Goal: Information Seeking & Learning: Learn about a topic

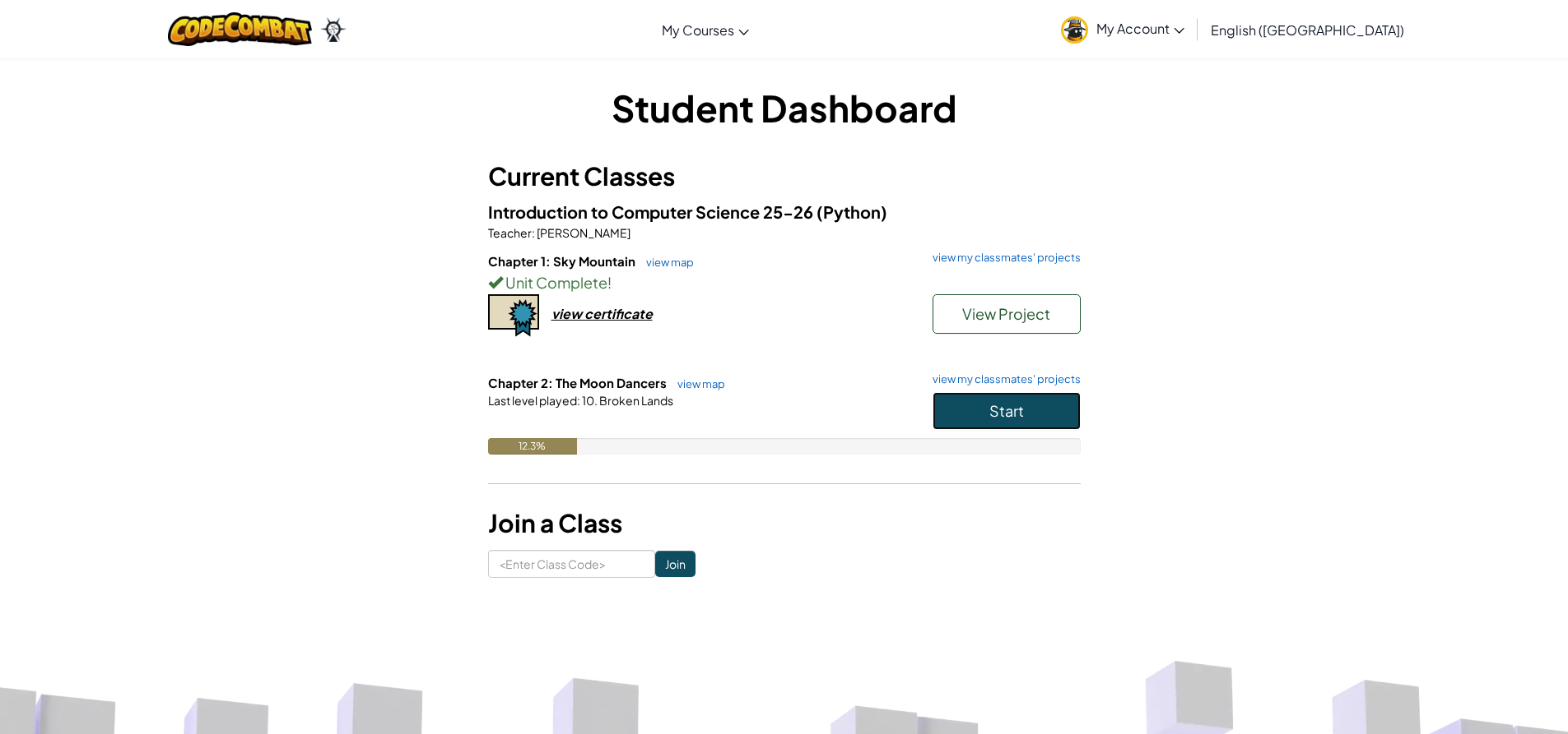
click at [942, 412] on button "Start" at bounding box center [1006, 411] width 148 height 38
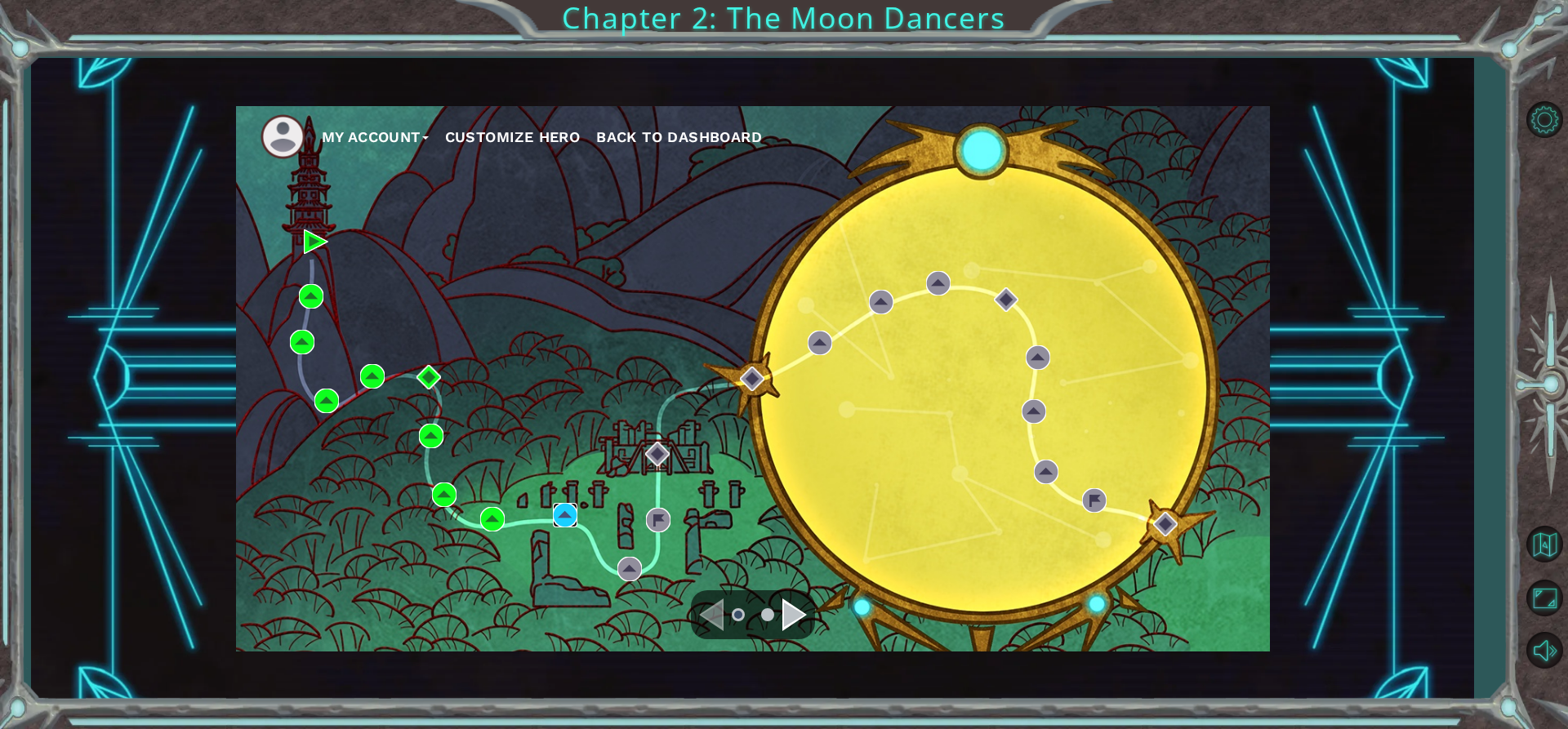
click at [564, 513] on img at bounding box center [565, 515] width 24 height 24
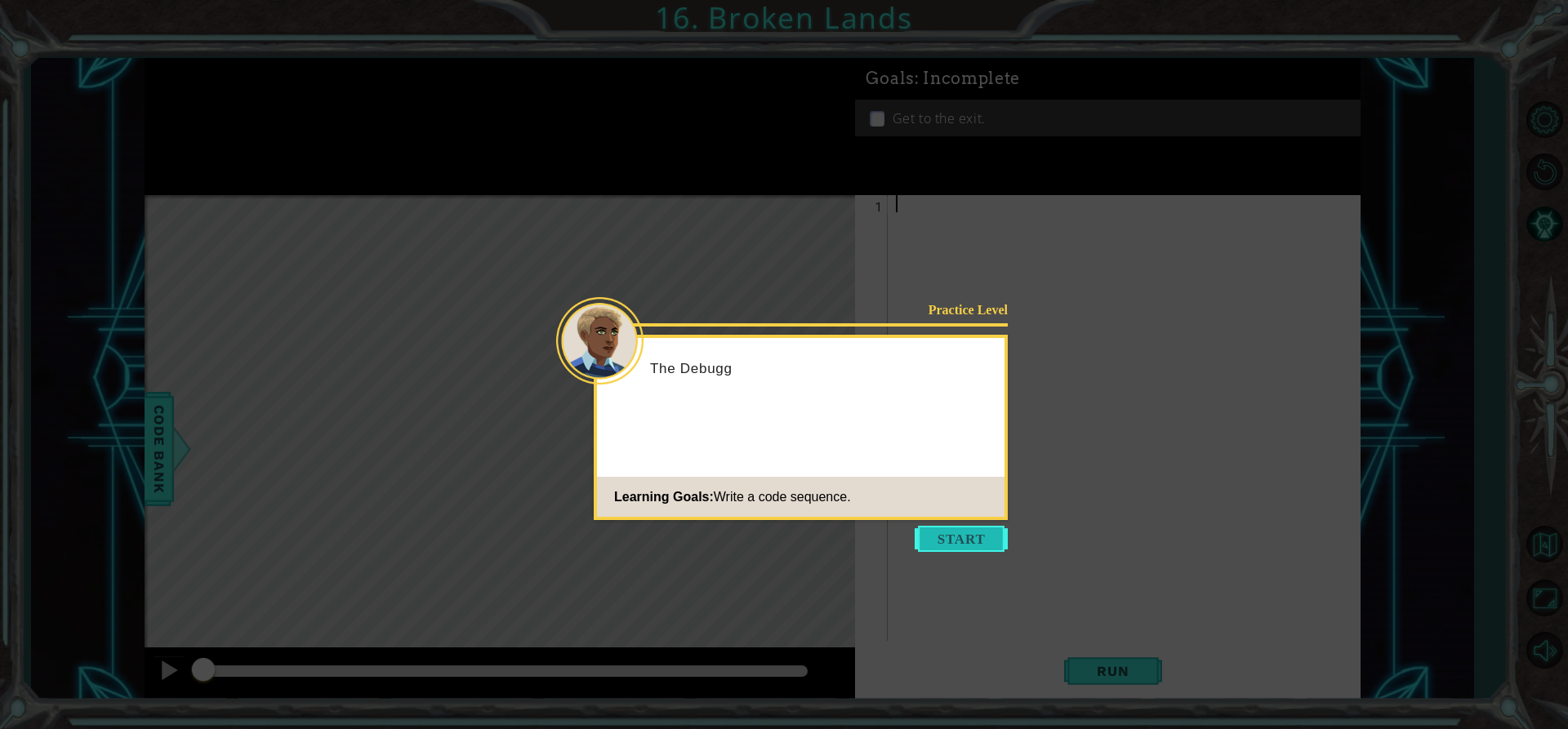
click at [948, 547] on button "Start" at bounding box center [960, 539] width 93 height 26
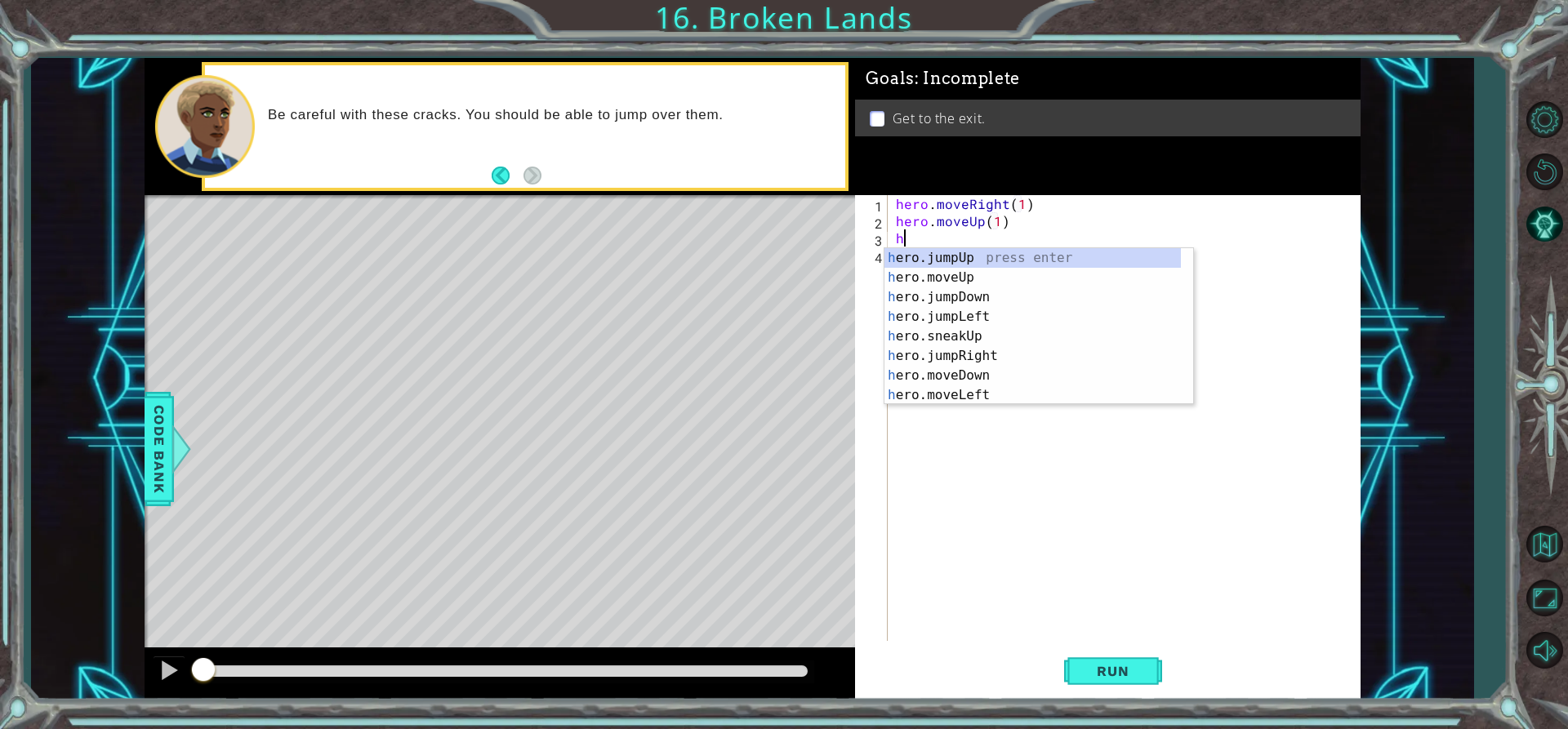
scroll to position [0, 8]
type textarea "her"
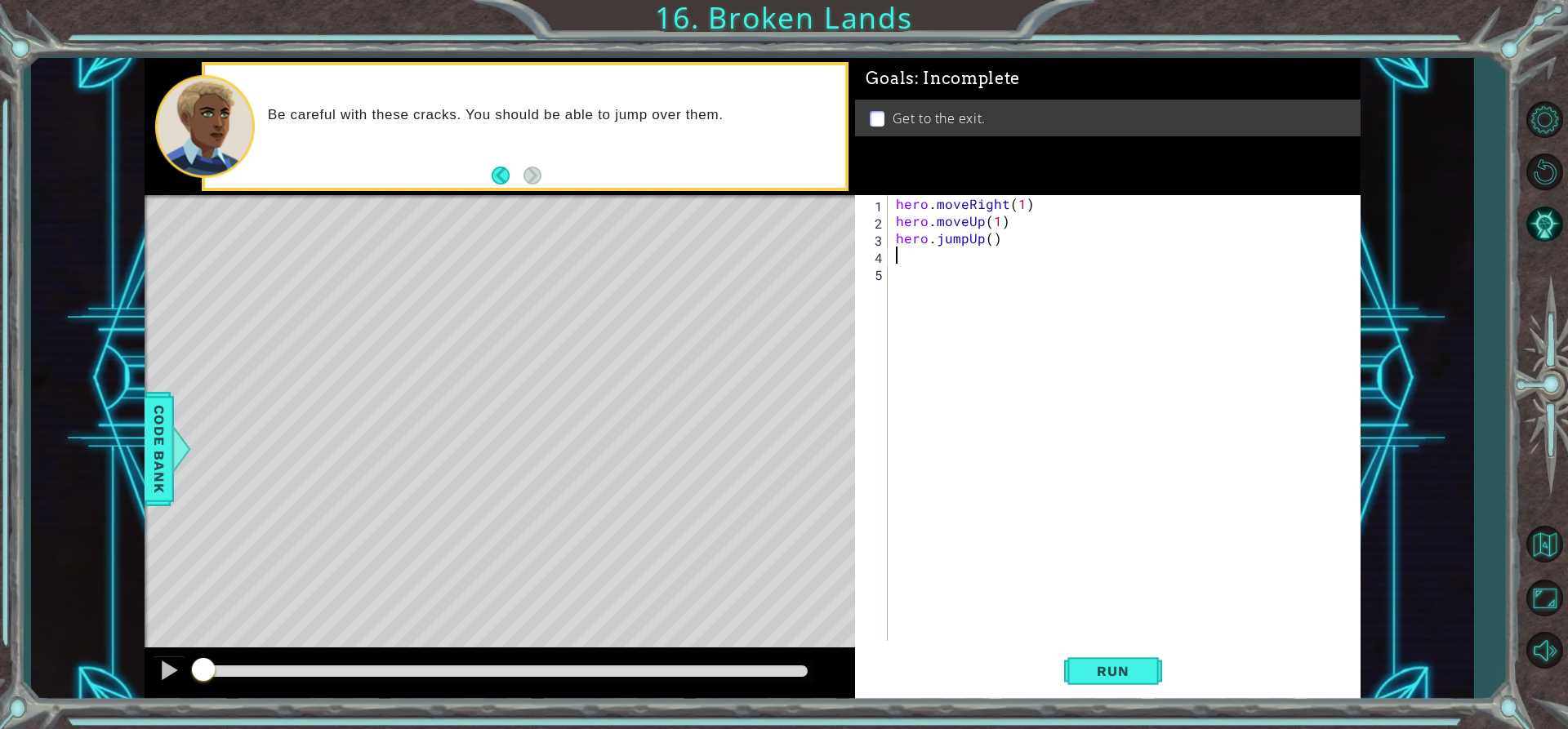
scroll to position [0, 0]
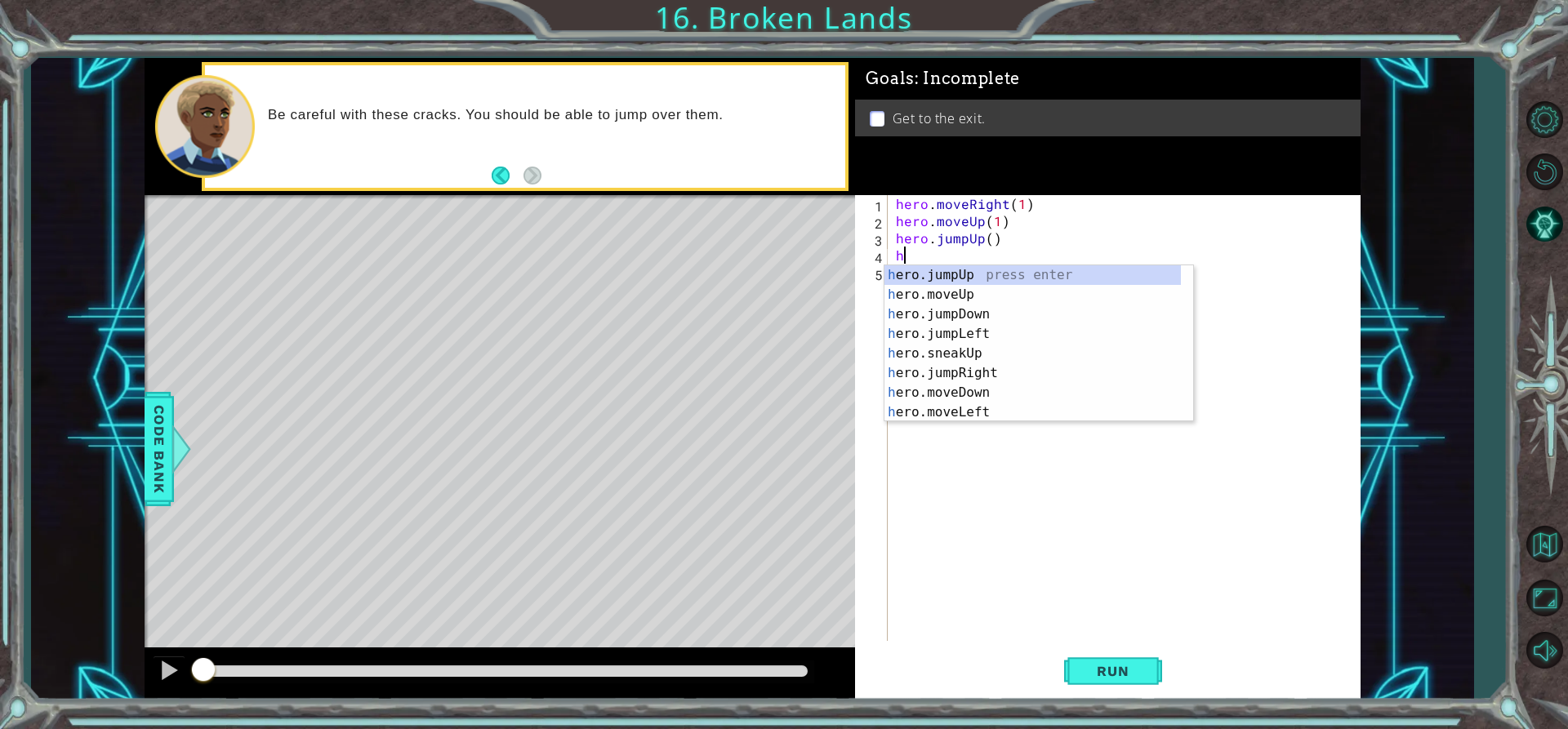
type textarea "her"
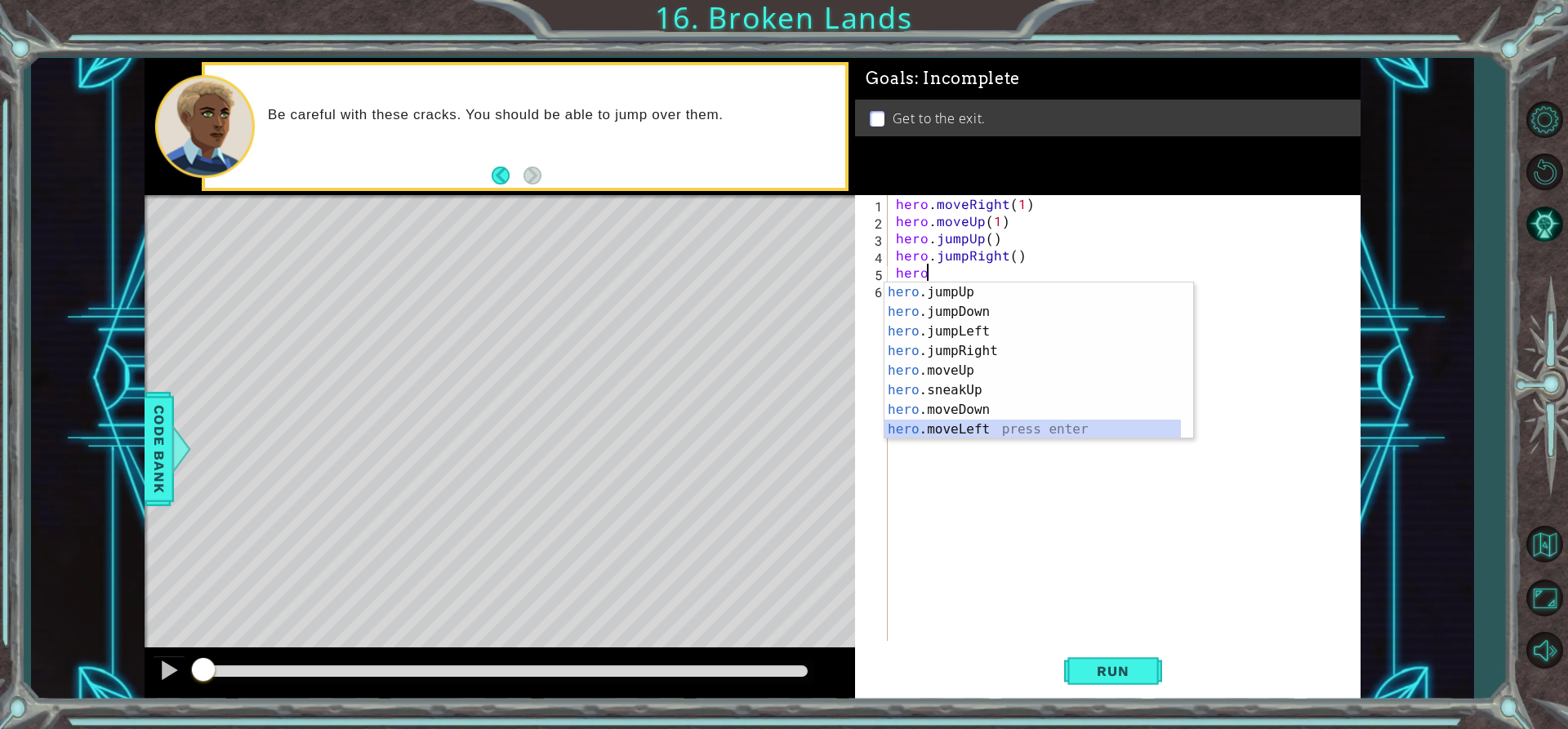
scroll to position [20, 0]
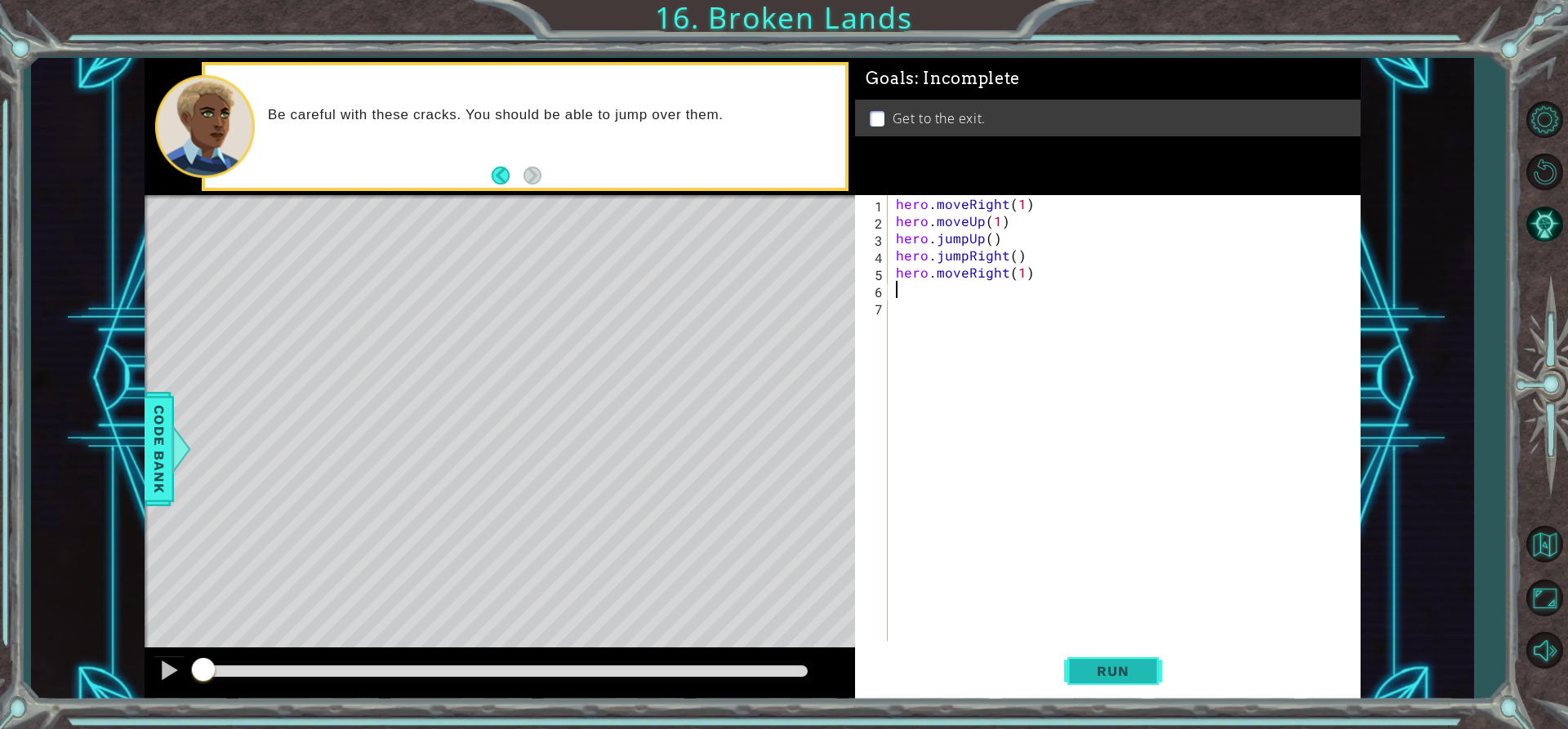
type textarea "hero.moveRight(1)"
click at [1146, 679] on span "Run" at bounding box center [1112, 671] width 64 height 17
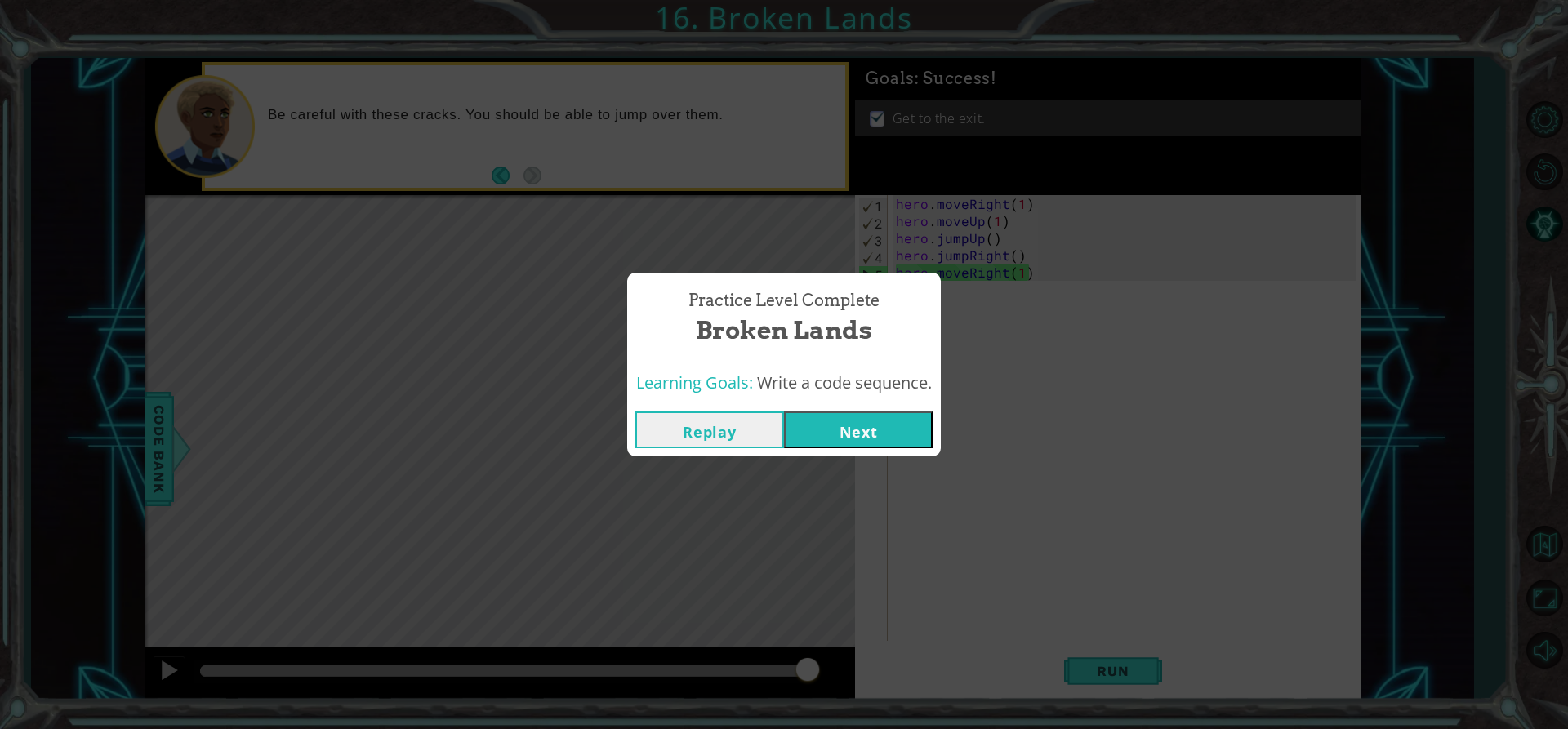
click at [867, 422] on button "Next" at bounding box center [859, 430] width 148 height 37
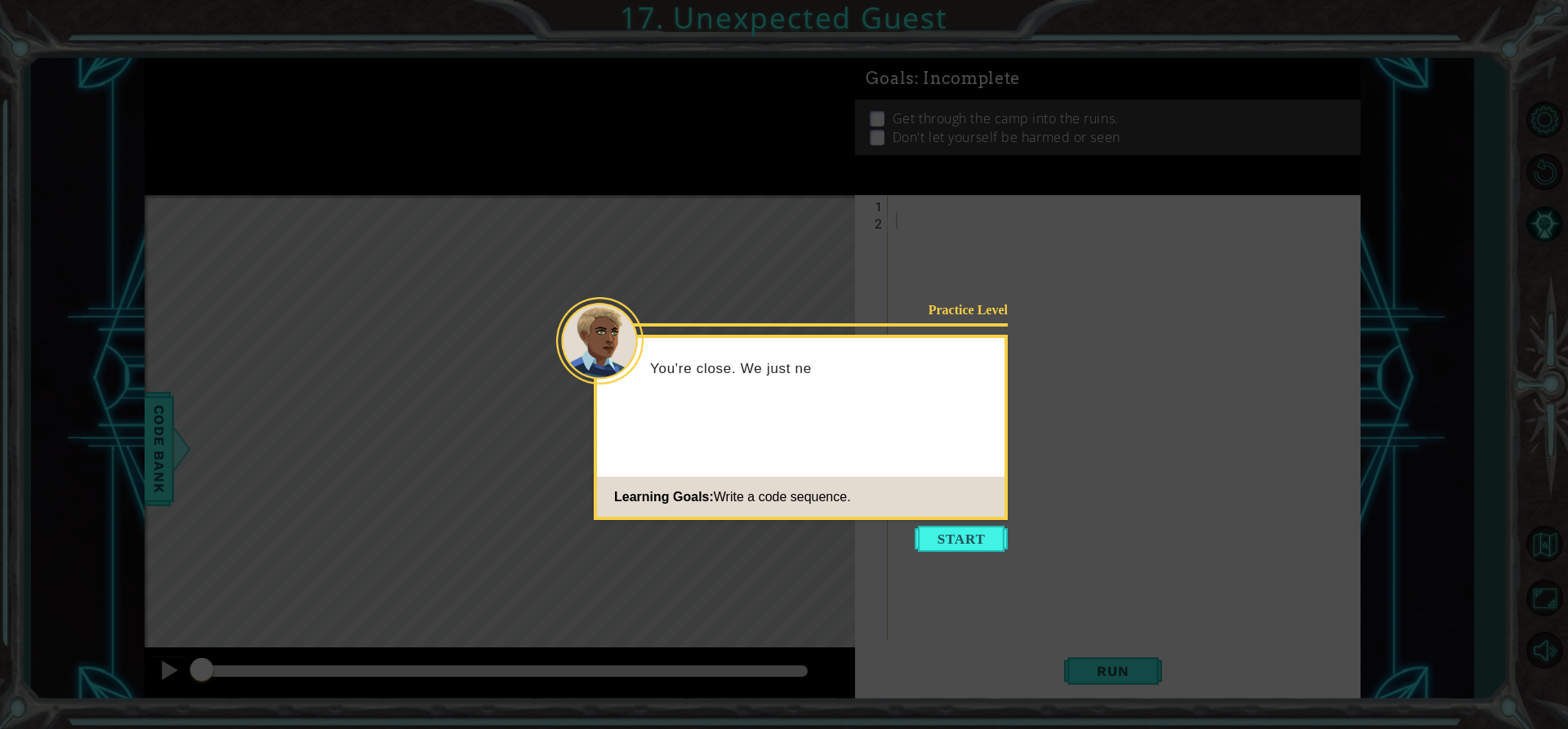
click at [977, 529] on button "Start" at bounding box center [960, 539] width 93 height 26
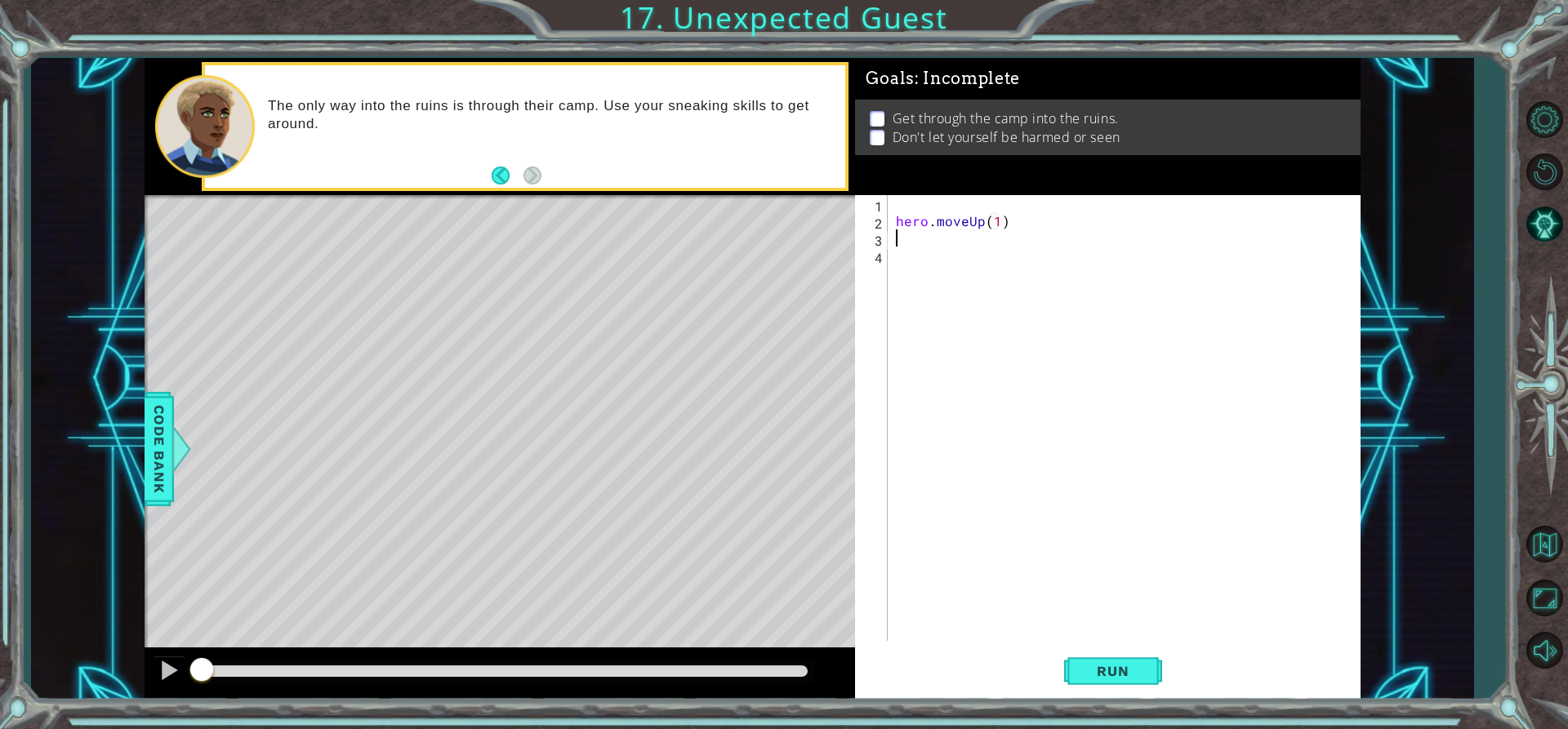
scroll to position [0, 8]
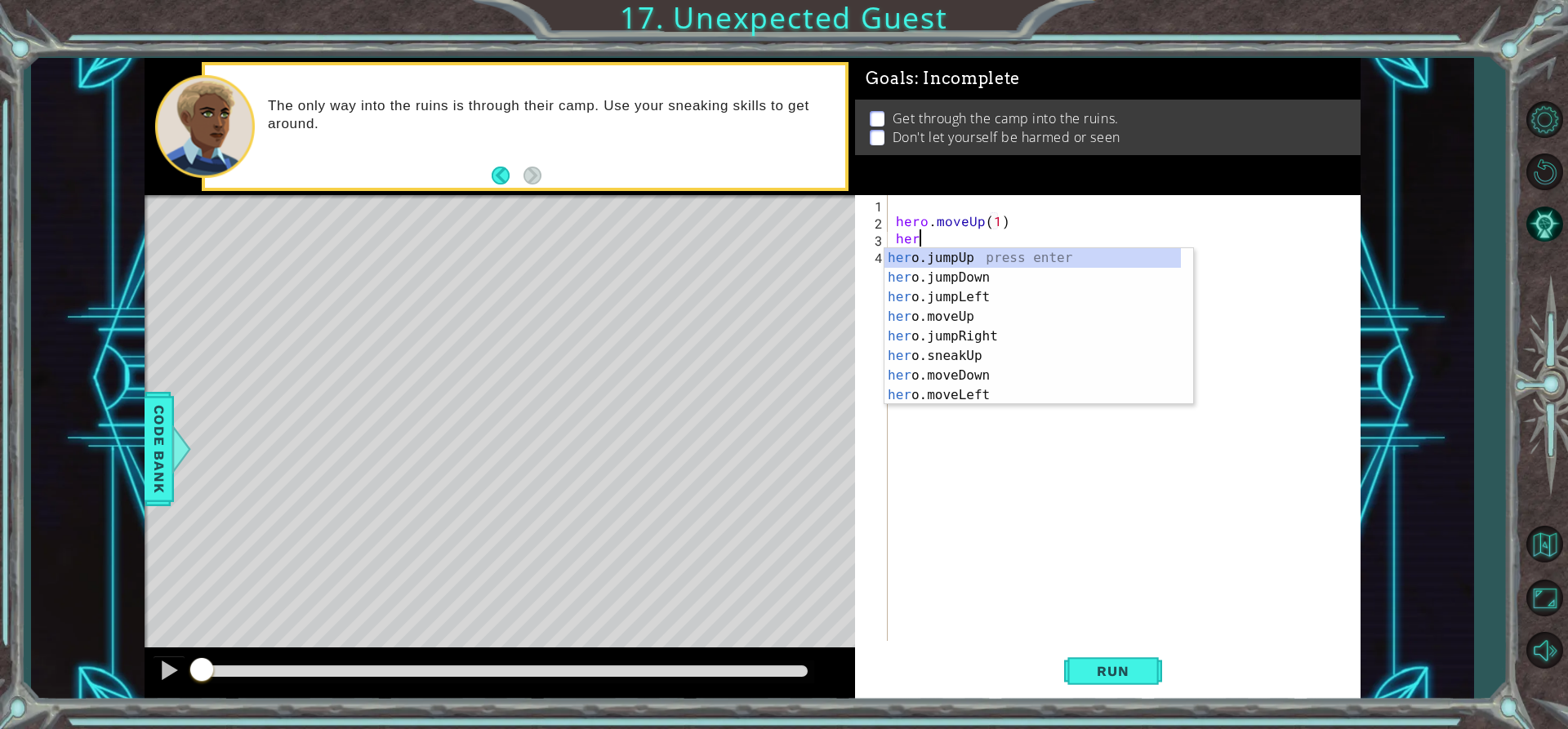
type textarea "her"
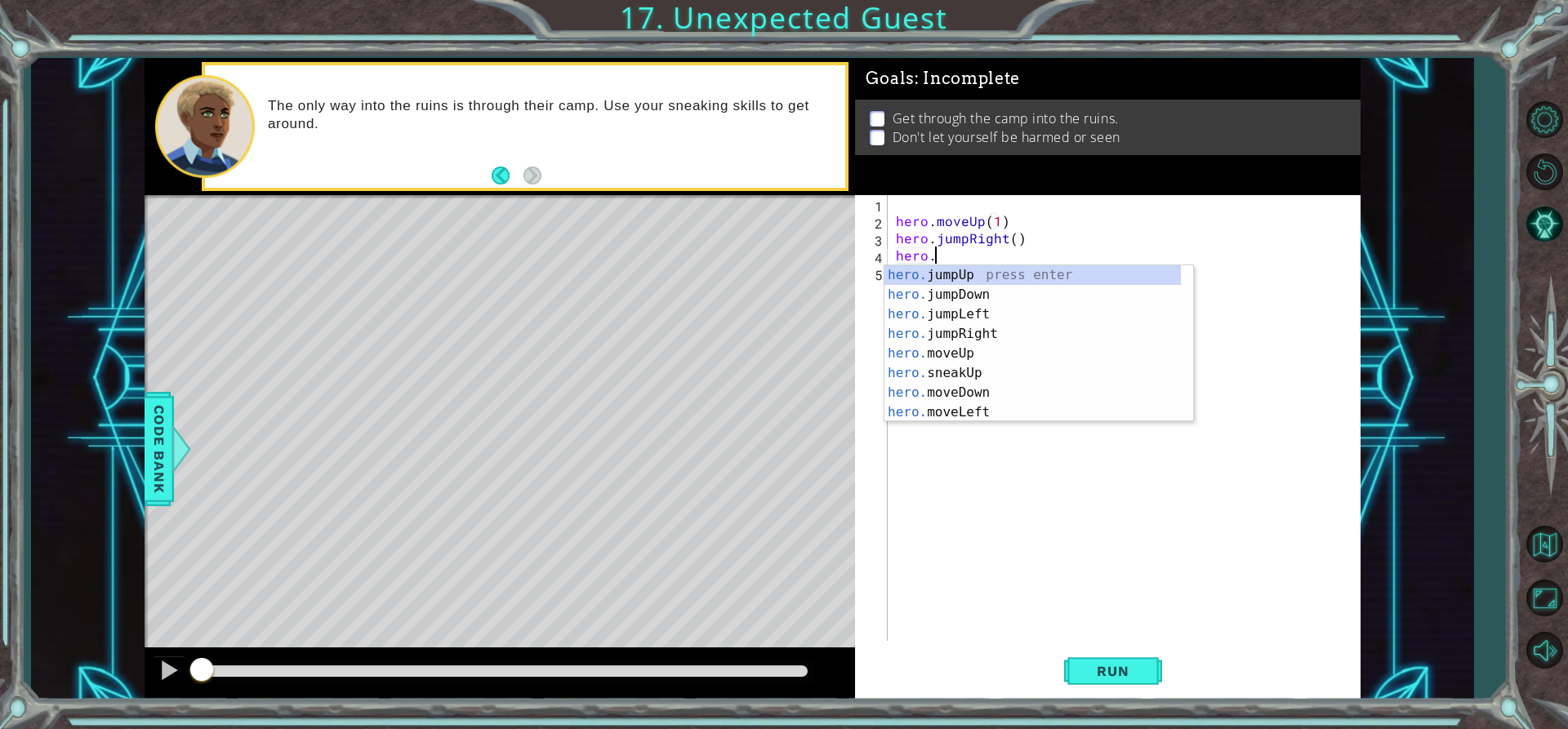
scroll to position [0, 2]
type textarea "hero.jum"
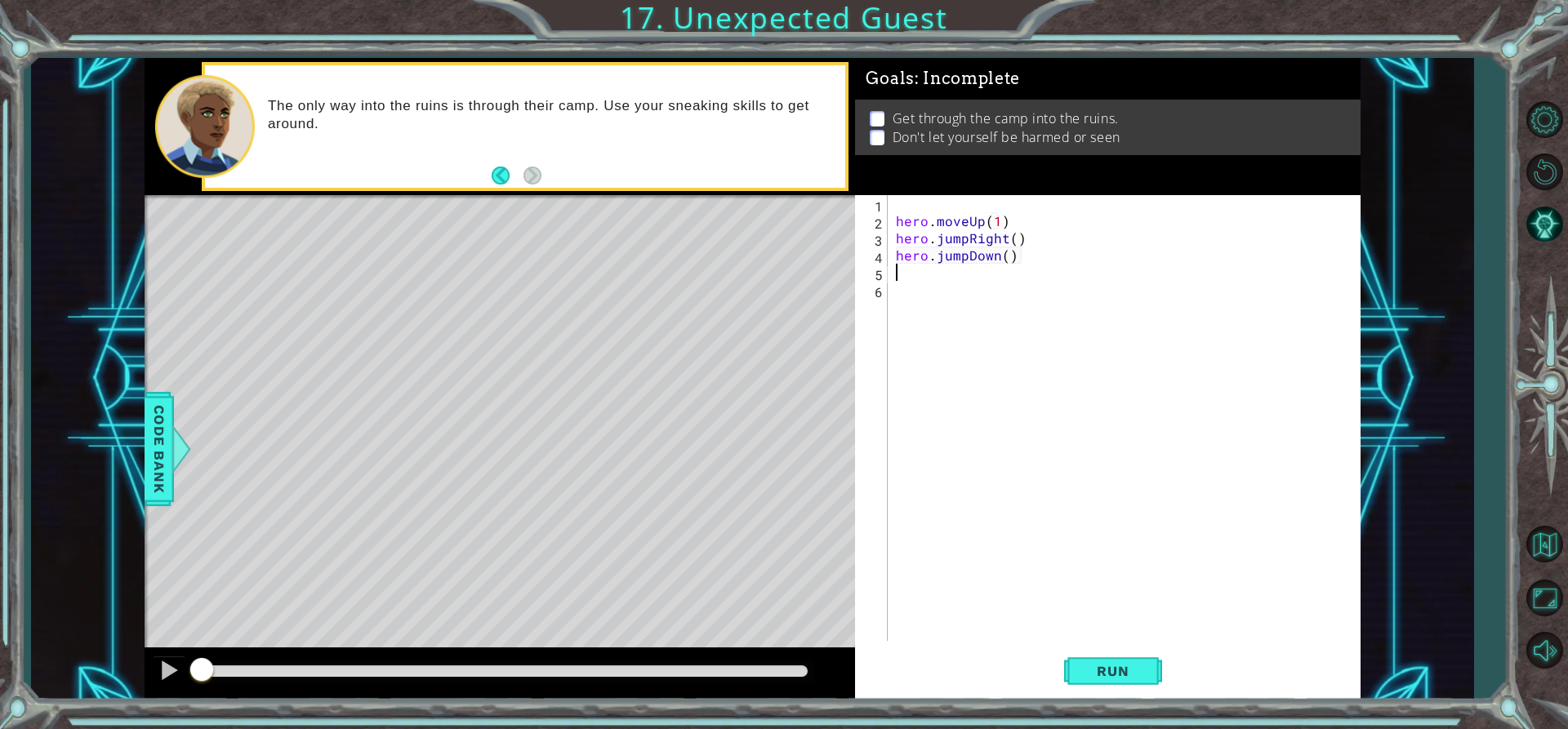
scroll to position [0, 0]
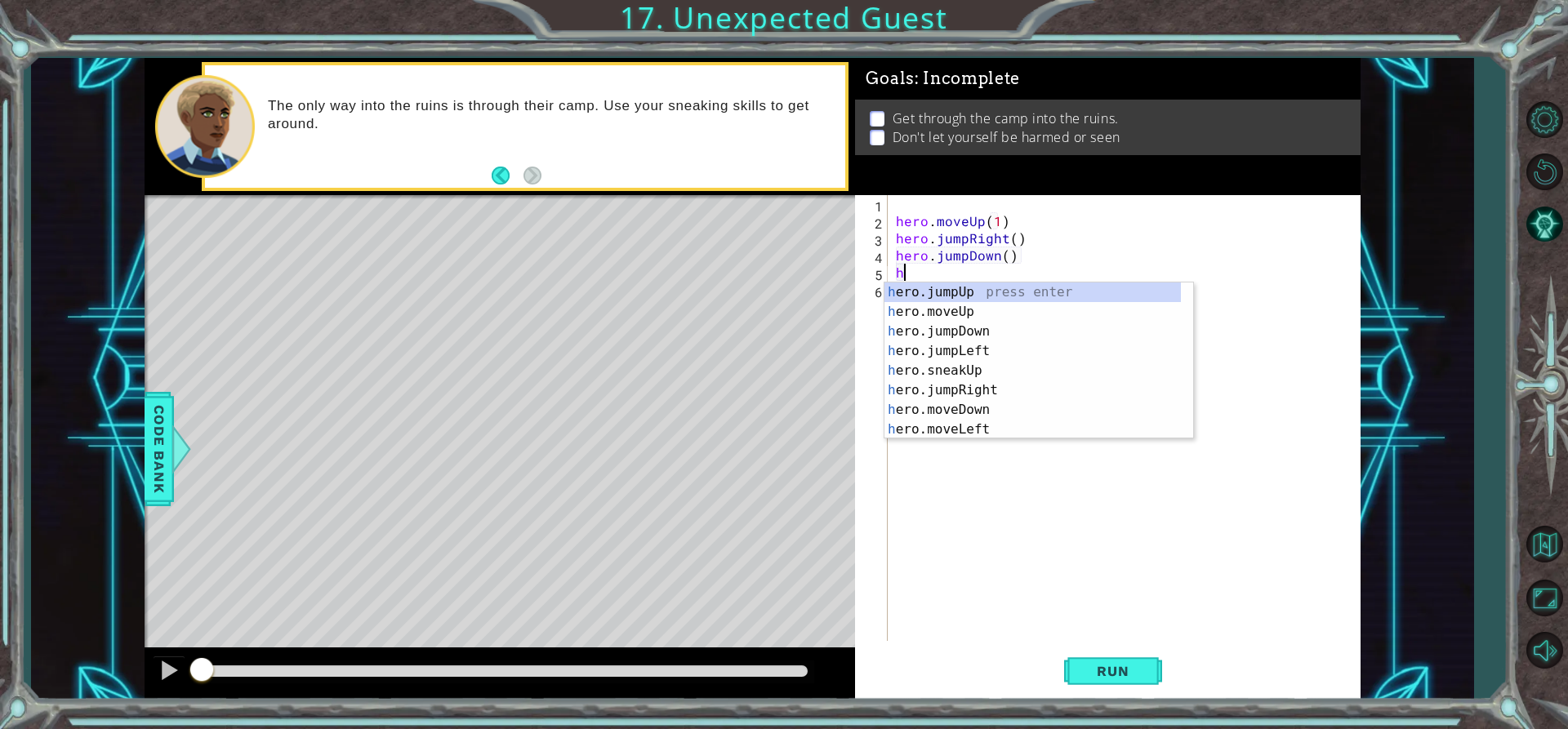
type textarea "her"
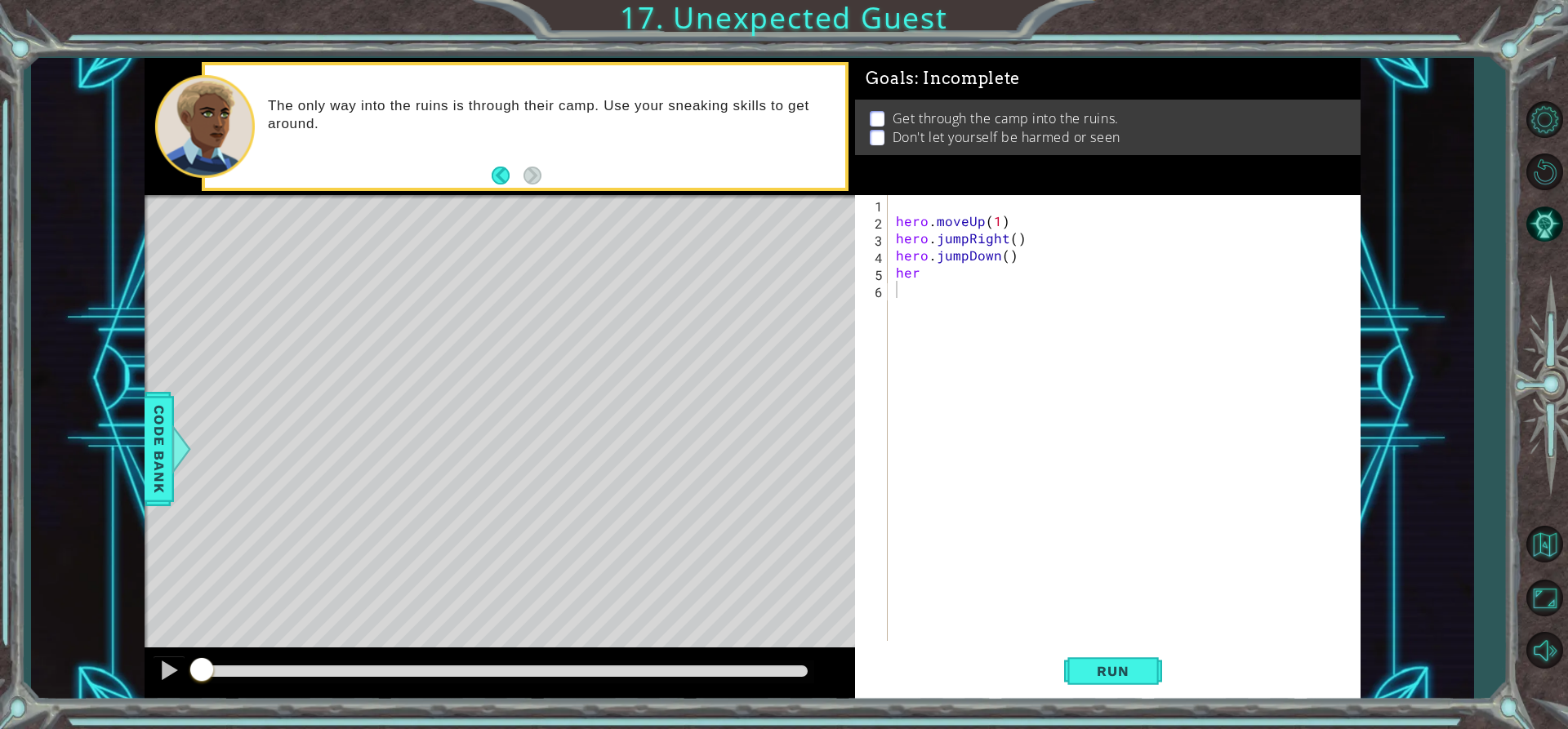
click at [1335, 645] on div "1 2 3 4 5 6 hero . moveUp ( 1 ) hero . jumpRight ( ) hero . jumpDown ( ) her הה…" at bounding box center [1107, 447] width 505 height 505
click at [925, 252] on div "hero . moveUp ( 1 ) hero . jumpRight ( ) hero . jumpDown ( ) her" at bounding box center [1128, 435] width 471 height 480
type textarea "hero.jumpDown()"
click at [926, 288] on div "hero . moveUp ( 1 ) hero . jumpRight ( ) hero . jumpDown ( ) her" at bounding box center [1128, 435] width 471 height 480
click at [920, 266] on div "hero . moveUp ( 1 ) hero . jumpRight ( ) hero . jumpDown ( ) her" at bounding box center [1128, 435] width 471 height 480
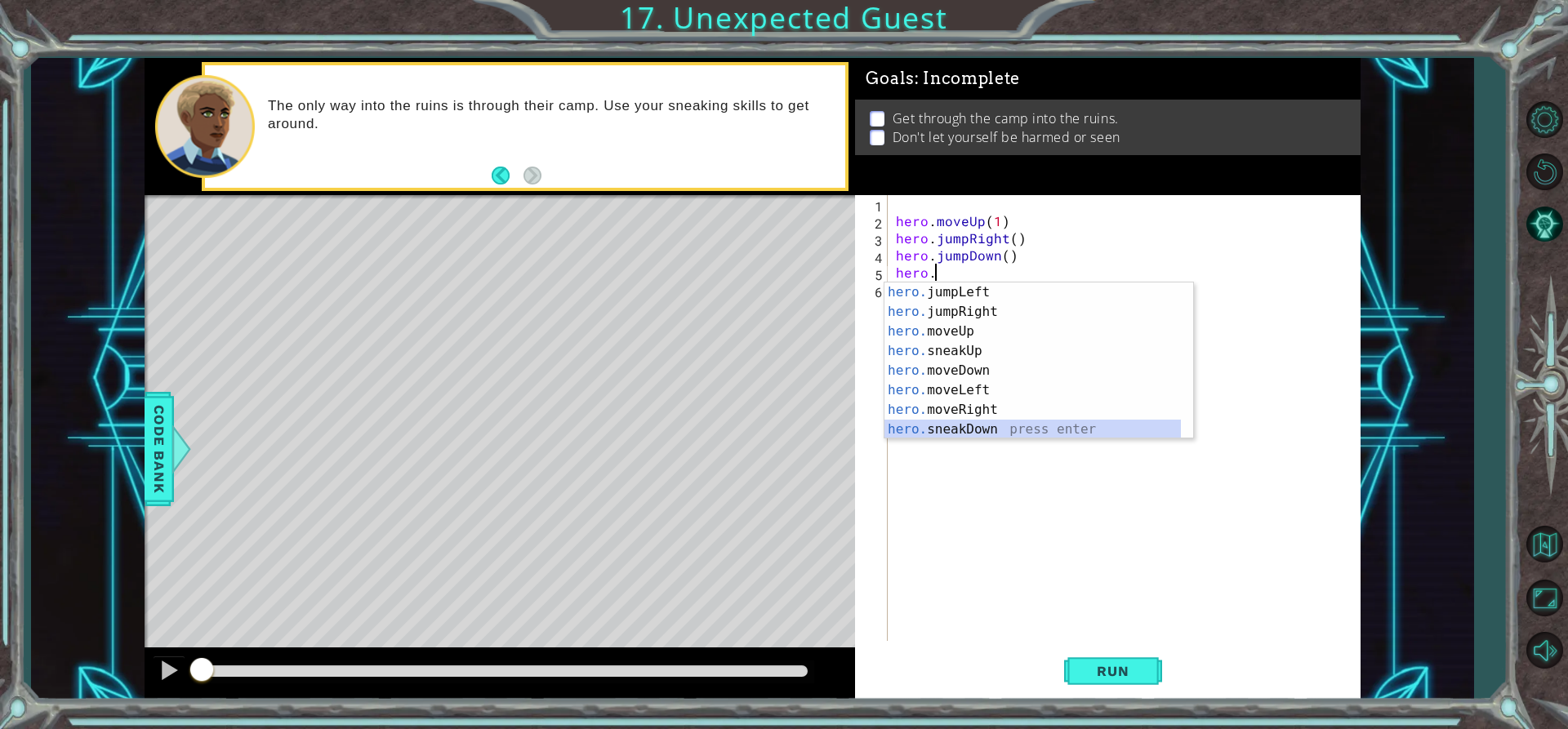
scroll to position [59, 0]
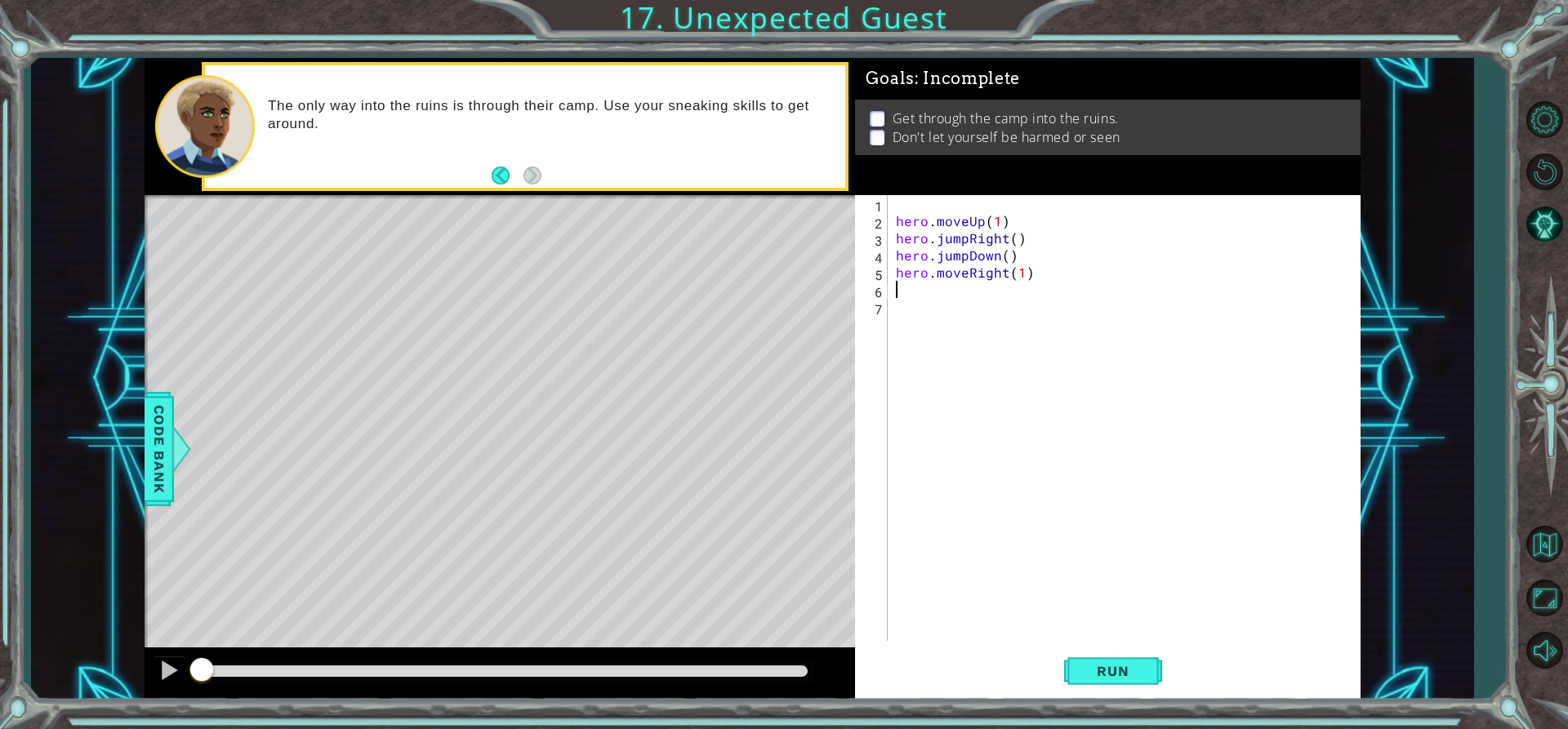
type textarea "hero.moveRight(1)"
type textarea "g"
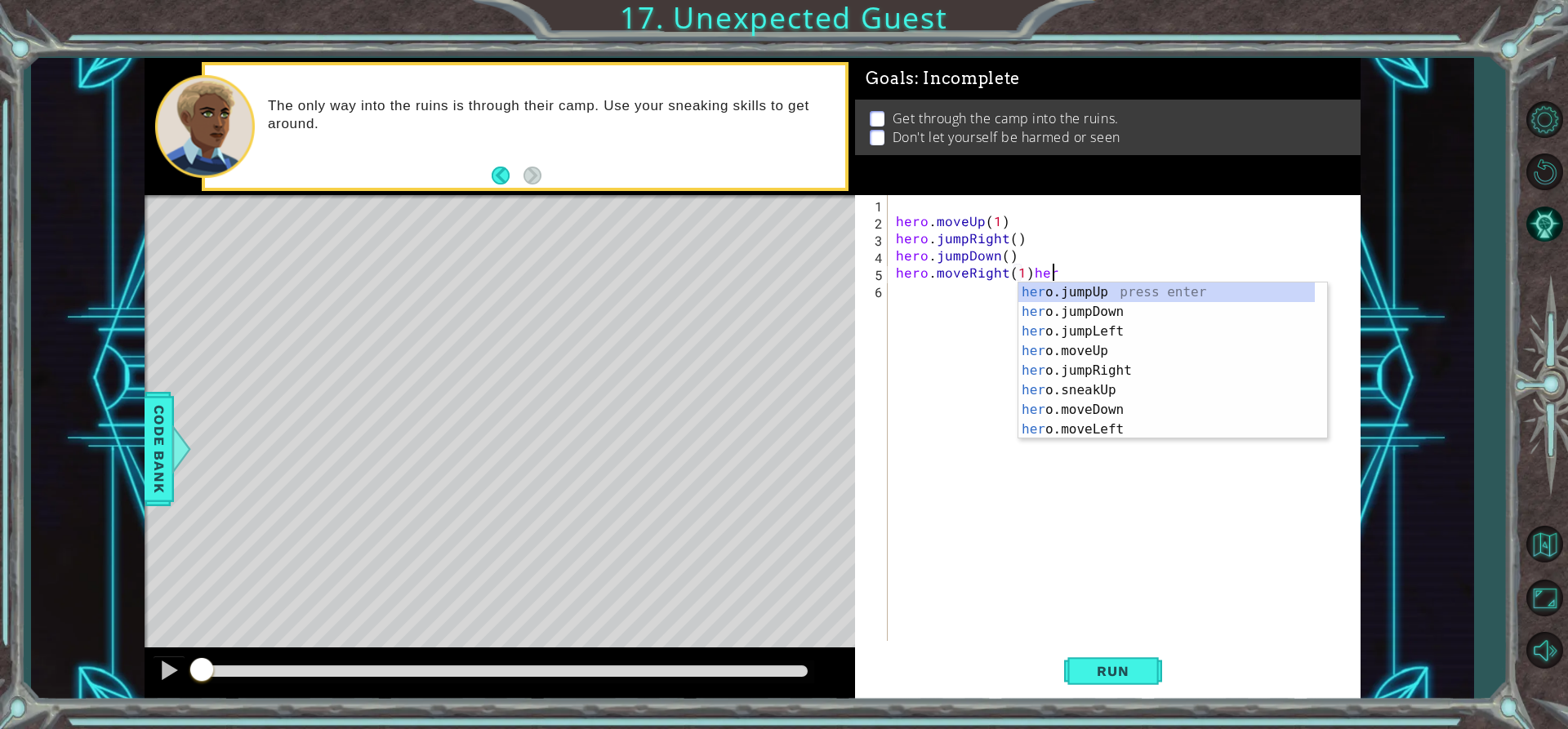
scroll to position [0, 9]
type textarea "hero.moveRight(1)"
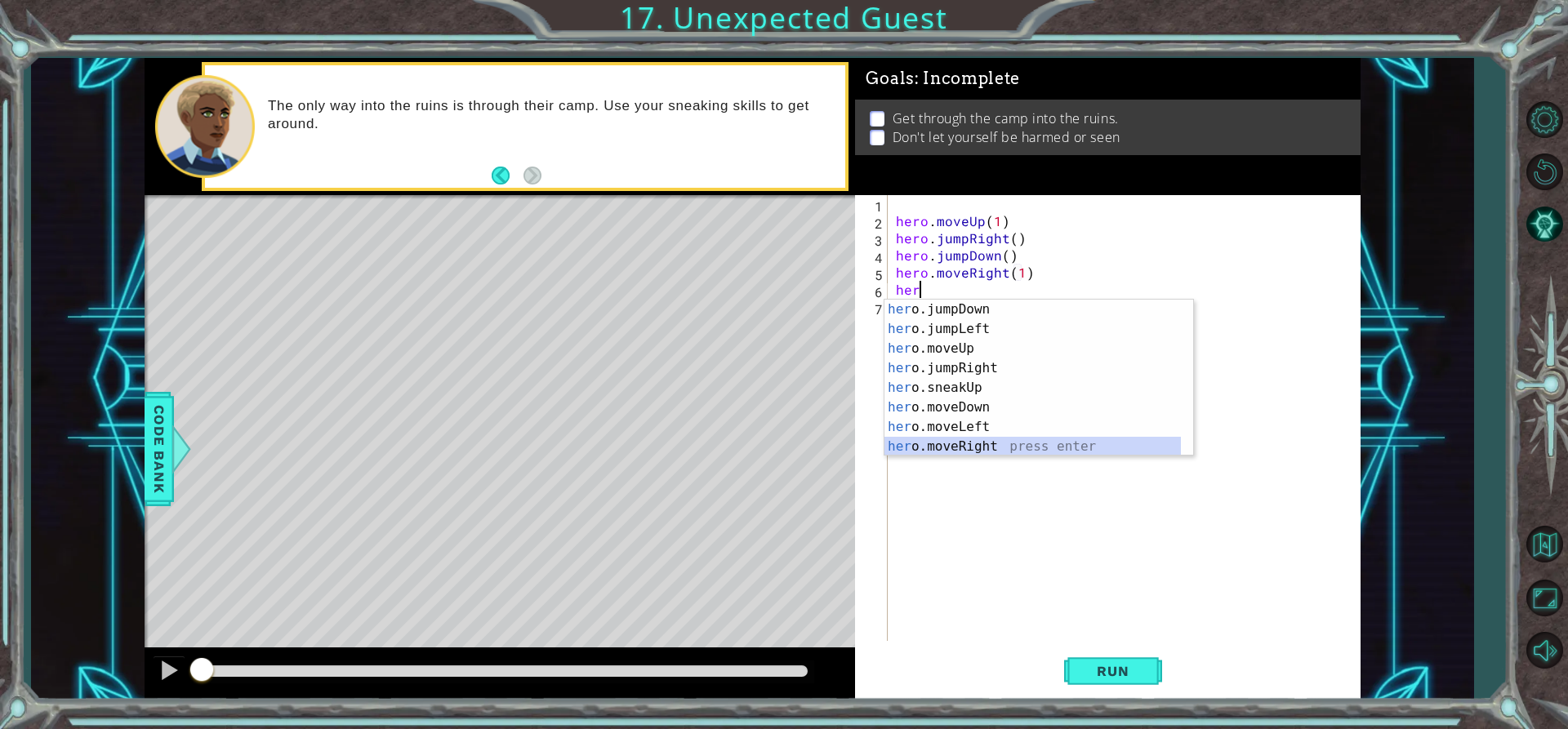
scroll to position [39, 0]
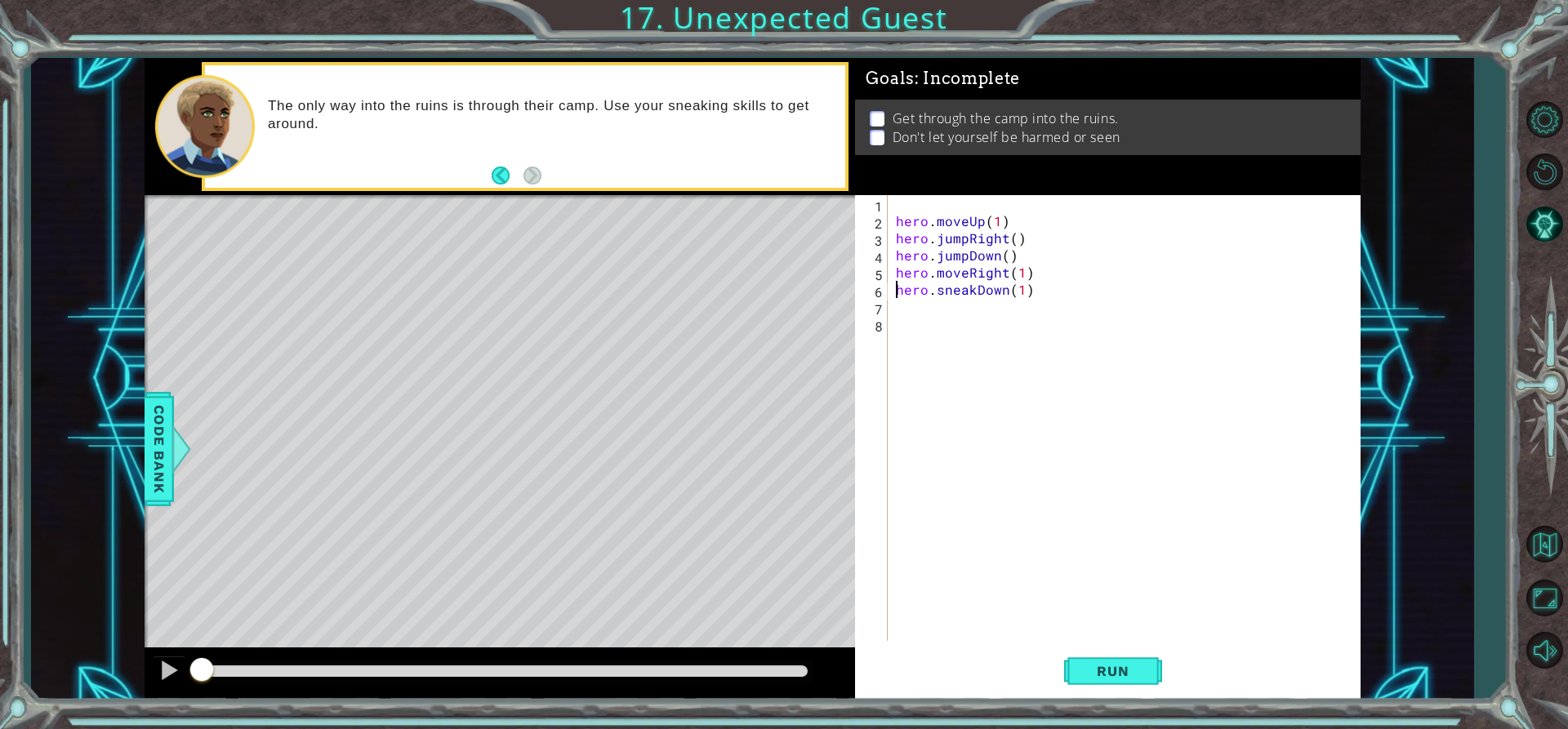
type textarea "hero.moveRight(1)"
type textarea "hero.sneakRight()"
type textarea "hero.sneakDown(1)"
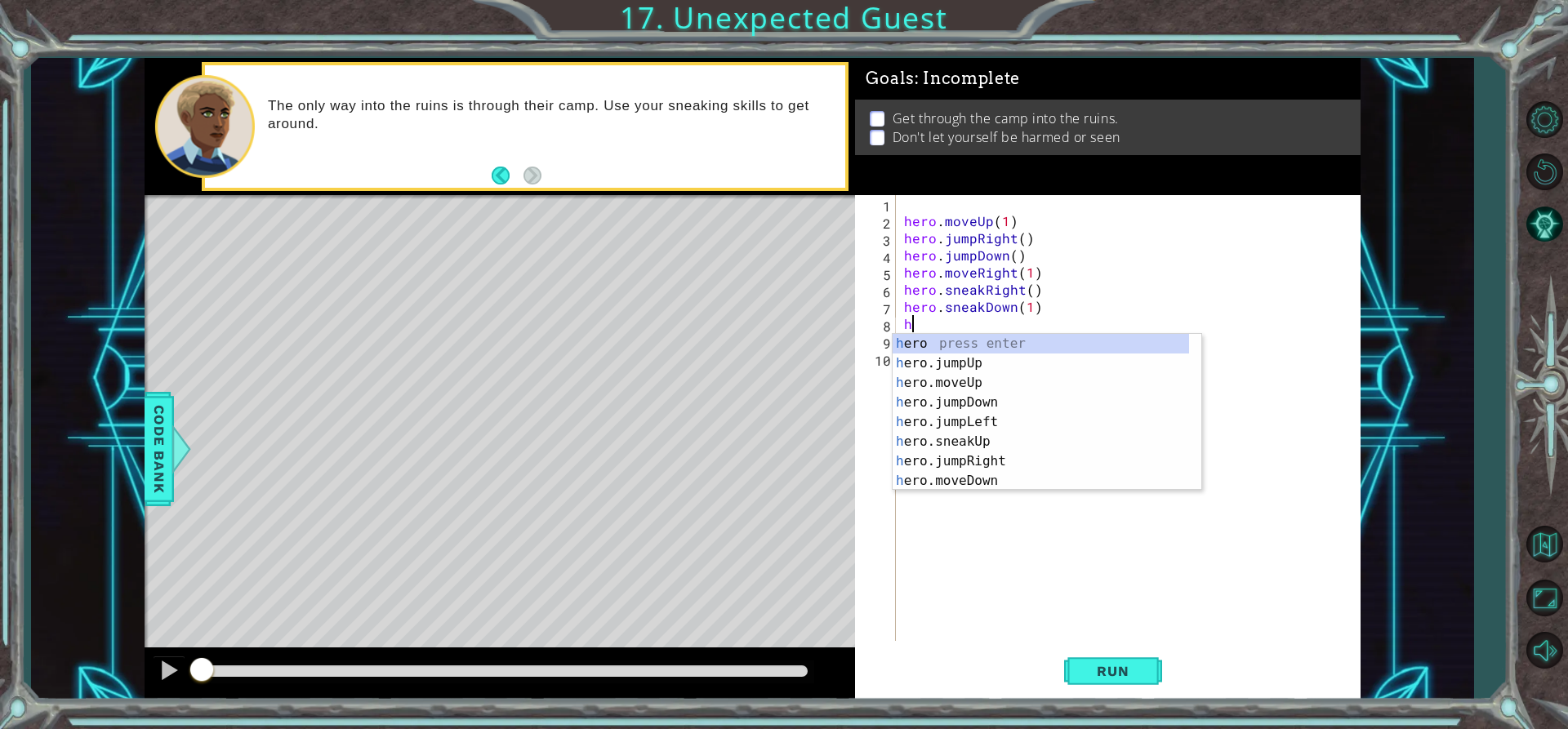
scroll to position [0, 1]
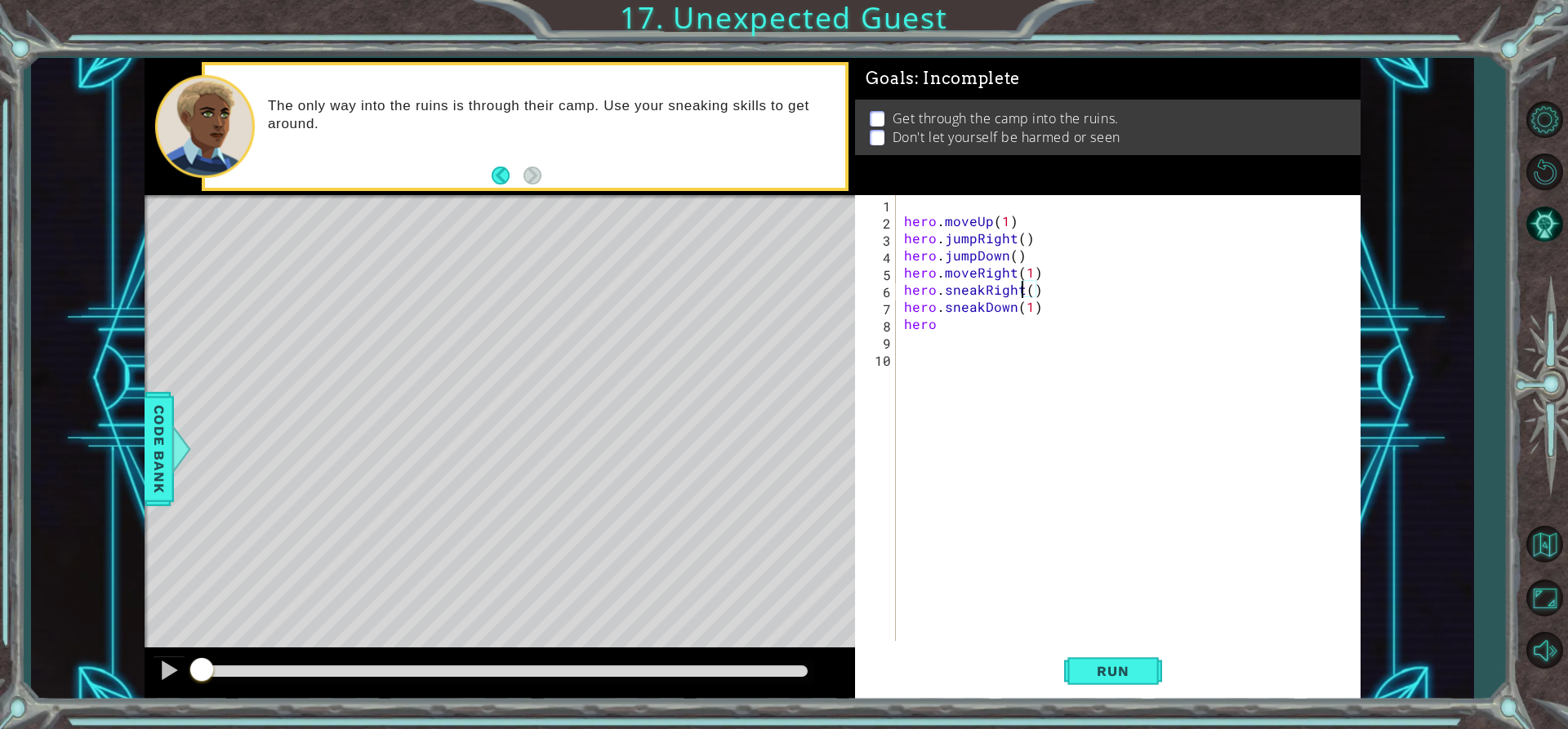
click at [1018, 283] on div "hero . moveUp ( 1 ) hero . jumpRight ( ) hero . jumpDown ( ) hero . moveRight (…" at bounding box center [1132, 435] width 463 height 480
type textarea "hero.sneakRight()"
drag, startPoint x: 1054, startPoint y: 283, endPoint x: 907, endPoint y: 288, distance: 147.1
click at [907, 288] on div "hero . moveUp ( 1 ) hero . jumpRight ( ) hero . jumpDown ( ) hero . moveRight (…" at bounding box center [1132, 435] width 463 height 480
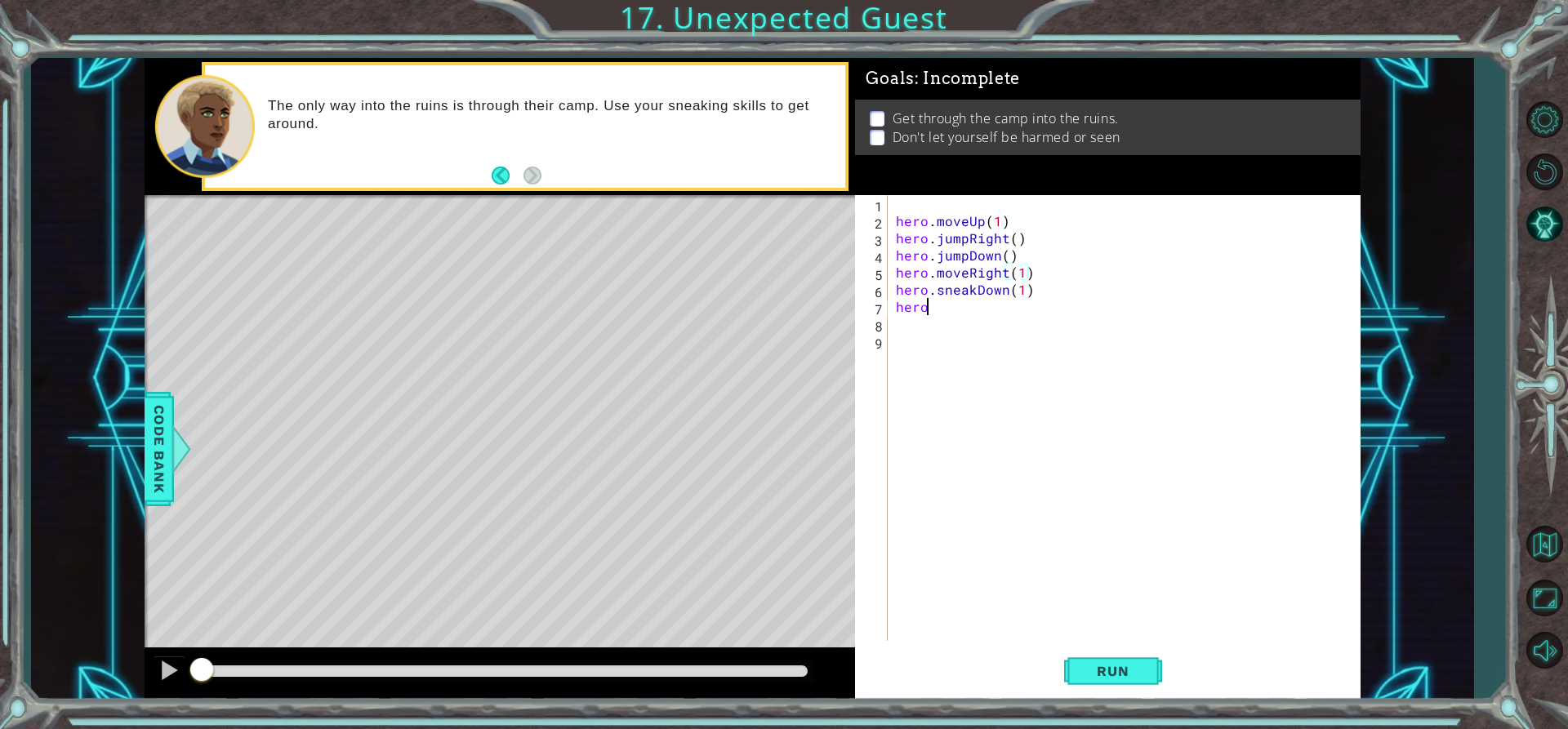
click at [955, 311] on div "hero . moveUp ( 1 ) hero . jumpRight ( ) hero . jumpDown ( ) hero . moveRight (…" at bounding box center [1128, 435] width 471 height 480
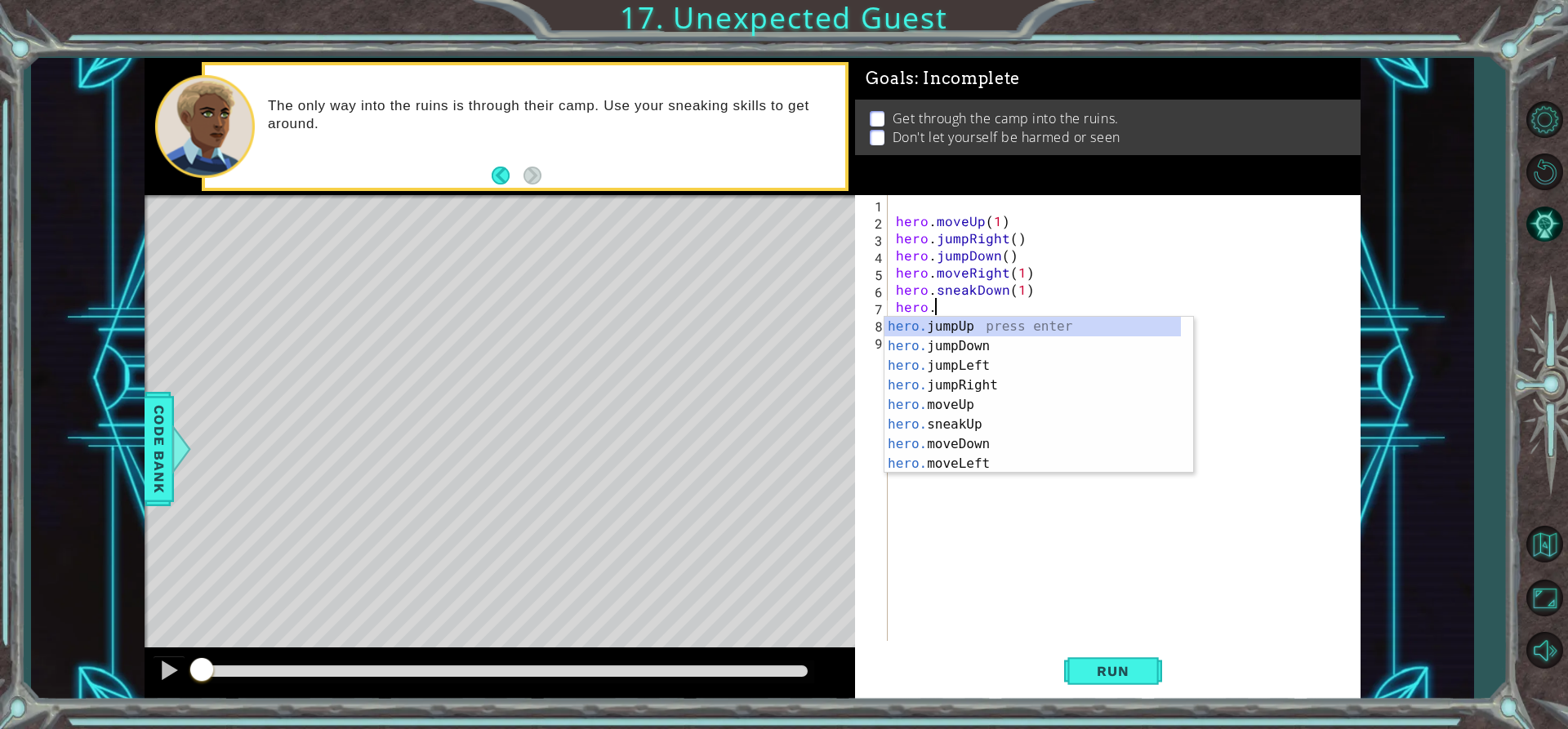
scroll to position [0, 3]
click at [976, 377] on div "hero.s neakUp press enter hero.s neakDown press enter hero.s neakLeft press ent…" at bounding box center [1038, 395] width 308 height 157
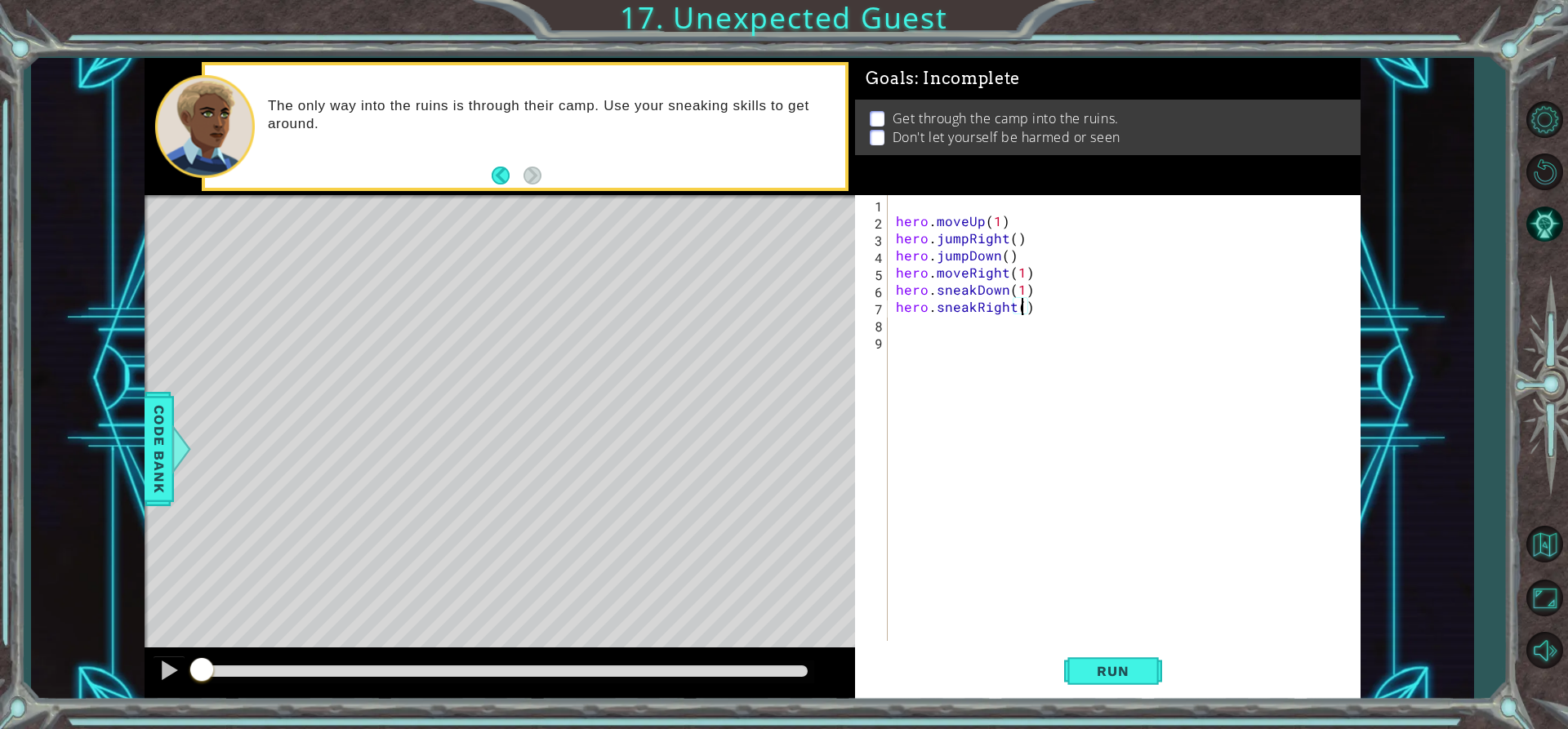
type textarea "hero.sneakRight(2)"
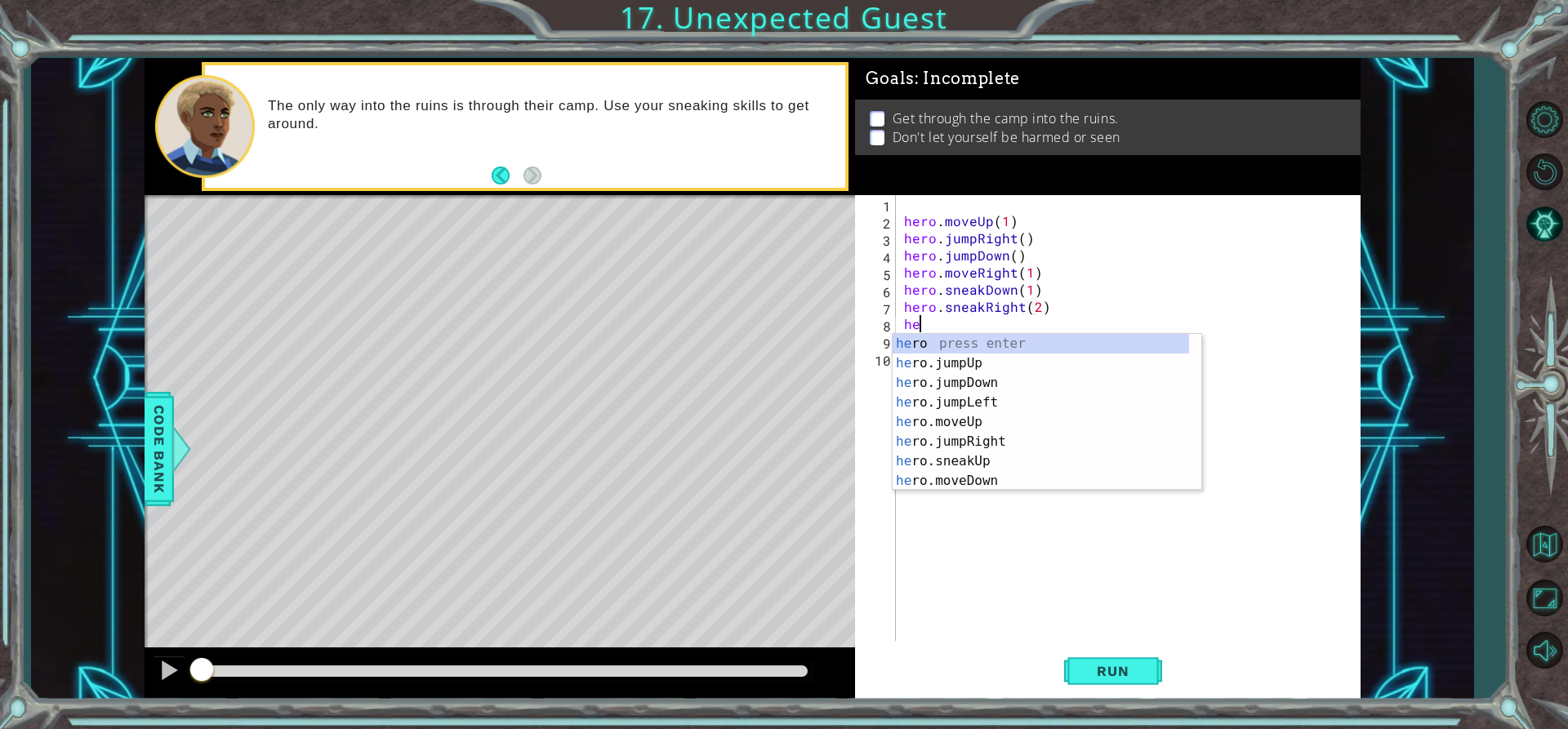
scroll to position [0, 1]
click at [946, 464] on div "her o press enter her o.jumpUp press enter her o.jumpDown press enter her o.jum…" at bounding box center [1041, 431] width 297 height 196
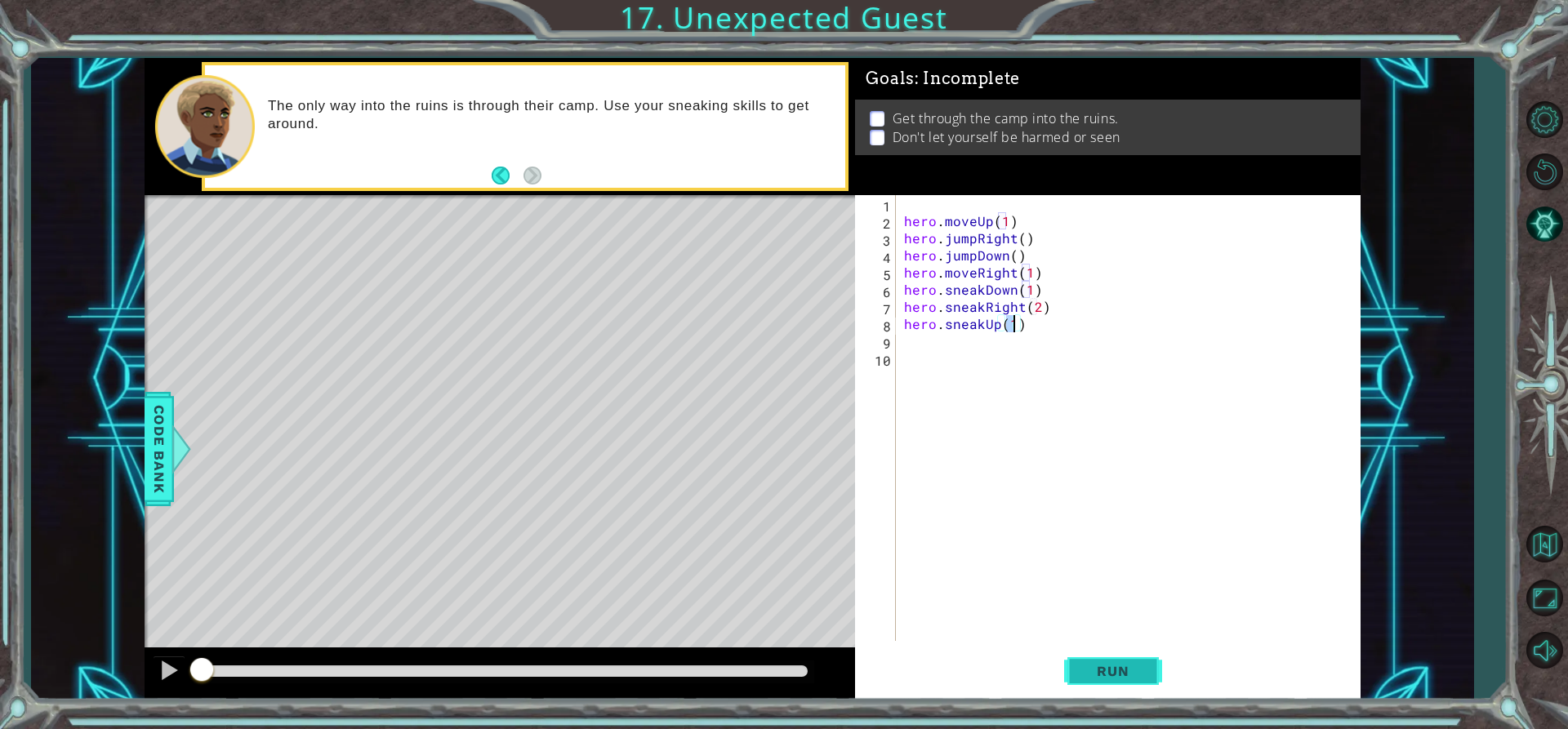
click at [1127, 666] on span "Run" at bounding box center [1112, 671] width 64 height 17
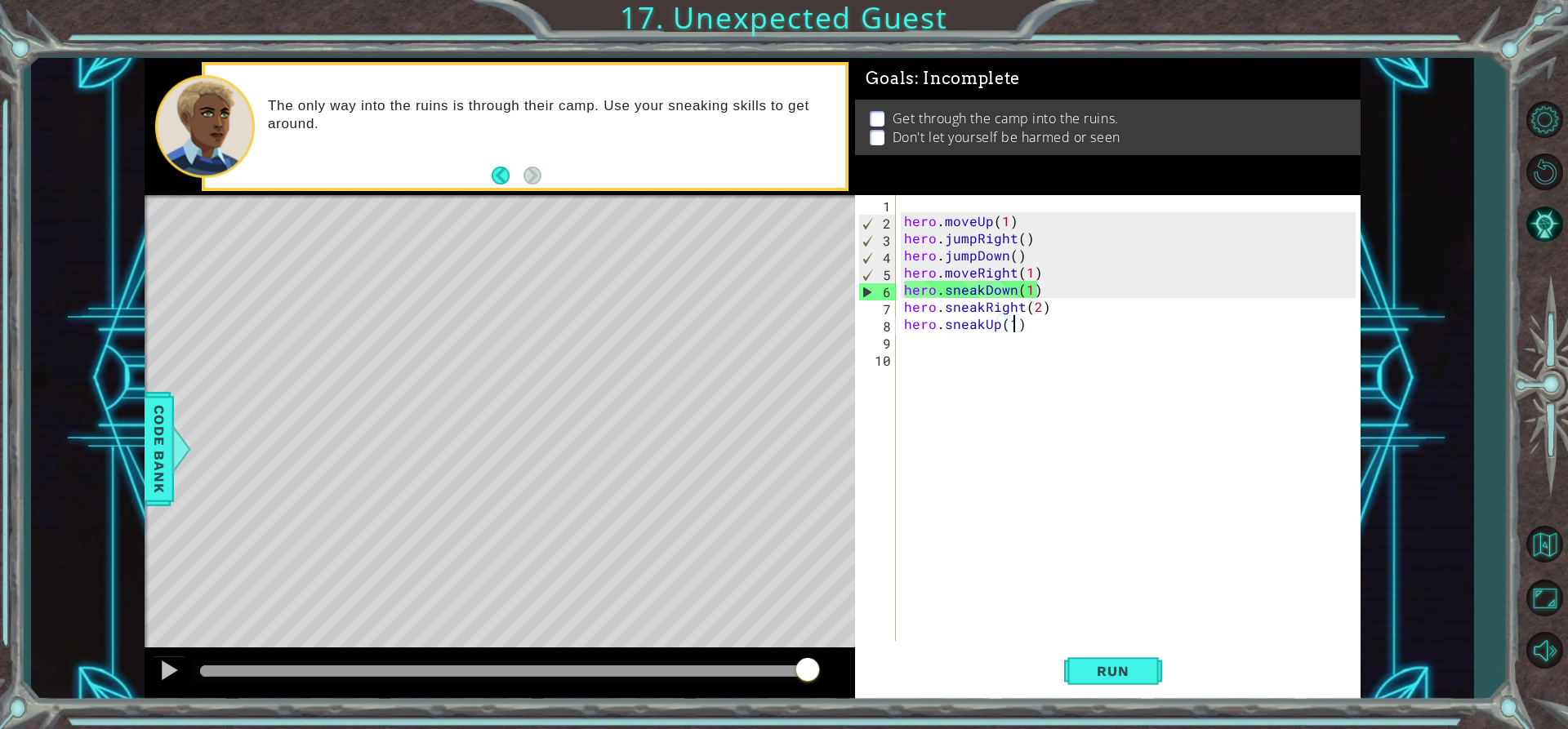
click at [978, 276] on div "hero . moveUp ( 1 ) hero . jumpRight ( ) hero . jumpDown ( ) hero . moveRight (…" at bounding box center [1132, 435] width 463 height 480
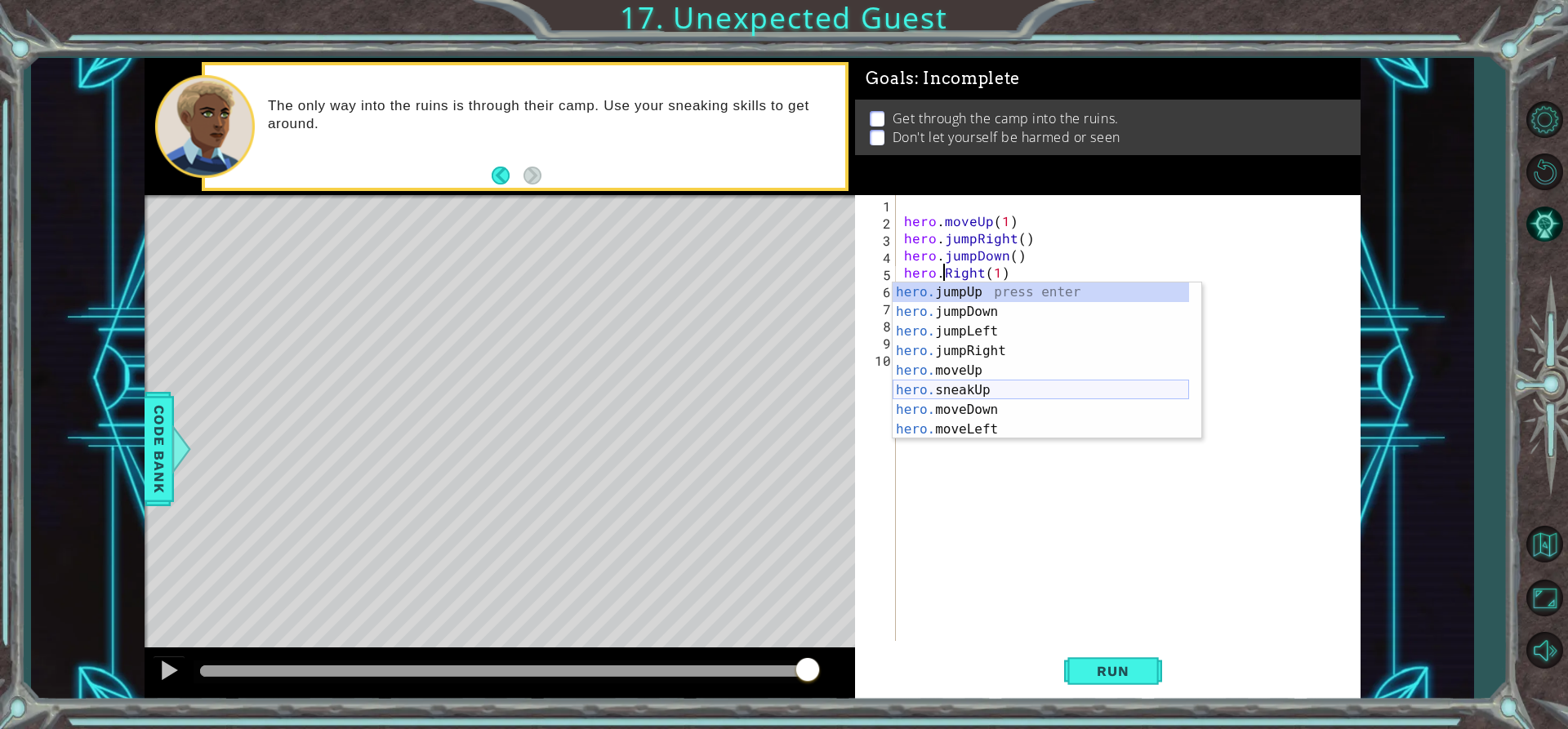
scroll to position [118, 0]
click at [968, 391] on div "hero. moveDown press enter hero. moveLeft press enter hero. moveRight press ent…" at bounding box center [1041, 381] width 297 height 196
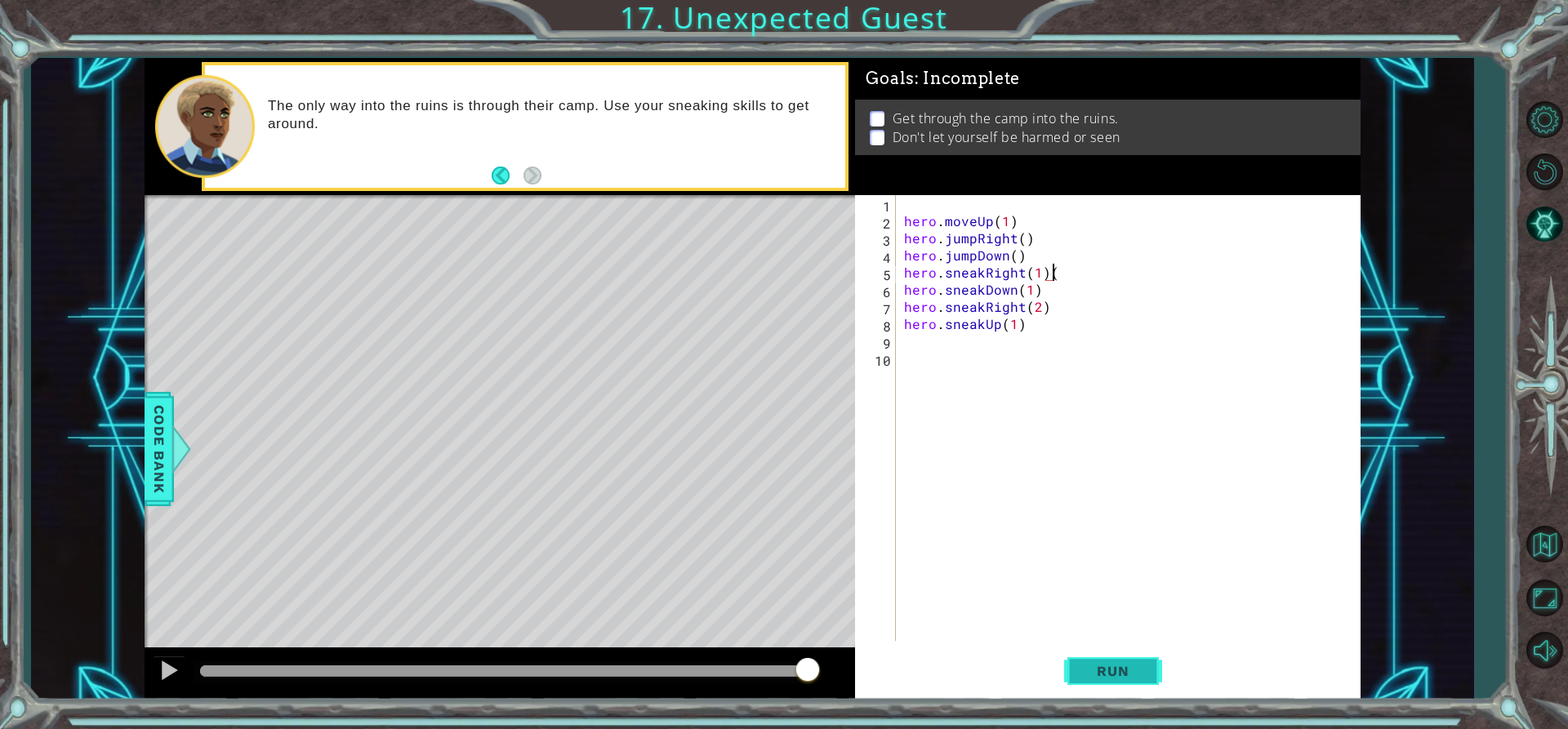
type textarea "hero.sneakRight(1)"
click at [1105, 668] on span "Run" at bounding box center [1112, 671] width 64 height 17
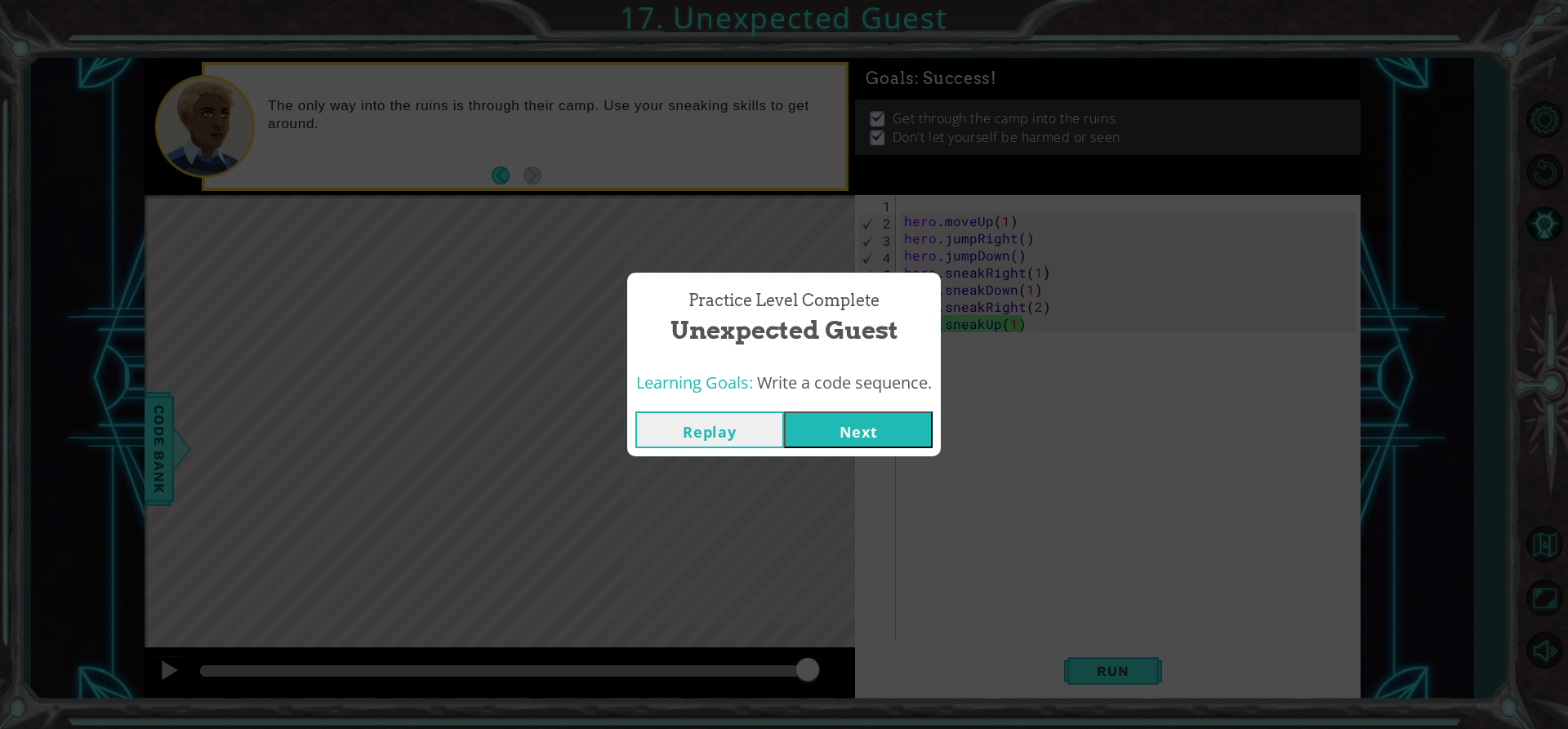
click at [895, 425] on button "Next" at bounding box center [859, 430] width 148 height 37
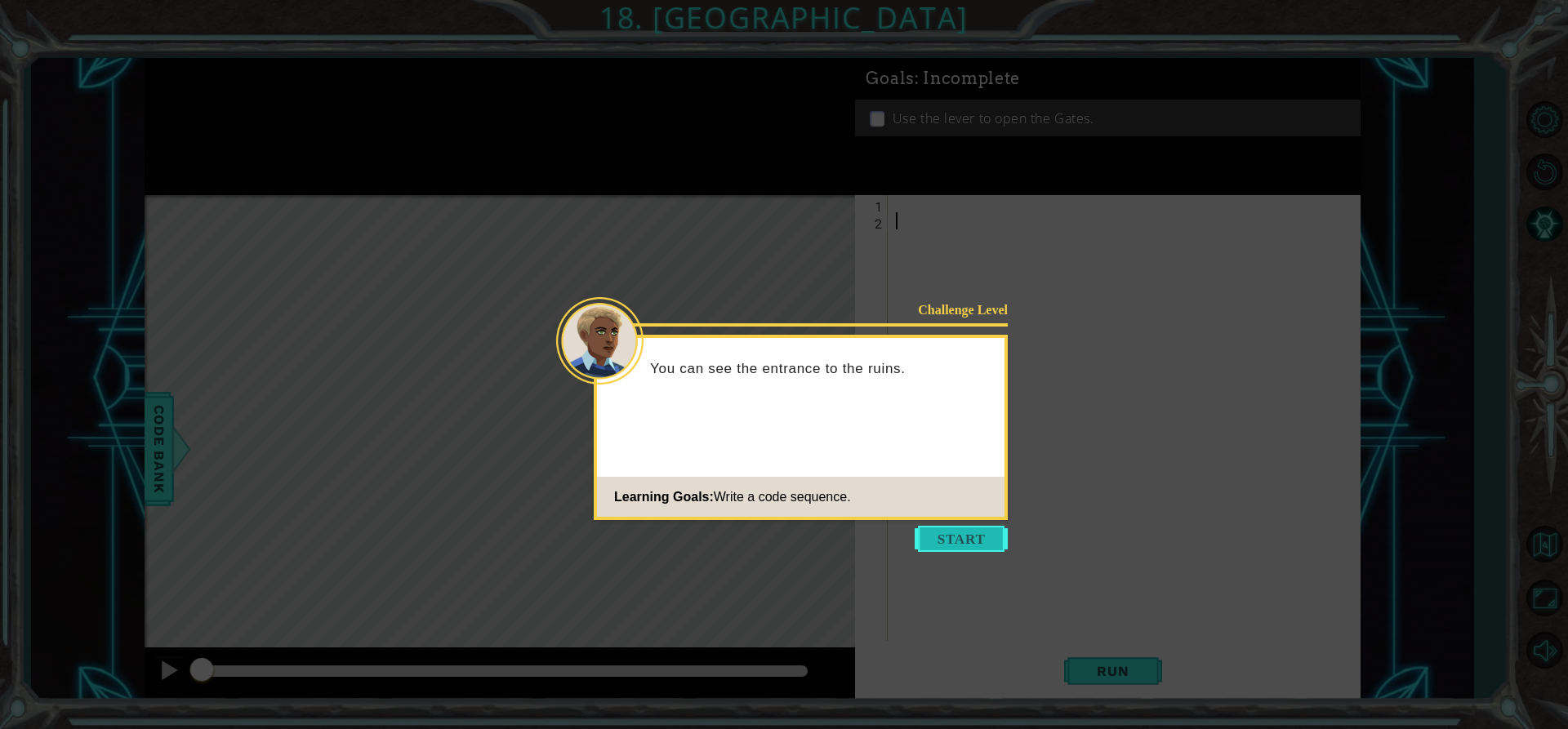
click at [946, 529] on button "Start" at bounding box center [960, 539] width 93 height 26
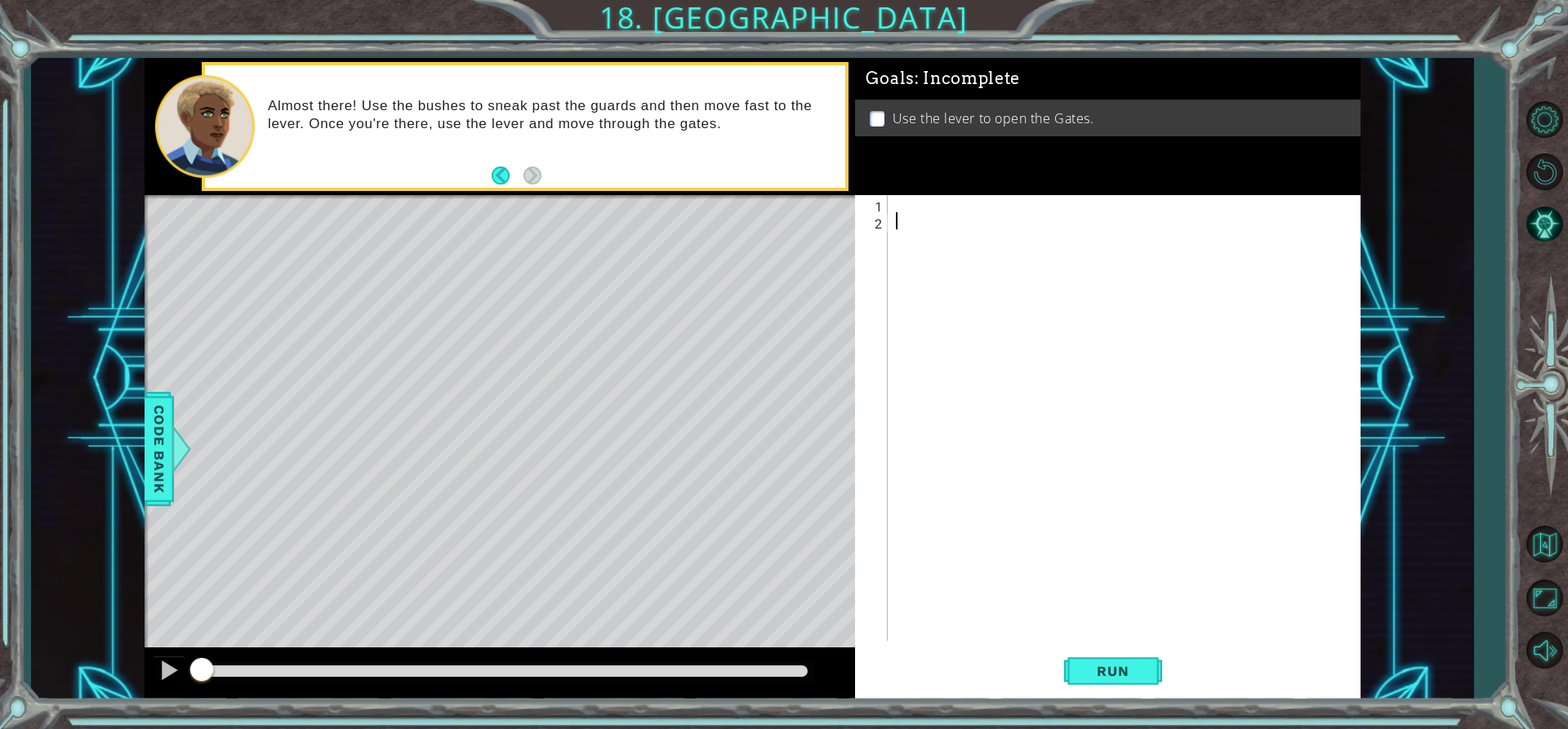
click at [910, 213] on div at bounding box center [1128, 435] width 471 height 480
click at [893, 203] on div at bounding box center [1128, 435] width 471 height 480
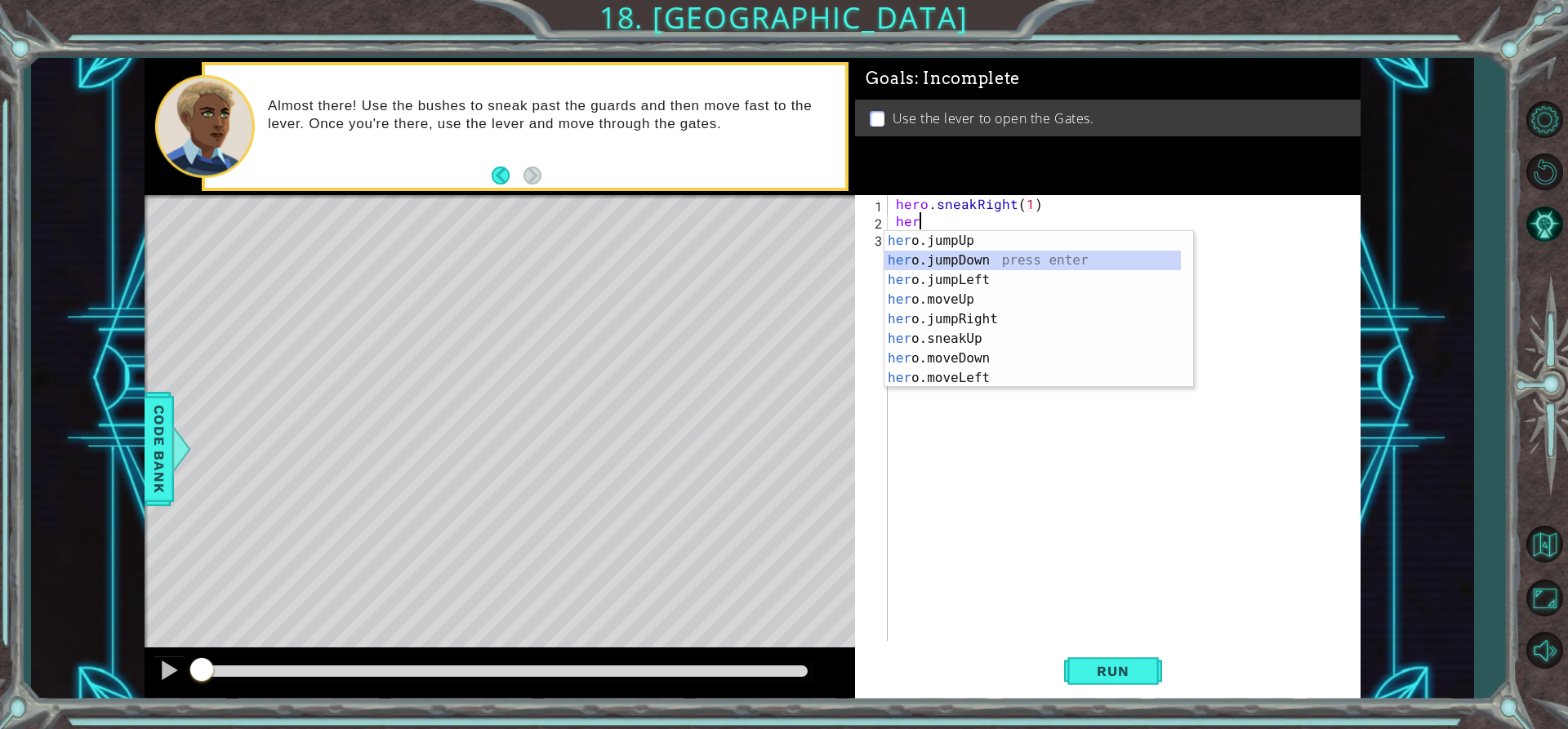
scroll to position [0, 1]
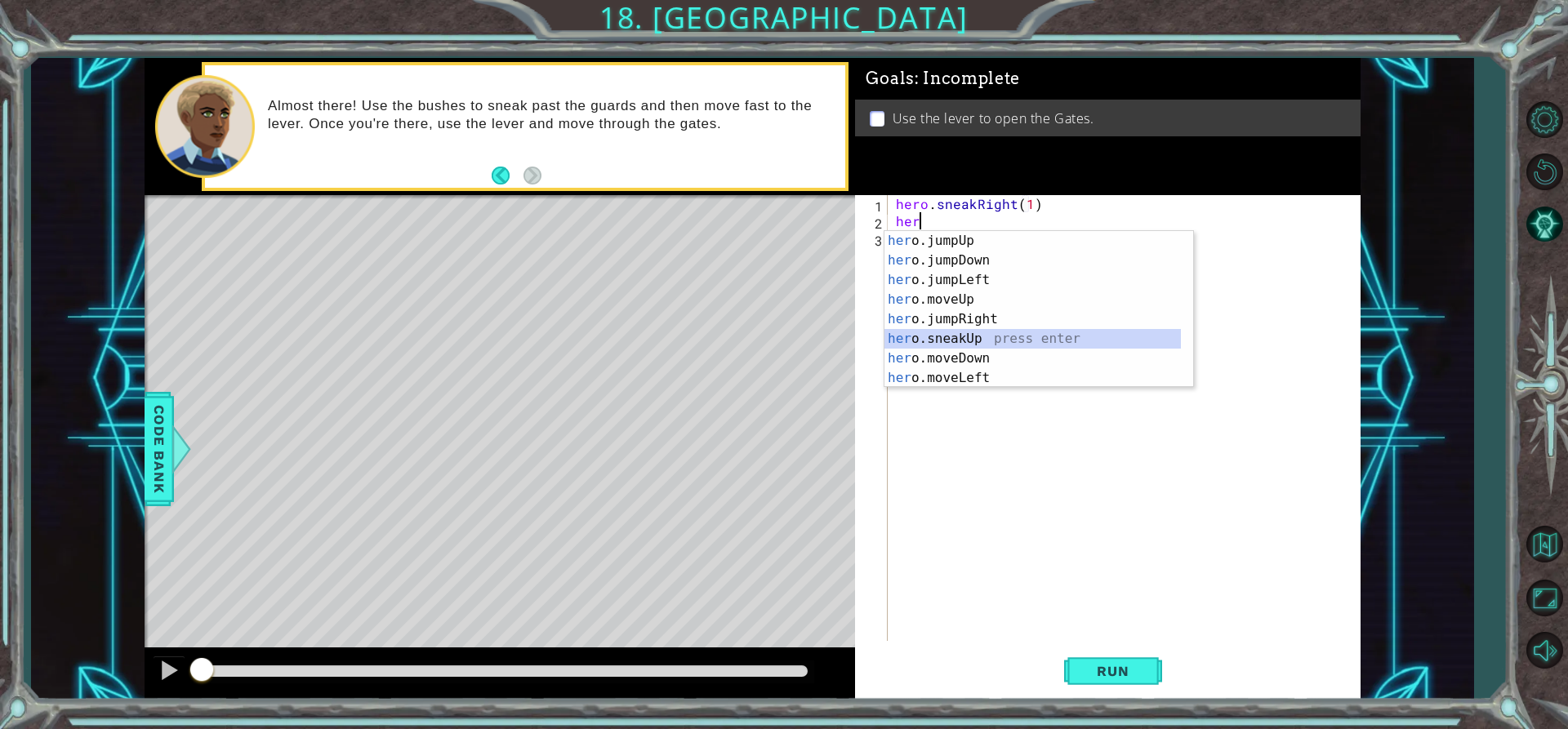
type textarea "hero.sneakUp(1)"
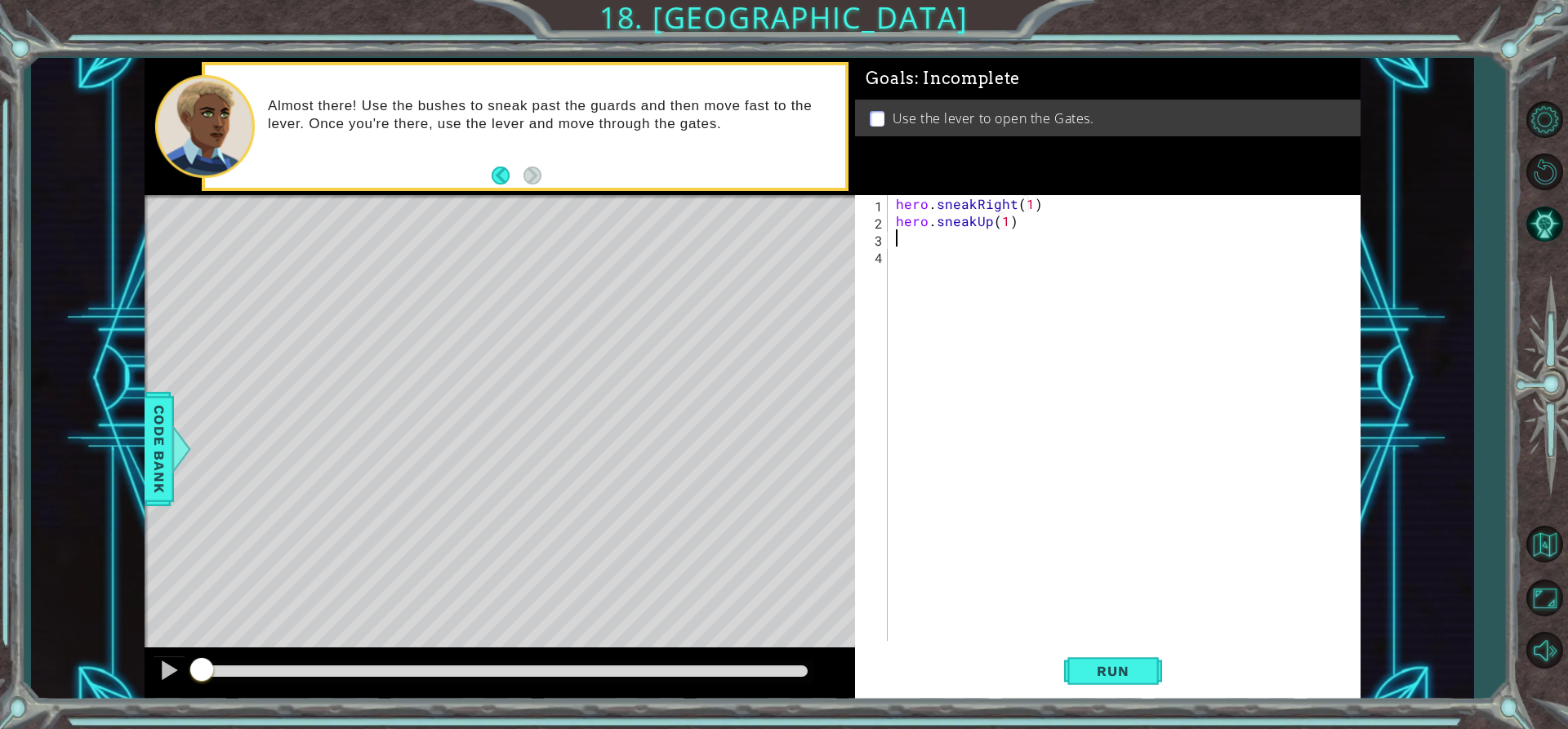
click at [992, 223] on div "hero . sneakRight ( 1 ) hero . sneakUp ( 1 )" at bounding box center [1128, 435] width 471 height 480
click at [990, 206] on div "hero . sneakRight ( 1 ) hero . sneakUp2 )" at bounding box center [1128, 435] width 471 height 480
click at [987, 222] on div "hero . sneakRight ( 1 ) hero . sneakUp2 )" at bounding box center [1128, 435] width 471 height 480
click at [998, 218] on div "hero . sneakRight ( 1 ) hero . sneakUp ( )" at bounding box center [1128, 435] width 471 height 480
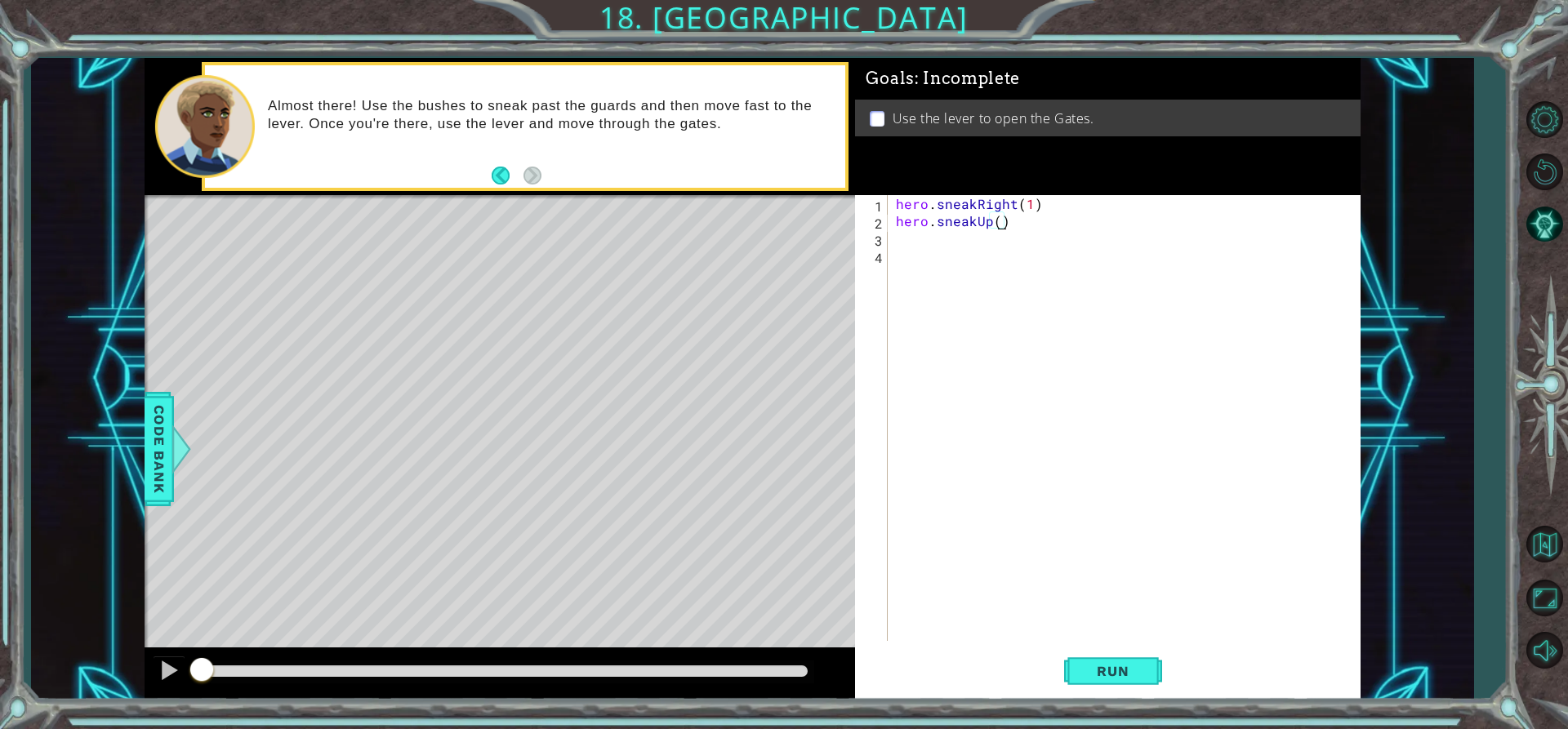
scroll to position [0, 6]
type textarea "hero.sneakUp(2)"
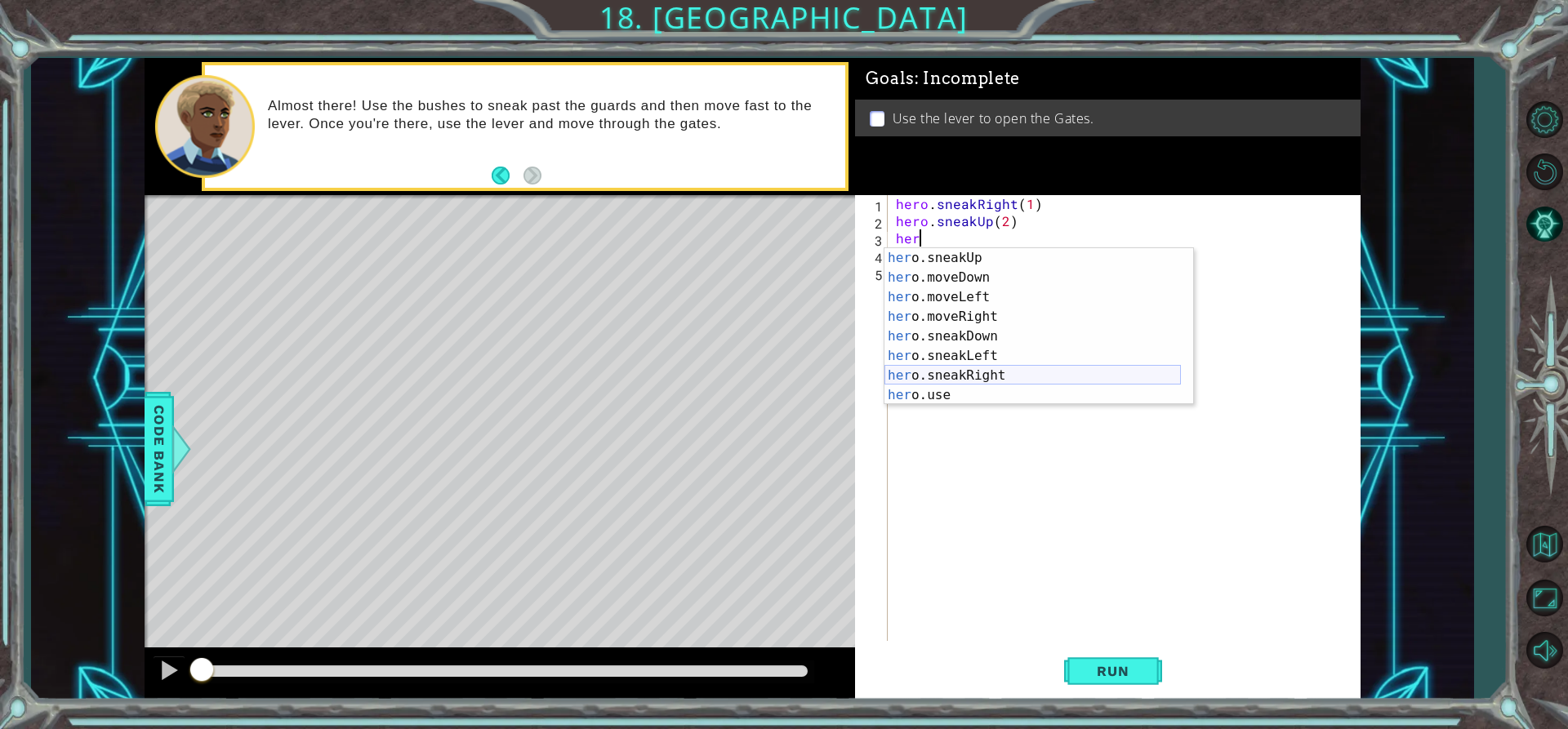
scroll to position [98, 0]
click at [1012, 376] on div "her o.sneakUp press enter her o.moveDown press enter her o.moveLeft press enter…" at bounding box center [1032, 345] width 297 height 196
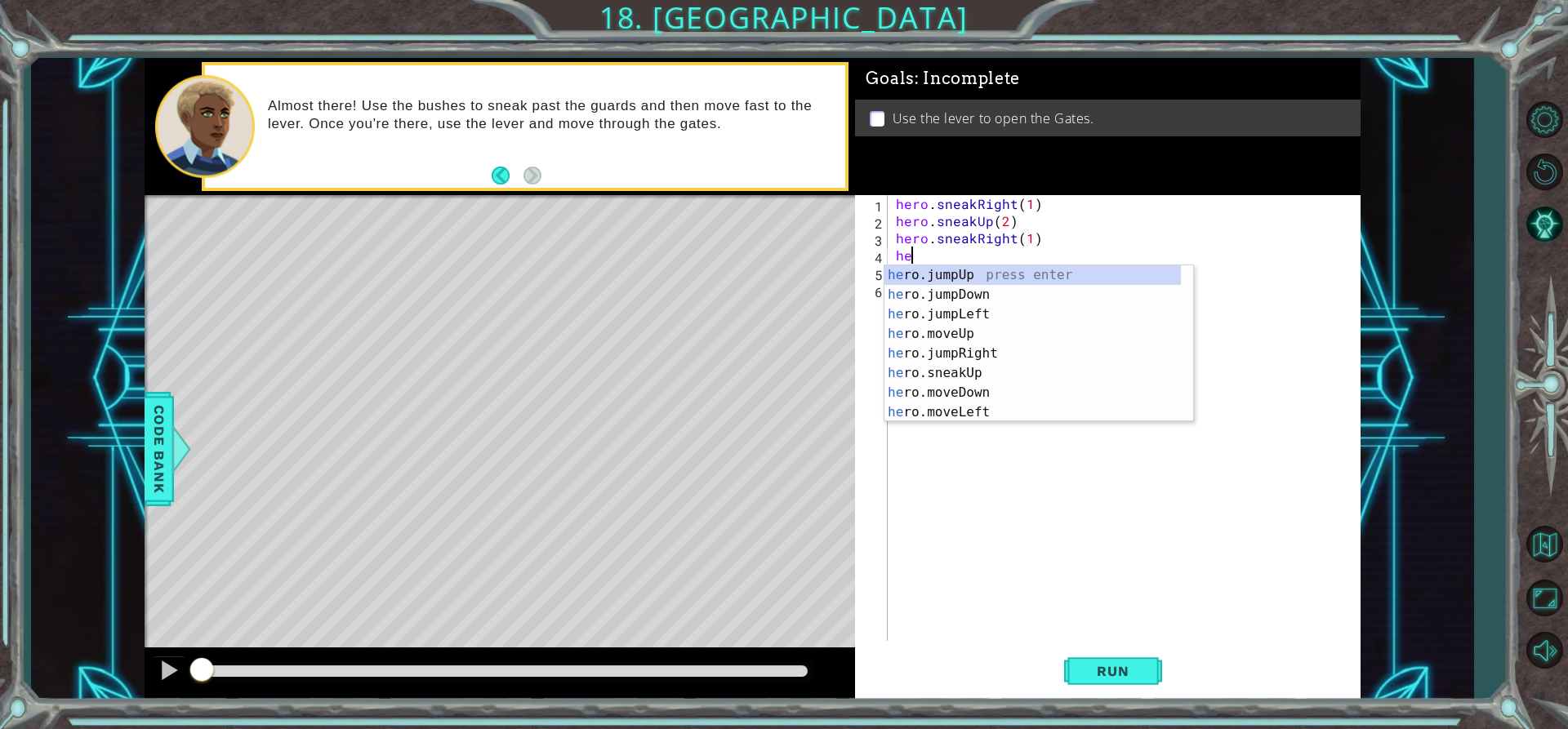
scroll to position [0, 10]
click at [987, 373] on div "her o.jumpUp press enter her o.jumpDown press enter her o.jumpLeft press enter …" at bounding box center [1032, 363] width 297 height 196
type textarea "hero.sneakUp(1)"
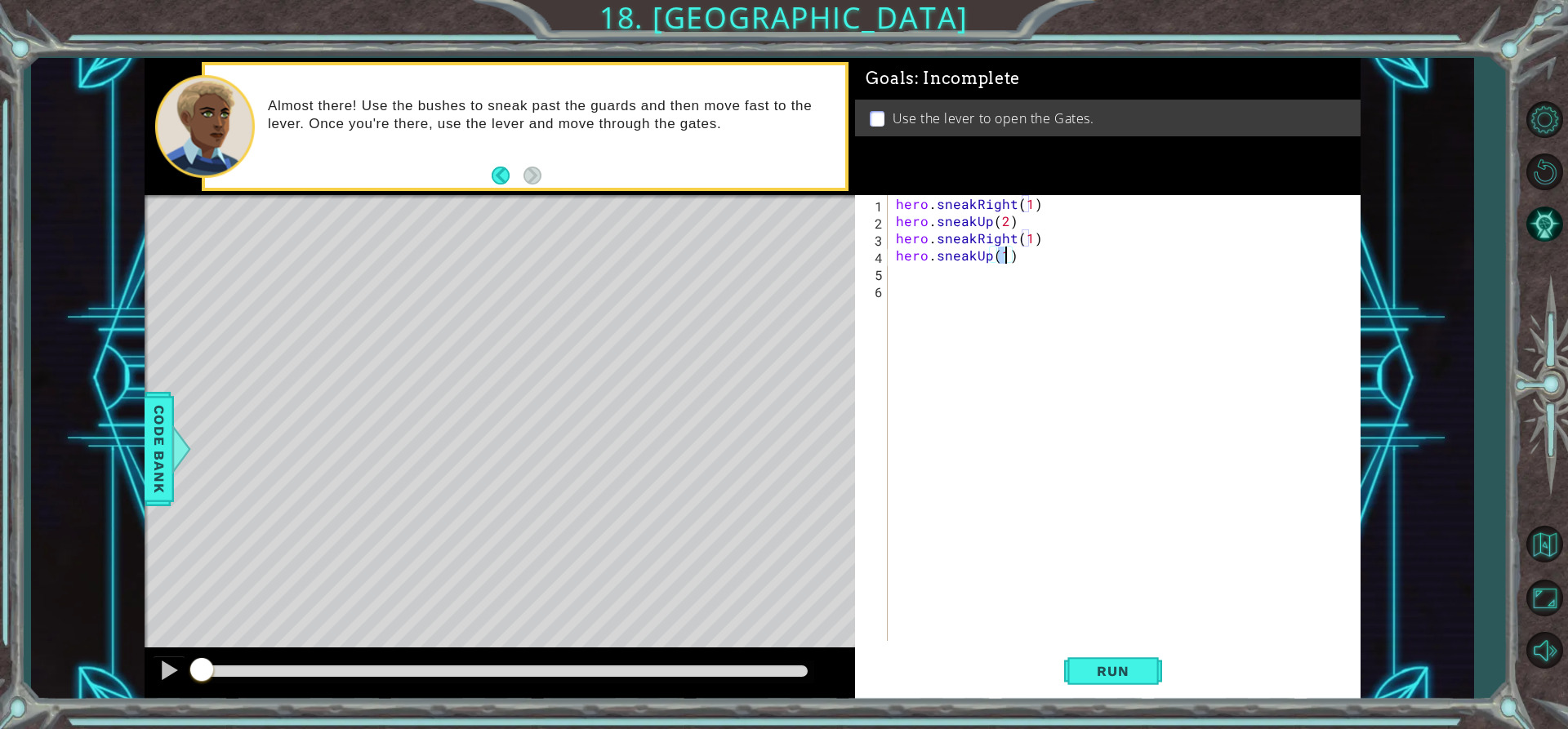
scroll to position [0, 7]
click at [945, 286] on div "hero . sneakRight ( 1 ) hero . sneakUp ( 2 ) hero . sneakRight ( 1 ) hero . sne…" at bounding box center [1128, 435] width 471 height 480
click at [948, 271] on div "hero . sneakRight ( 1 ) hero . sneakUp ( 2 ) hero . sneakRight ( 1 ) hero . sne…" at bounding box center [1128, 435] width 471 height 480
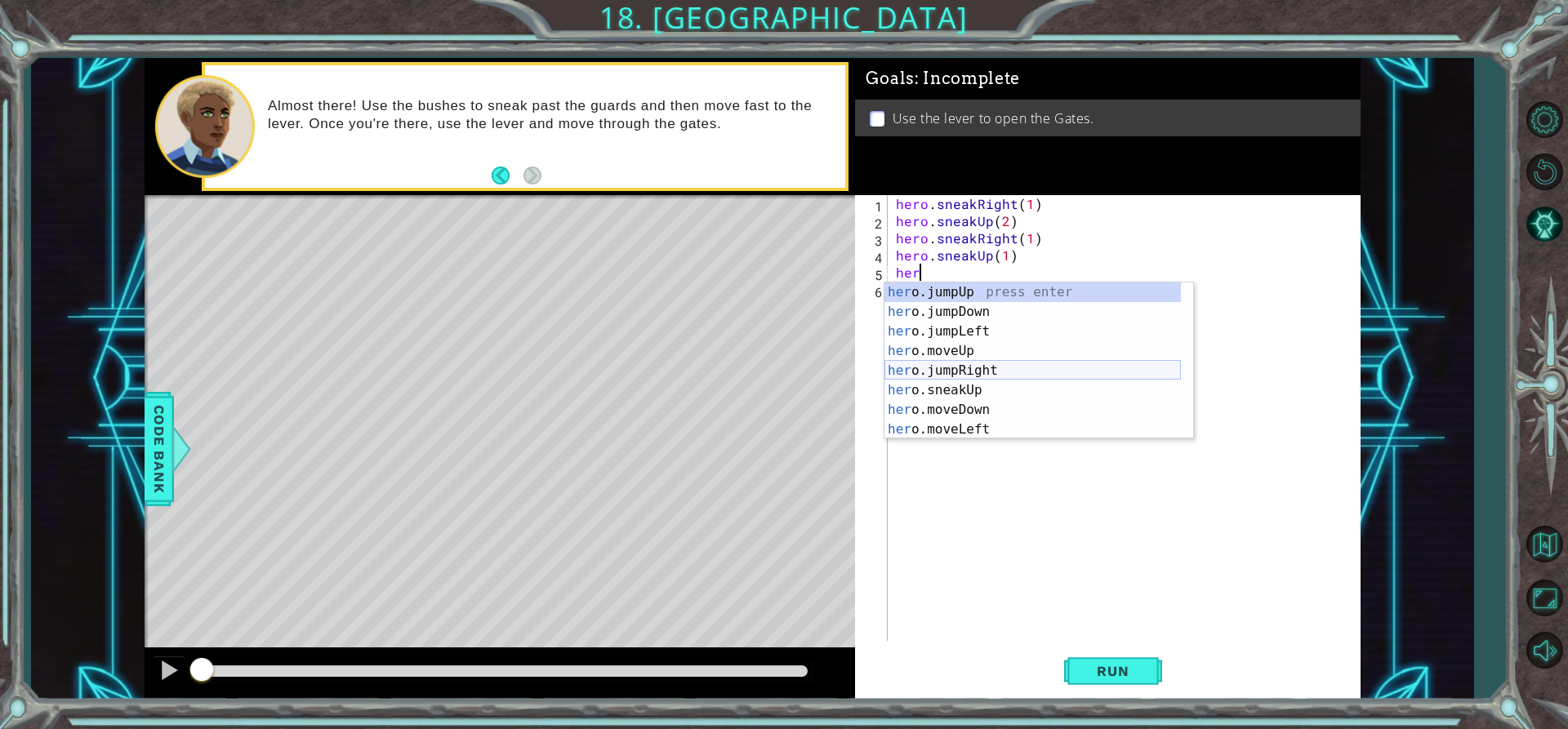
scroll to position [118, 0]
click at [984, 377] on div "her o.moveDown press enter her o.moveLeft press enter her o.moveRight press ent…" at bounding box center [1032, 381] width 297 height 196
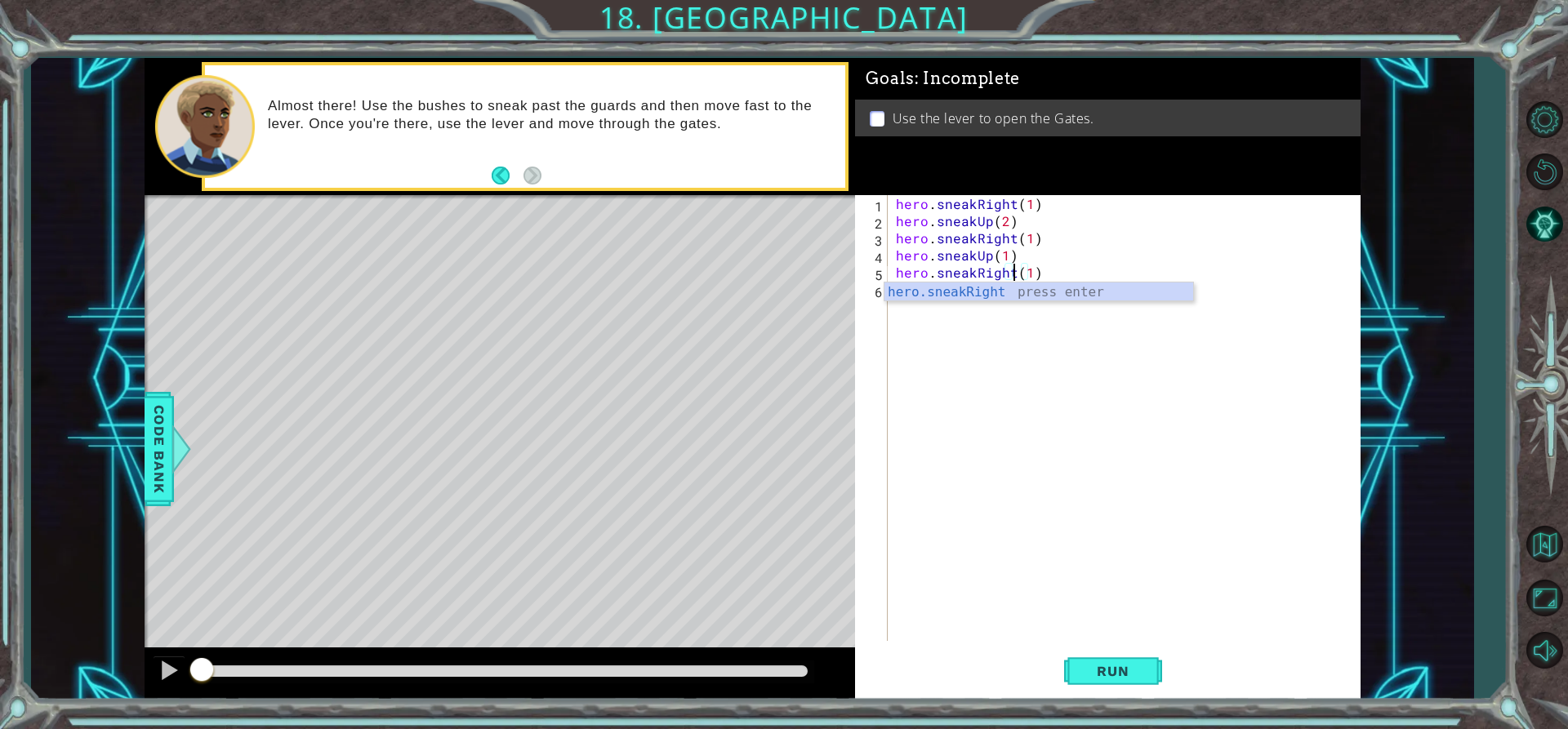
scroll to position [0, 8]
type textarea "hero.sneakRight(1)"
click at [1031, 268] on div "hero . sneakRight ( 1 ) hero . sneakUp ( 2 ) hero . sneakRight ( 1 ) hero . sne…" at bounding box center [1128, 435] width 471 height 480
type textarea "hero.sneakRight(2)"
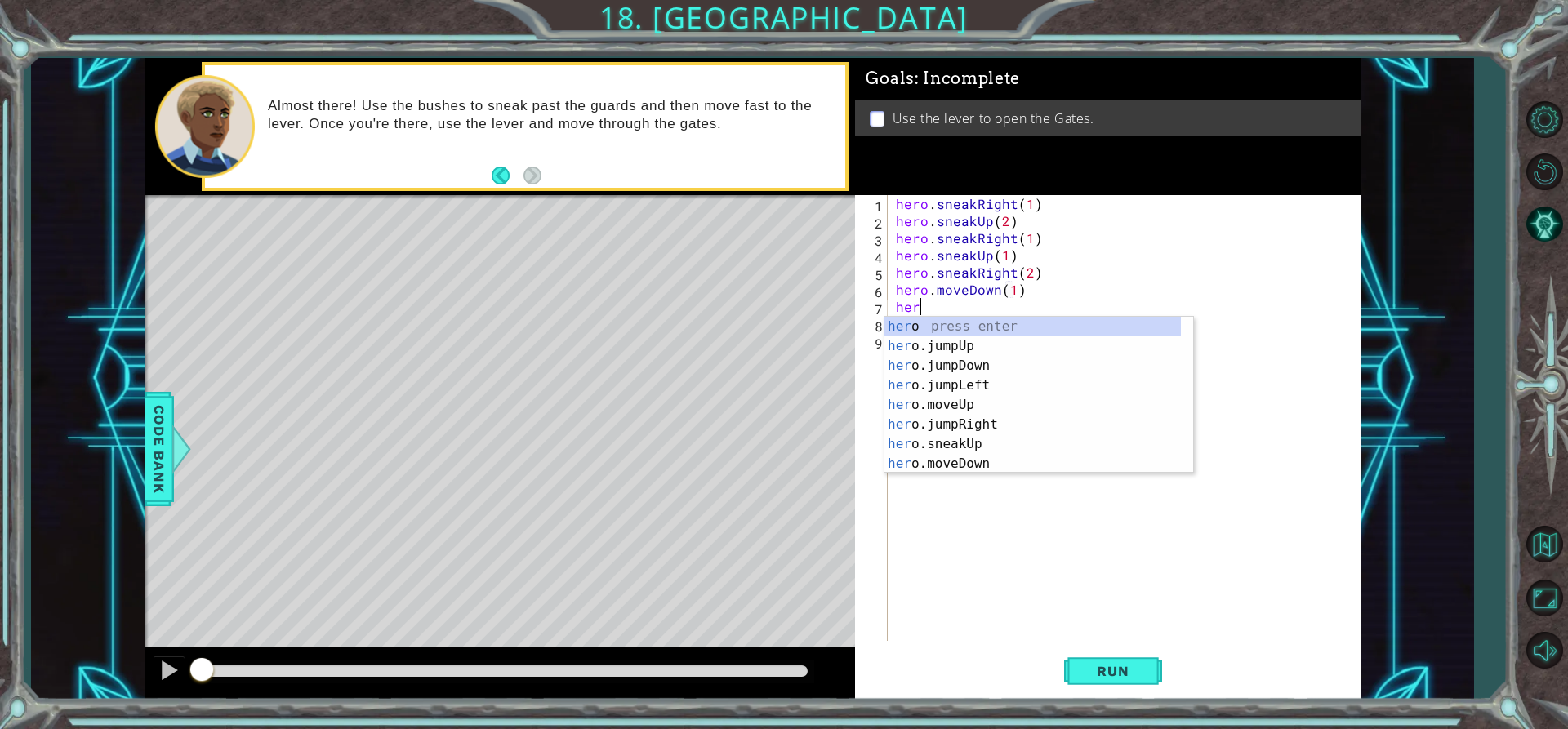
type textarea "her"
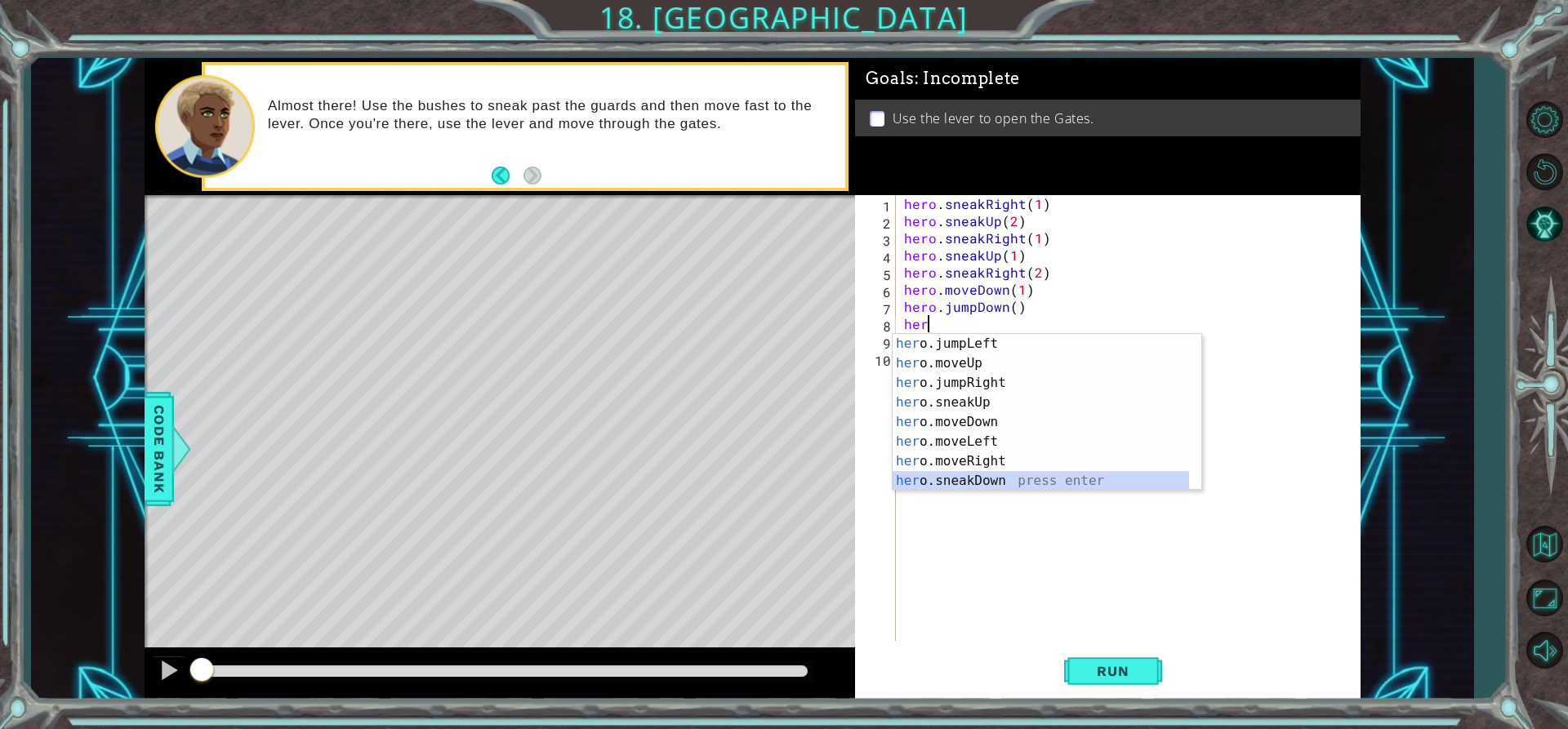
scroll to position [59, 0]
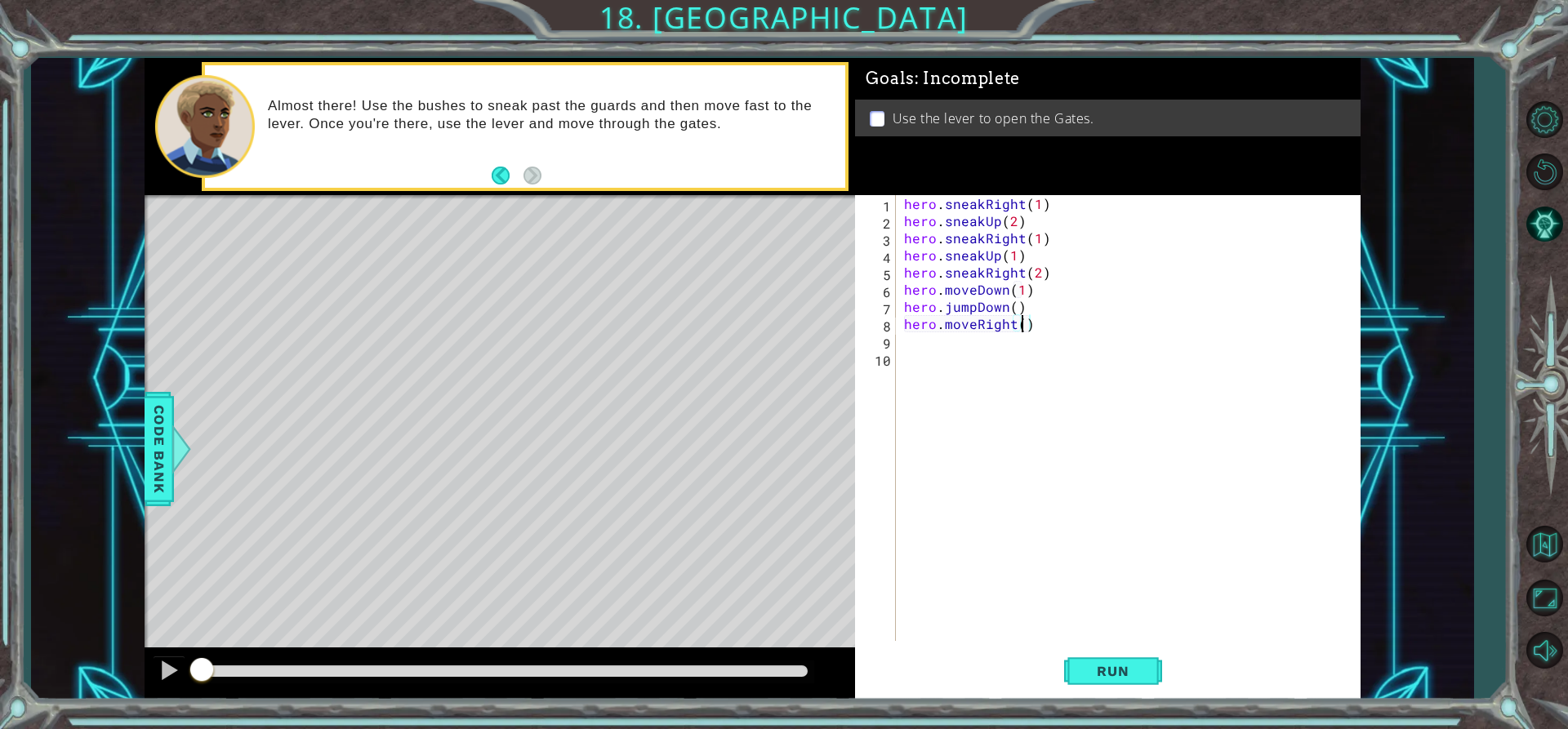
type textarea "hero.moveRight(2)"
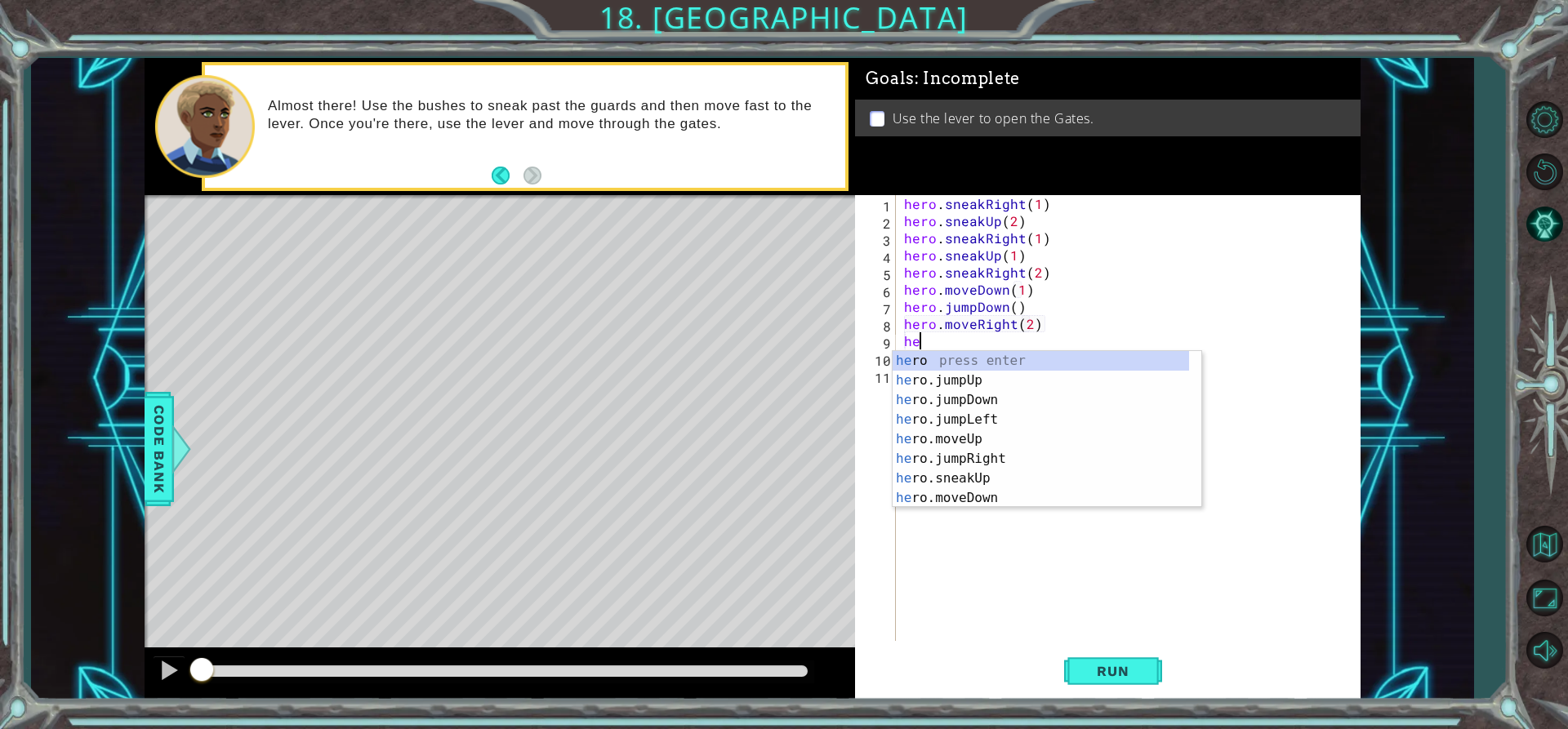
scroll to position [0, 0]
type textarea "her"
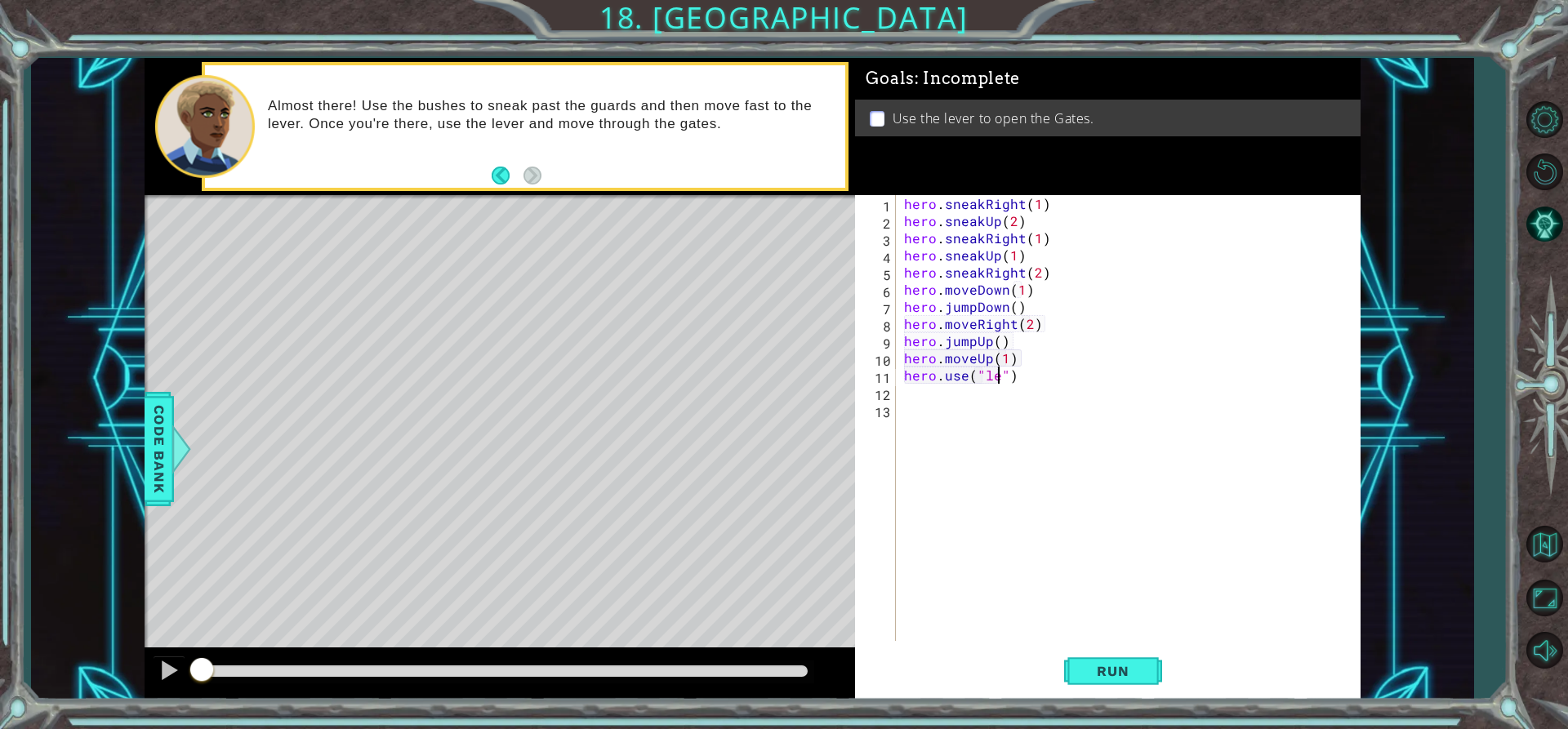
scroll to position [0, 8]
type textarea "hero.use("lever")"
click at [1127, 684] on button "Run" at bounding box center [1113, 671] width 98 height 51
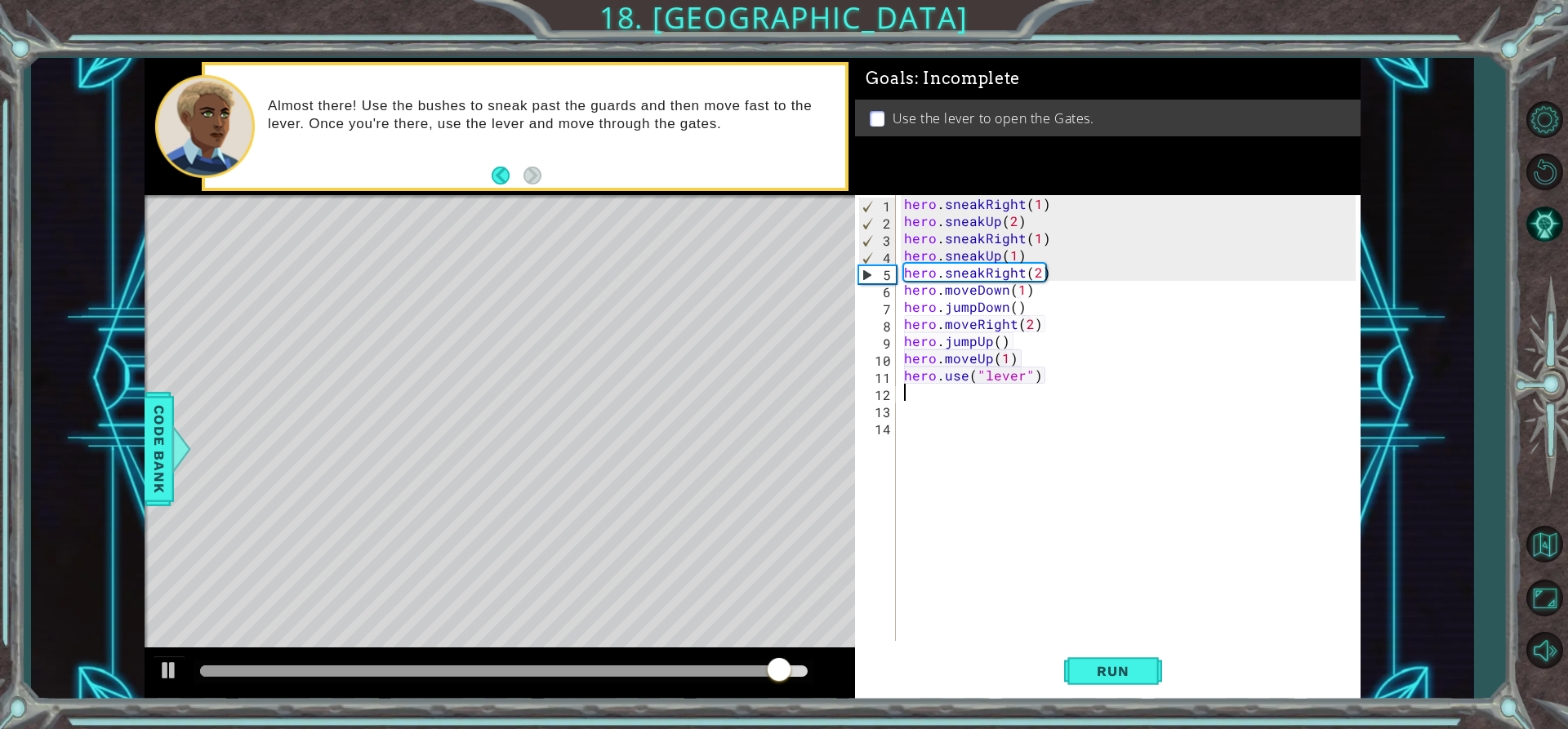
click at [1031, 274] on div "hero . sneakRight ( 1 ) hero . sneakUp ( 2 ) hero . sneakRight ( 1 ) hero . sne…" at bounding box center [1132, 435] width 463 height 480
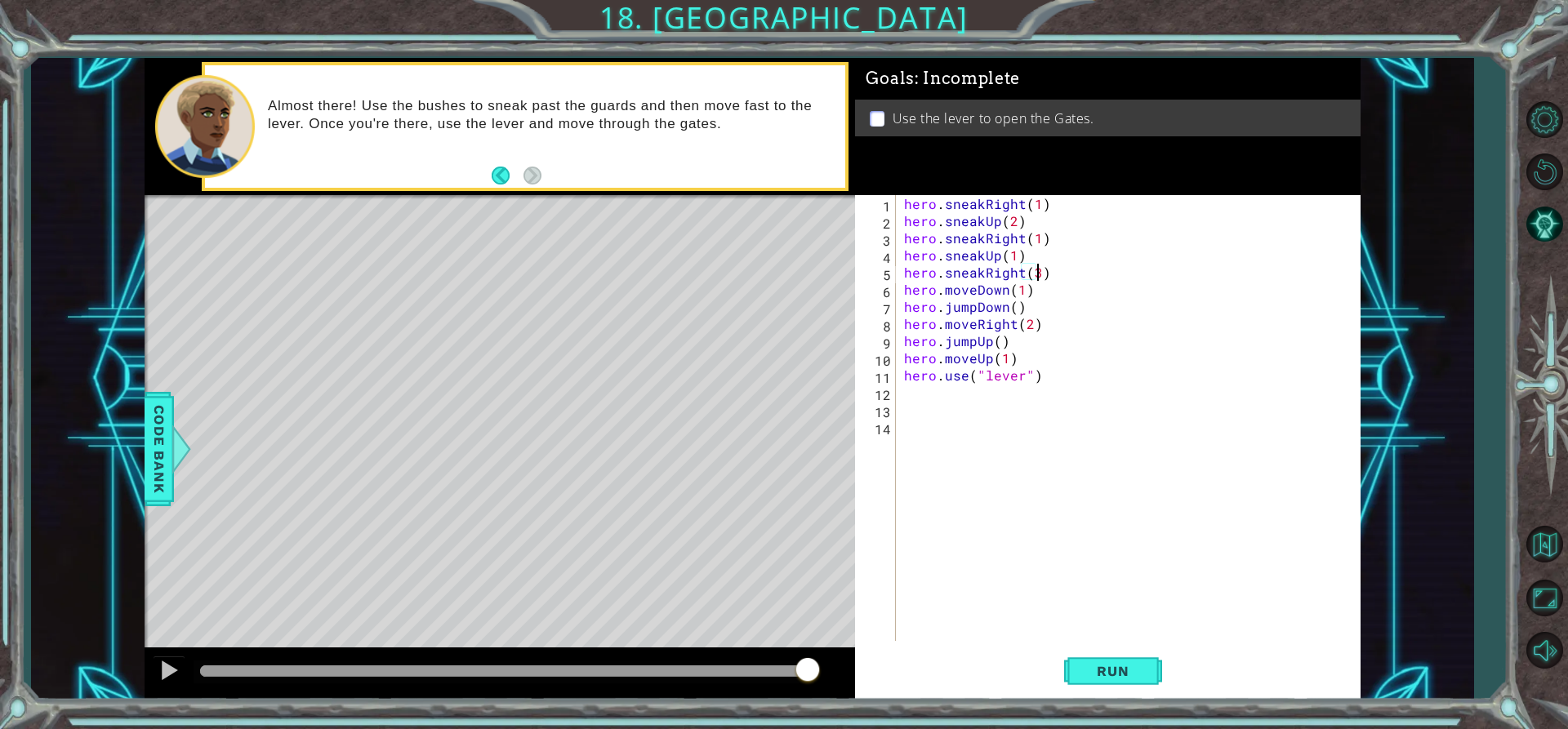
scroll to position [0, 8]
click at [1123, 670] on span "Run" at bounding box center [1112, 671] width 64 height 17
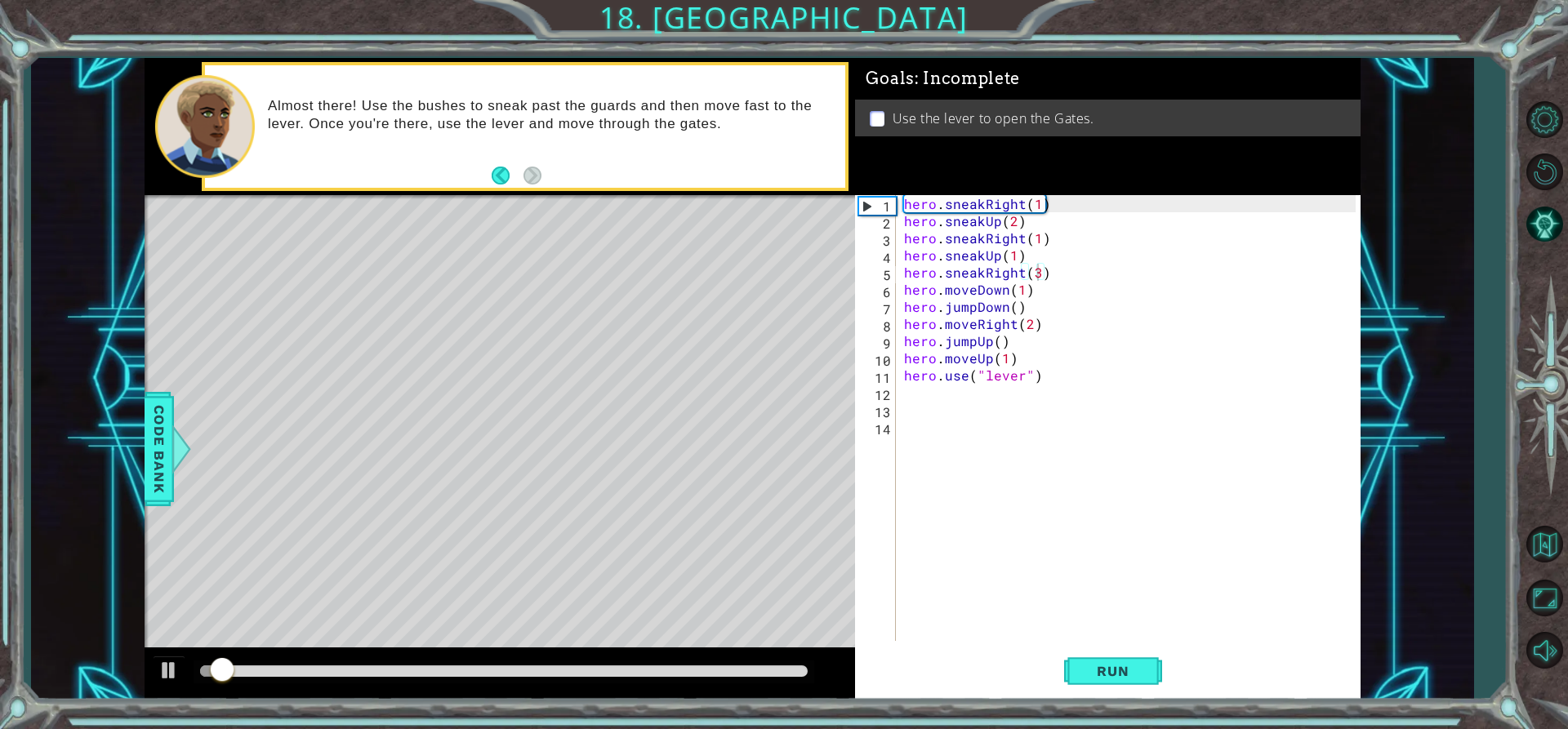
click at [459, 659] on div at bounding box center [500, 674] width 711 height 53
click at [454, 663] on div at bounding box center [503, 671] width 622 height 22
click at [453, 667] on div at bounding box center [504, 671] width 609 height 12
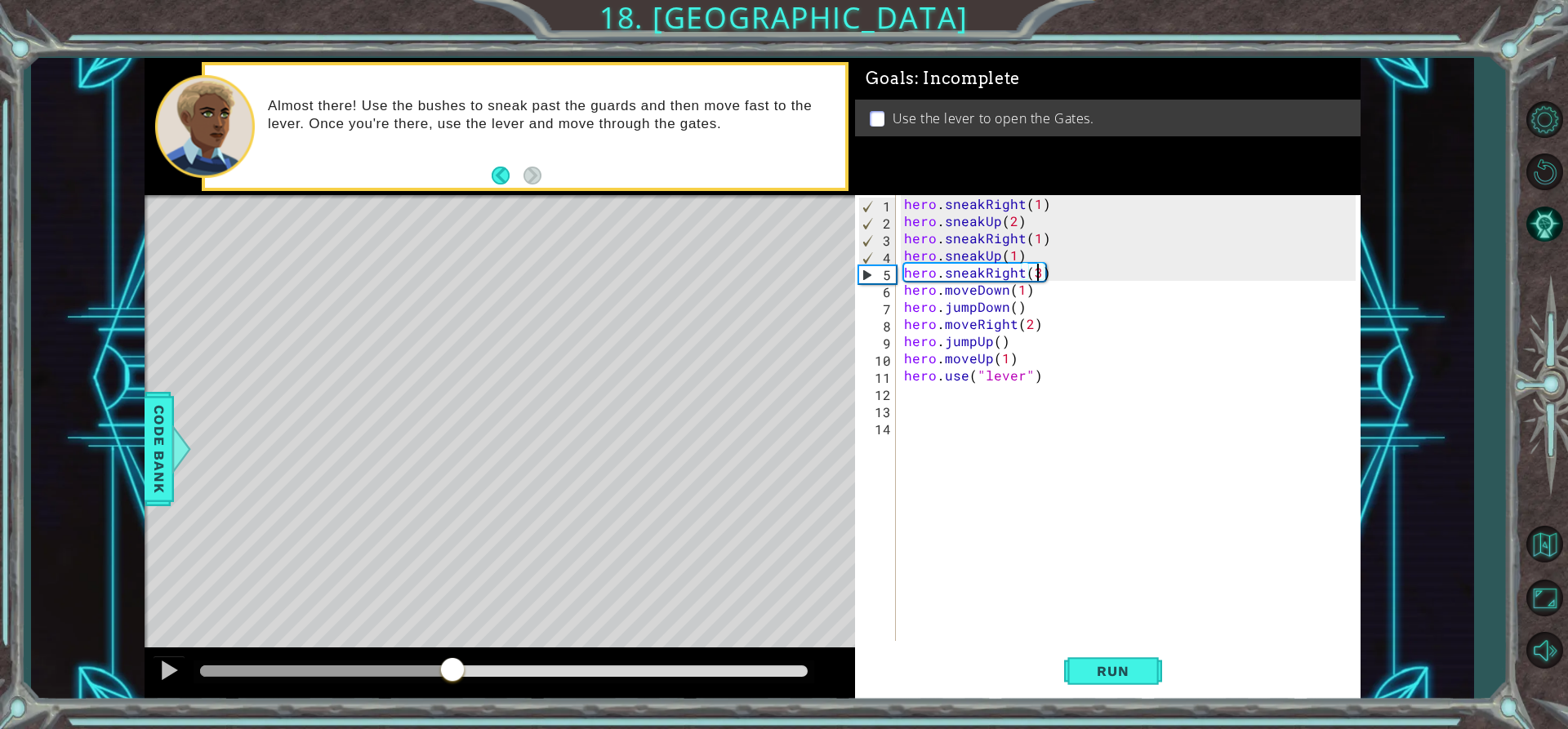
click at [429, 665] on div at bounding box center [503, 671] width 622 height 22
click at [421, 667] on div at bounding box center [326, 671] width 253 height 12
click at [422, 463] on div "Level Map" at bounding box center [521, 435] width 754 height 481
click at [168, 669] on div at bounding box center [169, 670] width 21 height 21
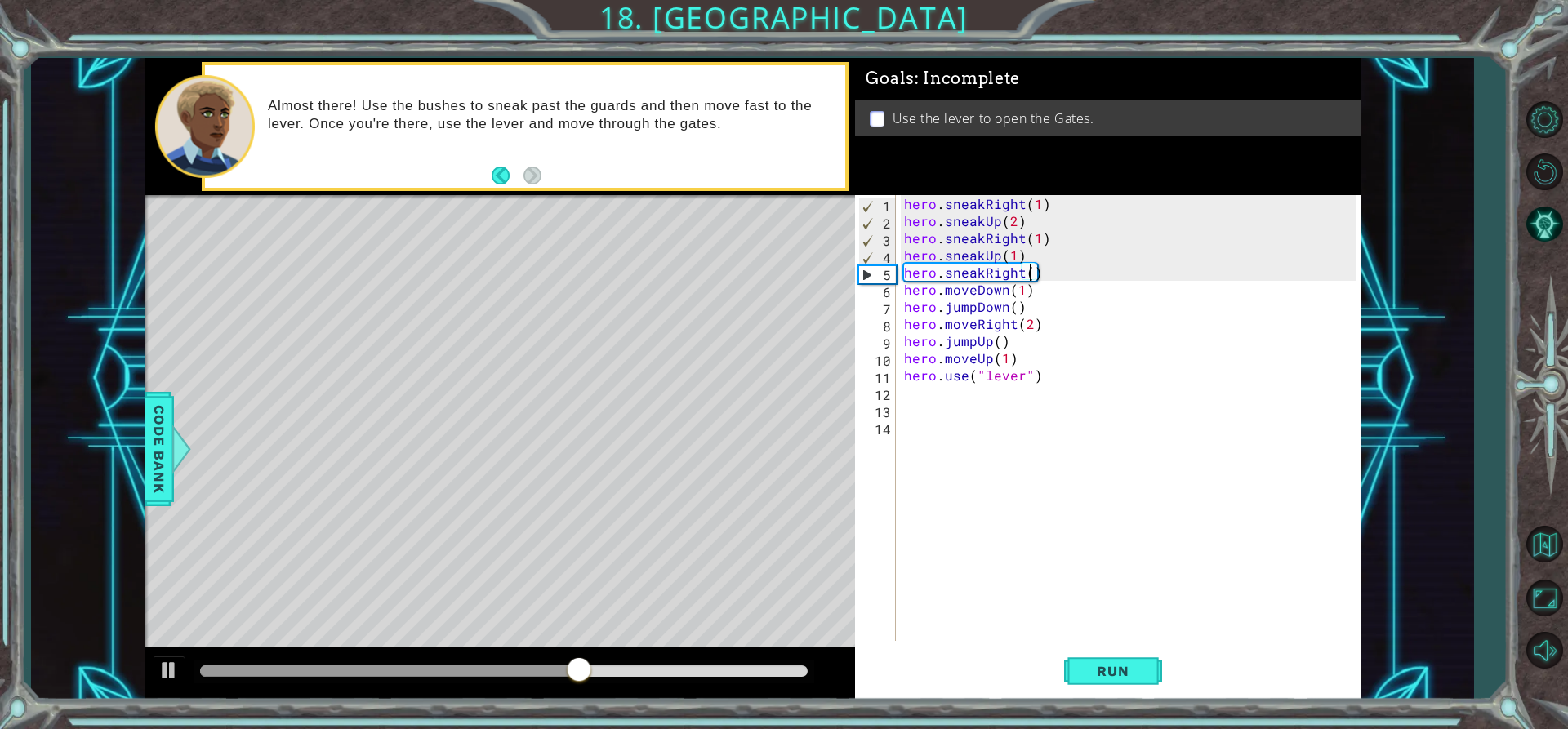
type textarea "hero.sneakRight(1)"
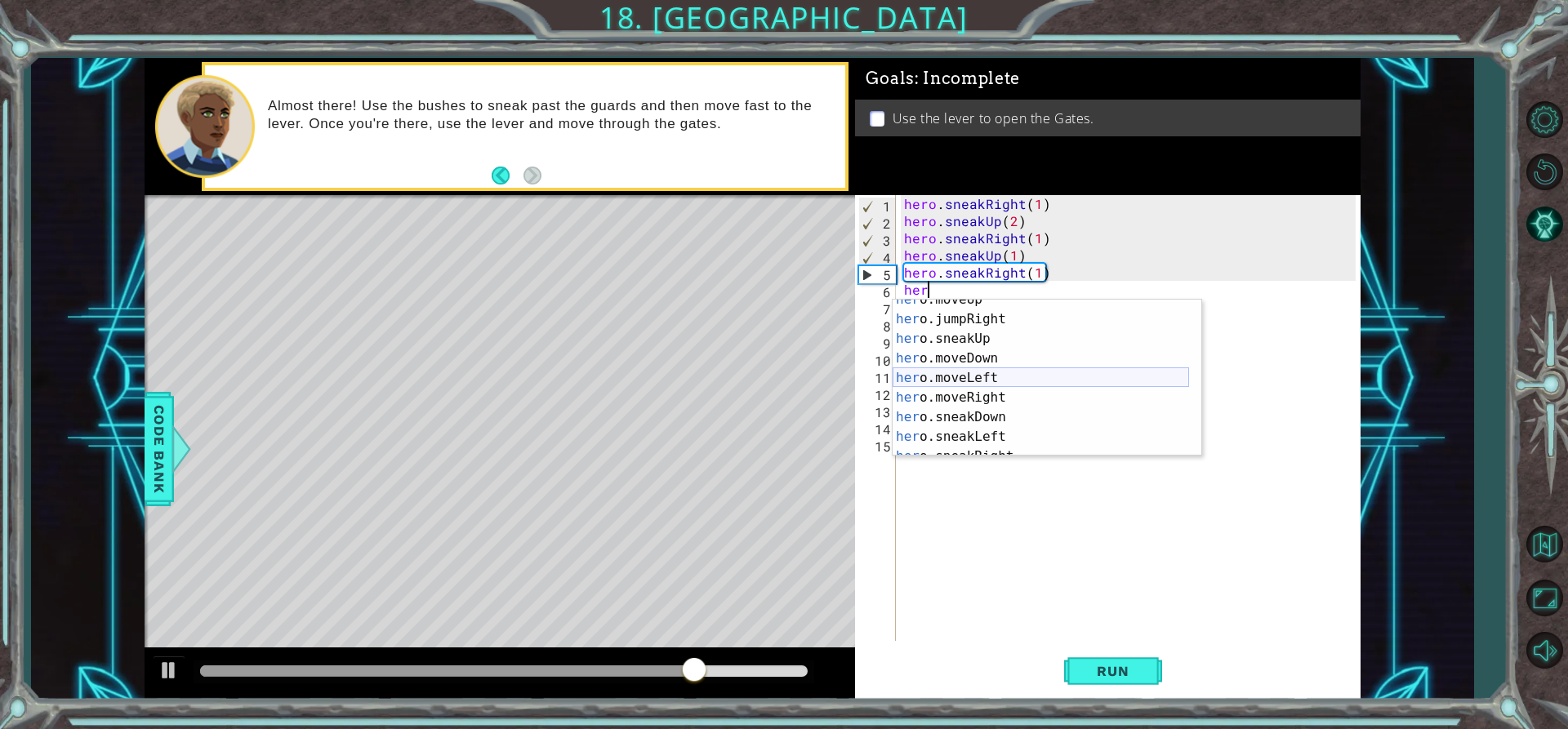
scroll to position [138, 0]
click at [1002, 352] on div "her o.moveDown press enter her o.moveLeft press enter her o.moveRight press ent…" at bounding box center [1041, 397] width 297 height 196
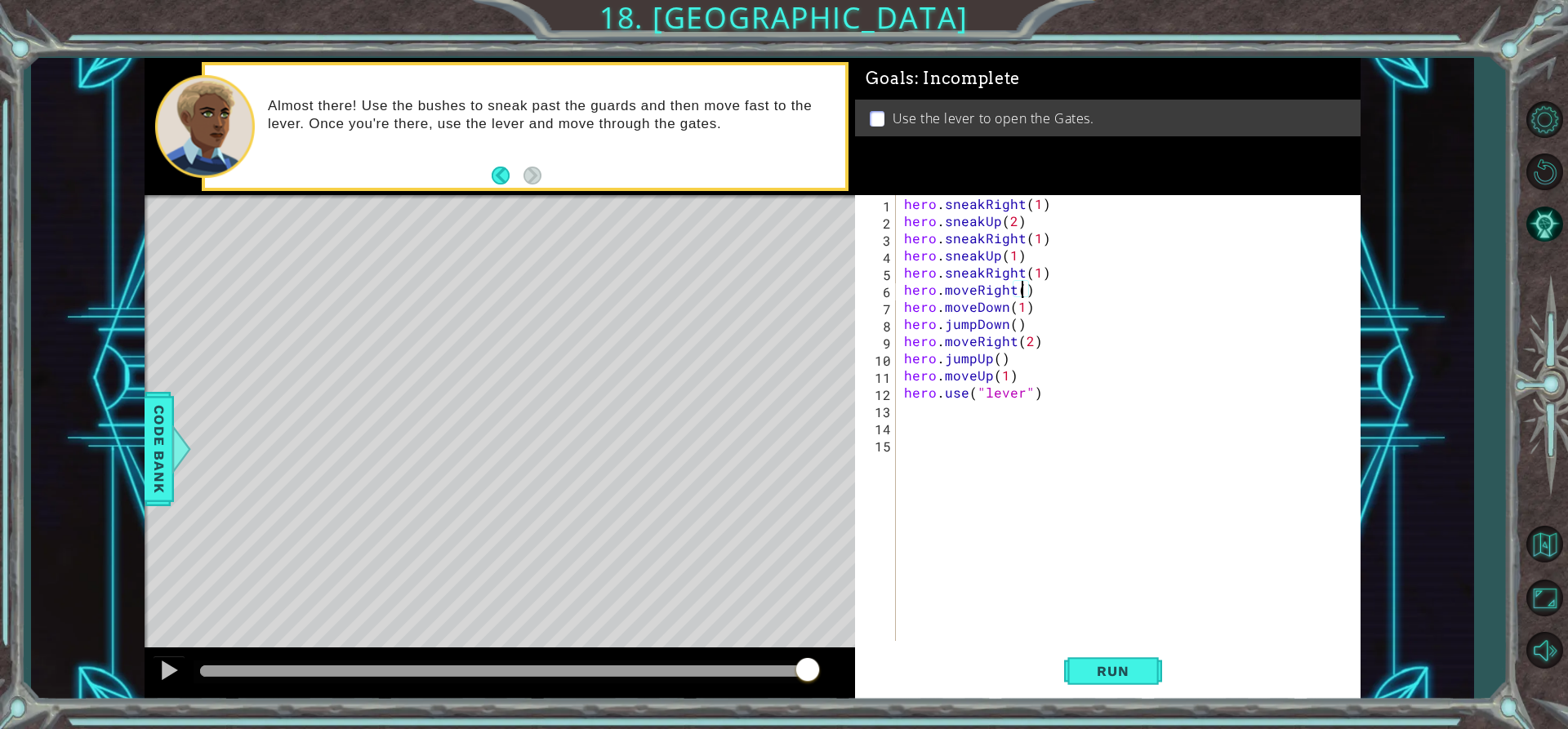
scroll to position [0, 8]
type textarea "hero.moveRight(2)"
click at [1120, 680] on button "Run" at bounding box center [1113, 671] width 98 height 51
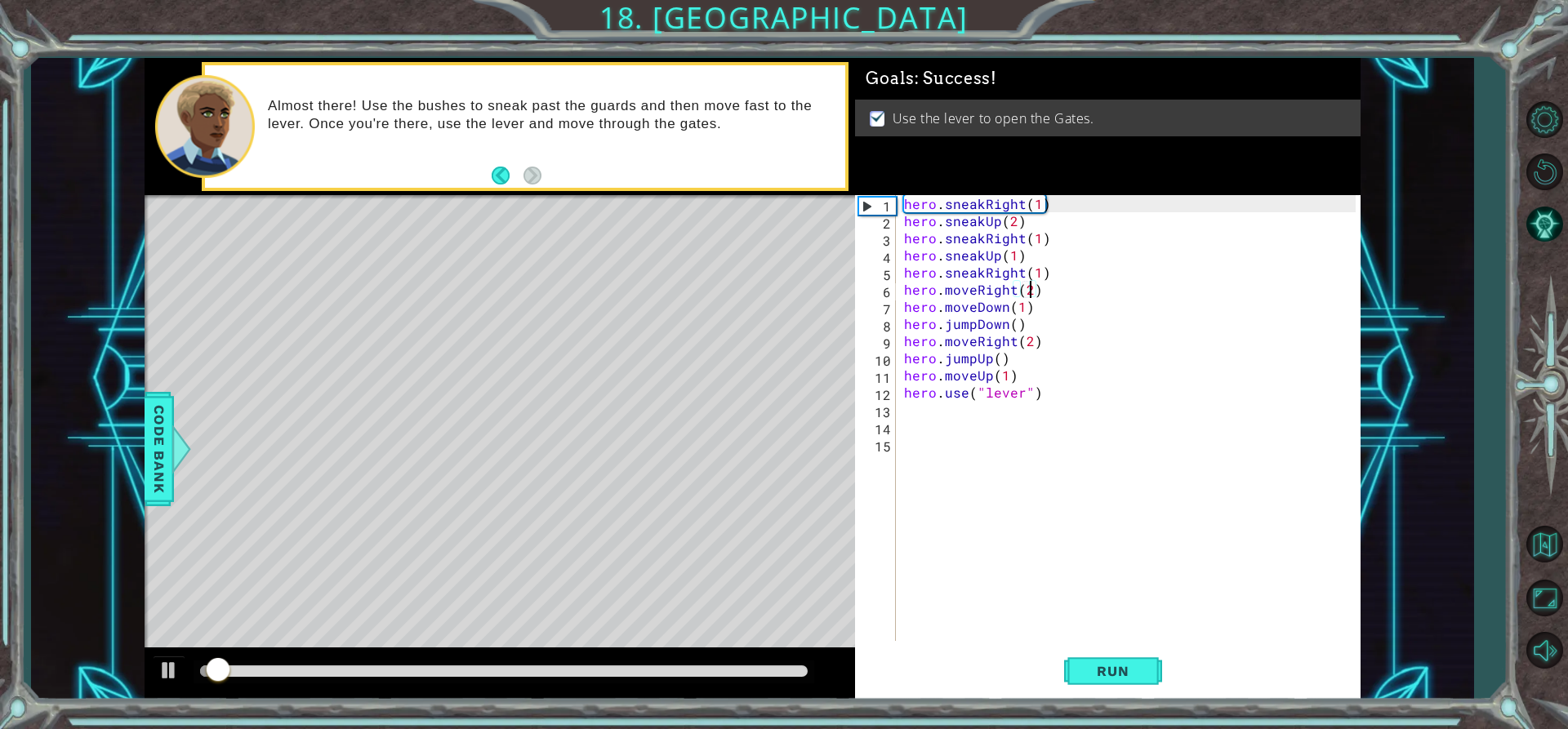
click at [460, 667] on div at bounding box center [504, 671] width 609 height 12
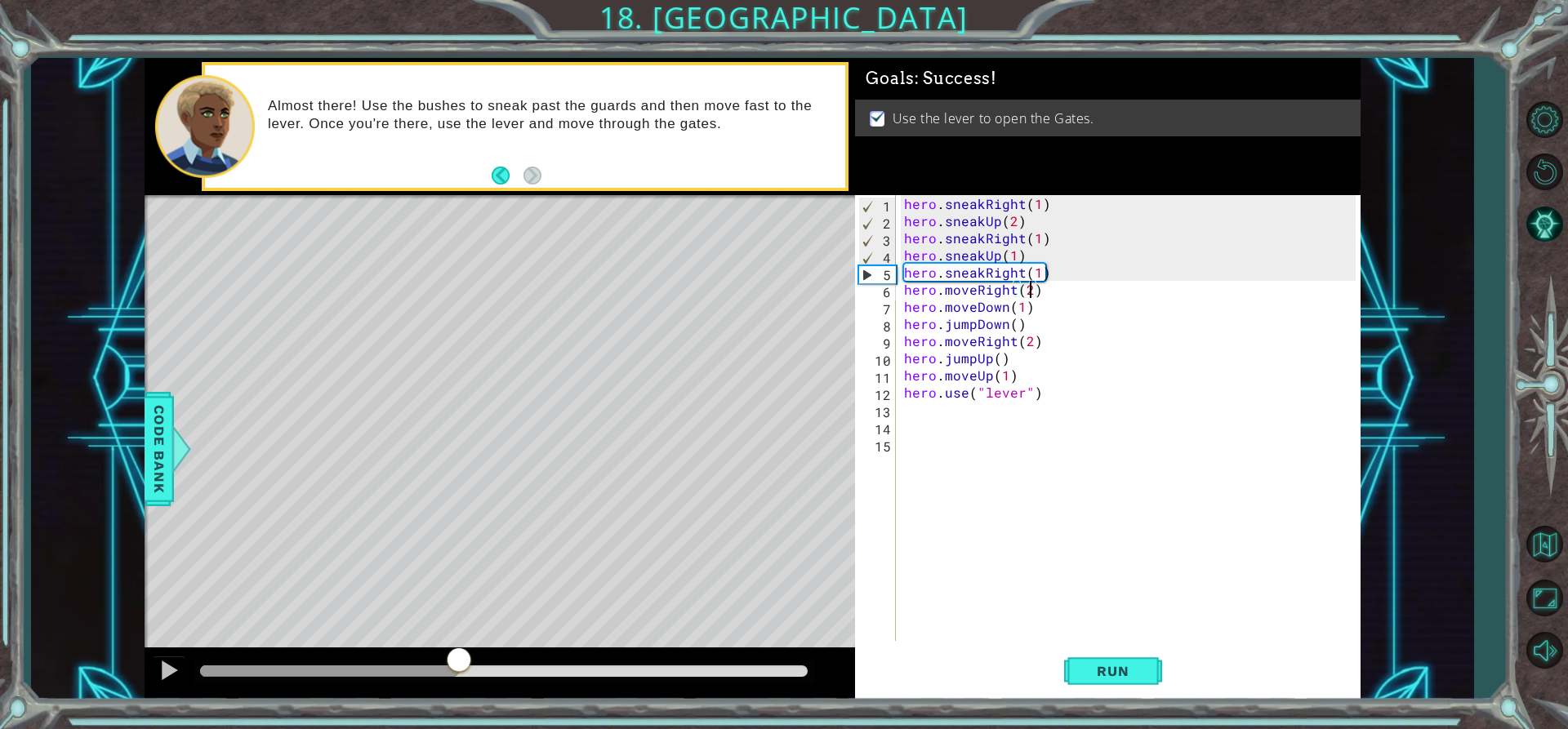
click at [500, 519] on div "Level Map" at bounding box center [521, 435] width 754 height 481
click at [169, 669] on div at bounding box center [169, 670] width 21 height 21
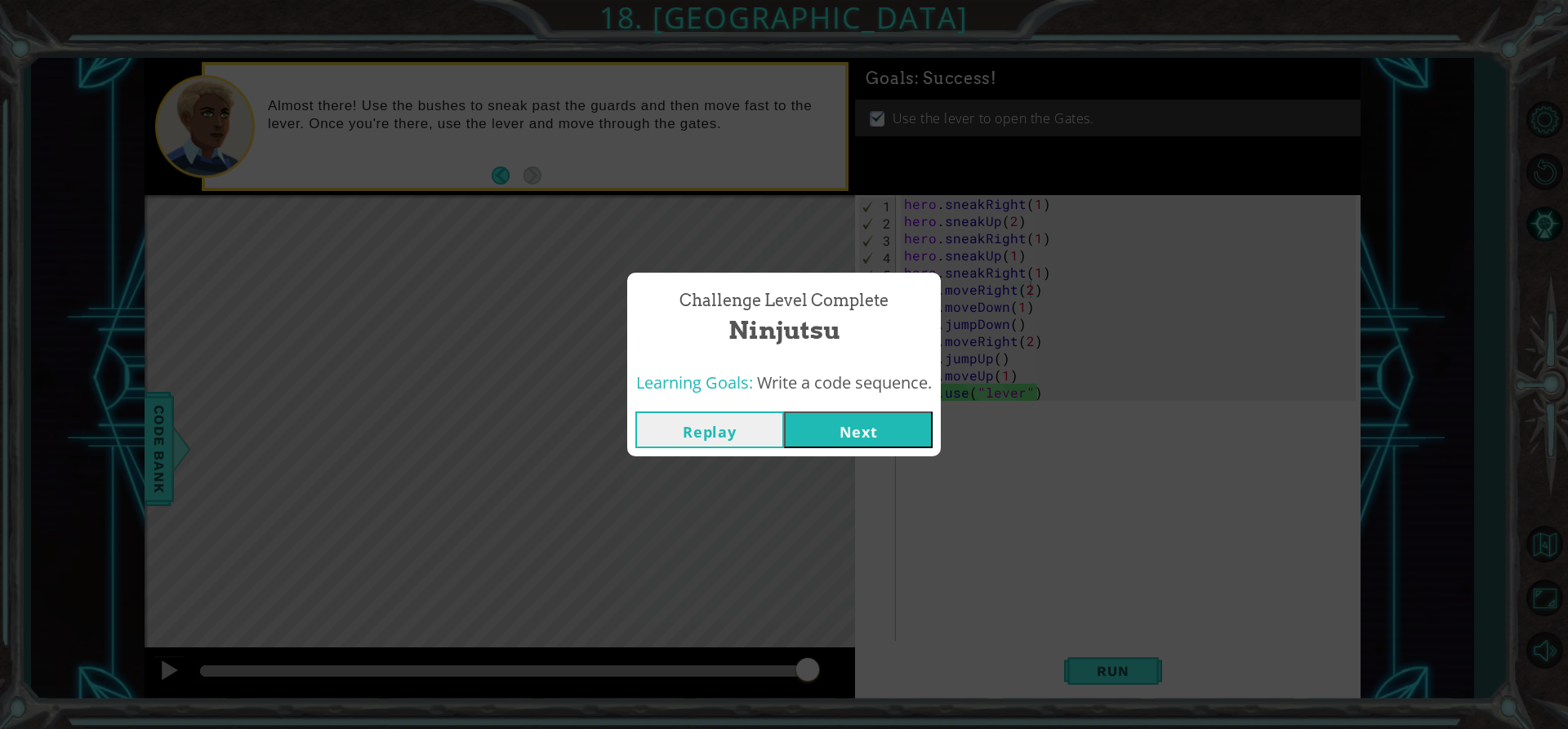
click at [917, 420] on button "Next" at bounding box center [859, 430] width 148 height 37
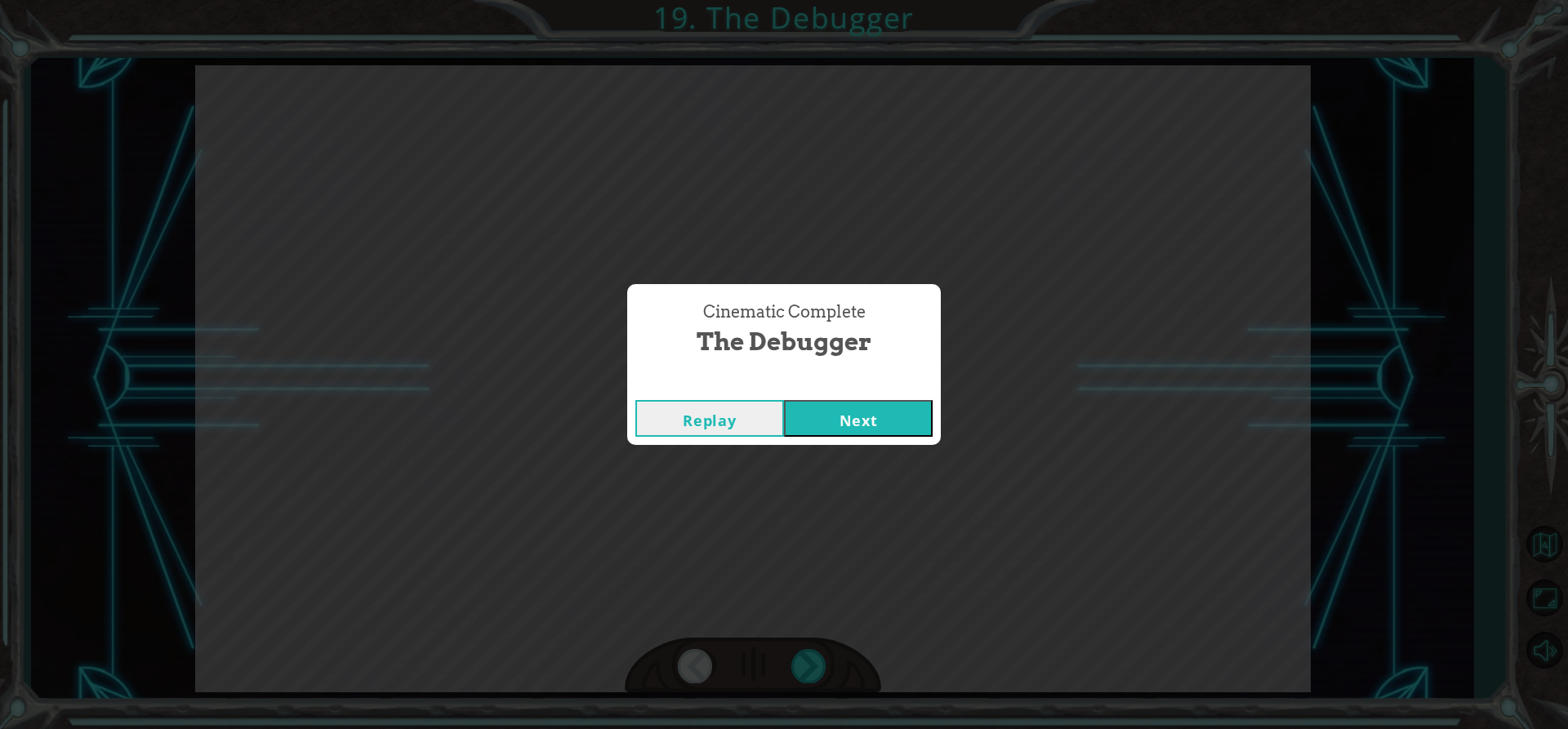
click at [852, 419] on button "Next" at bounding box center [859, 419] width 148 height 37
click at [868, 407] on button "Next" at bounding box center [859, 419] width 148 height 37
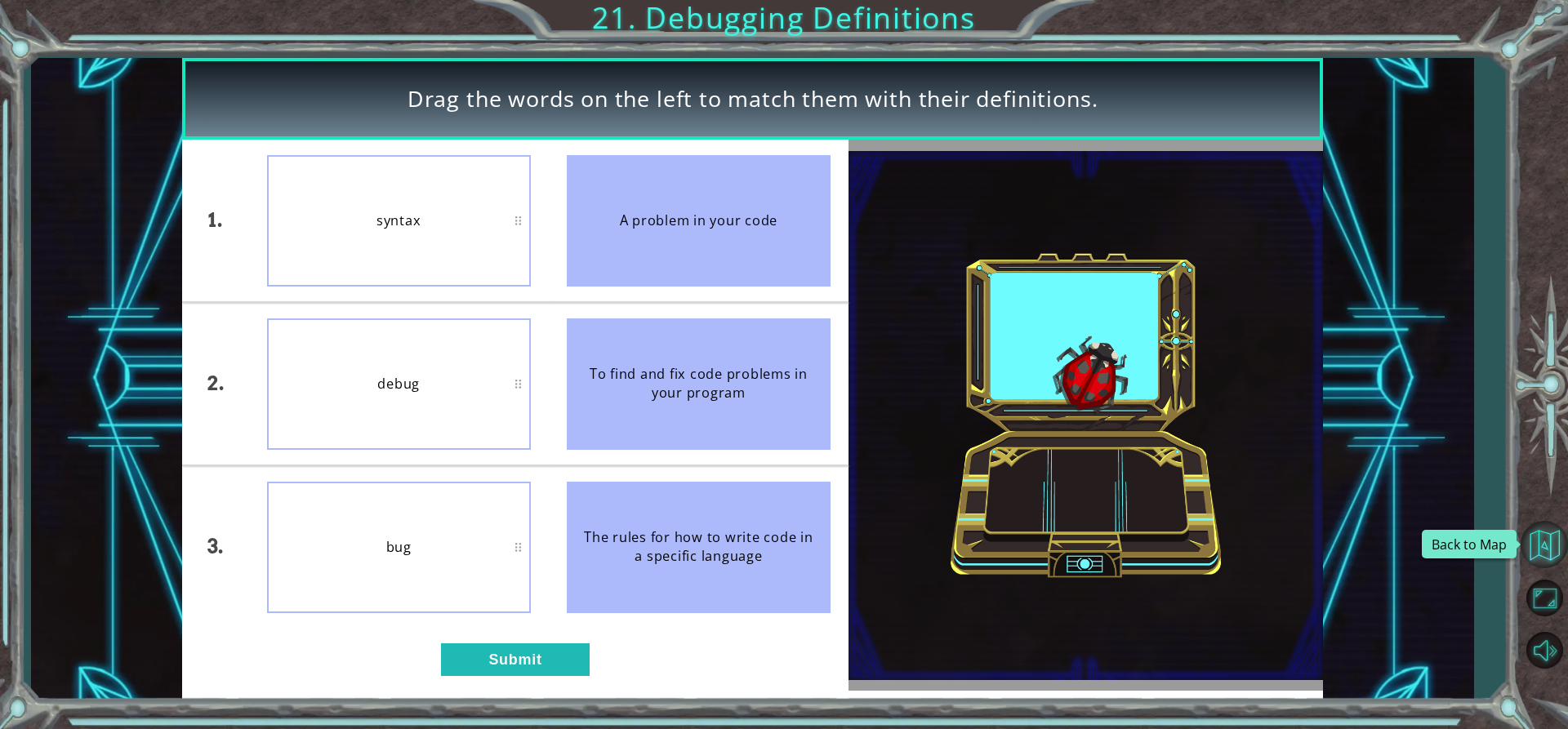
click at [1533, 546] on button "Back to Map" at bounding box center [1545, 545] width 48 height 48
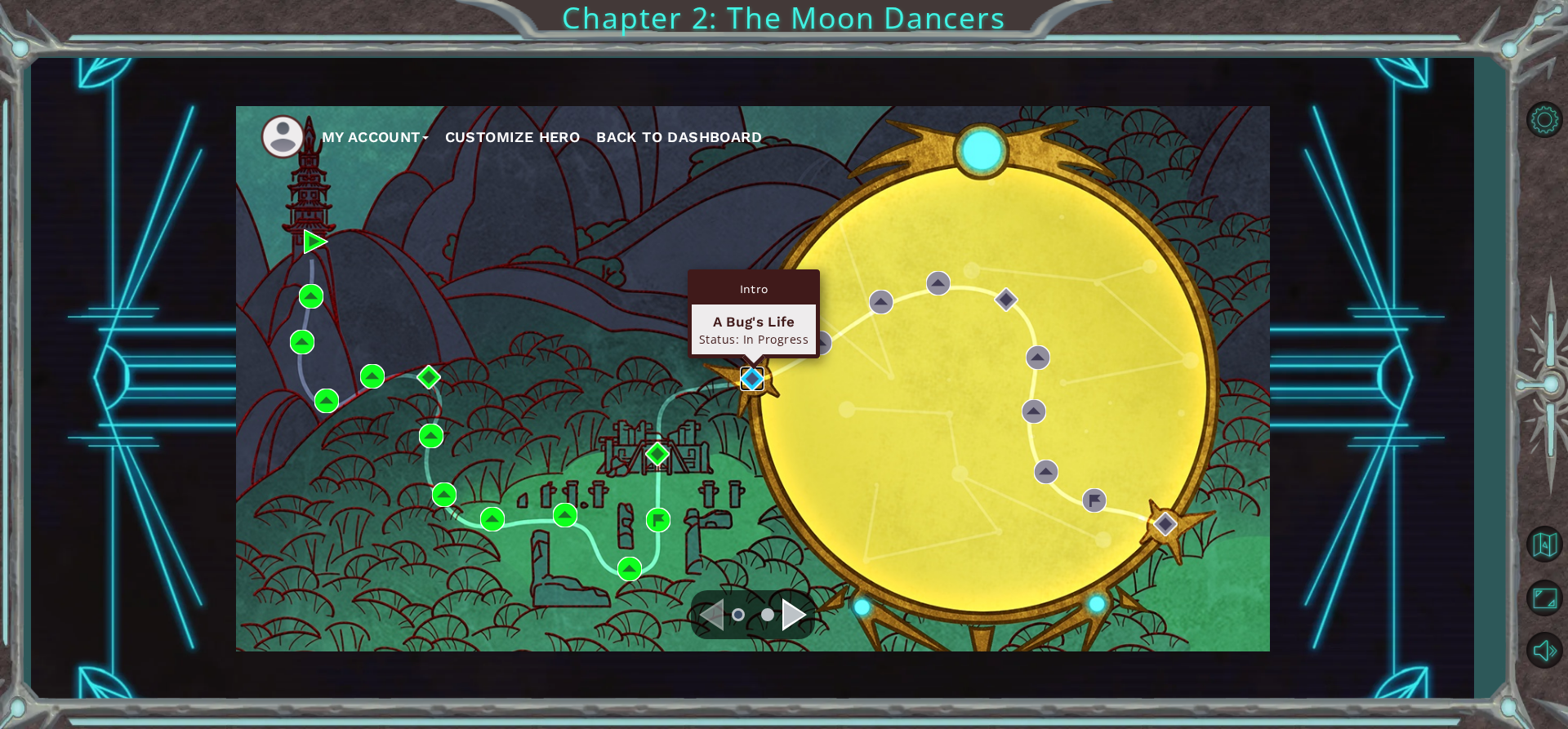
click at [750, 384] on img at bounding box center [751, 379] width 24 height 24
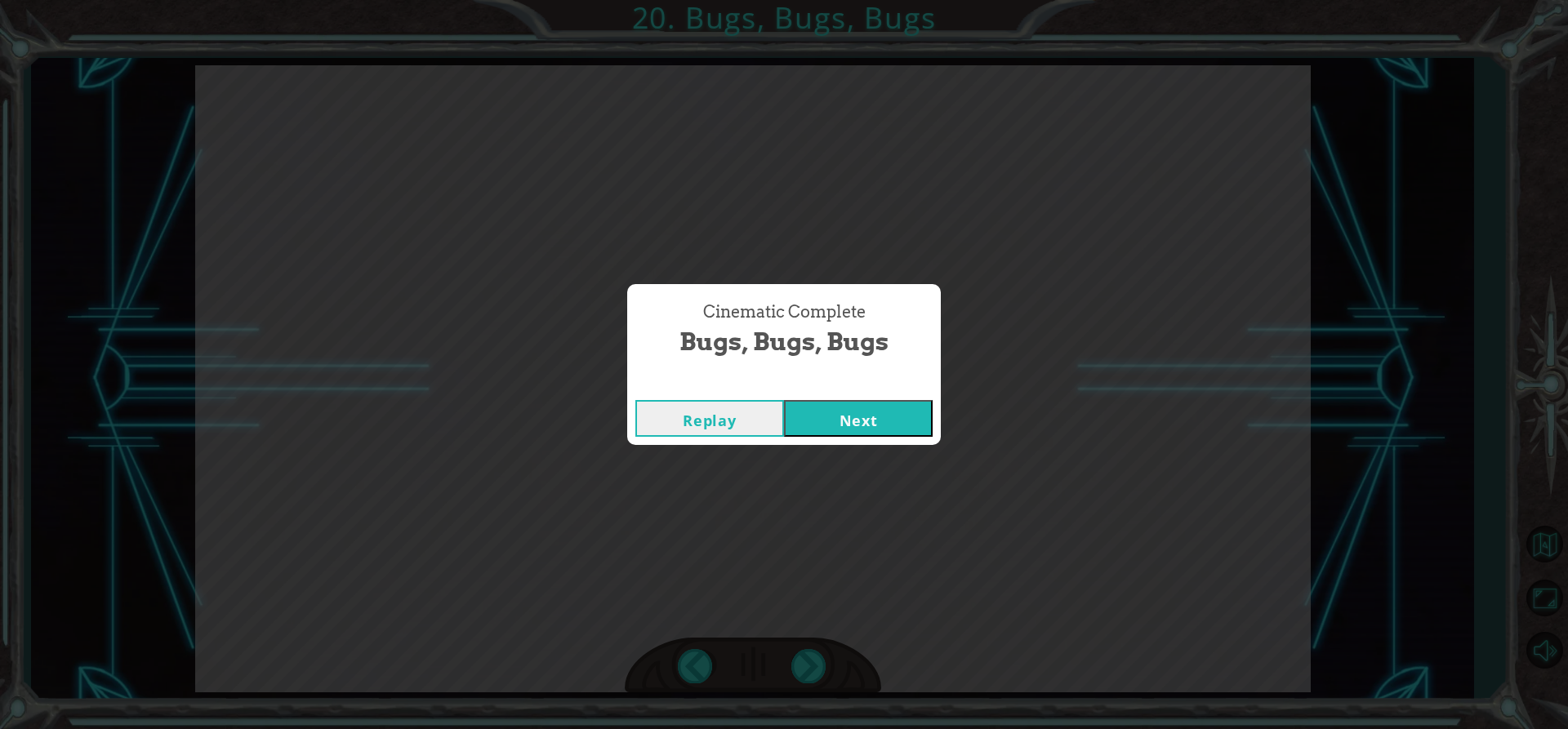
click at [892, 403] on button "Next" at bounding box center [859, 419] width 148 height 37
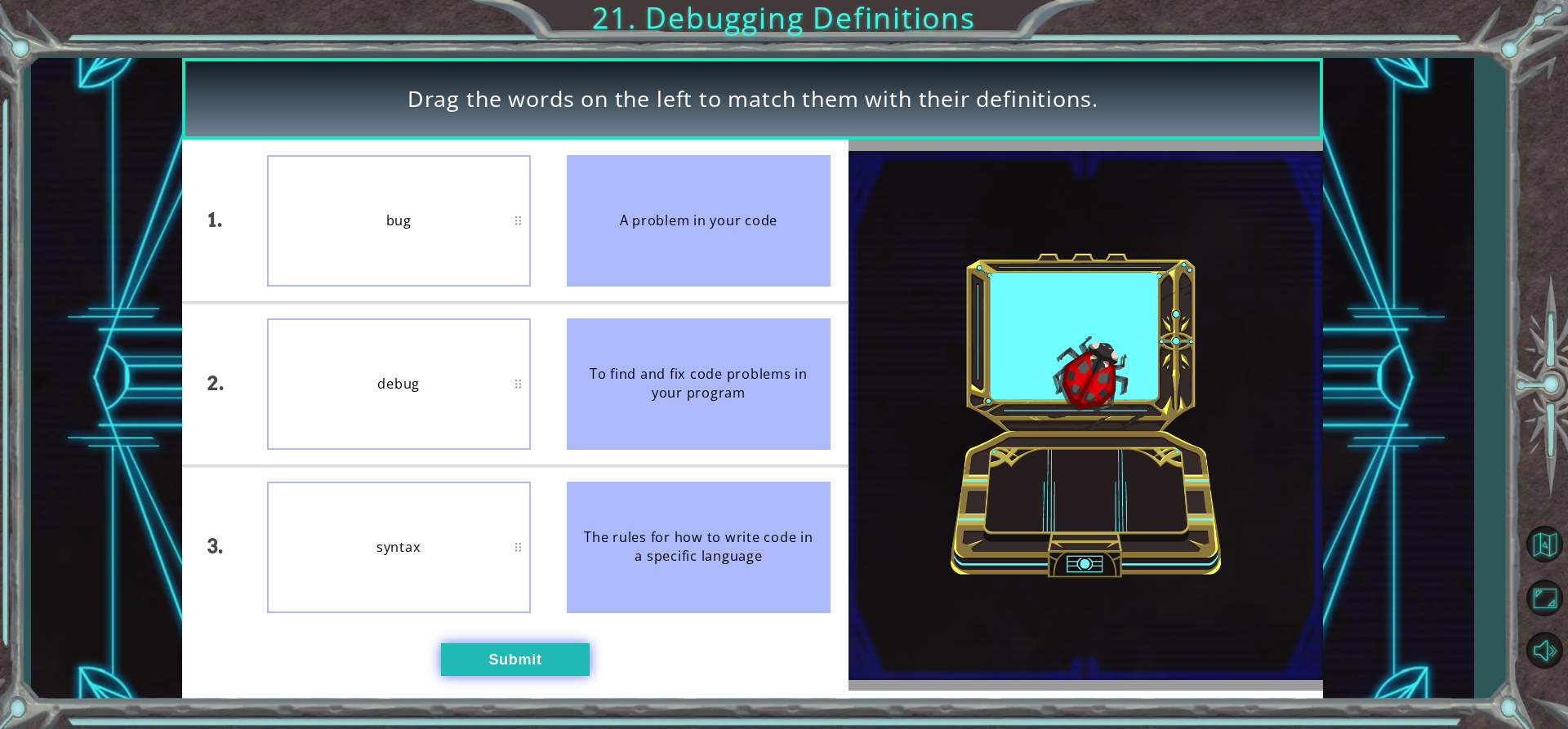
click at [574, 675] on button "Submit" at bounding box center [515, 660] width 148 height 32
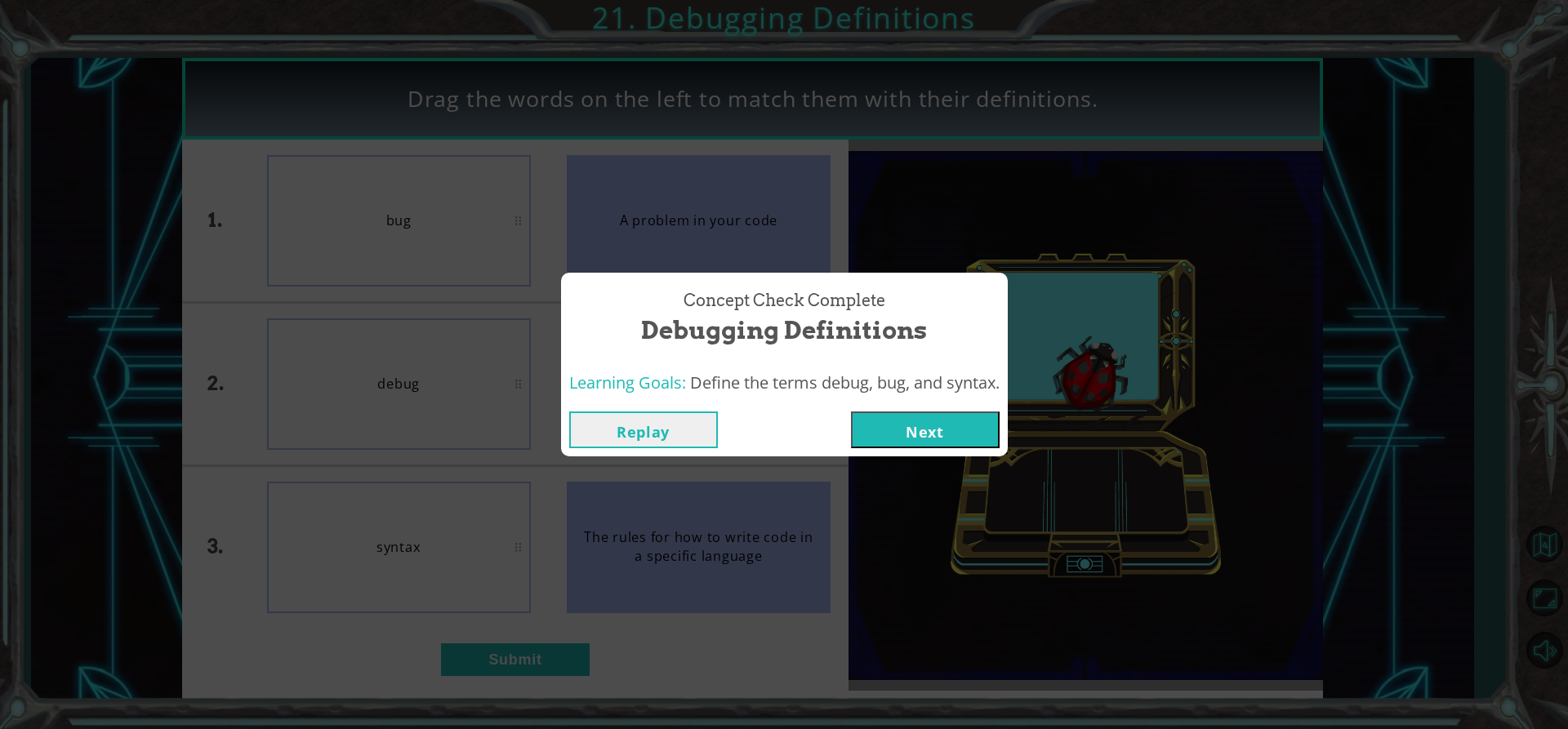
click at [890, 416] on button "Next" at bounding box center [925, 430] width 148 height 37
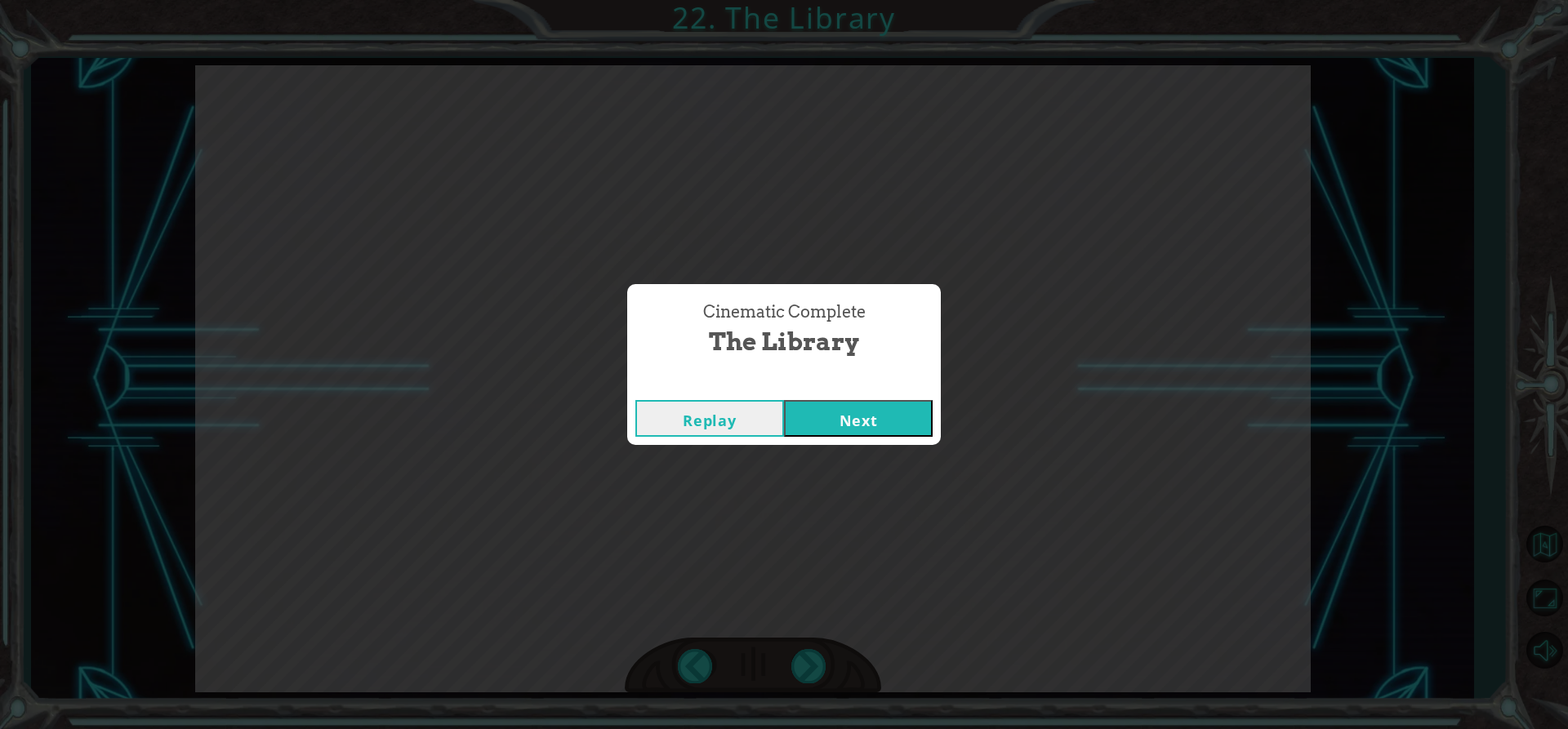
click at [842, 428] on button "Next" at bounding box center [859, 419] width 148 height 37
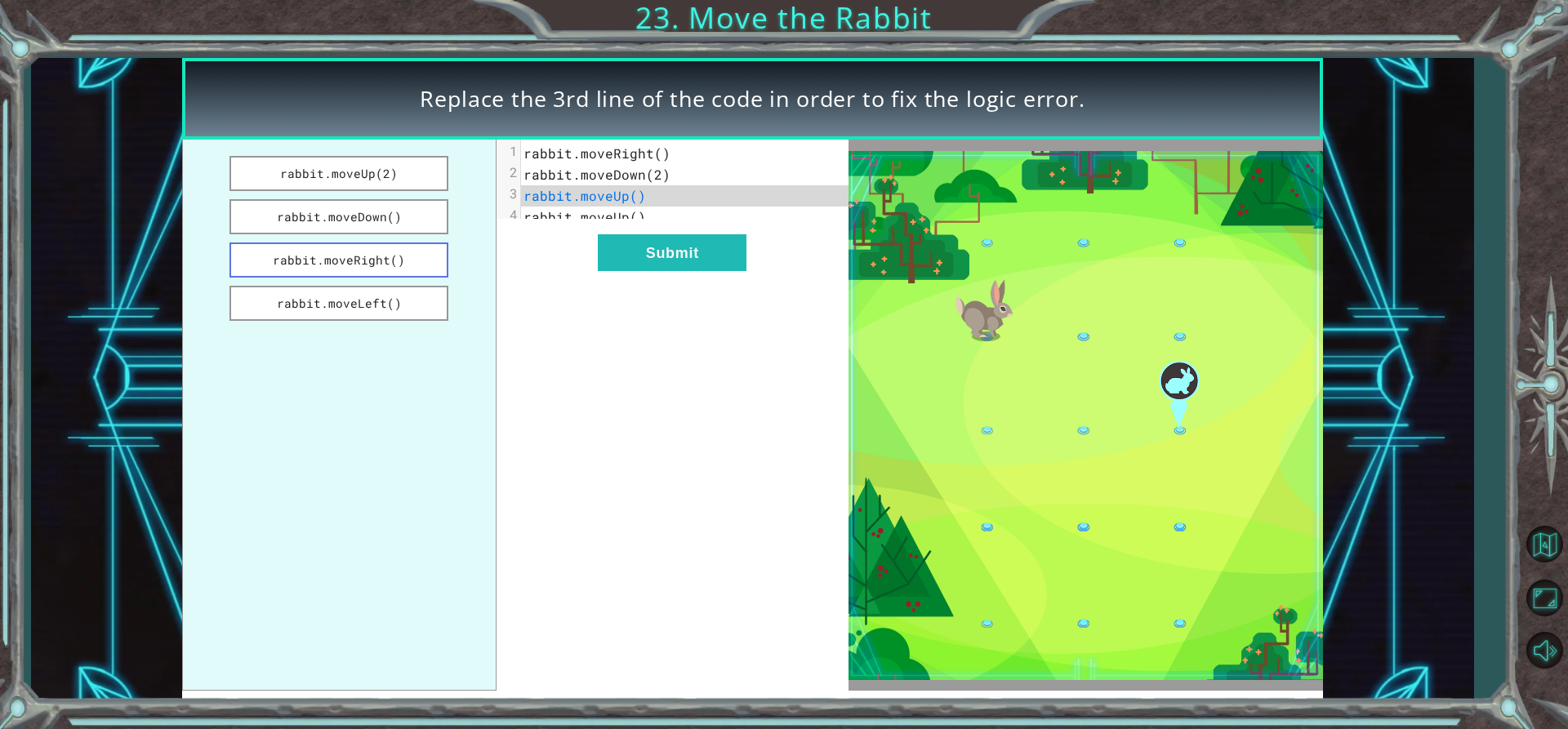
click at [395, 248] on button "rabbit.moveRight()" at bounding box center [339, 261] width 219 height 35
click at [605, 271] on button "Submit" at bounding box center [672, 253] width 148 height 37
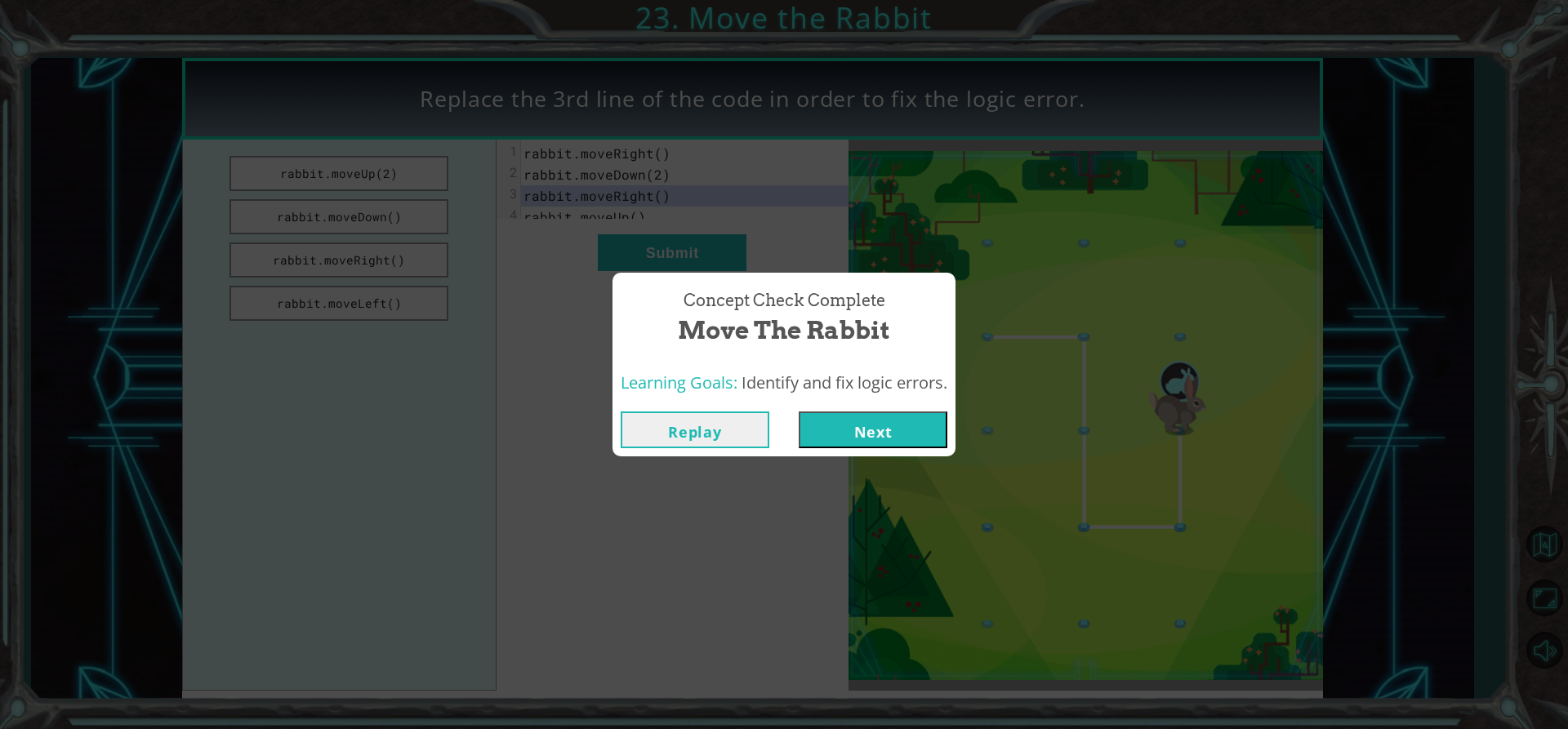
click at [908, 428] on button "Next" at bounding box center [873, 430] width 148 height 37
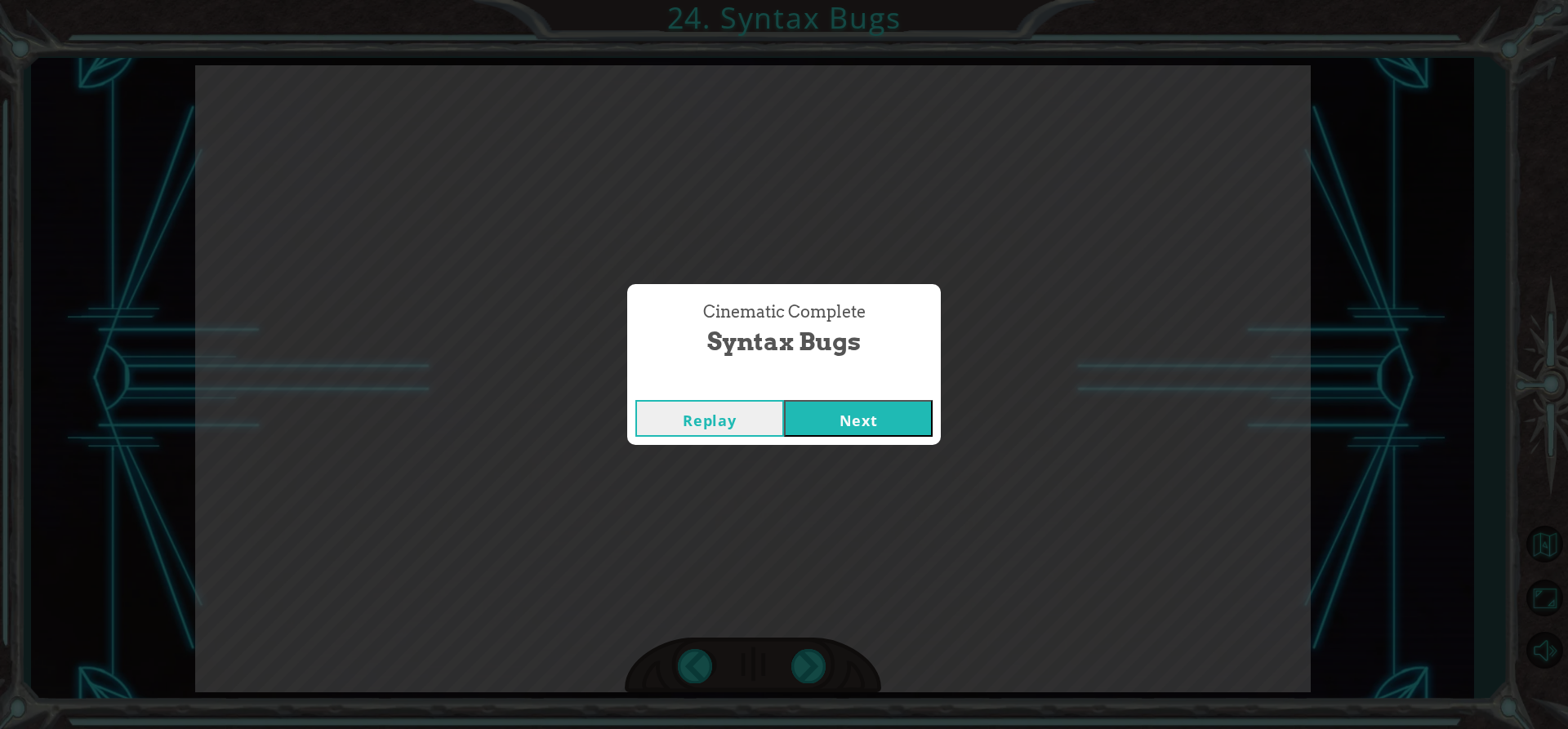
click at [863, 413] on button "Next" at bounding box center [859, 419] width 148 height 37
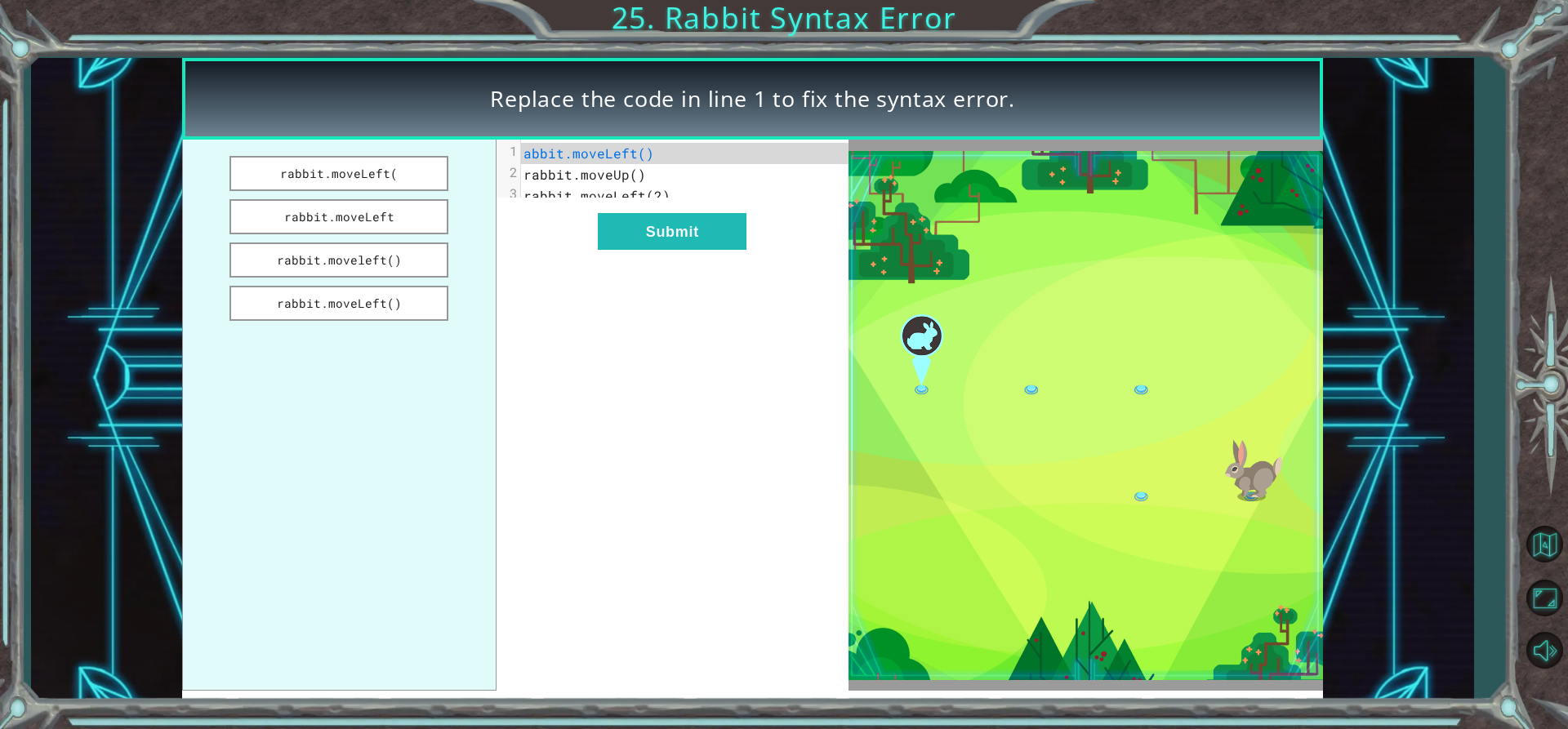
click at [604, 178] on span "rabbit.moveUp()" at bounding box center [585, 175] width 123 height 18
click at [637, 174] on span "rabbit.moveUp()" at bounding box center [585, 175] width 123 height 18
click at [646, 155] on span "abbit.moveLeft()" at bounding box center [589, 153] width 131 height 18
click at [632, 198] on span "rabbit.moveLeft(2)" at bounding box center [597, 196] width 147 height 18
click at [399, 262] on button "rabbit.moveleft()" at bounding box center [339, 261] width 219 height 35
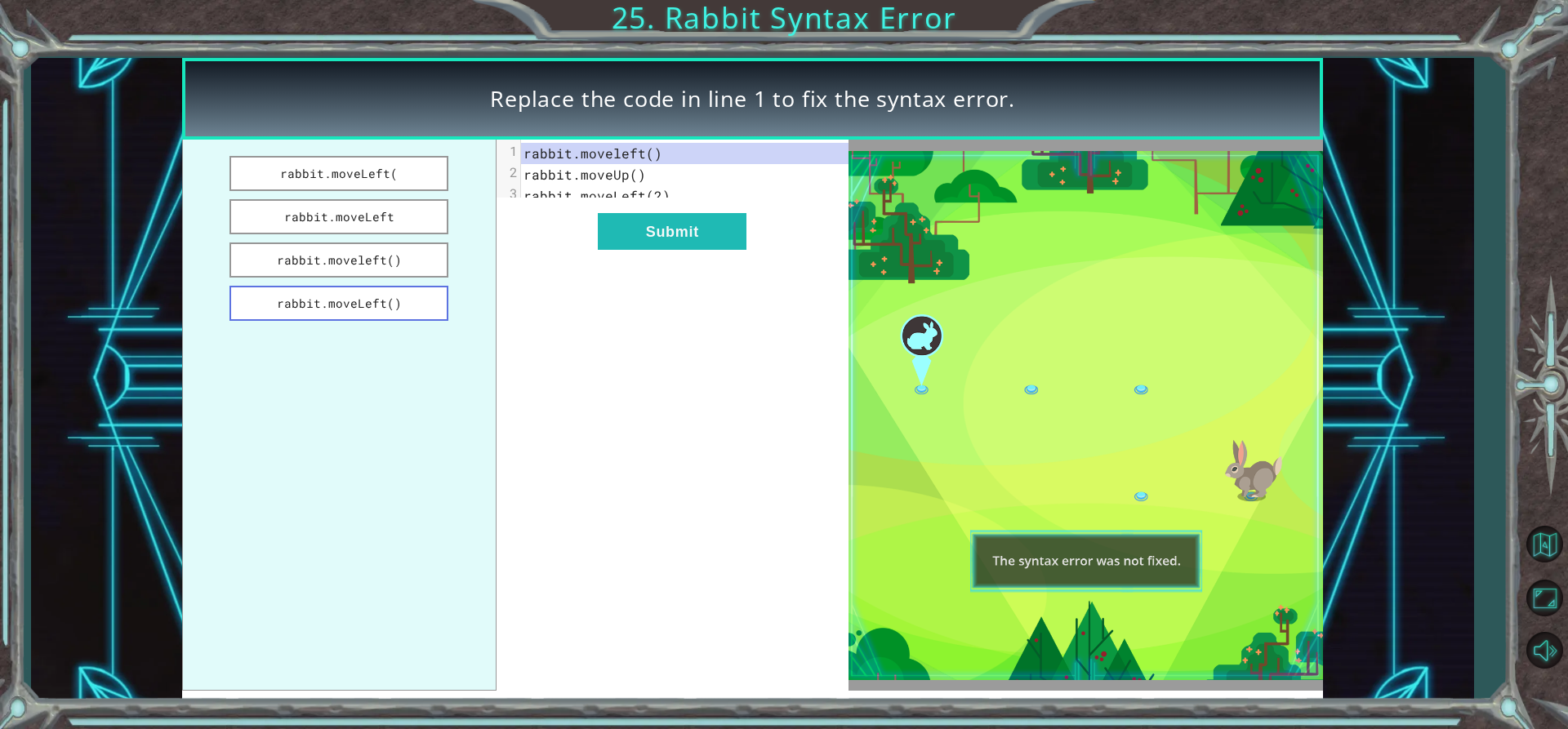
click at [403, 310] on button "rabbit.moveLeft()" at bounding box center [339, 304] width 219 height 35
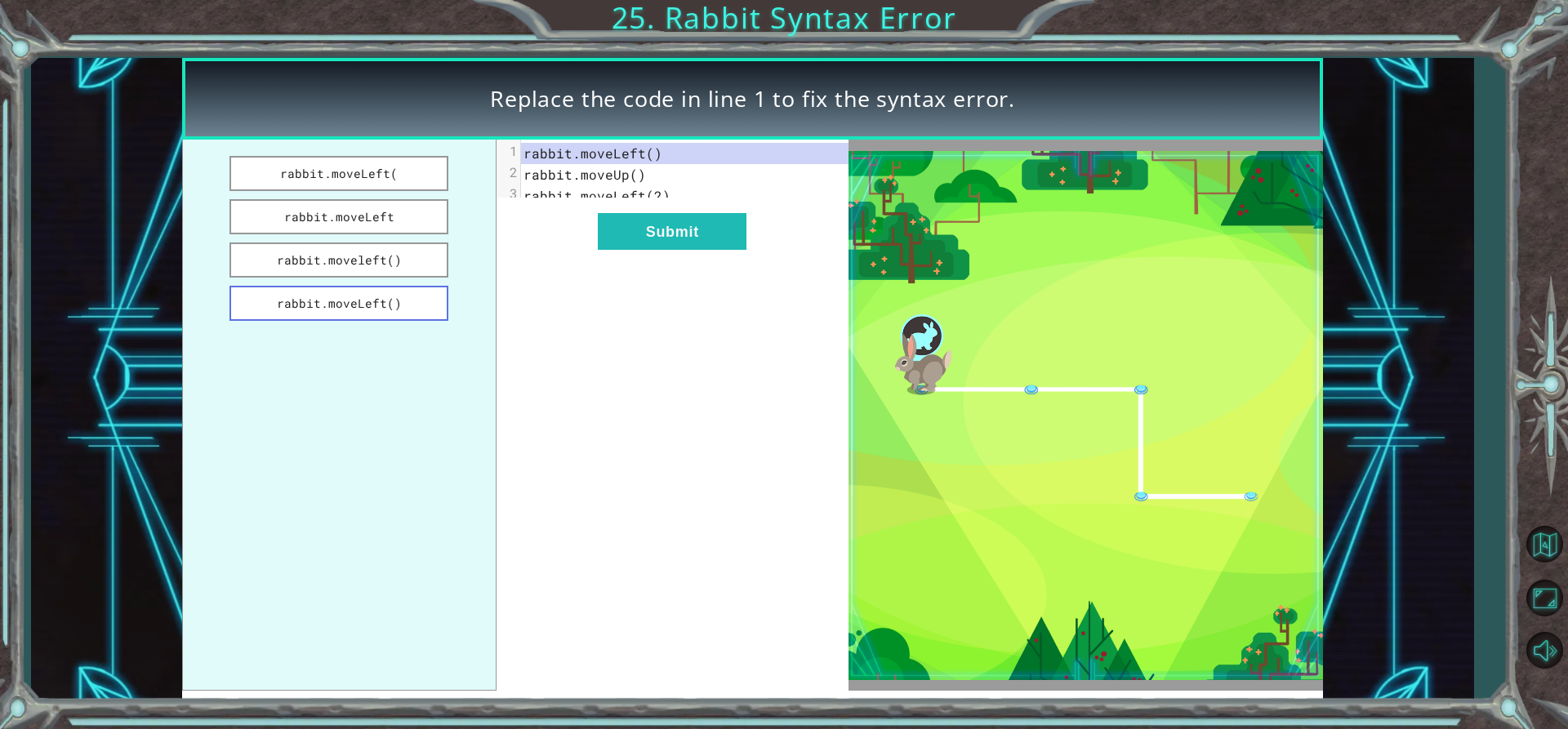
click at [414, 299] on button "rabbit.moveLeft()" at bounding box center [339, 304] width 219 height 35
click at [684, 250] on button "Submit" at bounding box center [672, 231] width 148 height 37
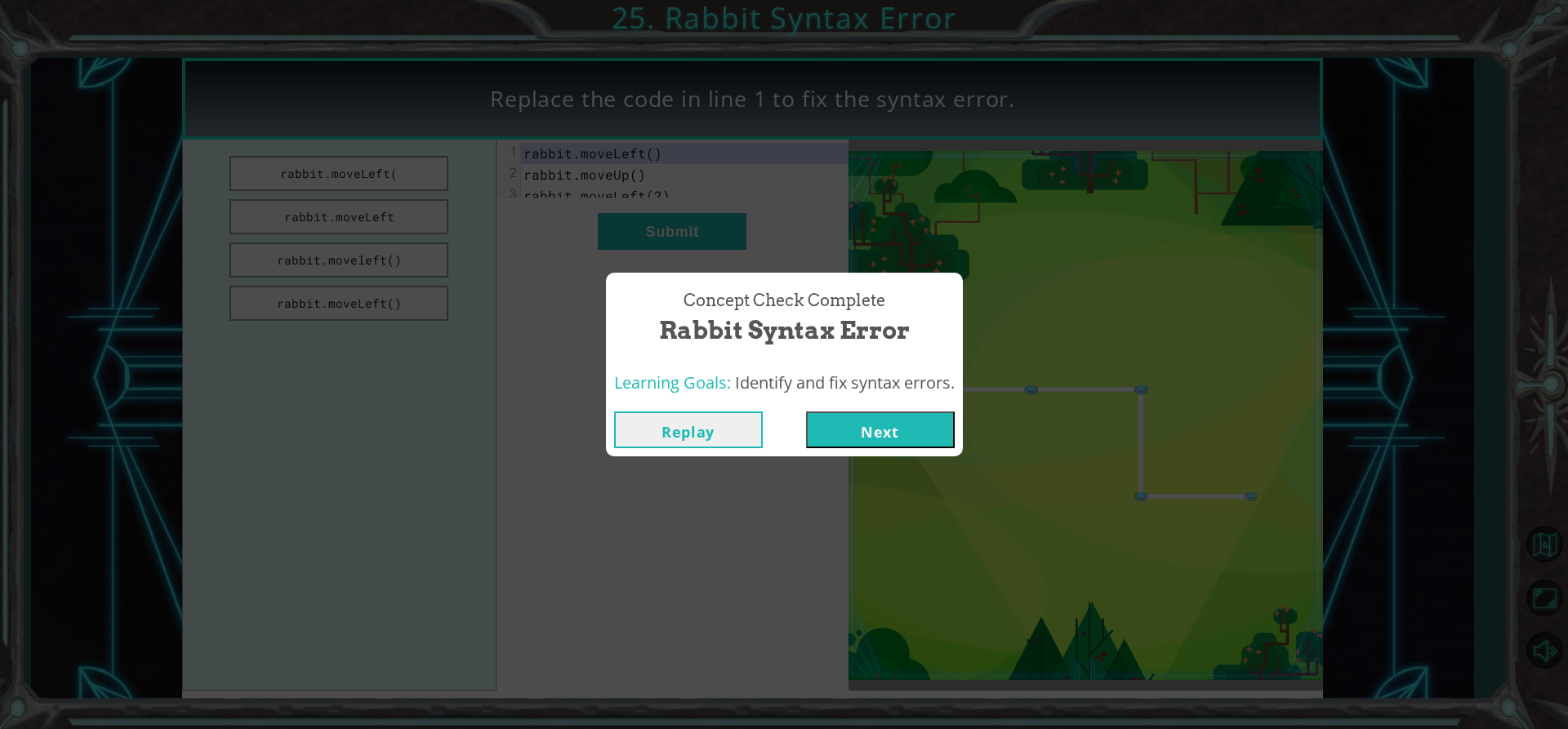
click at [864, 442] on button "Next" at bounding box center [880, 430] width 148 height 37
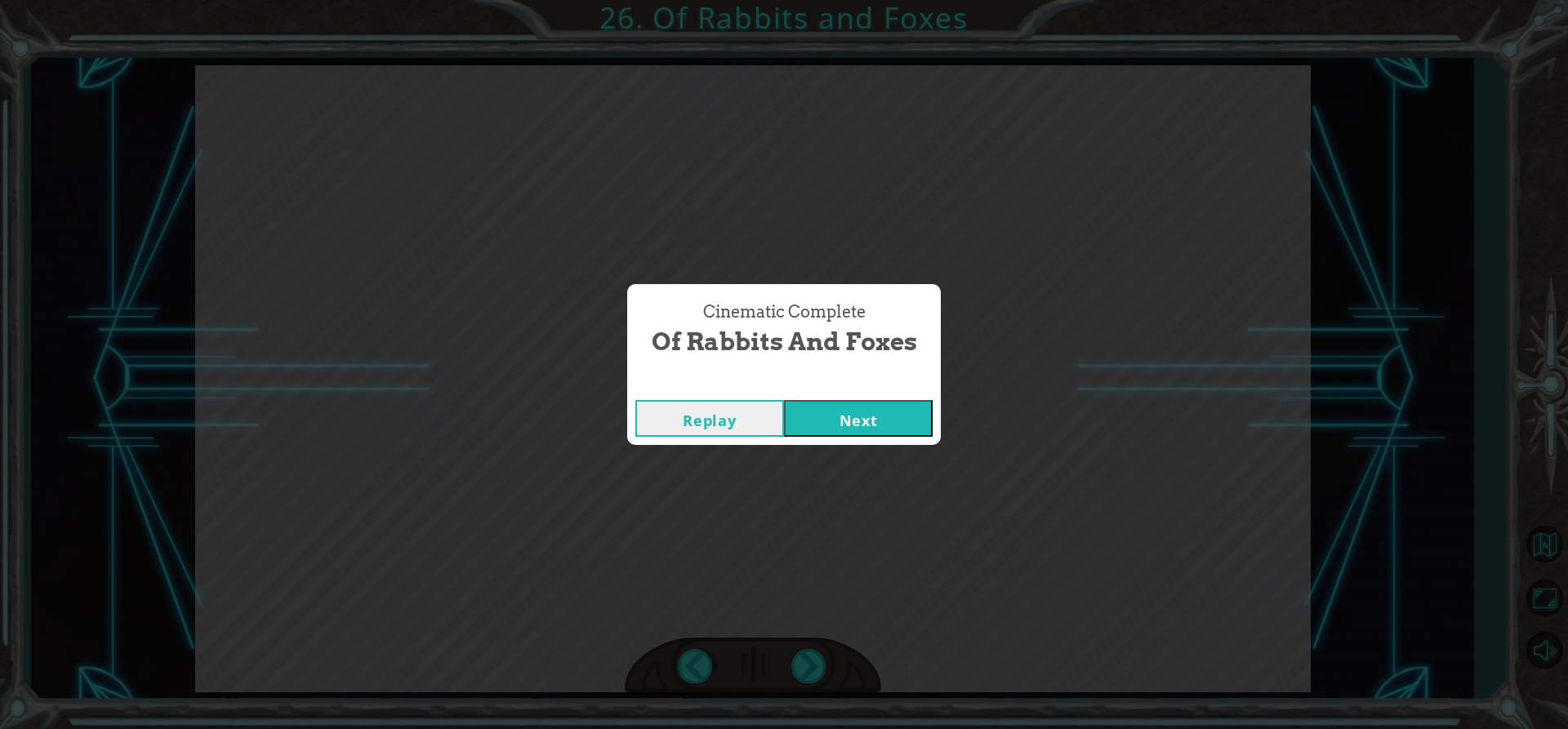
click at [863, 424] on button "Next" at bounding box center [859, 419] width 148 height 37
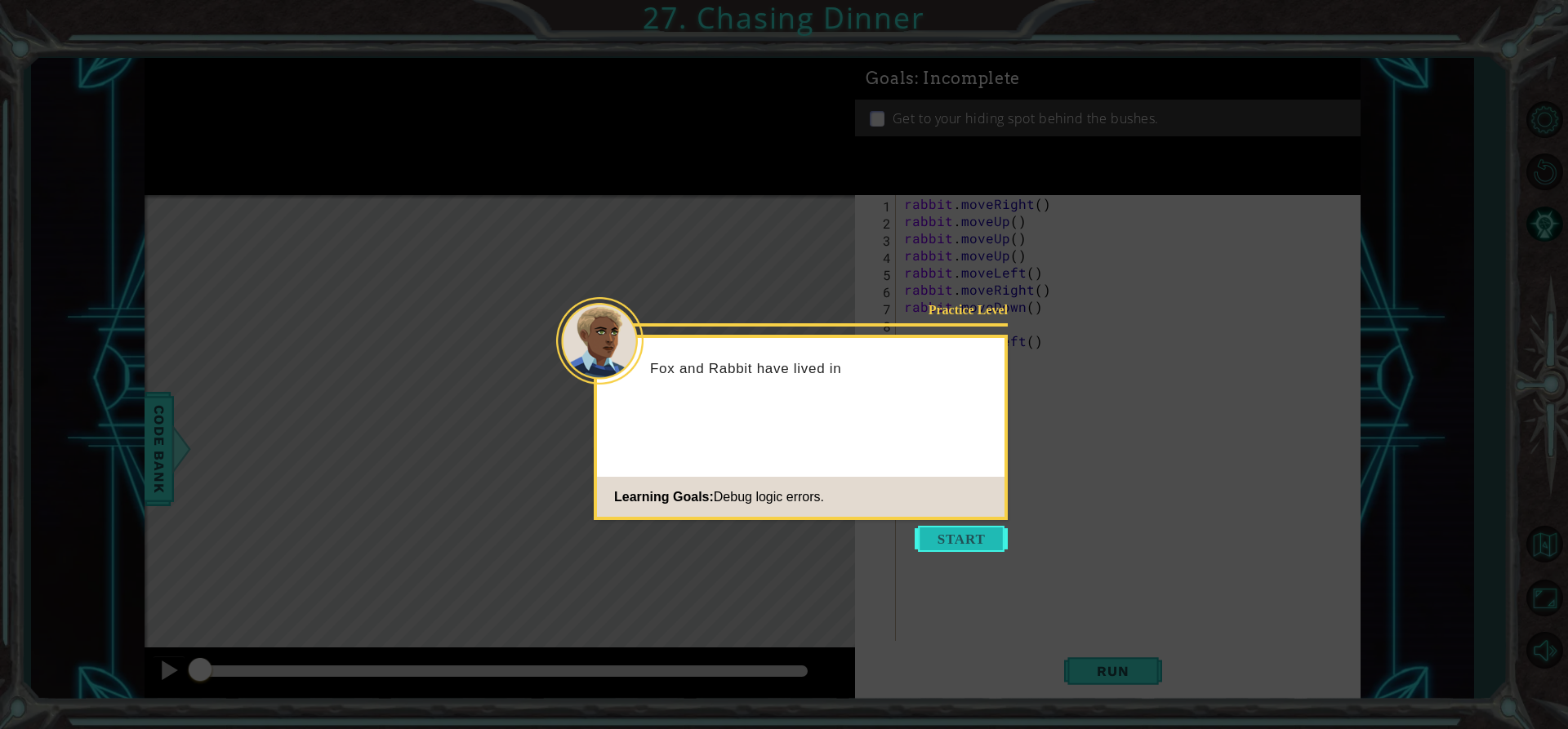
click at [936, 527] on button "Start" at bounding box center [960, 539] width 93 height 26
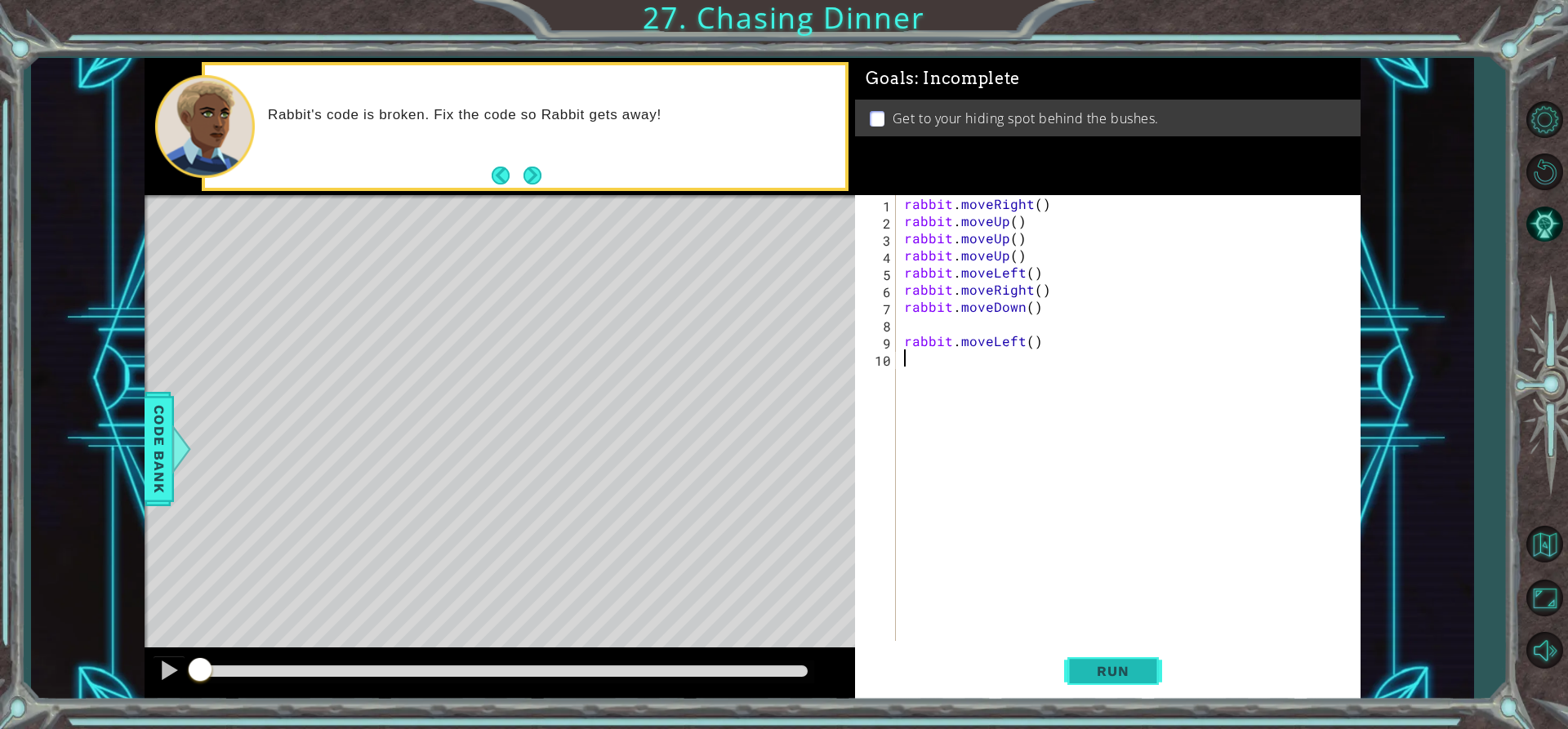
click at [1079, 662] on button "Run" at bounding box center [1113, 671] width 98 height 51
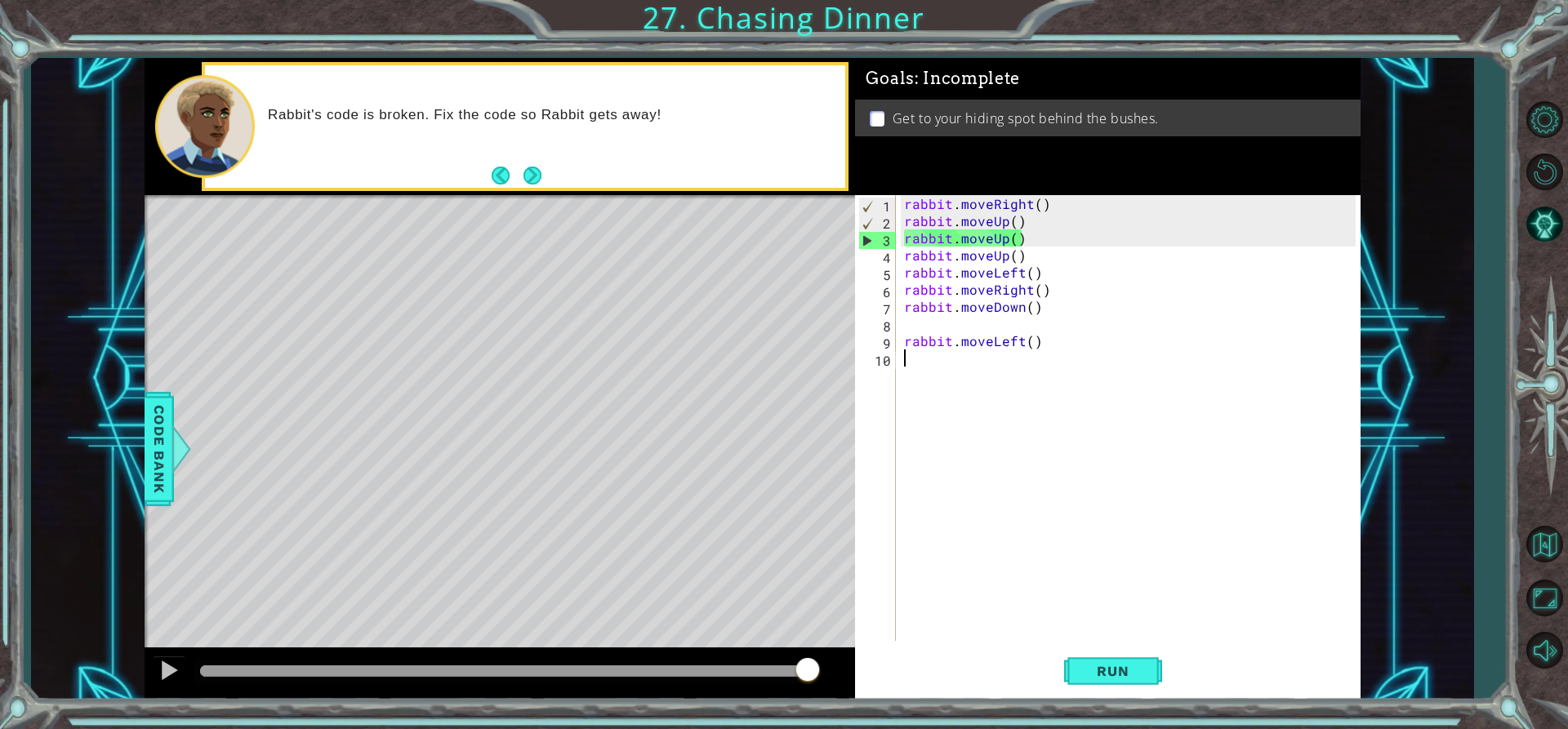
click at [1038, 209] on div "rabbit . moveRight ( ) rabbit . moveUp ( ) rabbit . moveUp ( ) rabbit . moveUp …" at bounding box center [1132, 435] width 463 height 480
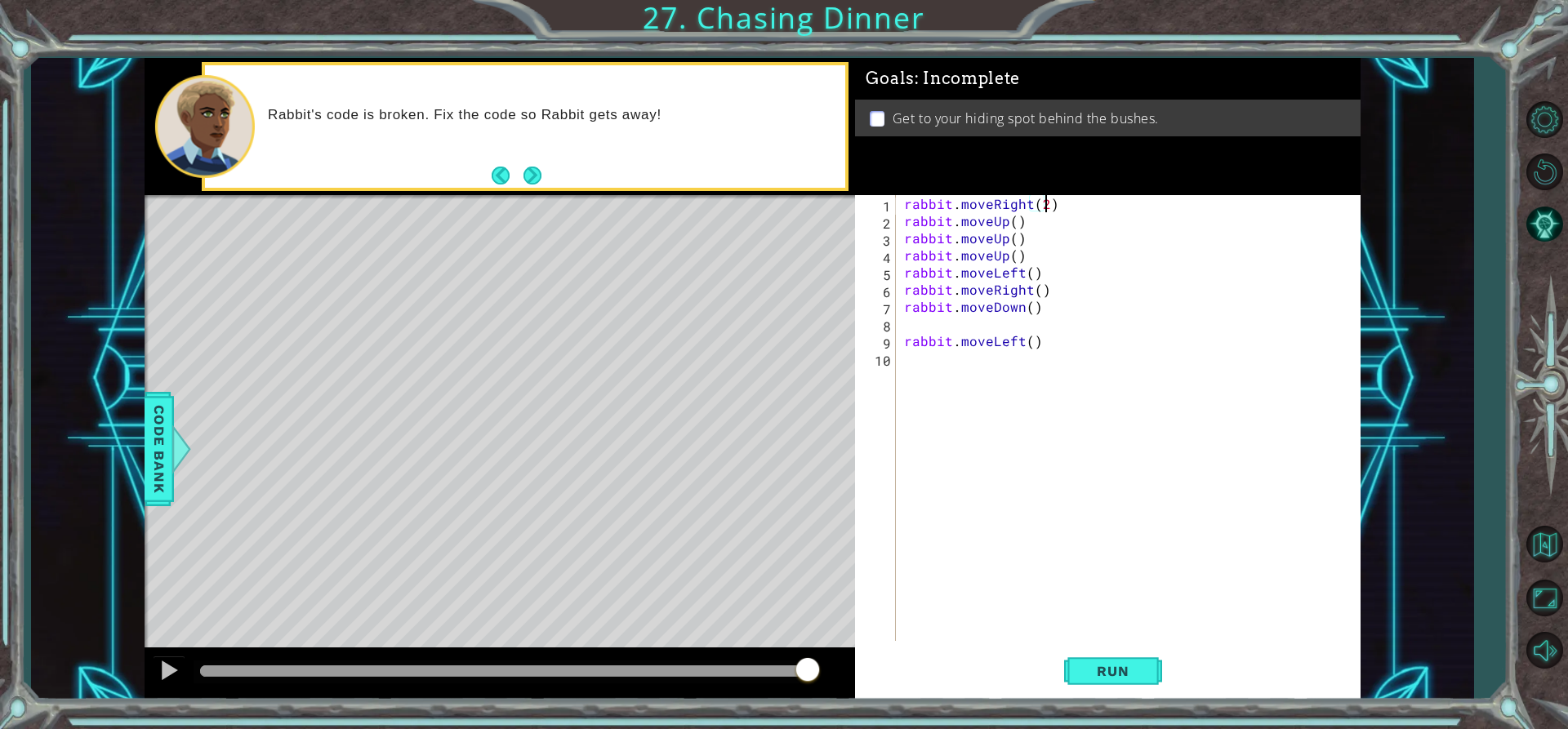
scroll to position [0, 8]
drag, startPoint x: 1091, startPoint y: 681, endPoint x: 1093, endPoint y: 669, distance: 12.2
click at [1093, 679] on button "Run" at bounding box center [1113, 671] width 98 height 51
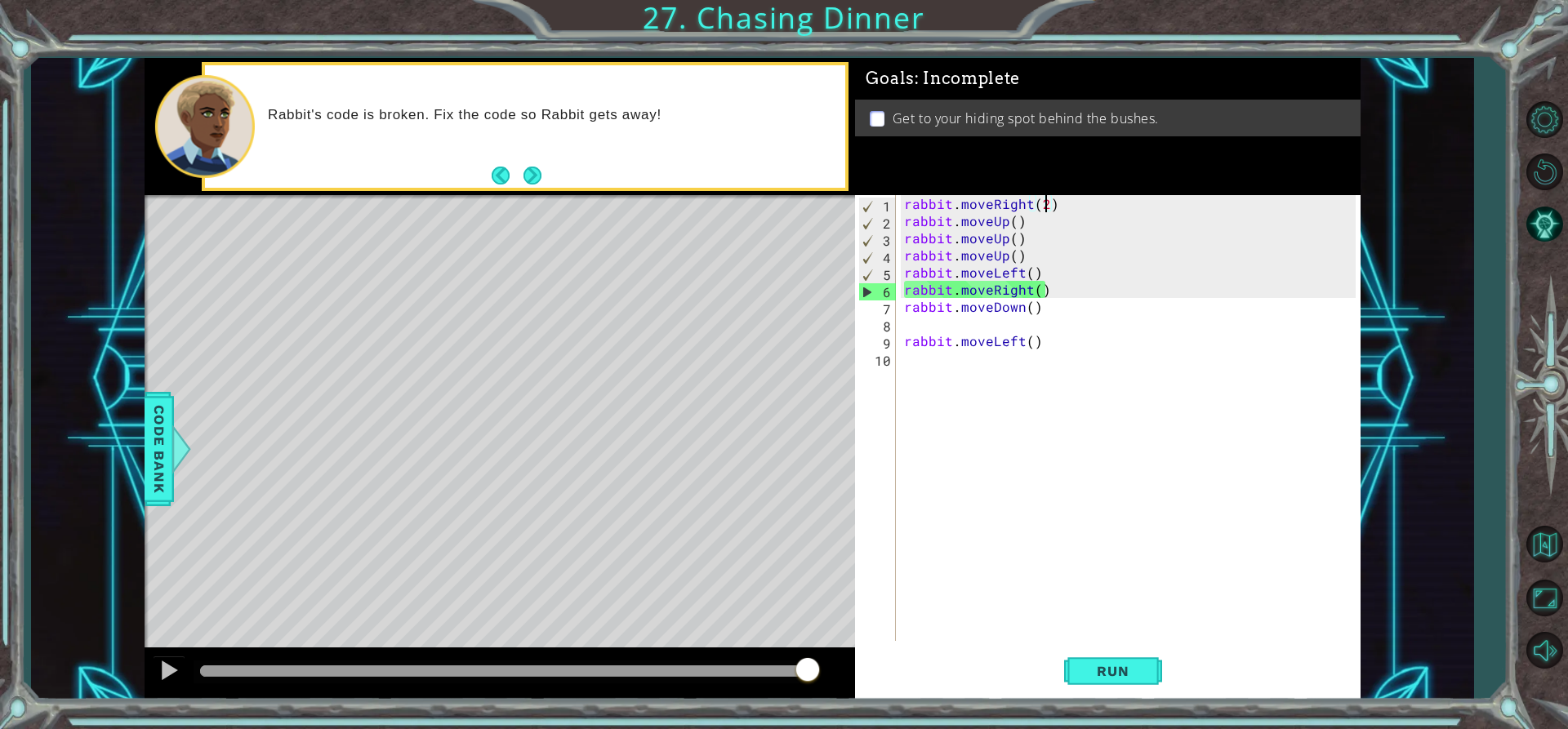
click at [1025, 290] on div "rabbit . moveRight ( 2 ) rabbit . moveUp ( ) rabbit . moveUp ( ) rabbit . moveU…" at bounding box center [1132, 435] width 463 height 480
drag, startPoint x: 1053, startPoint y: 288, endPoint x: 913, endPoint y: 293, distance: 140.1
click at [913, 293] on div "rabbit . moveRight ( 2 ) rabbit . moveUp ( ) rabbit . moveUp ( ) rabbit . moveU…" at bounding box center [1132, 435] width 463 height 480
type textarea "r"
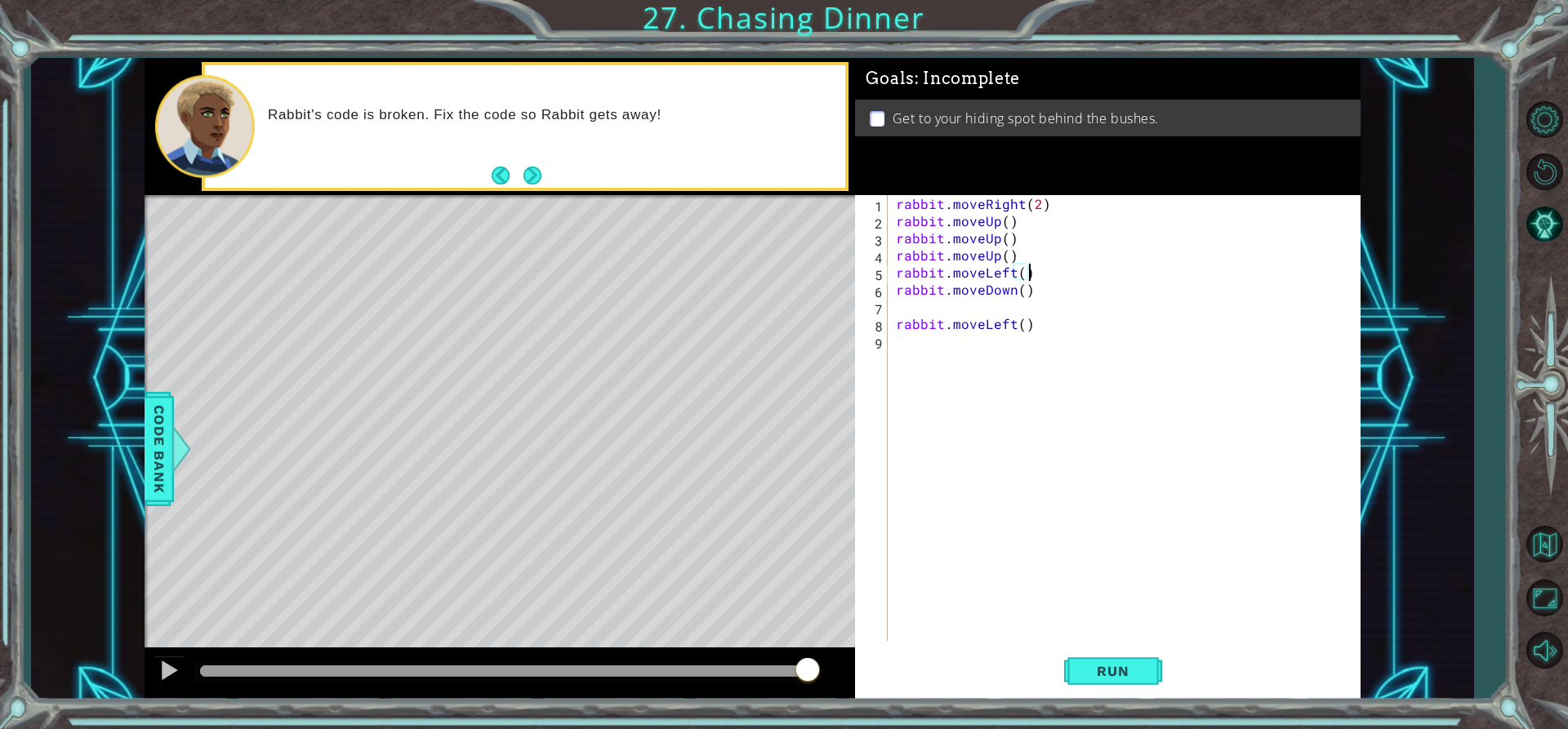
click at [1017, 279] on div "rabbit . moveRight ( 2 ) rabbit . moveUp ( ) rabbit . moveUp ( ) rabbit . moveU…" at bounding box center [1128, 435] width 471 height 480
click at [1022, 273] on div "rabbit . moveRight ( 2 ) rabbit . moveUp ( ) rabbit . moveUp ( ) rabbit . moveU…" at bounding box center [1128, 435] width 471 height 480
type textarea "rabbit.moveLeft(2)"
click at [1075, 656] on button "Run" at bounding box center [1113, 671] width 98 height 51
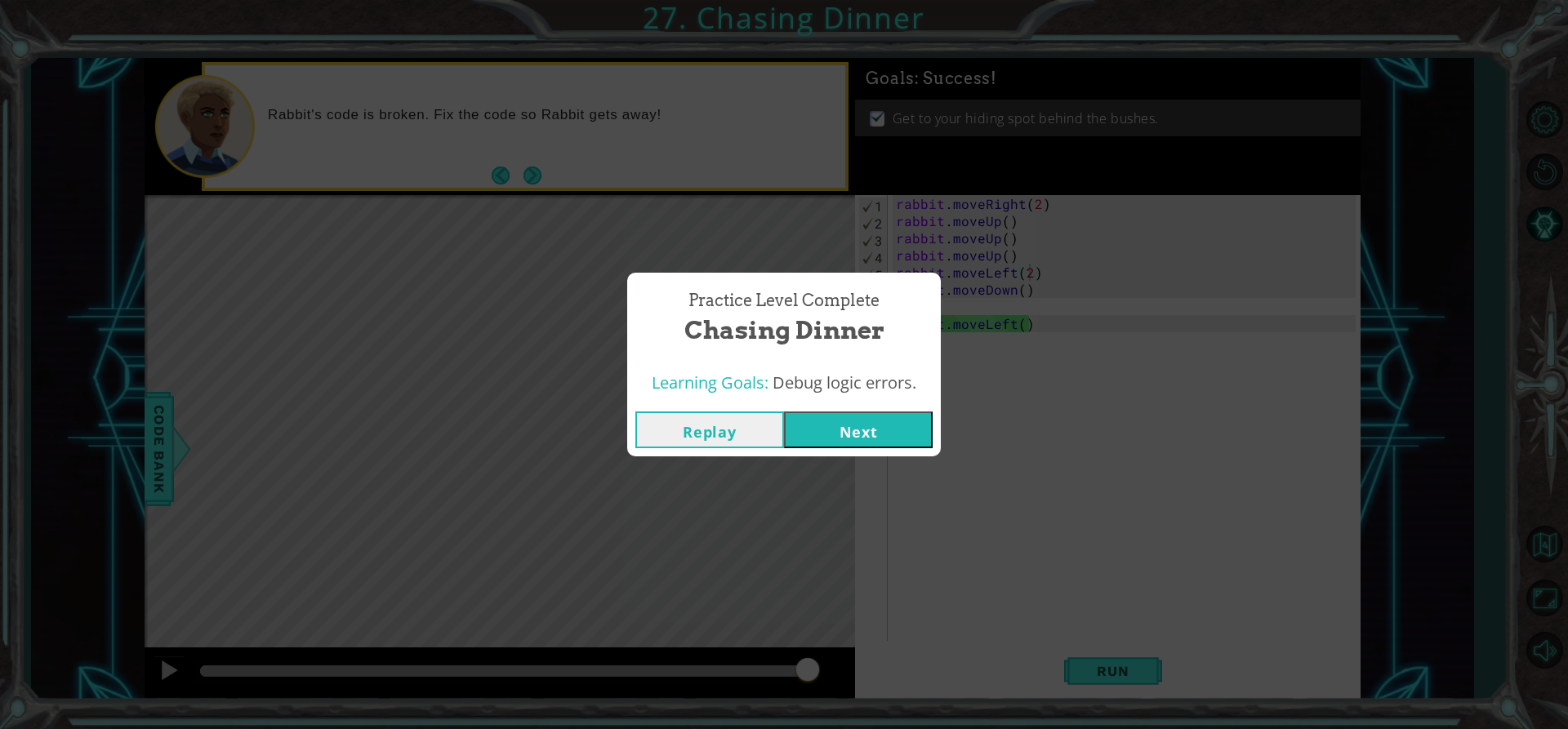
click at [835, 421] on button "Next" at bounding box center [859, 430] width 148 height 37
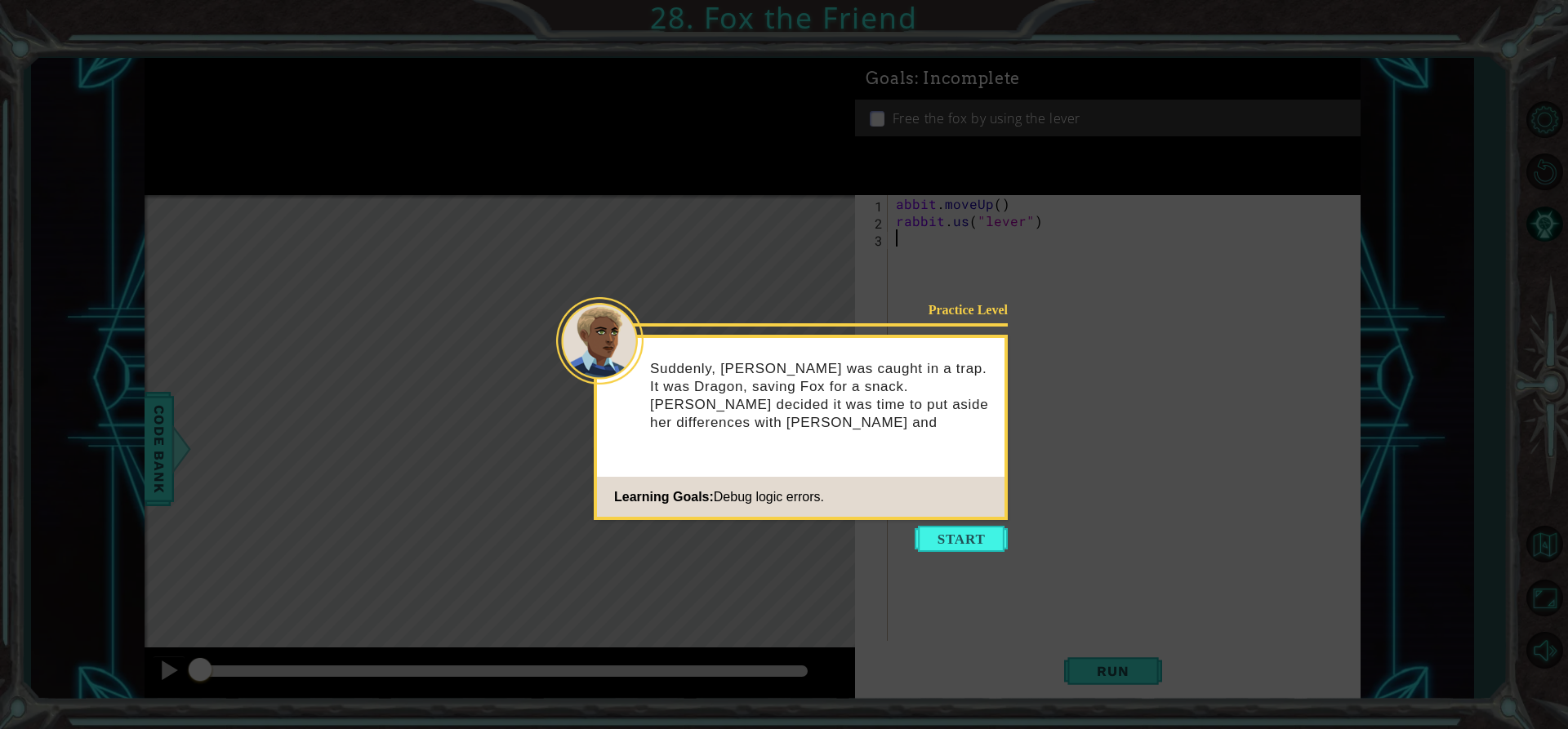
click at [949, 522] on icon at bounding box center [784, 364] width 1568 height 729
click at [945, 547] on button "Start" at bounding box center [960, 539] width 93 height 26
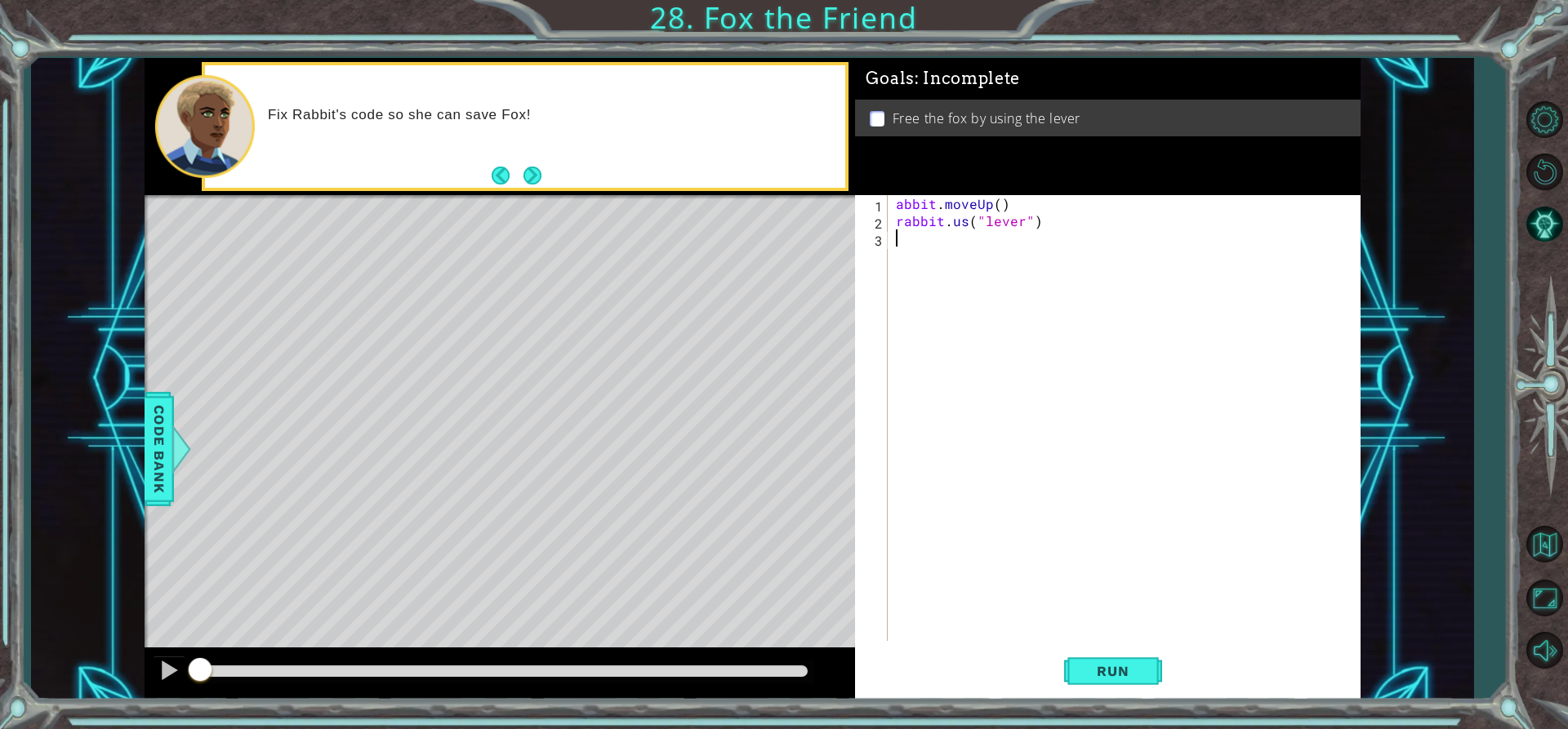
click at [960, 229] on div "abbit . moveUp ( ) rabbit . us ( "lever" )" at bounding box center [1128, 435] width 471 height 480
click at [969, 217] on div "abbit . moveUp ( ) rabbit . us ( "lever" )" at bounding box center [1128, 435] width 471 height 480
click at [1149, 683] on button "Run" at bounding box center [1113, 671] width 98 height 51
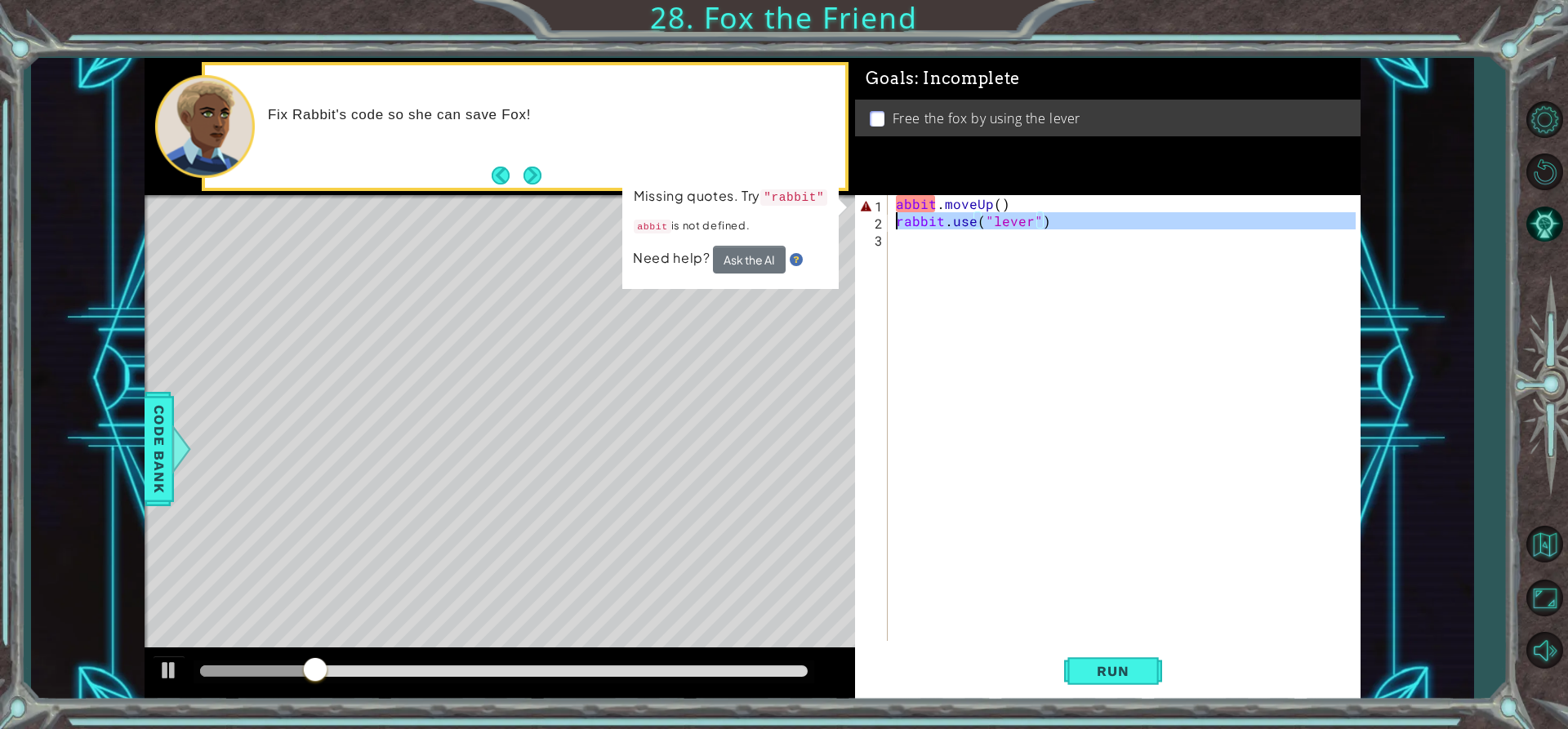
click at [887, 213] on div "1" at bounding box center [873, 207] width 29 height 18
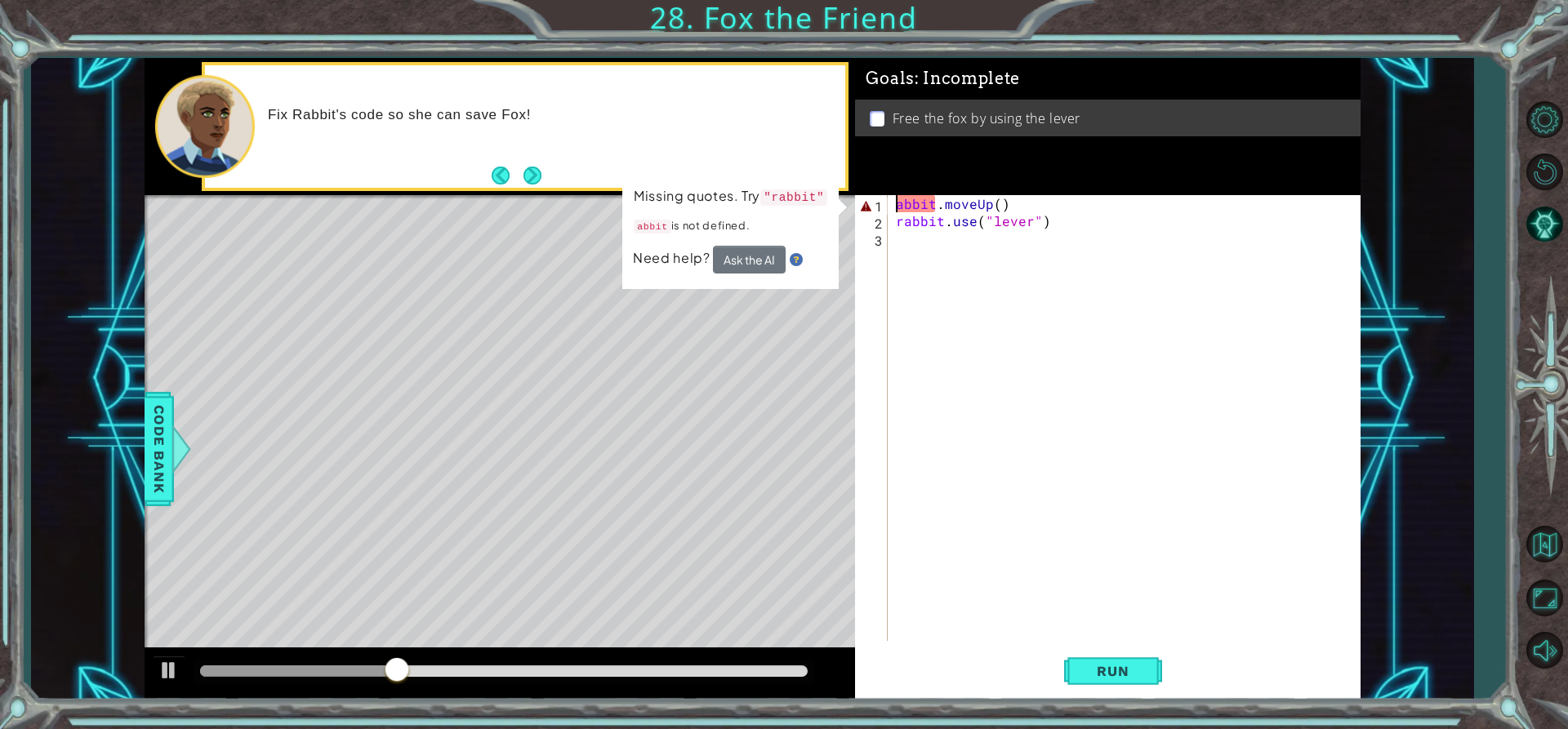
scroll to position [0, 1]
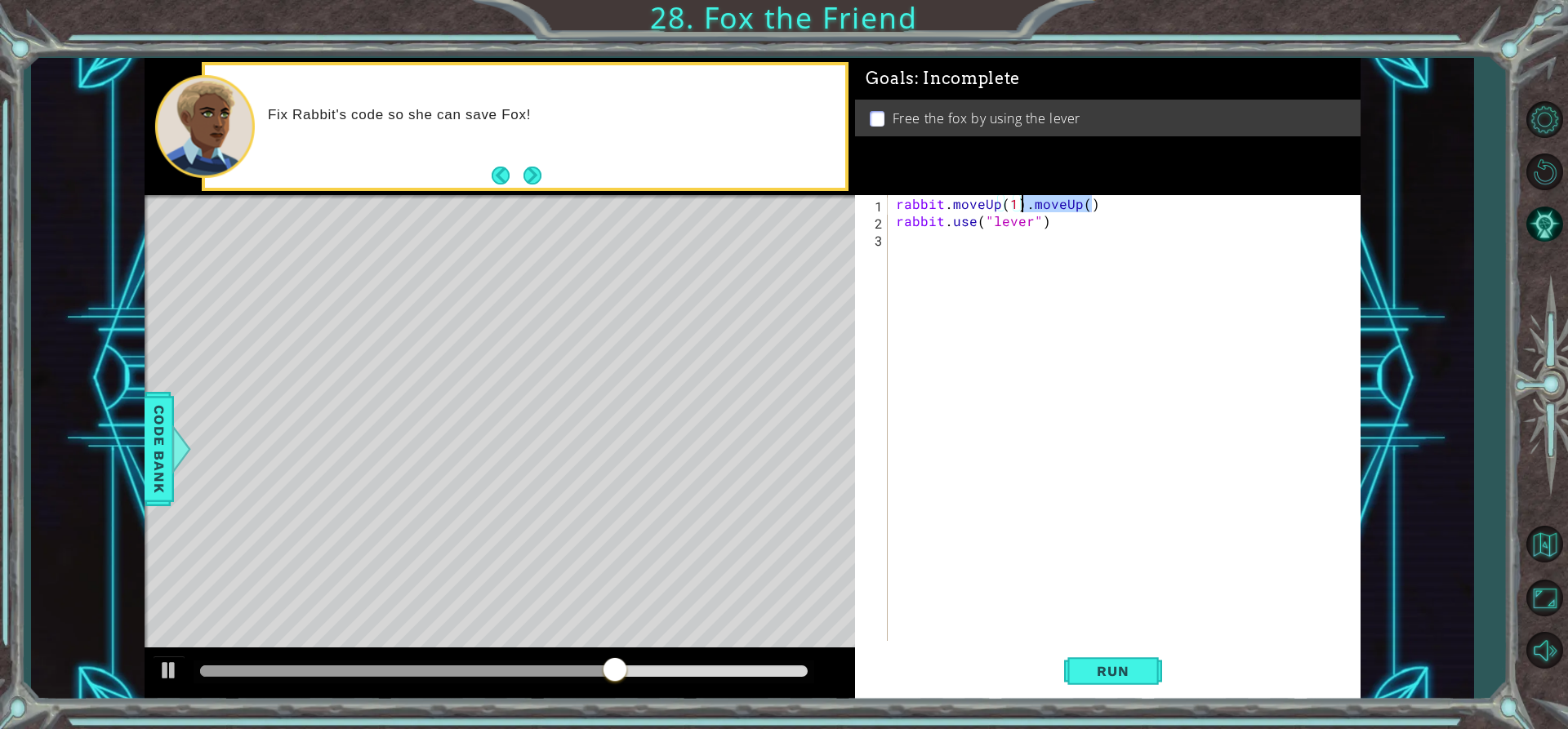
drag, startPoint x: 1097, startPoint y: 209, endPoint x: 1021, endPoint y: 199, distance: 76.7
click at [1021, 199] on div "rabbit . moveUp ( 1 ) . moveUp ( ) rabbit . use ( "lever" )" at bounding box center [1128, 435] width 471 height 480
type textarea "rabbit.moveUp(1)"
click at [1110, 672] on span "Run" at bounding box center [1112, 671] width 64 height 17
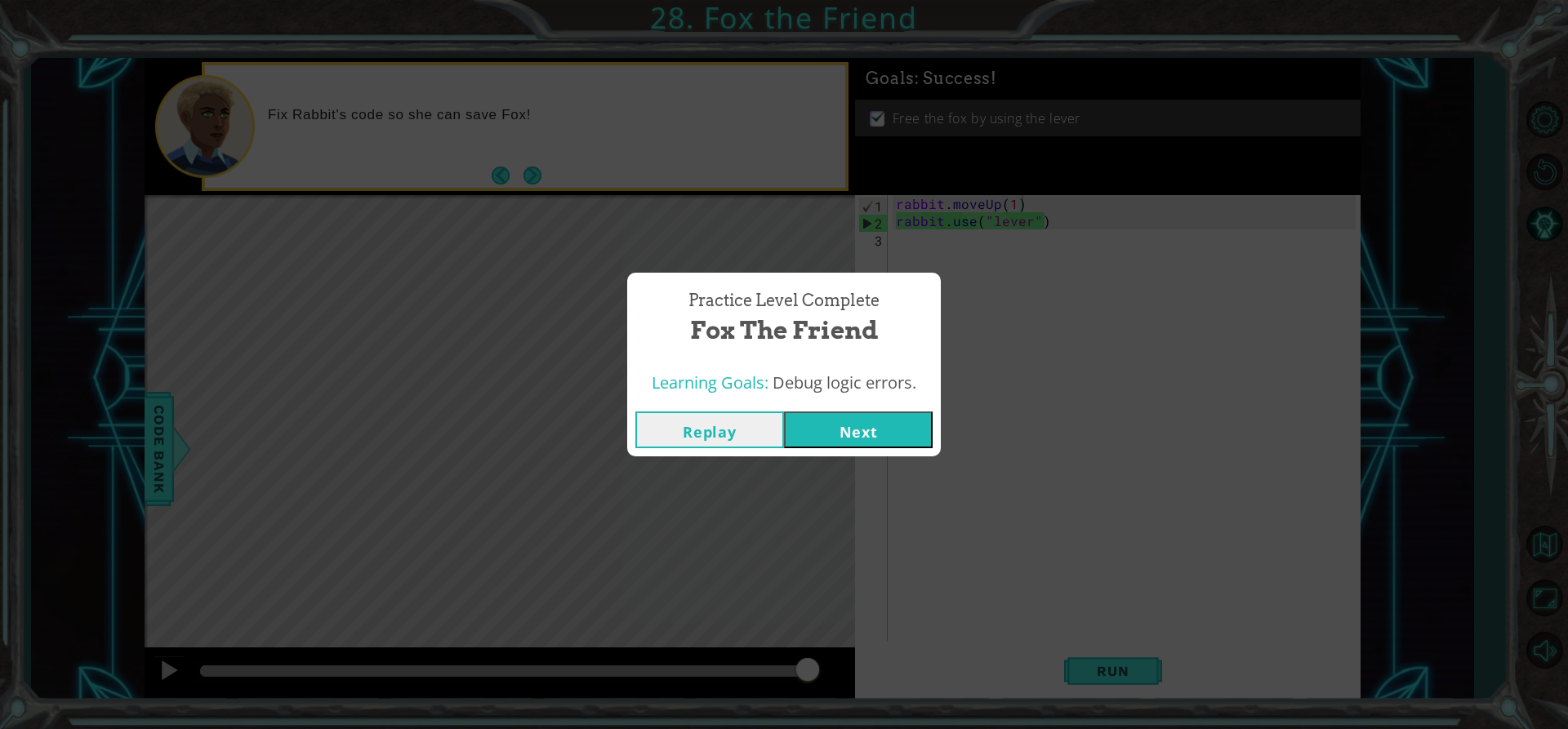
click at [884, 426] on button "Next" at bounding box center [859, 430] width 148 height 37
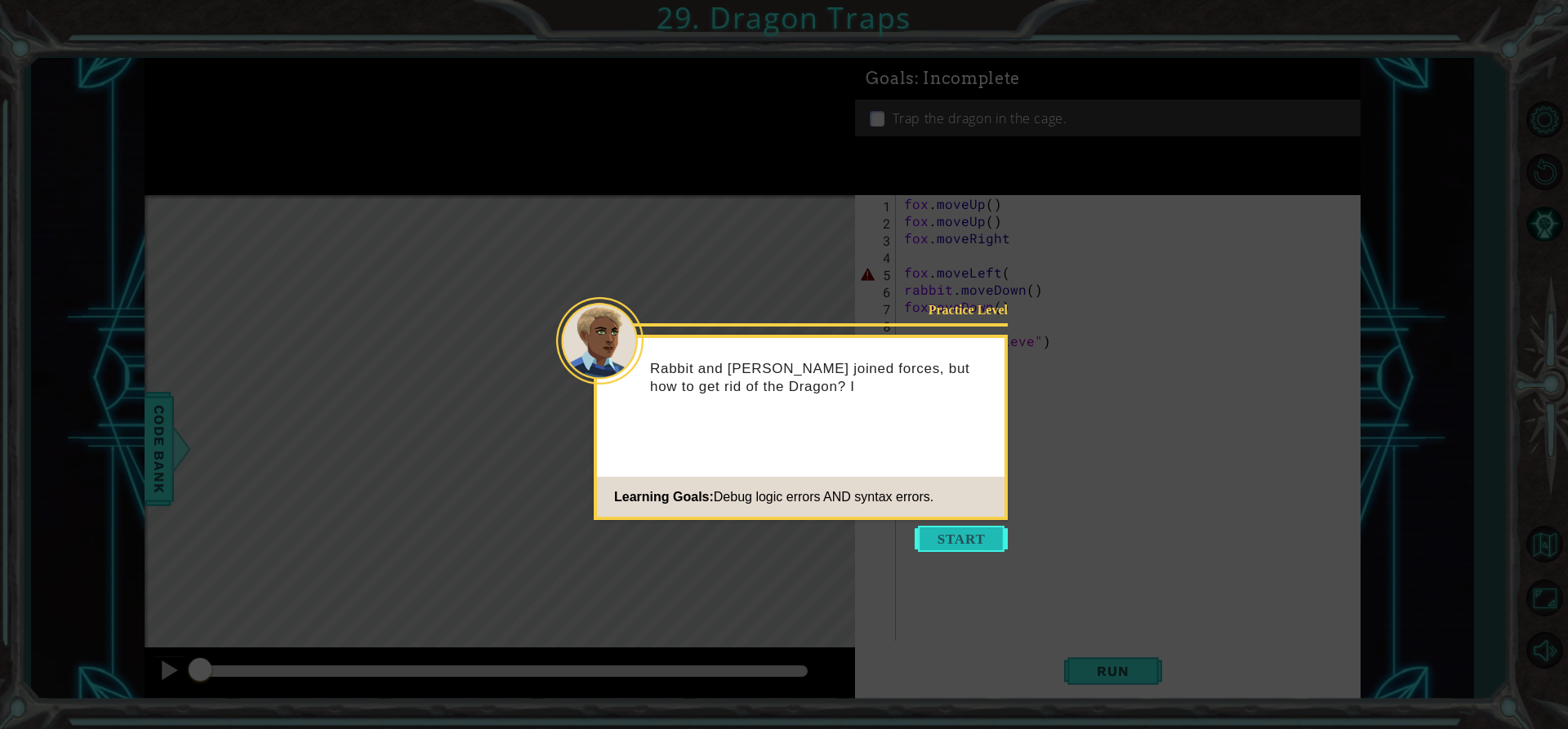
click at [951, 547] on button "Start" at bounding box center [960, 539] width 93 height 26
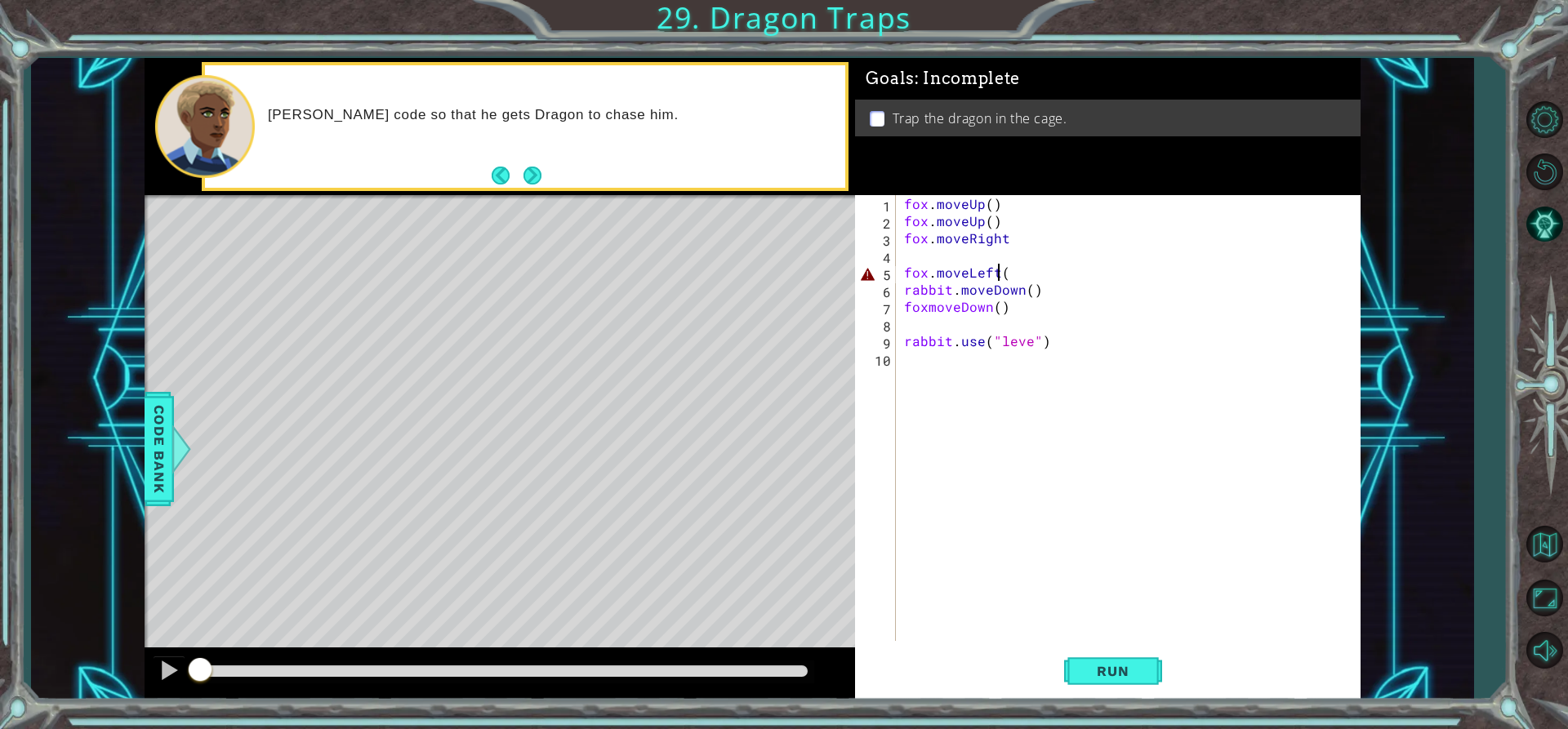
click at [1002, 273] on div "fox . moveUp ( ) fox . moveUp ( ) fox . moveRight fox . moveLeft ( rabbit . mov…" at bounding box center [1132, 435] width 463 height 480
click at [934, 311] on div "fox . moveUp ( ) fox . moveUp ( ) fox . moveRight fox . moveLeft ( ) rabbit . m…" at bounding box center [1132, 435] width 463 height 480
type textarea "foxmoveDown()"
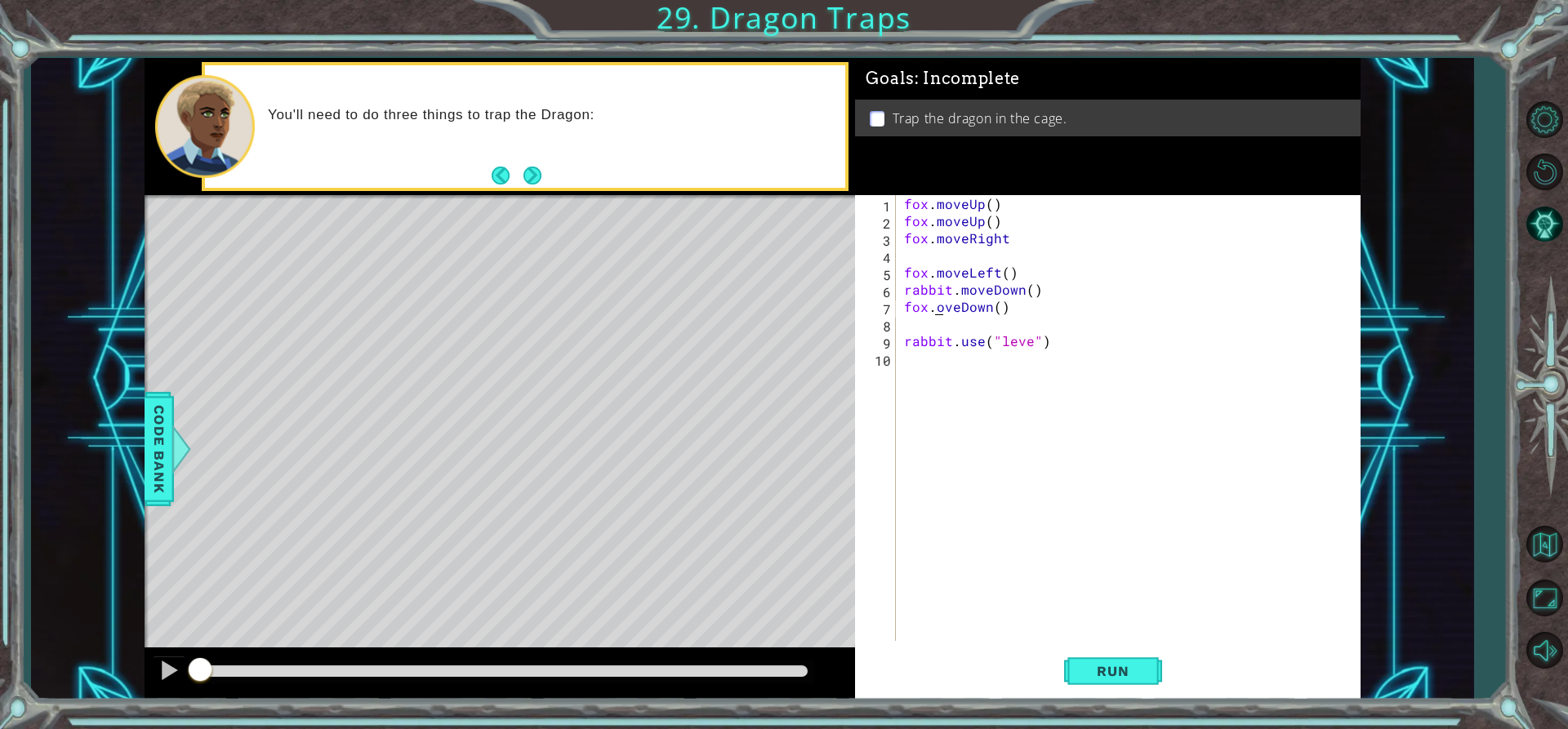
drag, startPoint x: 932, startPoint y: 289, endPoint x: 949, endPoint y: 289, distance: 17.0
click at [939, 289] on div "fox . moveUp ( ) fox . moveUp ( ) fox . moveRight fox . moveLeft ( ) rabbit . m…" at bounding box center [1132, 435] width 463 height 480
click at [930, 305] on div "fox . moveUp ( ) fox . moveUp ( ) fox . moveRight fox . moveLeft ( ) rabbit . m…" at bounding box center [1132, 435] width 463 height 480
click at [932, 305] on div "fox . moveUp ( ) fox . moveUp ( ) fox . moveRight fox . moveLeft ( ) rabbit . m…" at bounding box center [1132, 435] width 463 height 480
click at [935, 305] on div "fox . moveUp ( ) fox . moveUp ( ) fox . moveRight fox . moveLeft ( ) rabbit . m…" at bounding box center [1132, 435] width 463 height 480
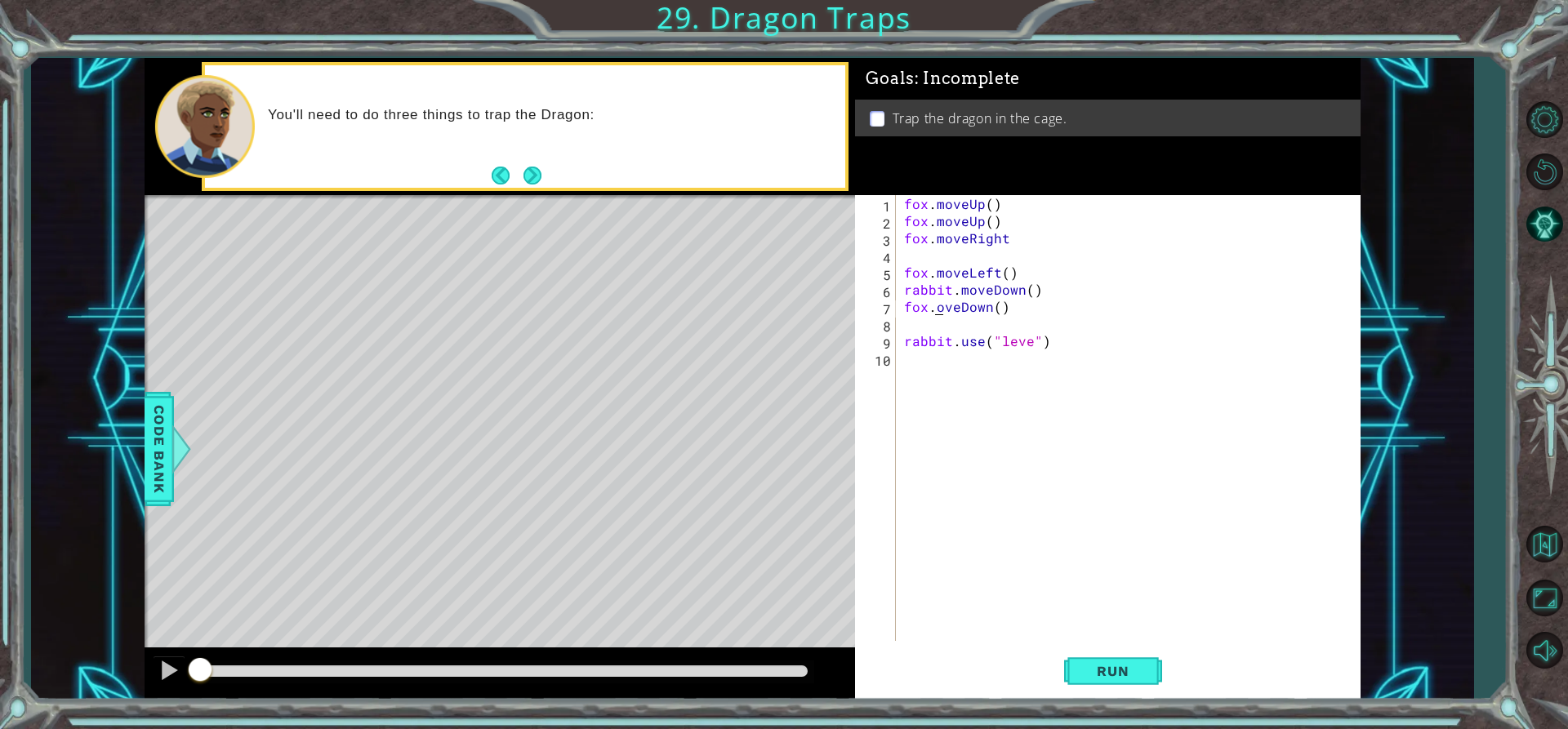
click at [935, 305] on div "fox . moveUp ( ) fox . moveUp ( ) fox . moveRight fox . moveLeft ( ) rabbit . m…" at bounding box center [1132, 435] width 463 height 480
type textarea "fox.oveDown()"
click at [956, 329] on div "fox . moveUp ( ) fox . moveUp ( ) fox . moveRight fox . moveLeft ( ) rabbit . m…" at bounding box center [1128, 418] width 455 height 446
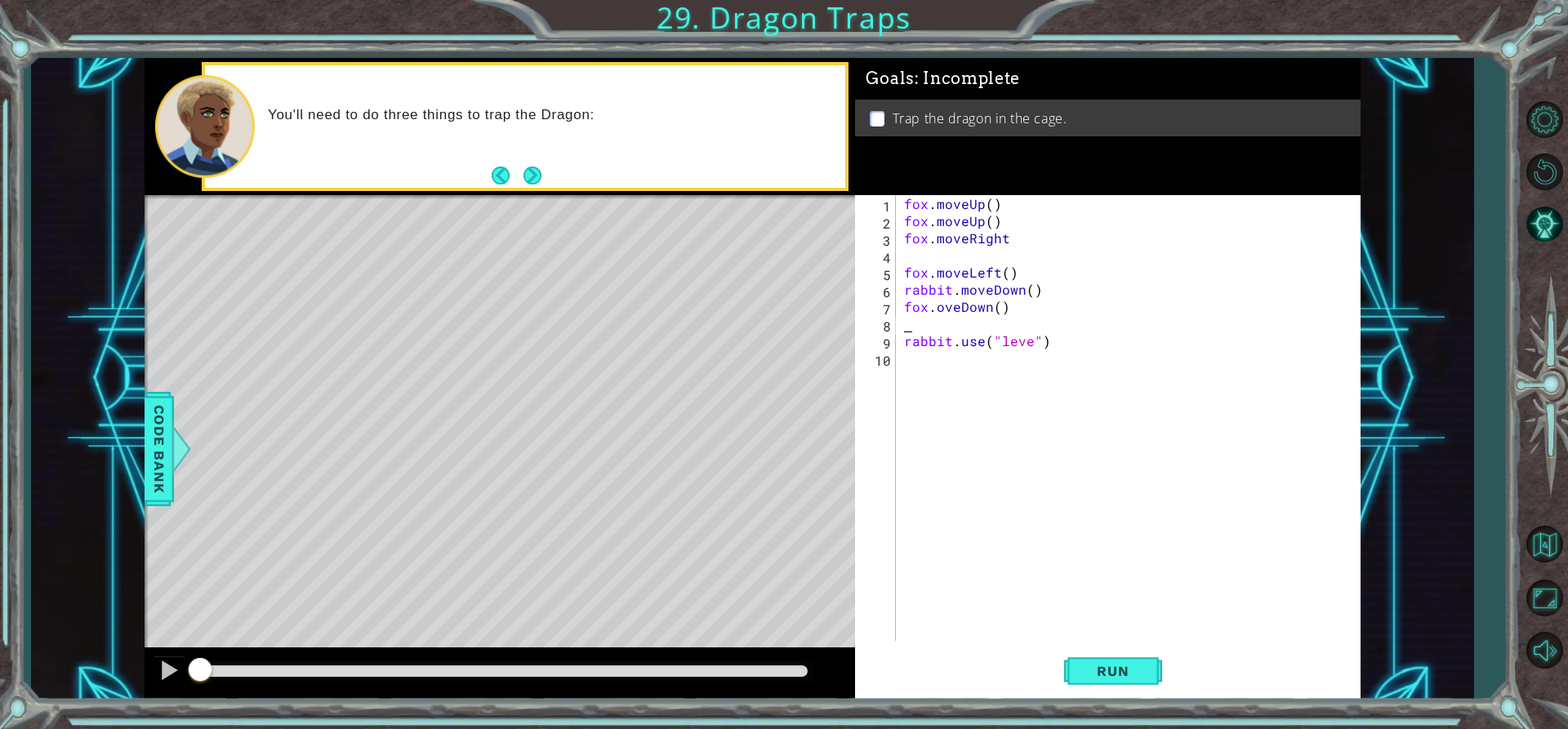
click at [936, 303] on div "fox . moveUp ( ) fox . moveUp ( ) fox . moveRight fox . moveLeft ( ) rabbit . m…" at bounding box center [1132, 435] width 463 height 480
click at [1005, 281] on div "fox . moveUp ( ) fox . moveUp ( ) fox . moveRight fox . moveLeft ( ) rabbit . m…" at bounding box center [1132, 435] width 463 height 480
click at [1005, 267] on div "fox . moveUp ( ) fox . moveUp ( ) fox . moveRight fox . moveLeft ( ) rabbit . m…" at bounding box center [1132, 435] width 463 height 480
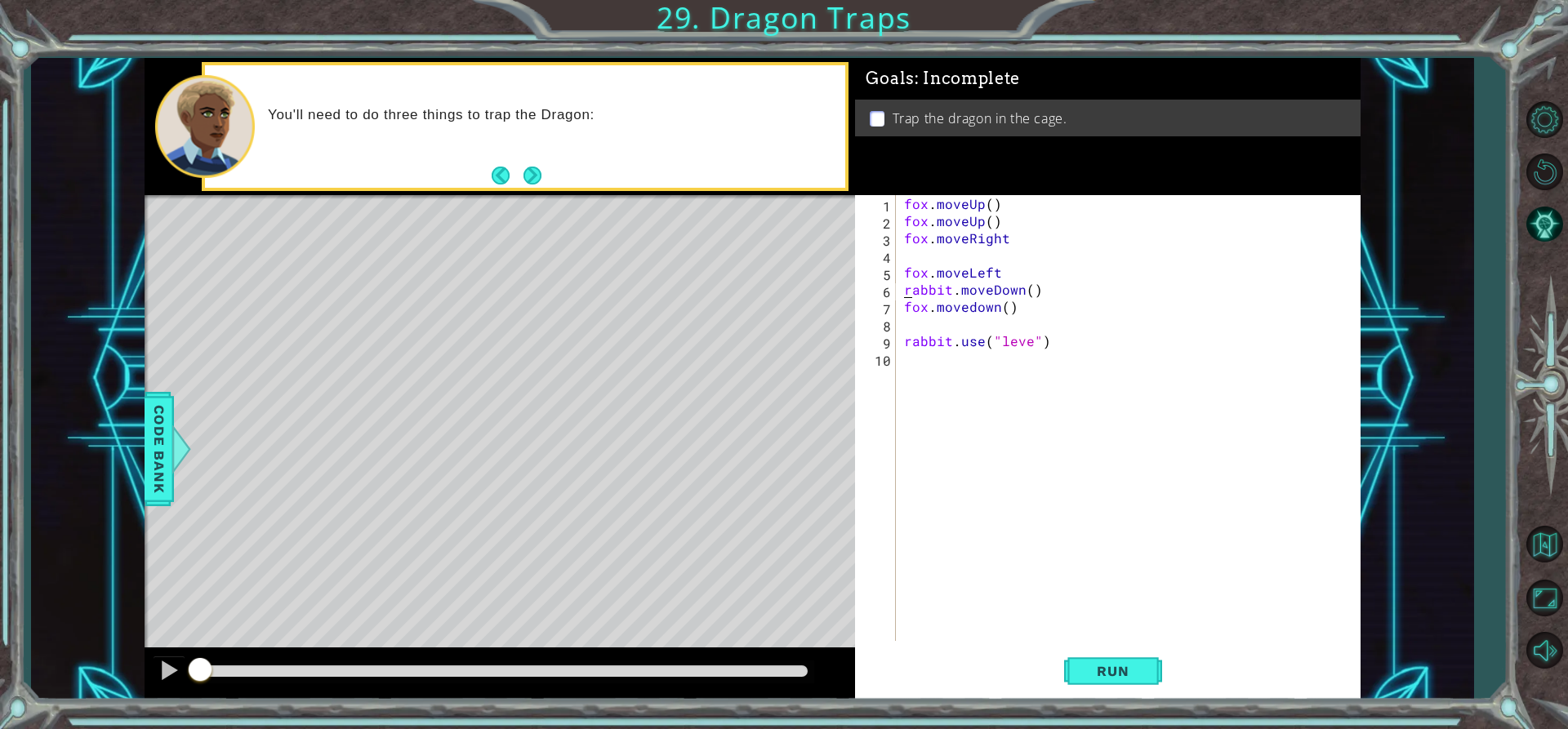
scroll to position [0, 5]
type textarea "fox.moveLeft(2)"
drag, startPoint x: 820, startPoint y: 175, endPoint x: 1027, endPoint y: 332, distance: 259.8
click at [1027, 332] on div "fox . moveUp ( ) fox . moveUp ( ) fox . moveRight fox . moveLeft ( 2 ) rabbit .…" at bounding box center [1132, 435] width 463 height 480
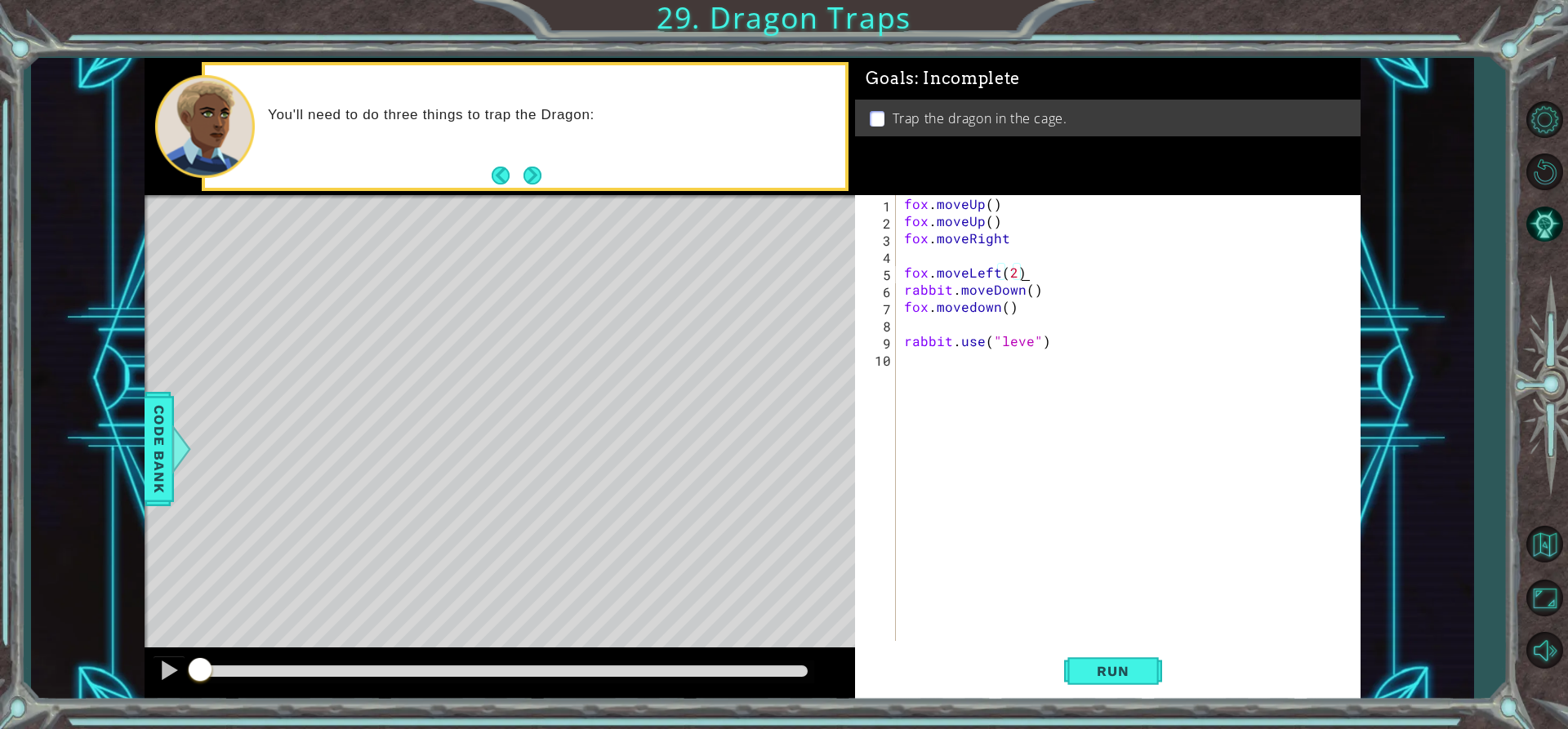
scroll to position [0, 0]
click at [1025, 346] on div "fox . moveUp ( ) fox . moveUp ( ) fox . moveRight fox . moveLeft ( 2 ) rabbit .…" at bounding box center [1132, 435] width 463 height 480
click at [1029, 345] on div "fox . moveUp ( ) fox . moveUp ( ) fox . moveRight fox . moveLeft ( 2 ) rabbit .…" at bounding box center [1132, 435] width 463 height 480
type textarea "rabbit.use("leve")"
click at [531, 179] on button "Next" at bounding box center [532, 176] width 26 height 26
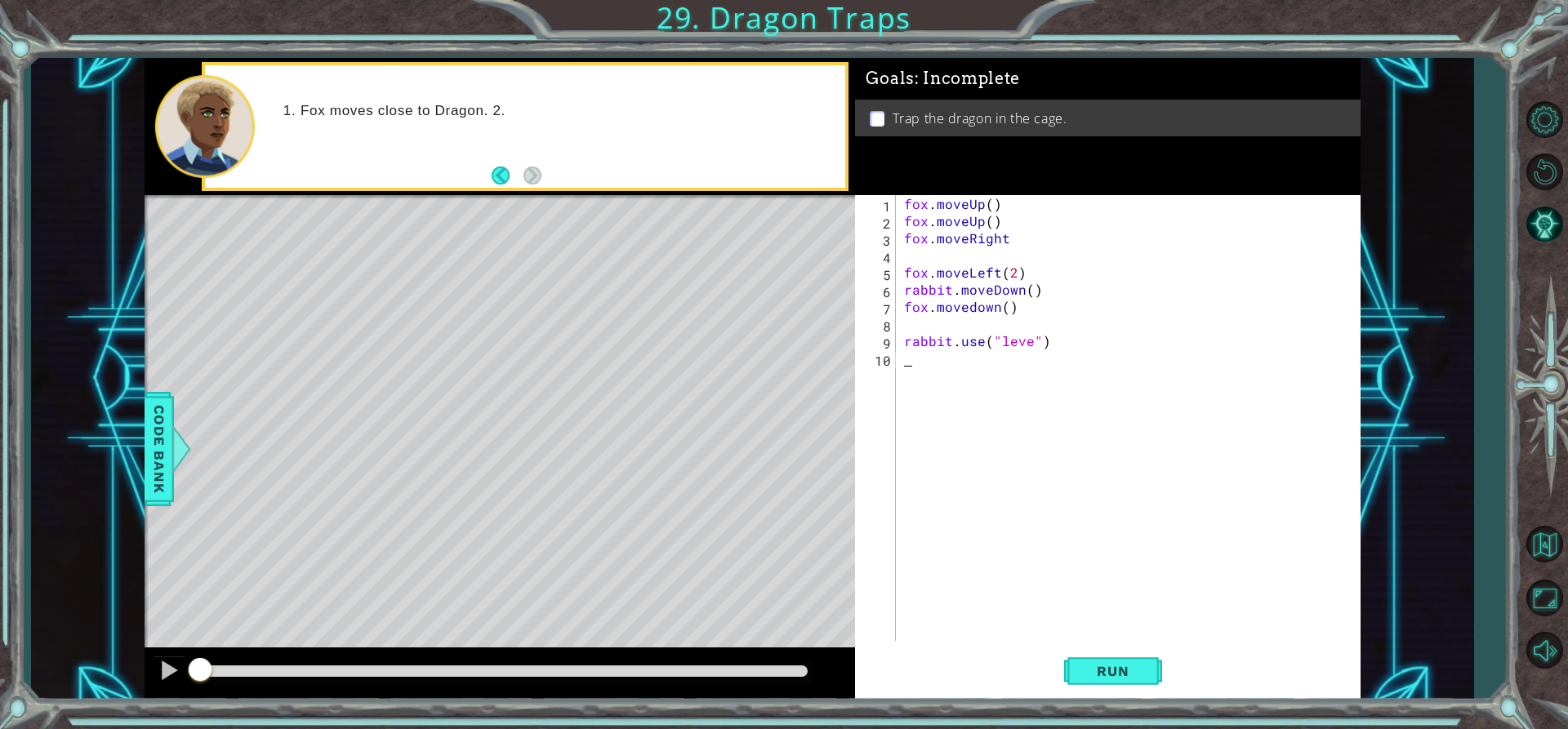
drag, startPoint x: 1025, startPoint y: 379, endPoint x: 1022, endPoint y: 335, distance: 44.1
click at [1010, 335] on div "fox . moveUp ( ) fox . moveUp ( ) fox . moveRight fox . moveLeft ( 2 ) rabbit .…" at bounding box center [1132, 435] width 463 height 480
click at [1026, 335] on div "fox . moveUp ( ) fox . moveUp ( ) fox . moveRight fox . moveLeft ( 2 ) rabbit .…" at bounding box center [1132, 435] width 463 height 480
click at [1026, 336] on div "fox . moveUp ( ) fox . moveUp ( ) fox . moveRight fox . moveLeft ( 2 ) rabbit .…" at bounding box center [1128, 418] width 455 height 446
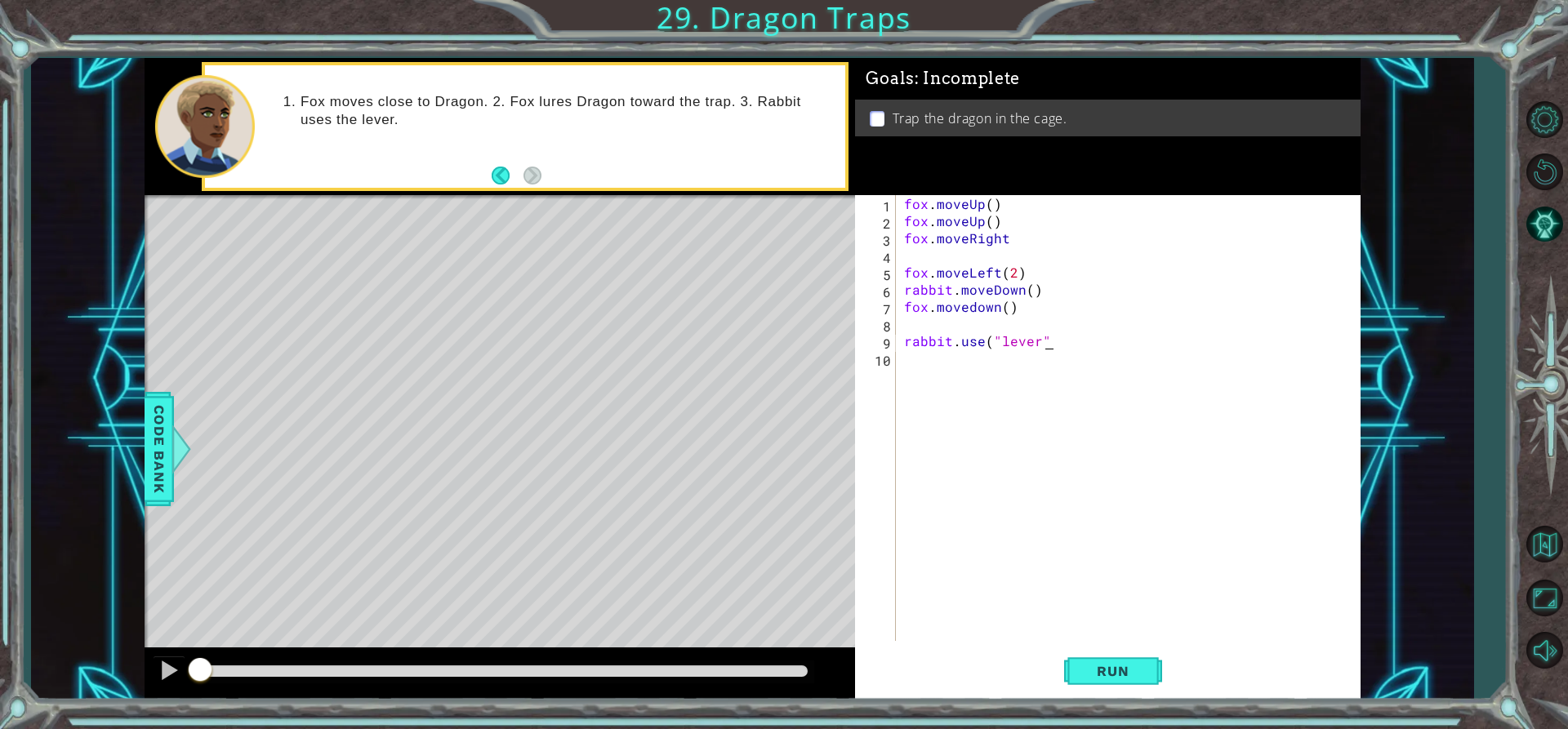
type textarea "rabbit.use("lever")")"
click at [1139, 680] on button "Run" at bounding box center [1113, 671] width 98 height 51
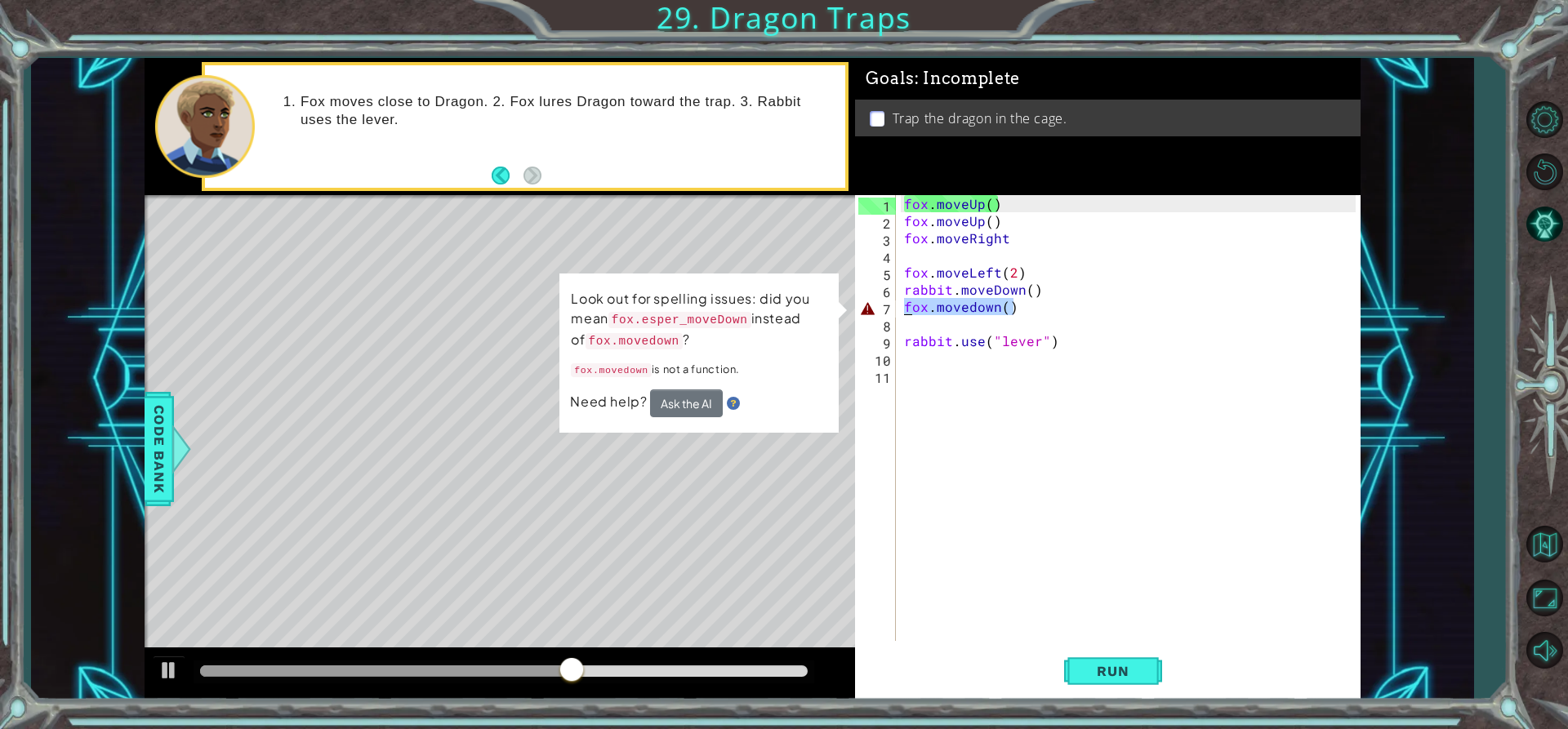
drag, startPoint x: 1017, startPoint y: 304, endPoint x: 904, endPoint y: 306, distance: 113.0
click at [904, 306] on div "fox . moveUp ( ) fox . moveUp ( ) fox . moveRight fox . moveLeft ( 2 ) rabbit .…" at bounding box center [1132, 435] width 463 height 480
type textarea "fox.movedown()"
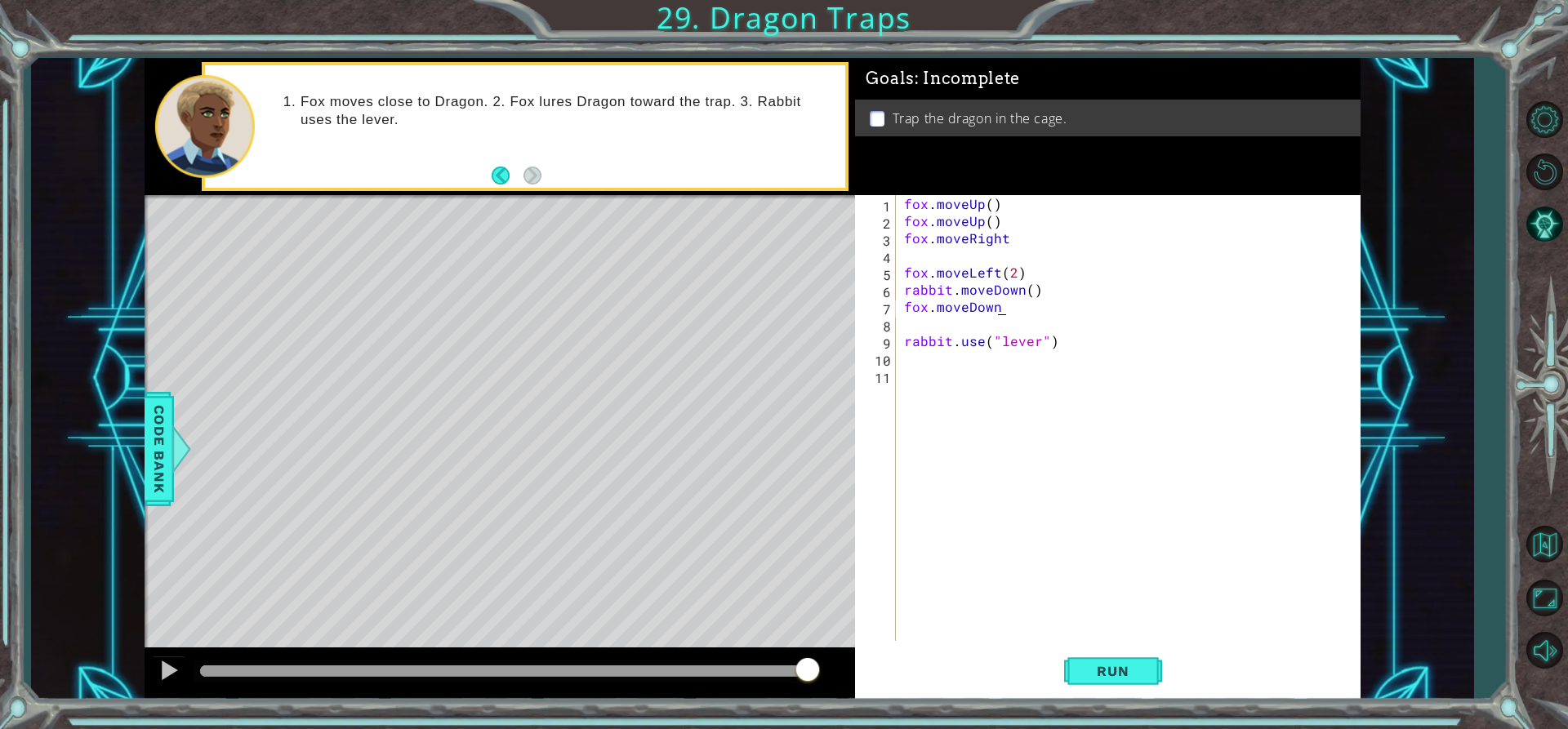
scroll to position [0, 6]
click at [1138, 658] on button "Run" at bounding box center [1113, 671] width 98 height 51
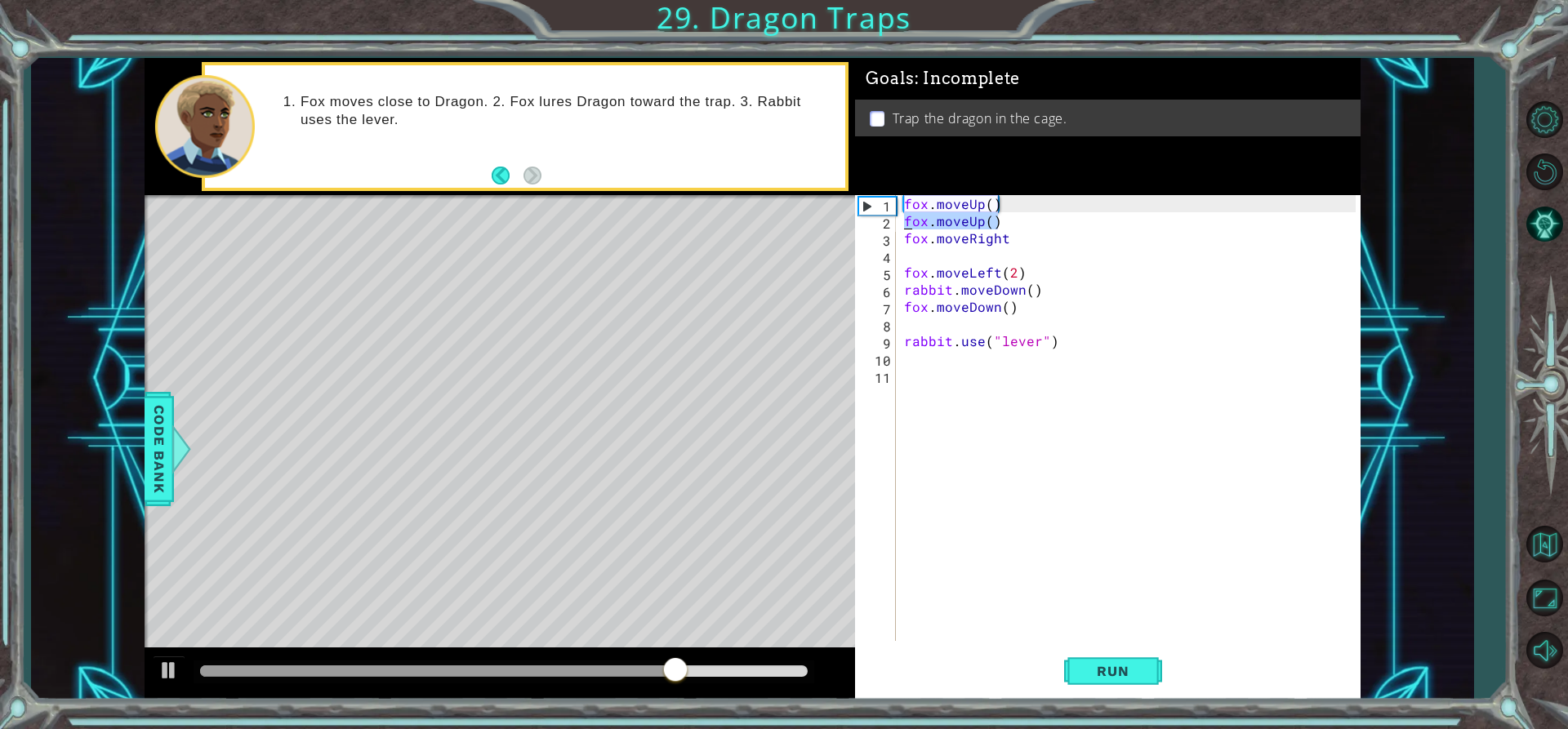
drag, startPoint x: 1005, startPoint y: 220, endPoint x: 900, endPoint y: 227, distance: 105.2
click at [900, 227] on div "fox.moveDown() 1 2 3 4 5 6 7 8 9 10 11 fox . moveUp ( ) fox . moveUp ( ) fox . …" at bounding box center [1105, 418] width 501 height 446
type textarea "fox.moveUp()"
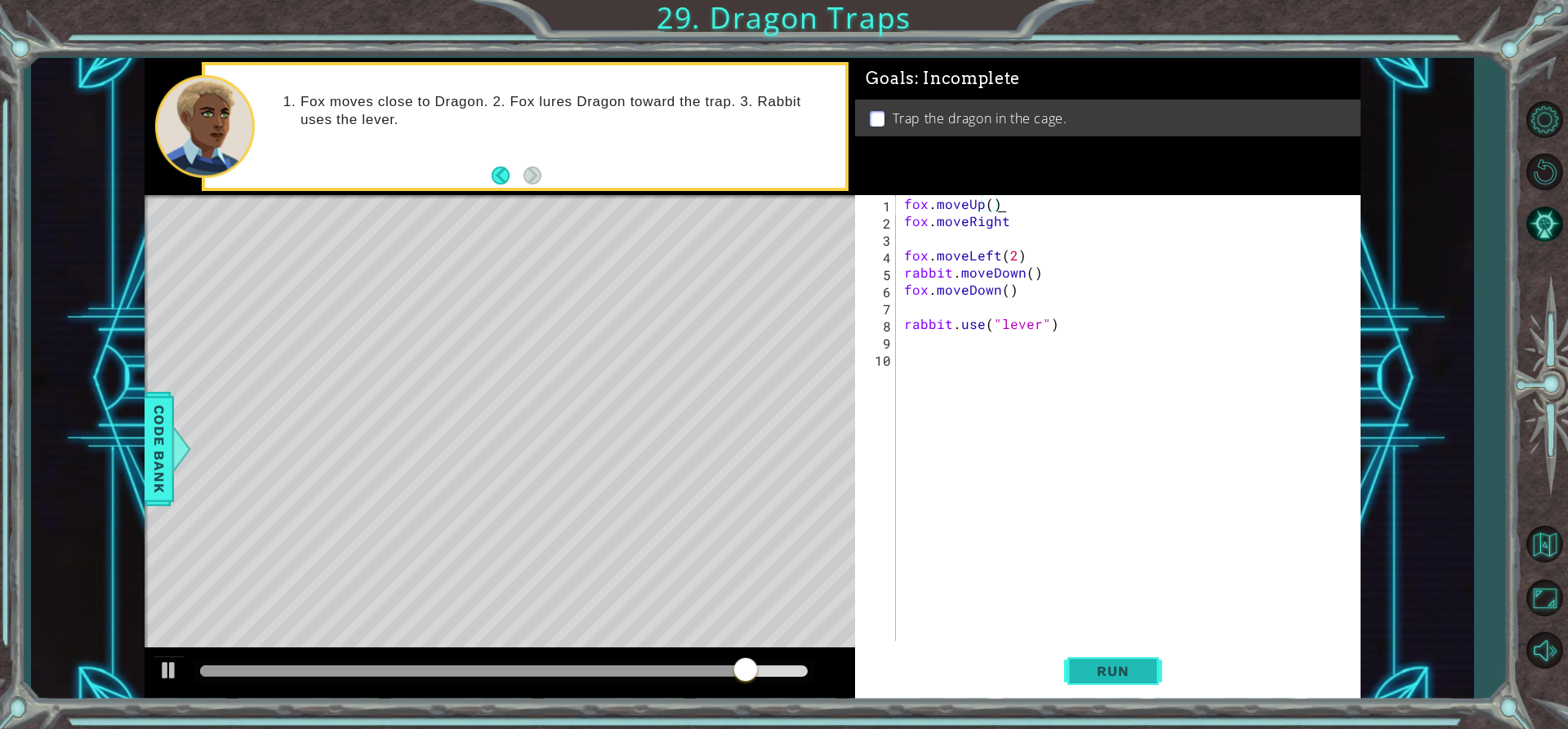
click at [1102, 686] on button "Run" at bounding box center [1113, 671] width 98 height 51
click at [1142, 666] on span "Run" at bounding box center [1112, 671] width 64 height 17
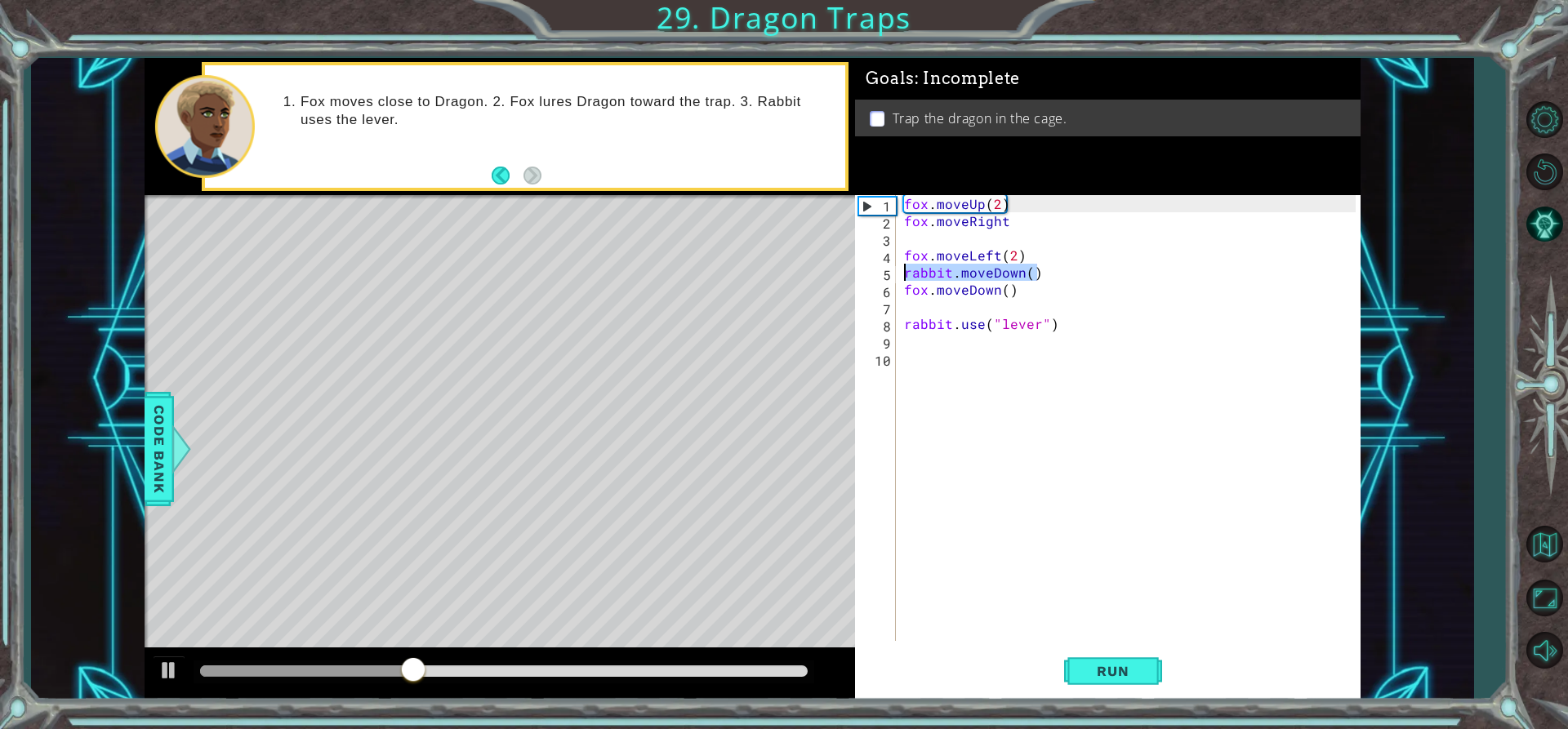
drag, startPoint x: 1041, startPoint y: 272, endPoint x: 896, endPoint y: 271, distance: 145.0
click at [896, 271] on div "fox.moveUp(2) 1 2 3 4 5 6 7 8 9 10 fox . moveUp ( 2 ) fox . moveRight fox . mov…" at bounding box center [1105, 418] width 501 height 446
type textarea "rabbit.moveDown()"
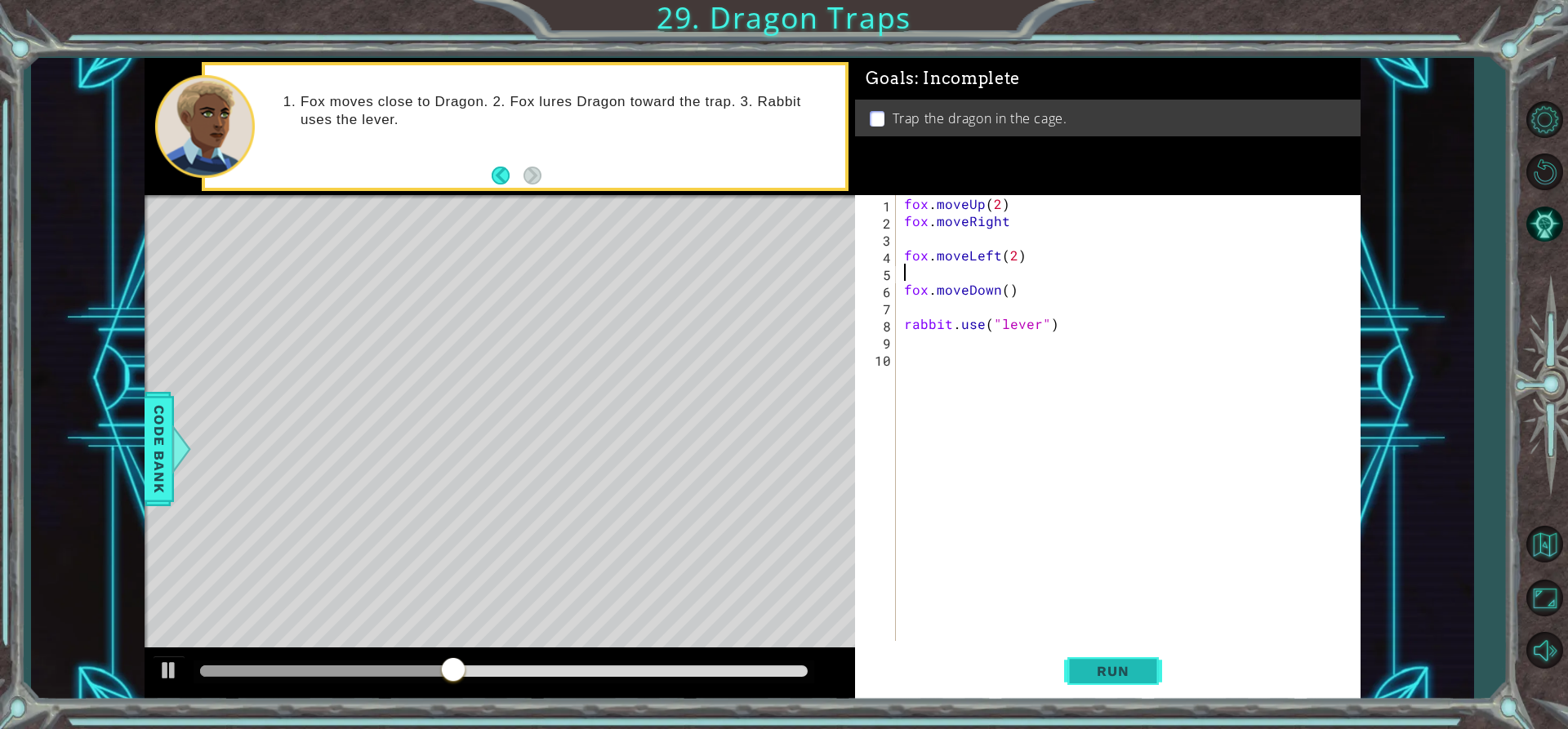
click at [1069, 668] on button "Run" at bounding box center [1113, 671] width 98 height 51
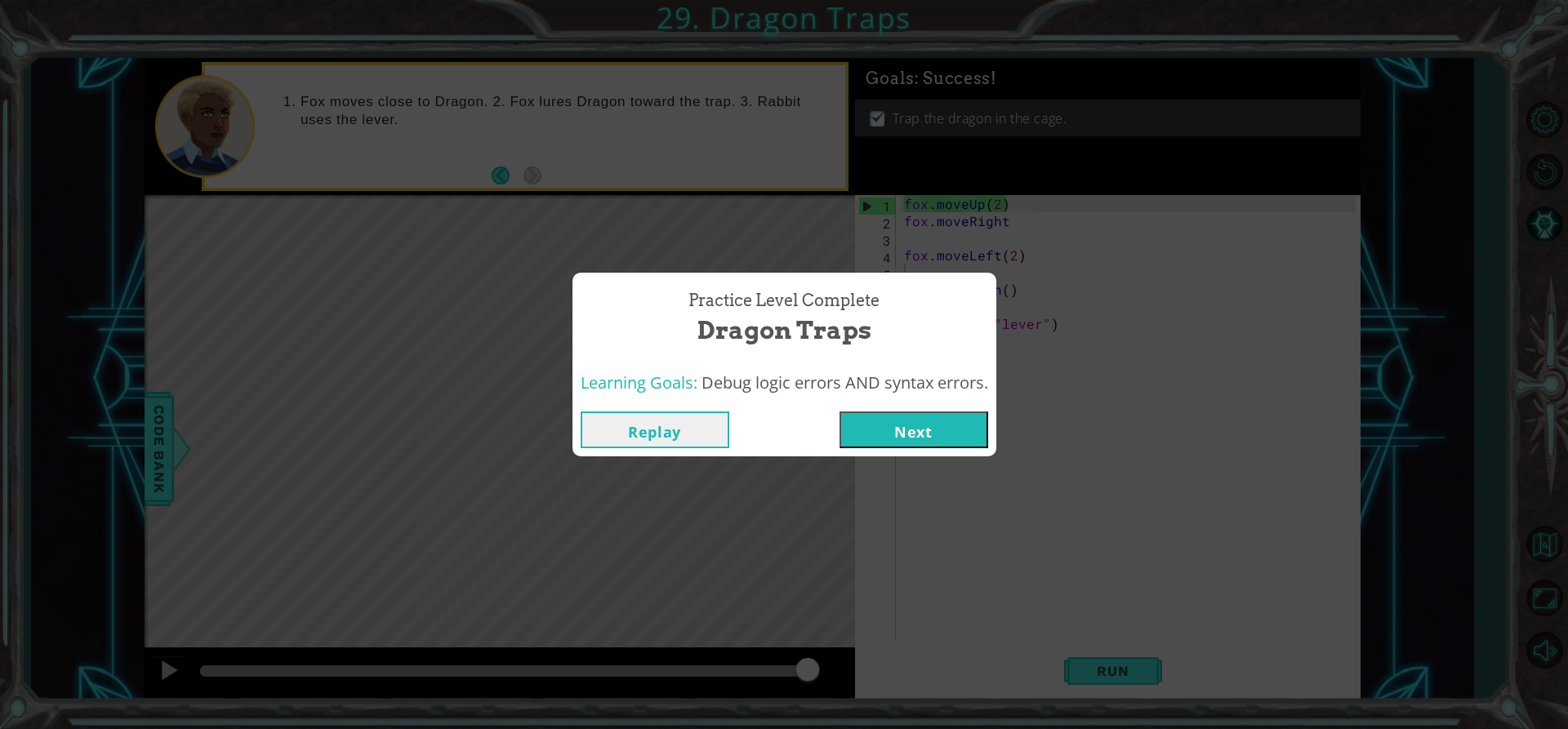
click at [939, 447] on button "Next" at bounding box center [913, 430] width 148 height 37
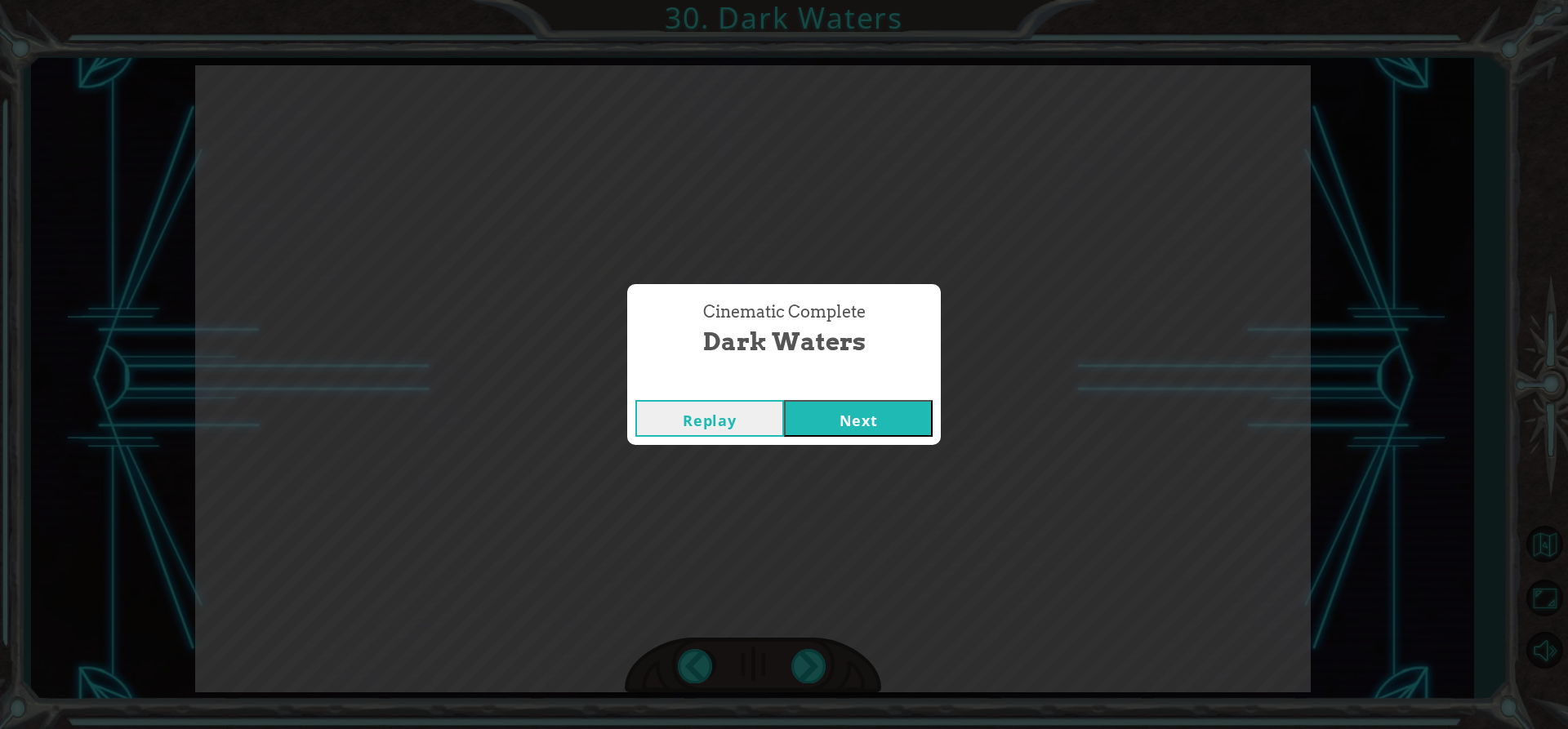
click at [912, 395] on div "Replay Next" at bounding box center [784, 419] width 313 height 53
click at [887, 414] on button "Next" at bounding box center [859, 419] width 148 height 37
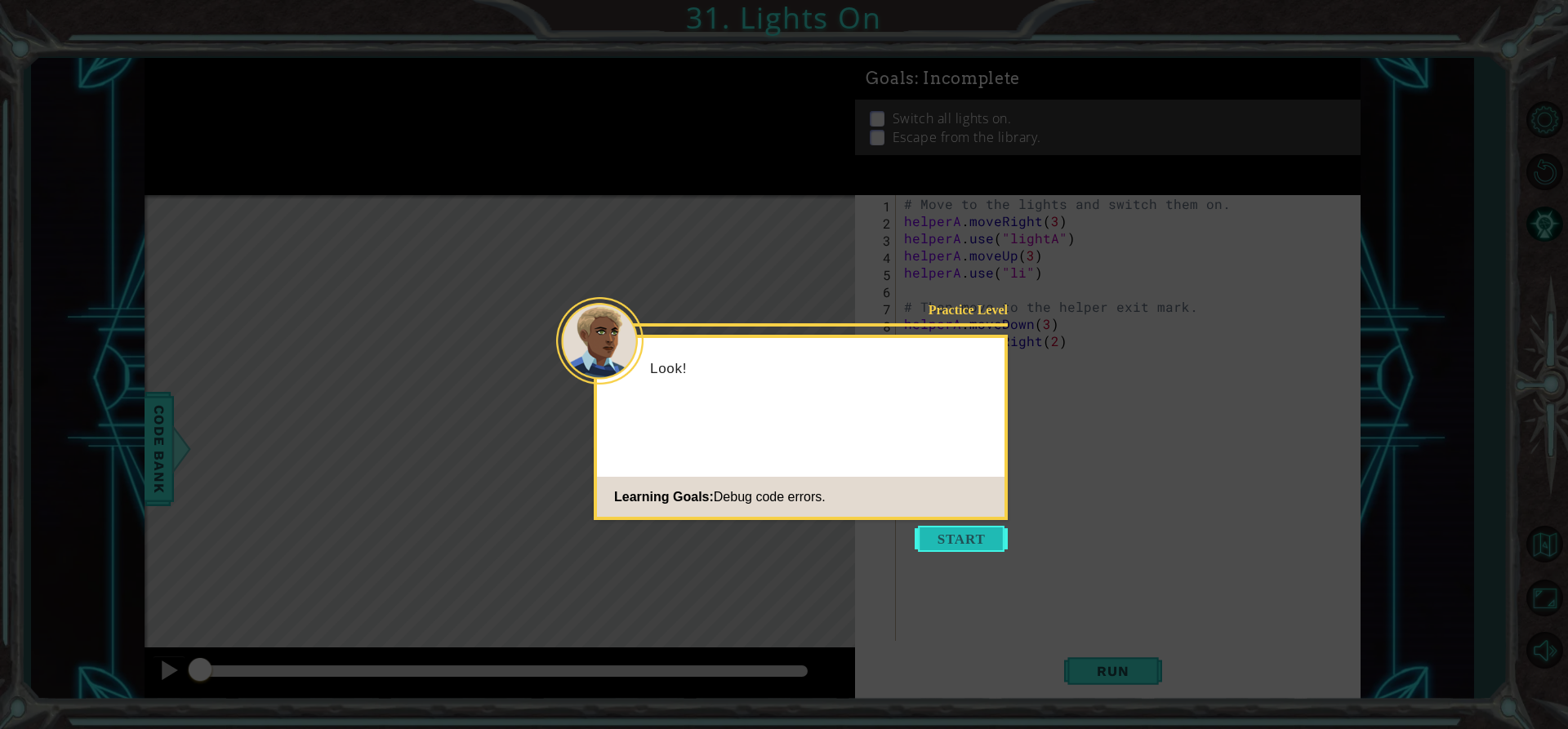
click at [968, 547] on button "Start" at bounding box center [960, 539] width 93 height 26
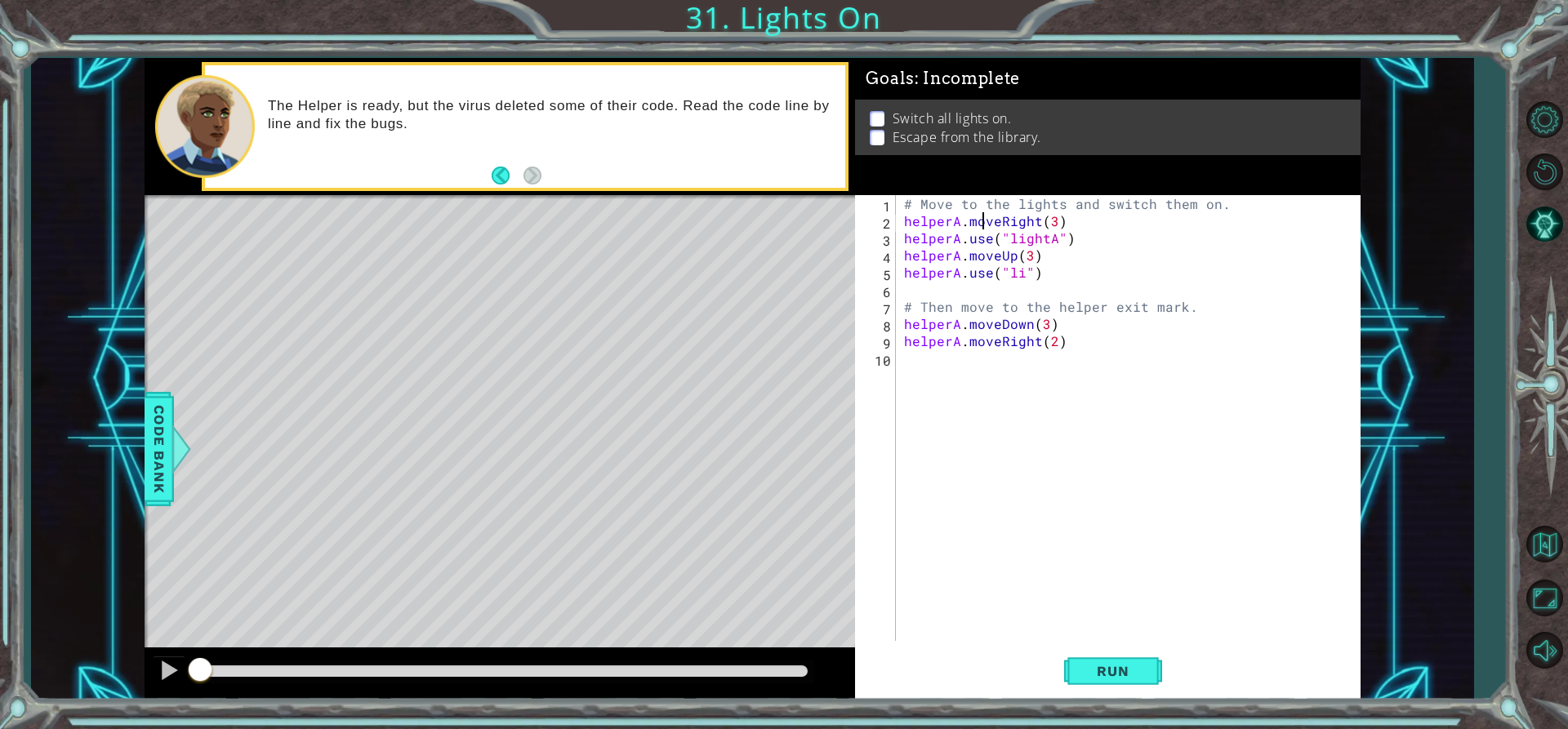
click at [983, 223] on div "# Move to the lights and switch them on. helperA . moveRight ( 3 ) helperA . us…" at bounding box center [1132, 435] width 463 height 480
click at [1049, 243] on div "# Move to the lights and switch them on. helperA . moveRight ( 3 ) helperA . us…" at bounding box center [1132, 435] width 463 height 480
click at [1020, 280] on div "# Move to the lights and switch them on. helperA . moveRight ( 3 ) helperA . us…" at bounding box center [1132, 435] width 463 height 480
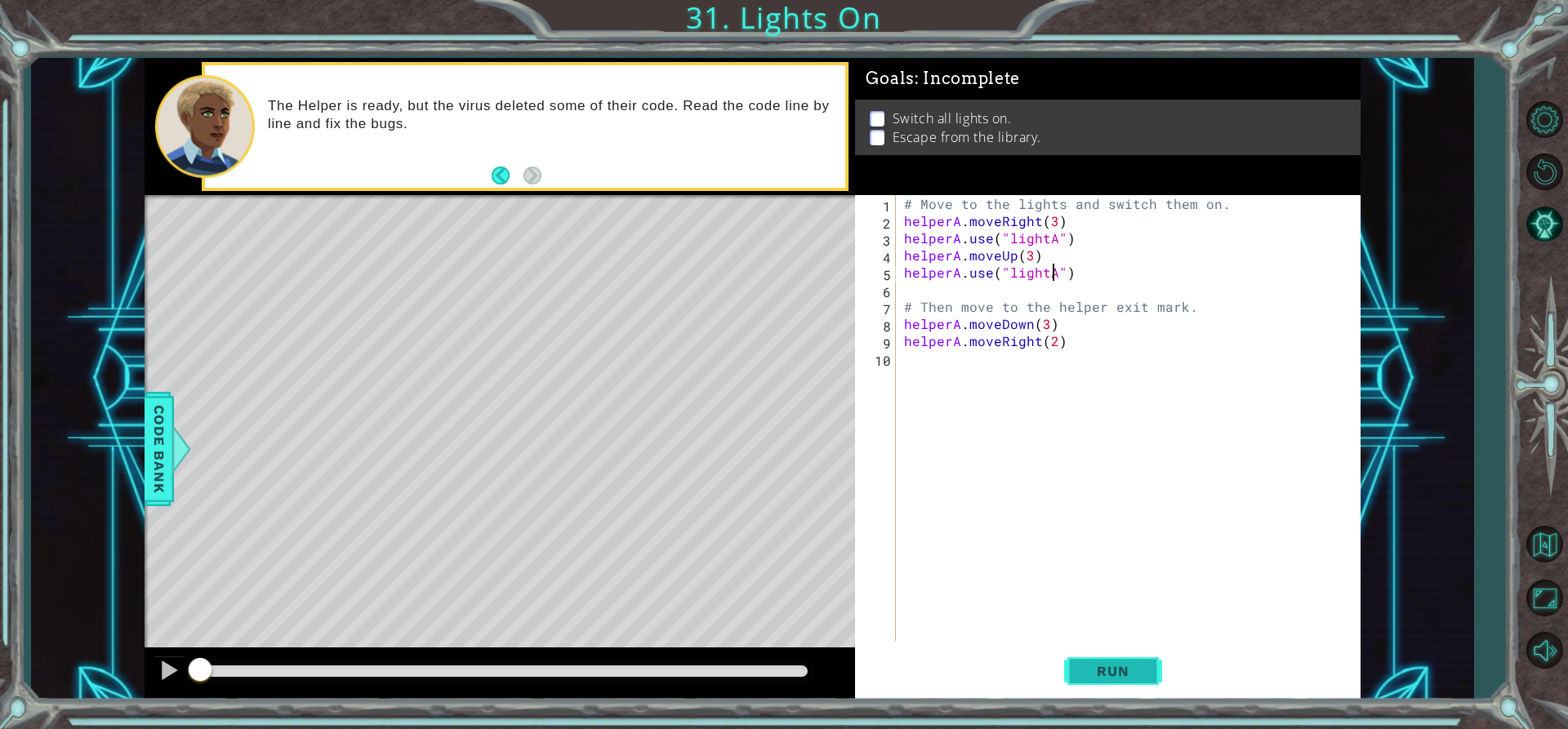
click at [1125, 664] on span "Run" at bounding box center [1112, 671] width 64 height 17
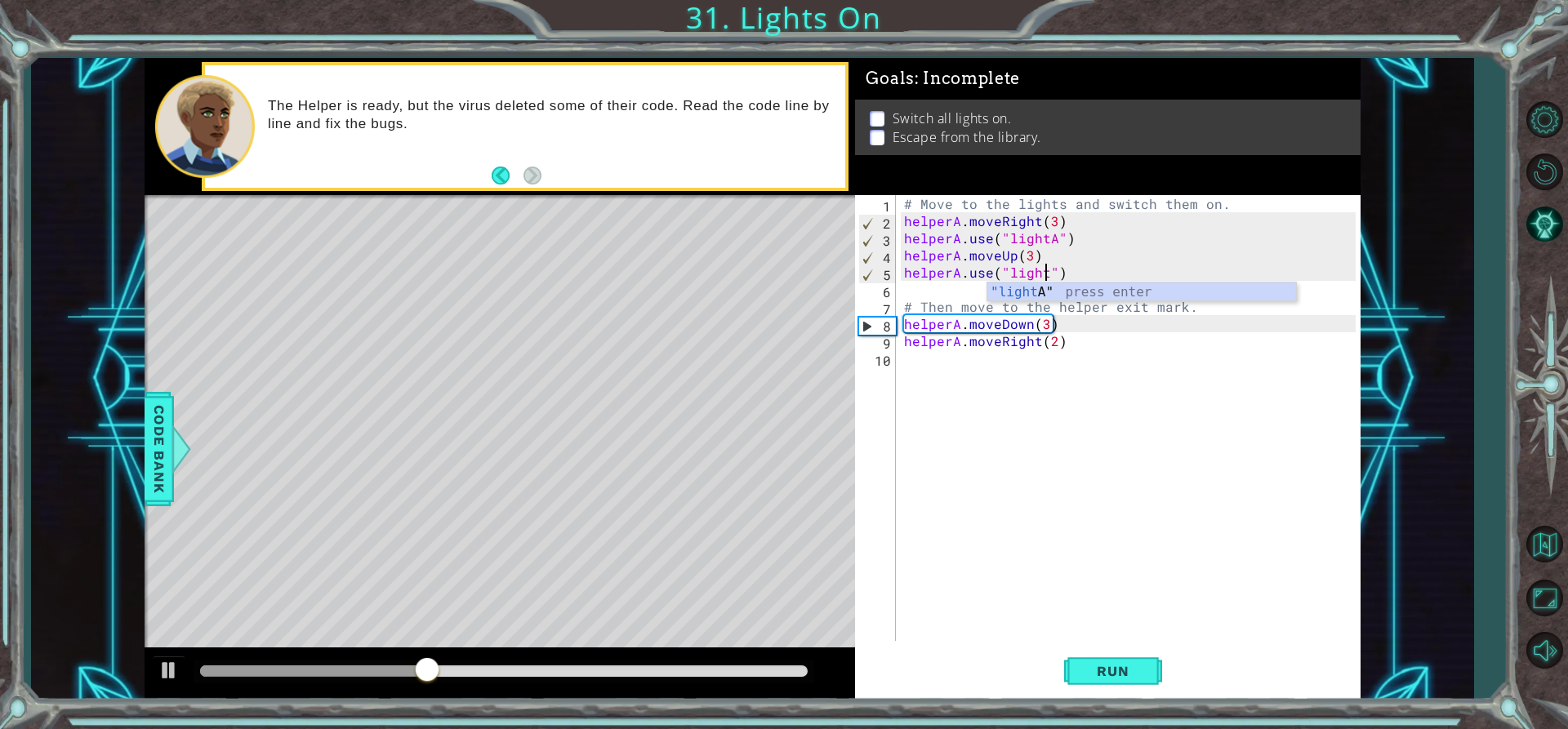
scroll to position [0, 10]
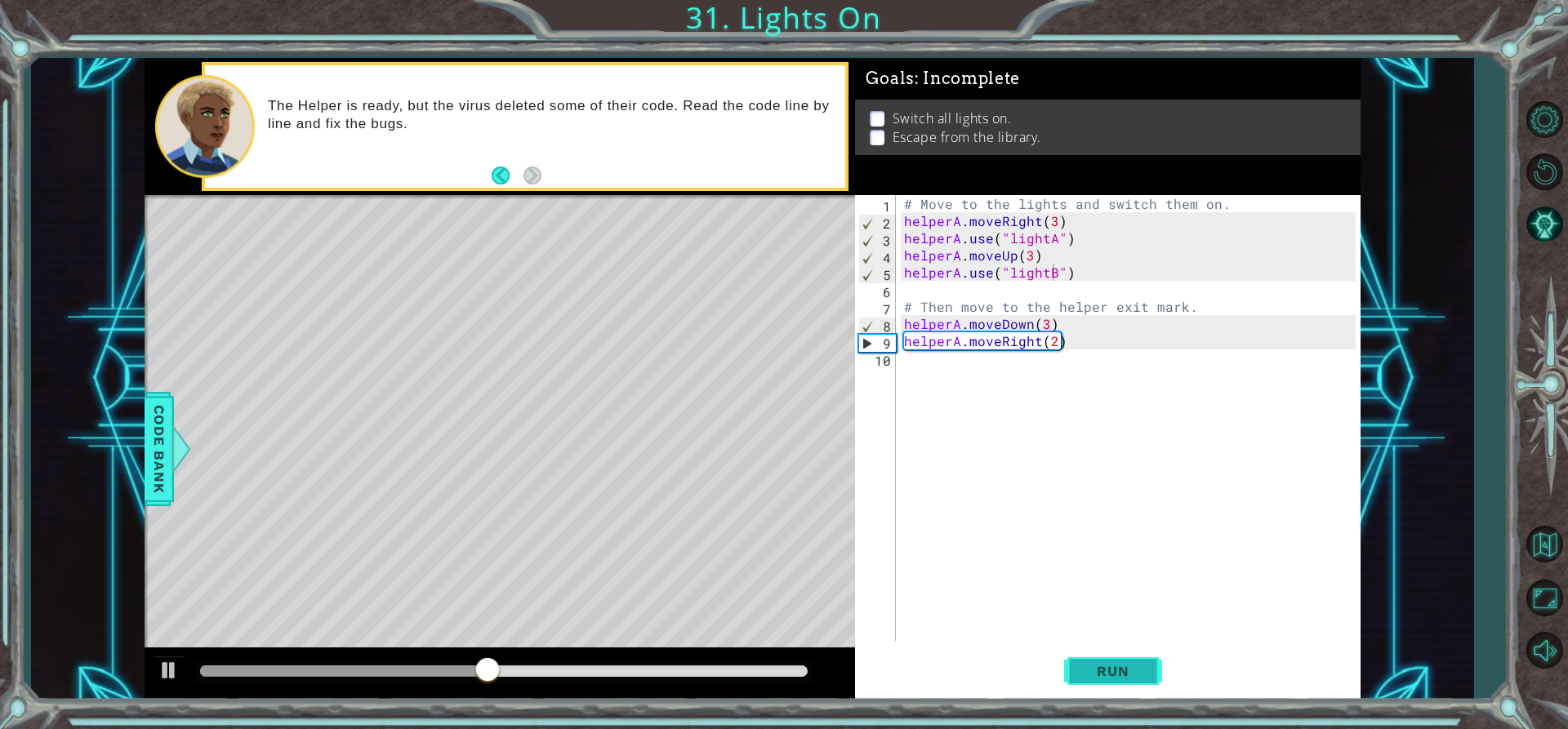
click at [1077, 658] on button "Run" at bounding box center [1113, 671] width 98 height 51
click at [1043, 330] on div "# Move to the lights and switch them on. helperA . moveRight ( 3 ) helperA . us…" at bounding box center [1132, 435] width 463 height 480
click at [1105, 664] on span "Run" at bounding box center [1112, 671] width 64 height 17
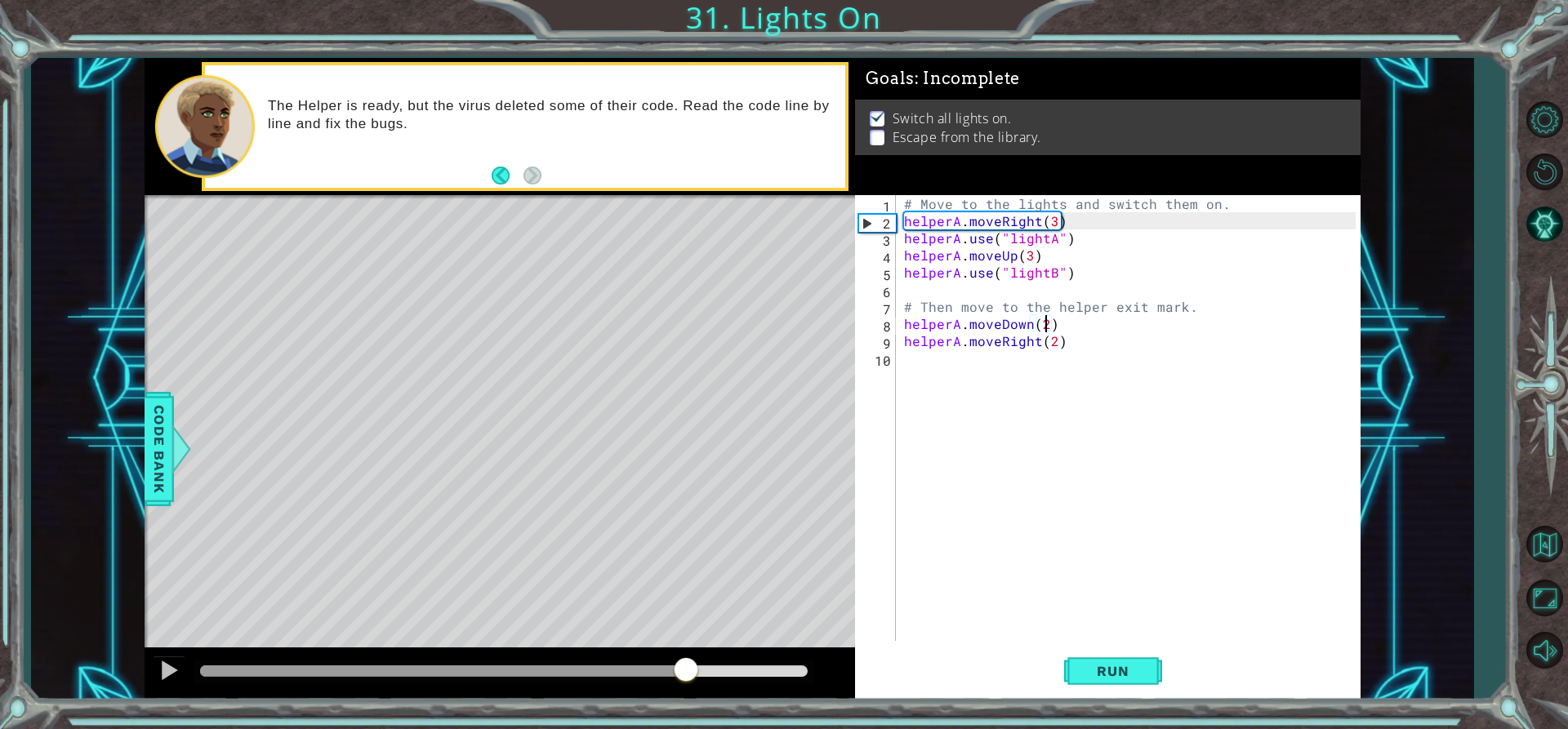
click at [687, 668] on div at bounding box center [504, 671] width 609 height 12
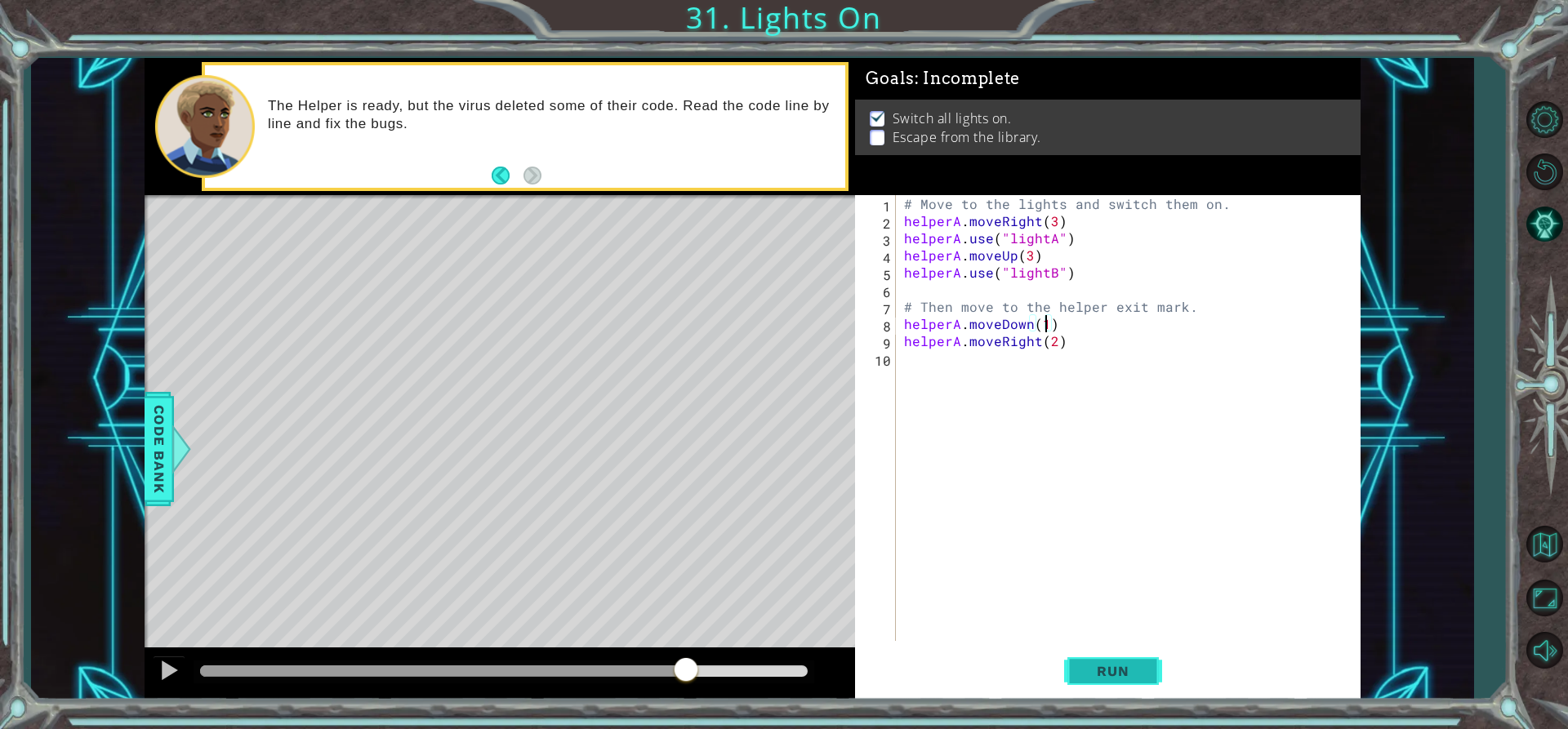
type textarea "helperA.moveDown(1)"
click at [1109, 679] on span "Run" at bounding box center [1112, 671] width 64 height 17
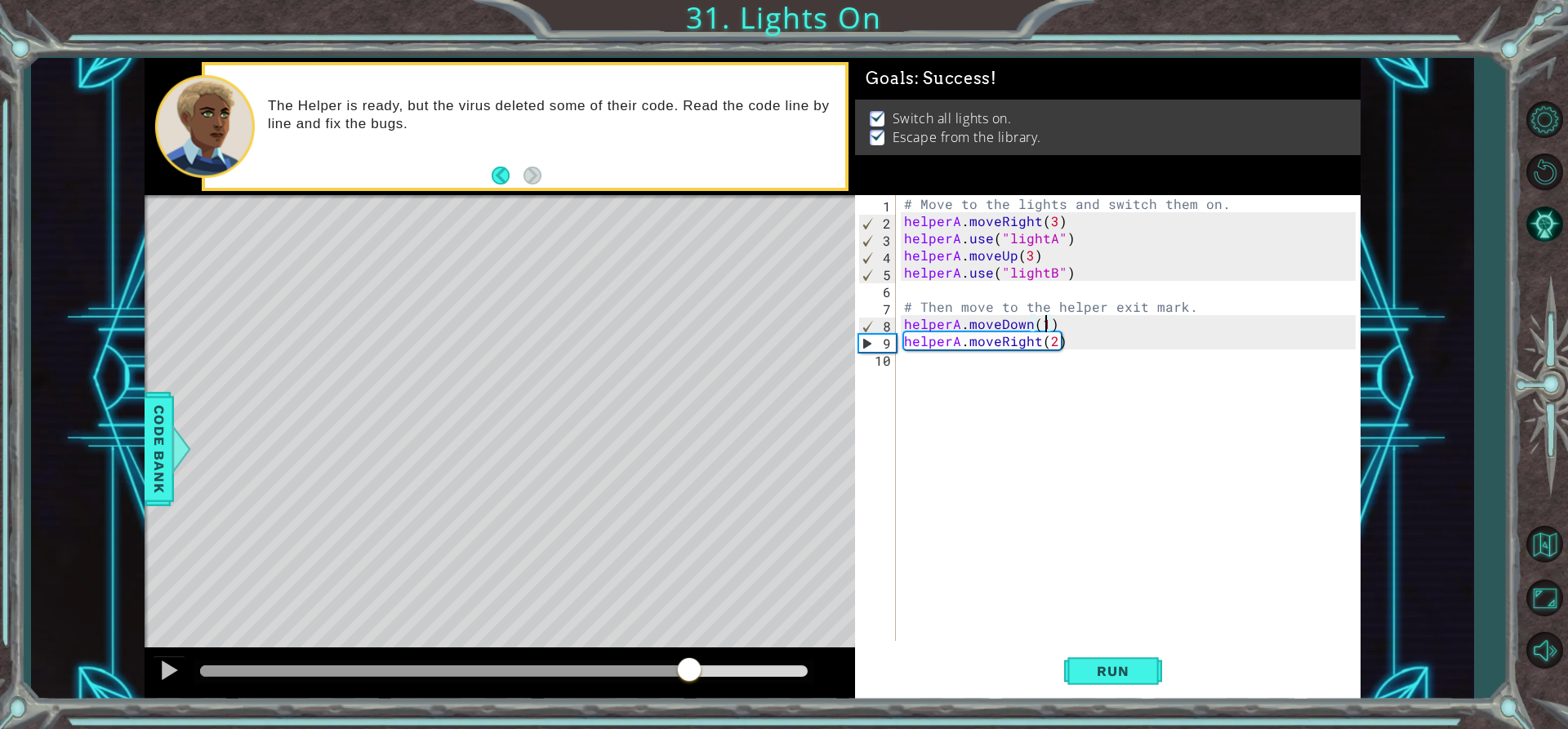
click at [692, 672] on div at bounding box center [504, 671] width 609 height 12
click at [156, 668] on button at bounding box center [169, 672] width 32 height 33
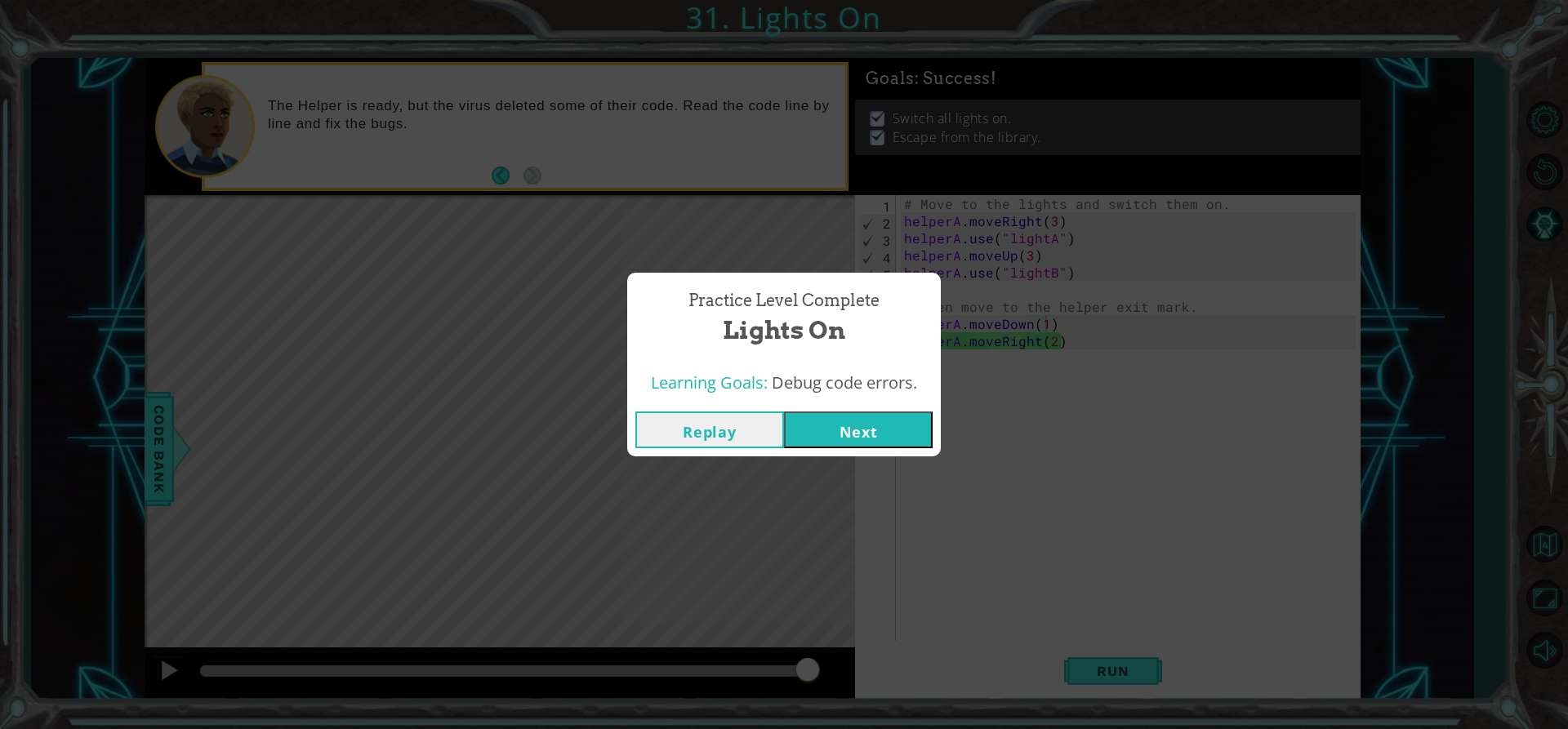
click at [843, 436] on button "Next" at bounding box center [859, 430] width 148 height 37
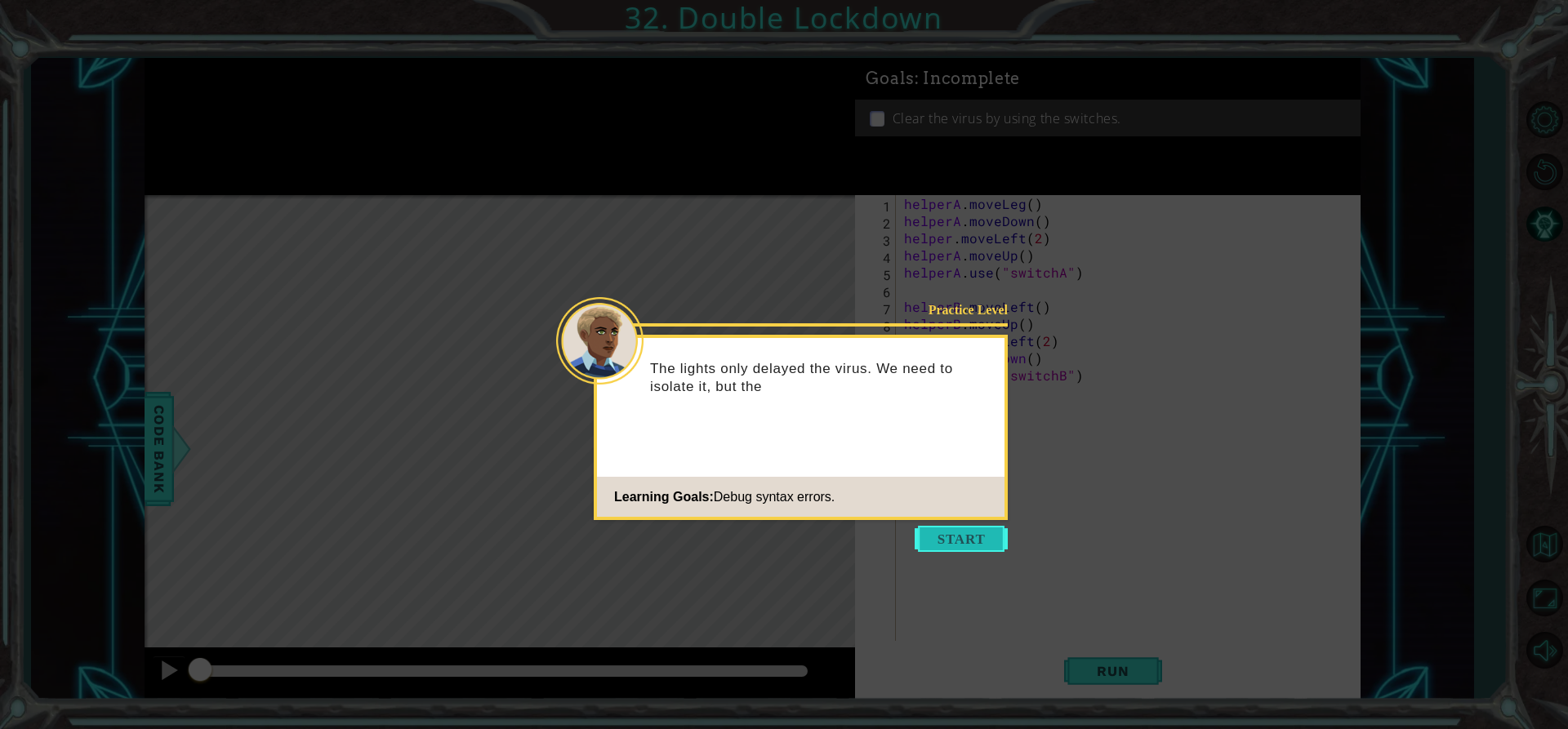
click at [966, 540] on button "Start" at bounding box center [960, 539] width 93 height 26
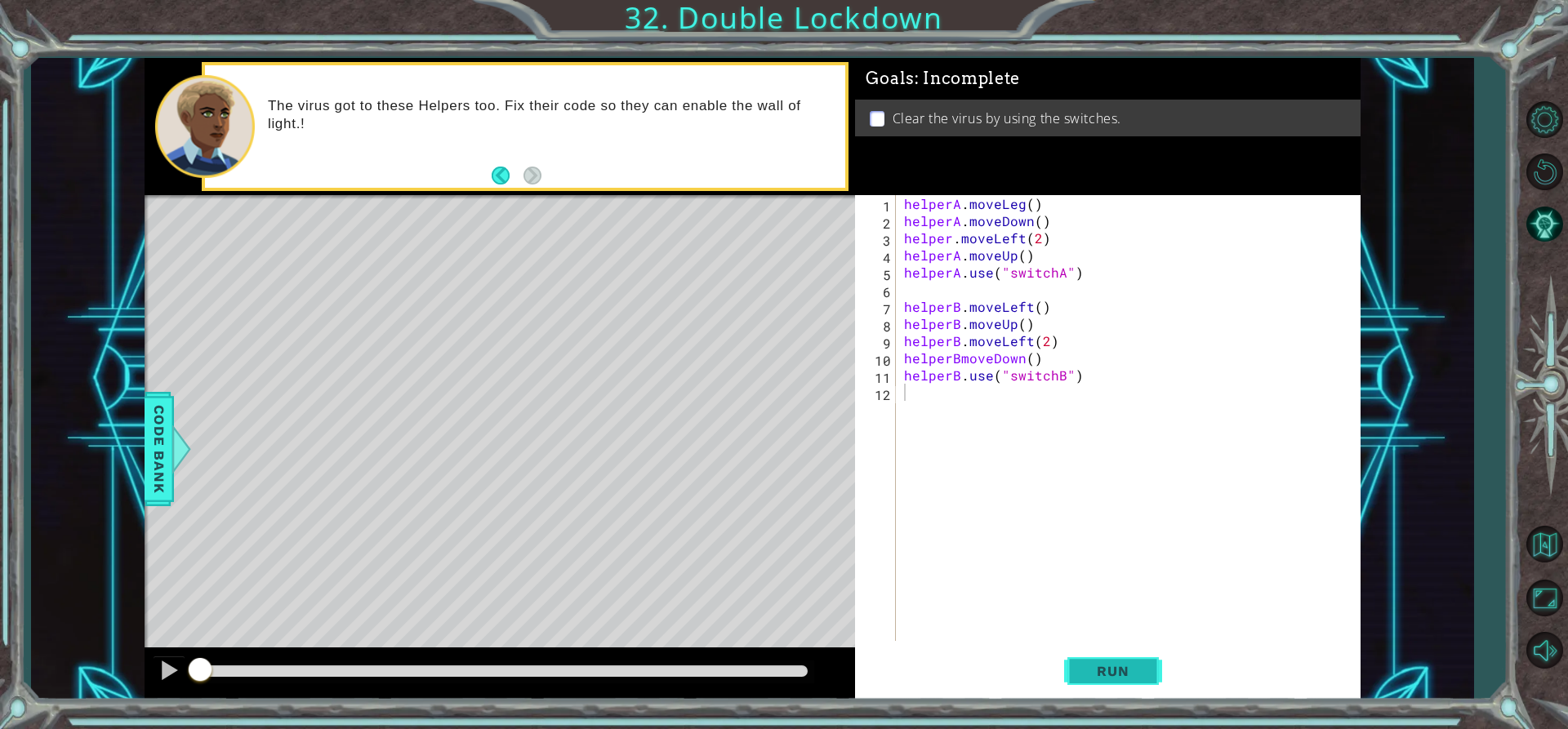
click at [1085, 667] on span "Run" at bounding box center [1112, 671] width 64 height 17
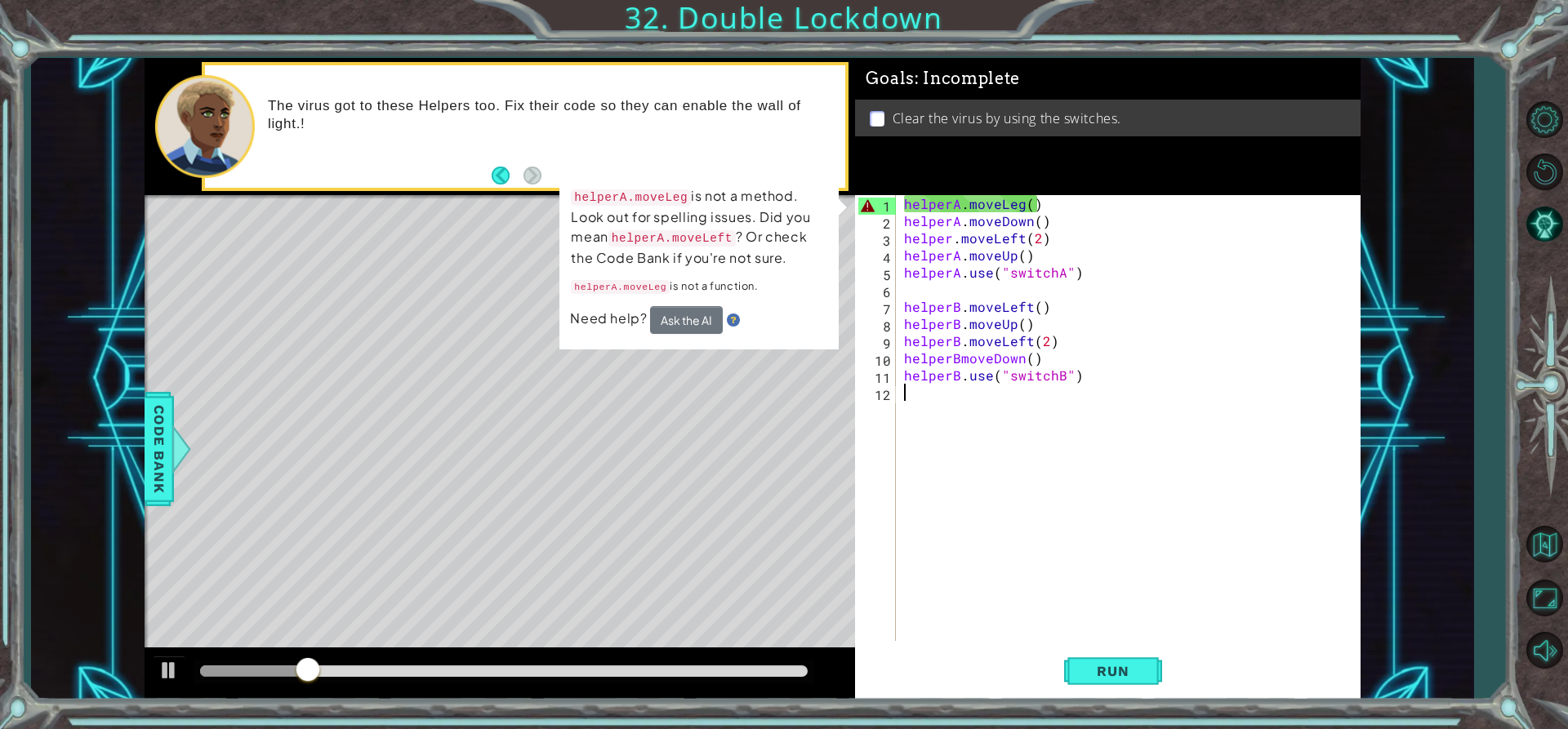
click at [1017, 203] on div "helperA . moveLeg ( ) helperA . moveDown ( ) helper . moveLeft ( 2 ) helperA . …" at bounding box center [1132, 435] width 463 height 480
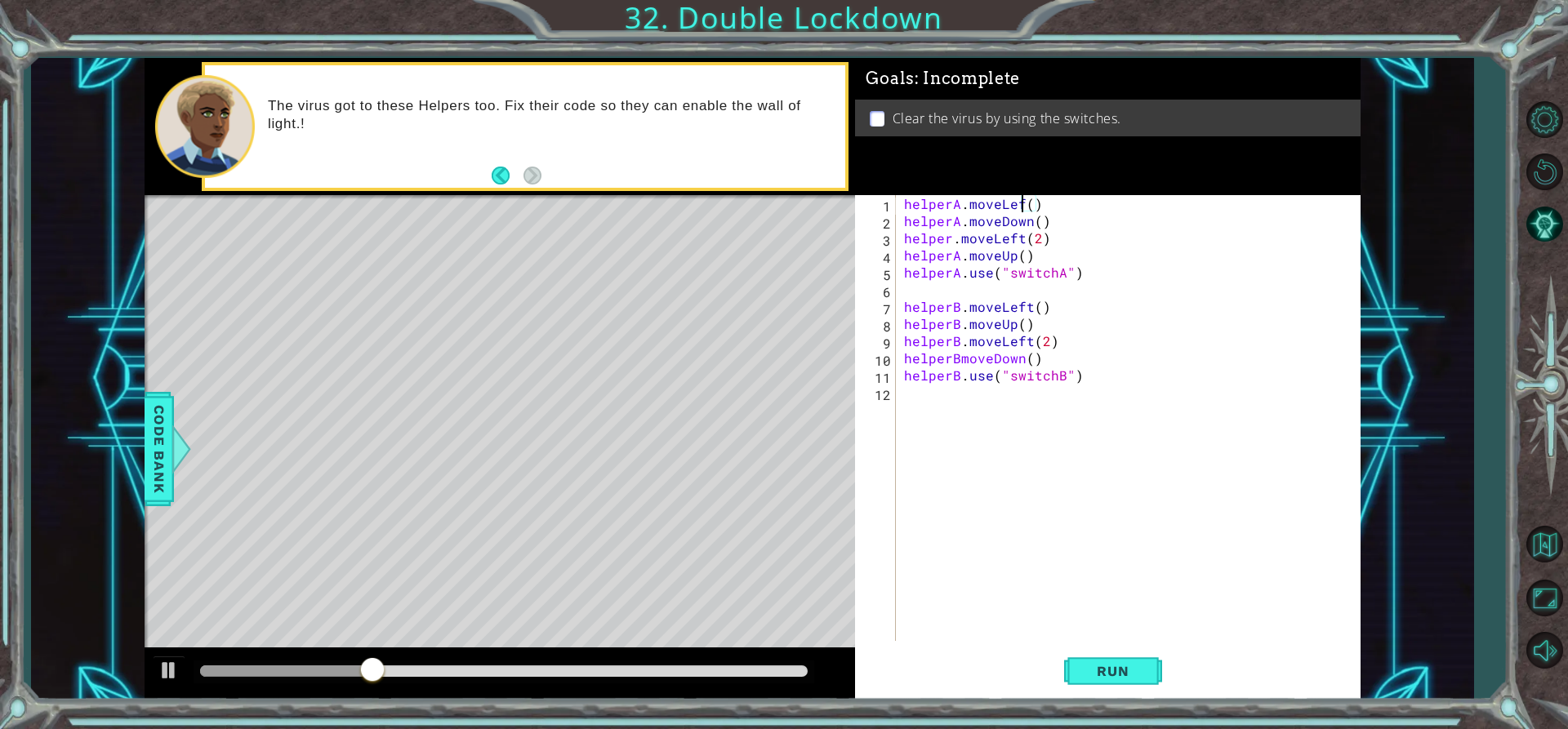
scroll to position [0, 8]
click at [1089, 660] on button "Run" at bounding box center [1113, 671] width 98 height 51
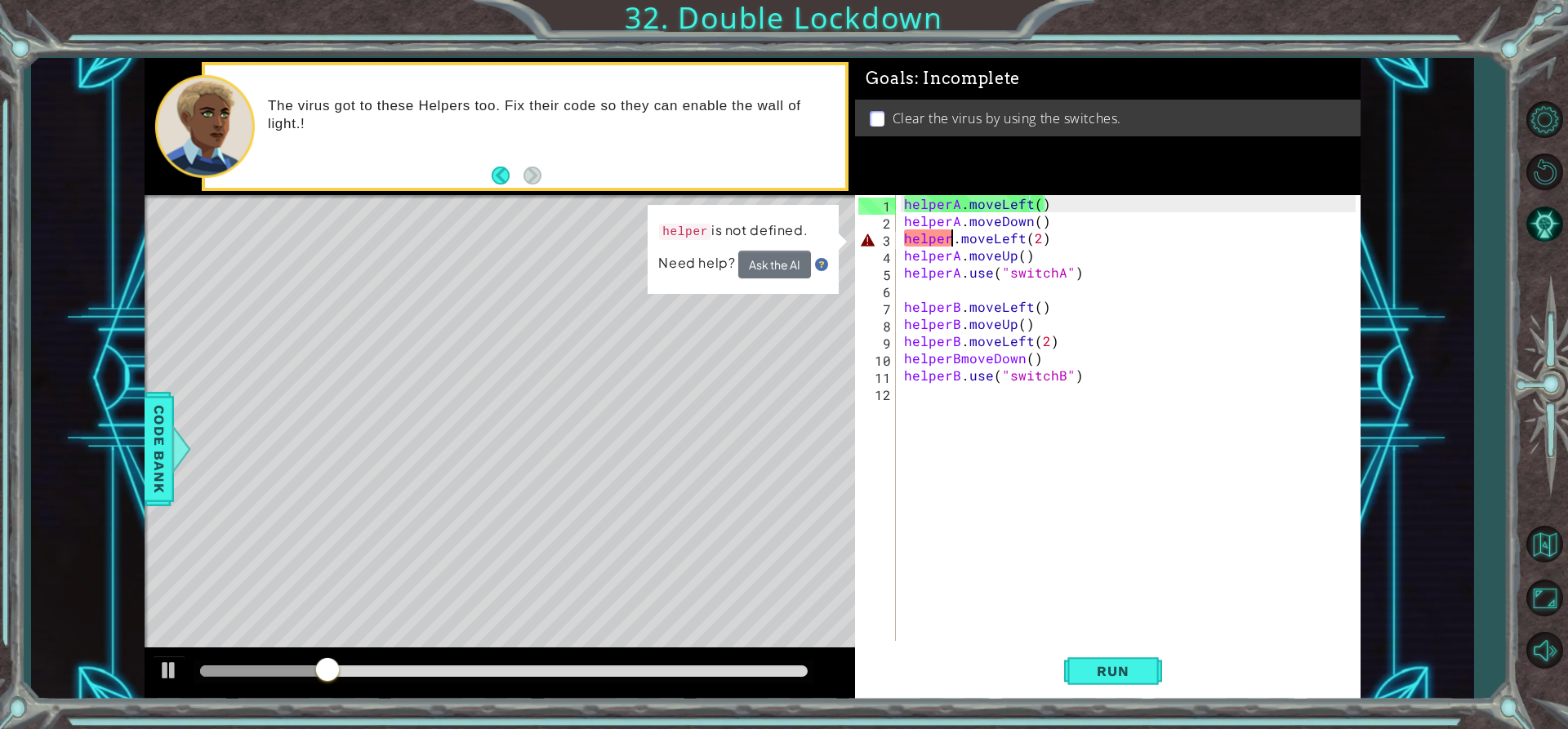
click at [952, 244] on div "helperA . moveLeft ( ) helperA . moveDown ( ) helper . moveLeft ( 2 ) helperA .…" at bounding box center [1132, 435] width 463 height 480
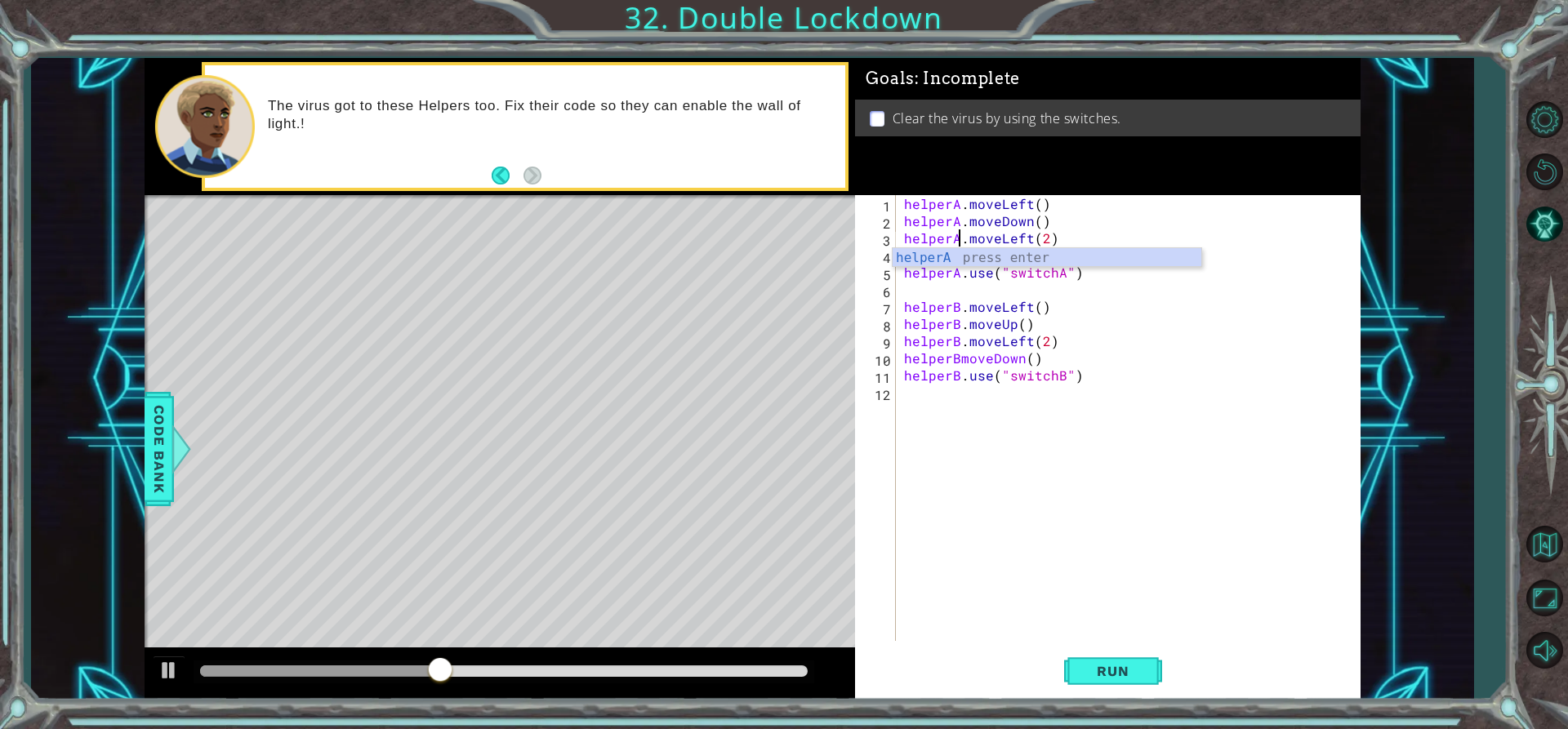
scroll to position [0, 4]
click at [1155, 664] on button "Run" at bounding box center [1113, 671] width 98 height 51
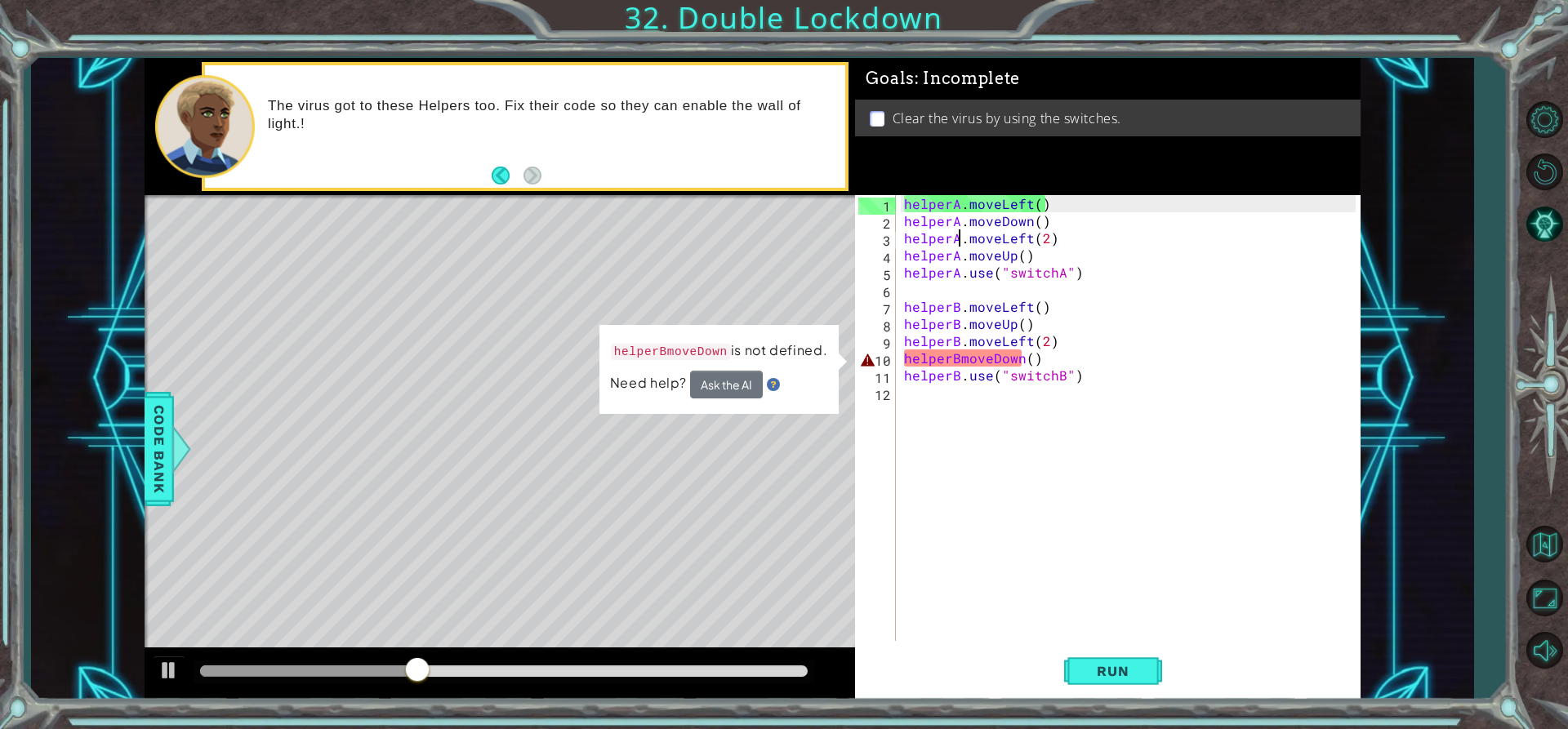
click at [959, 358] on div "helperA . moveLeft ( ) helperA . moveDown ( ) helperA . moveLeft ( 2 ) helperA …" at bounding box center [1132, 435] width 463 height 480
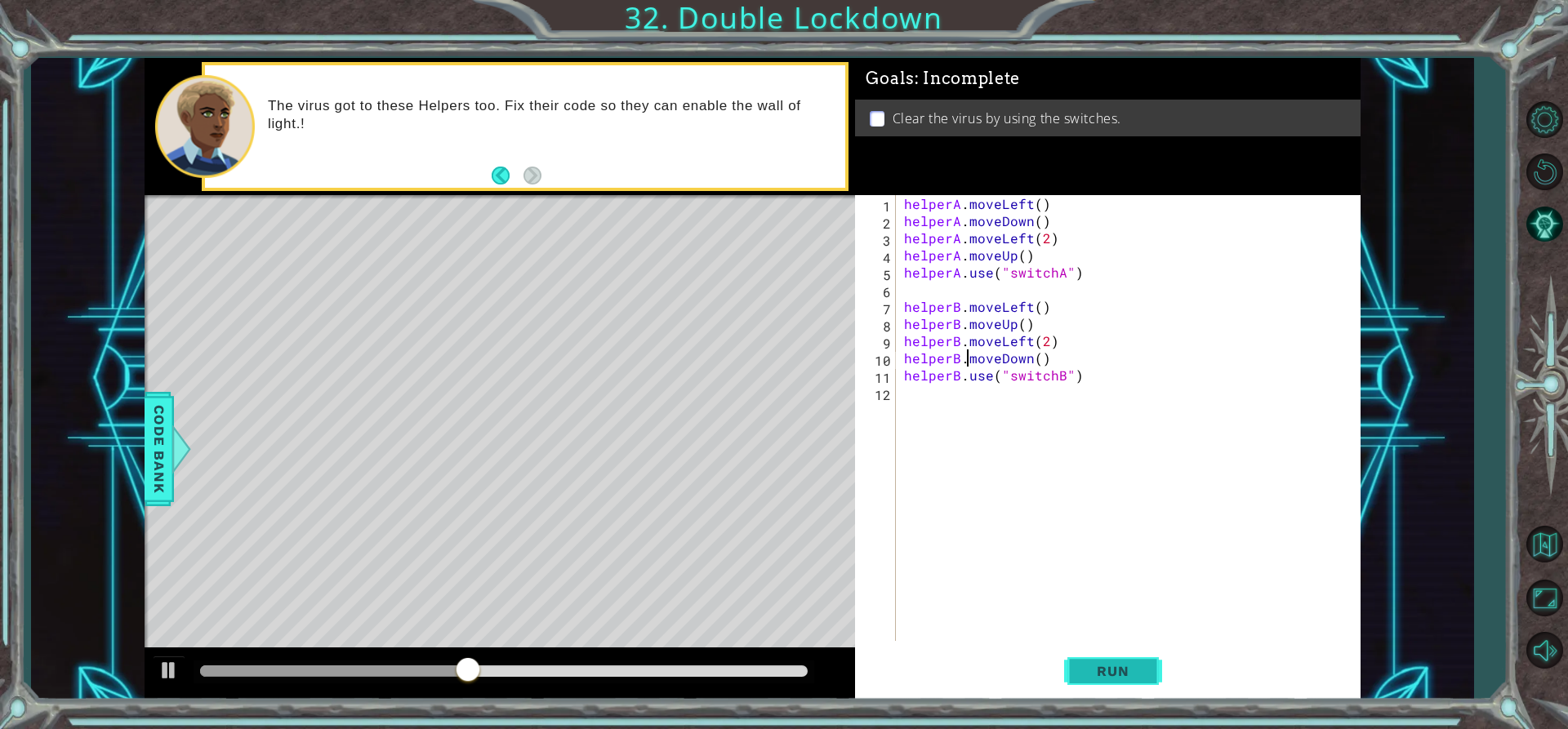
type textarea "helperB.moveDown()"
click at [1094, 661] on button "Run" at bounding box center [1113, 671] width 98 height 51
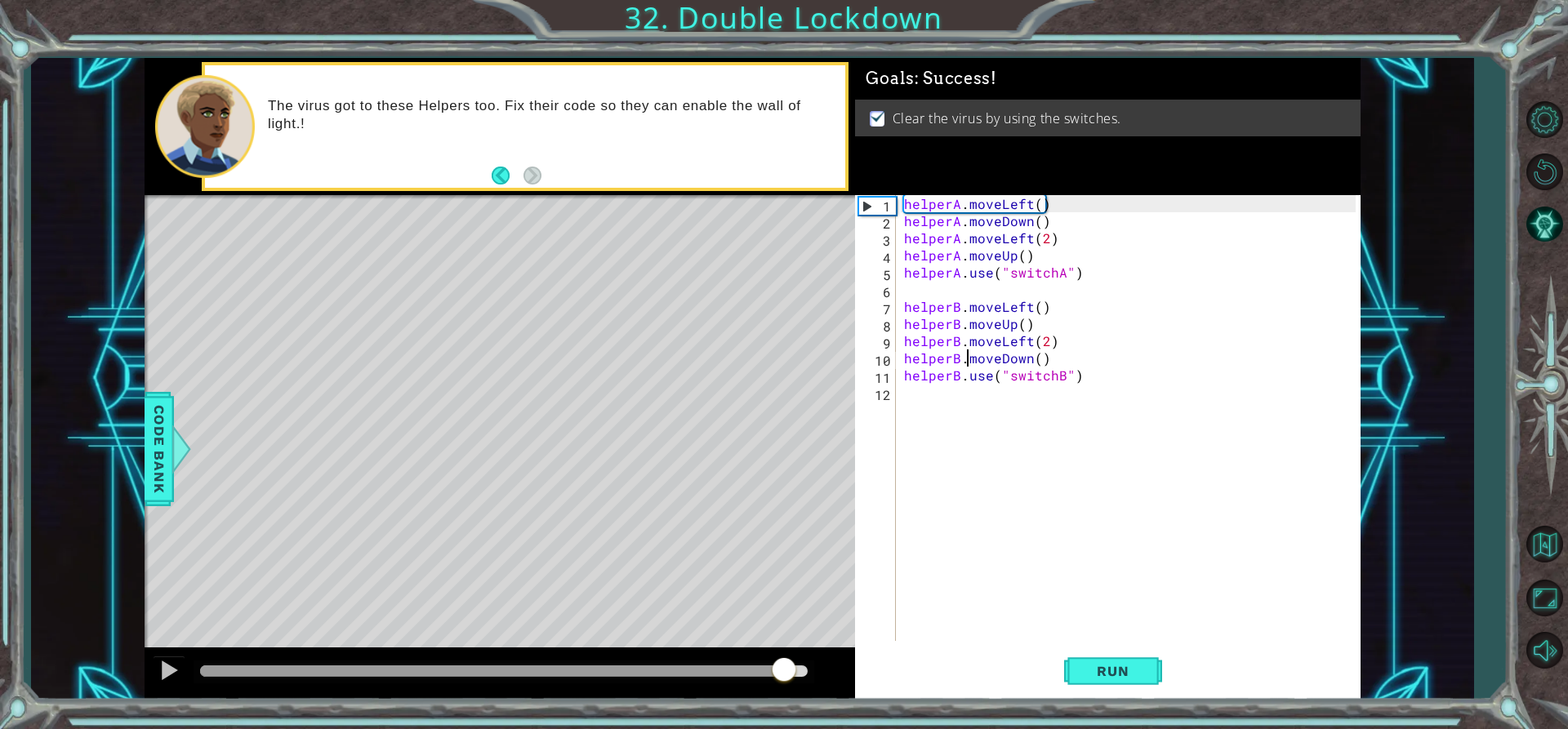
click at [785, 671] on div at bounding box center [504, 671] width 609 height 12
click at [147, 688] on div at bounding box center [500, 674] width 711 height 53
click at [173, 674] on div at bounding box center [169, 670] width 21 height 21
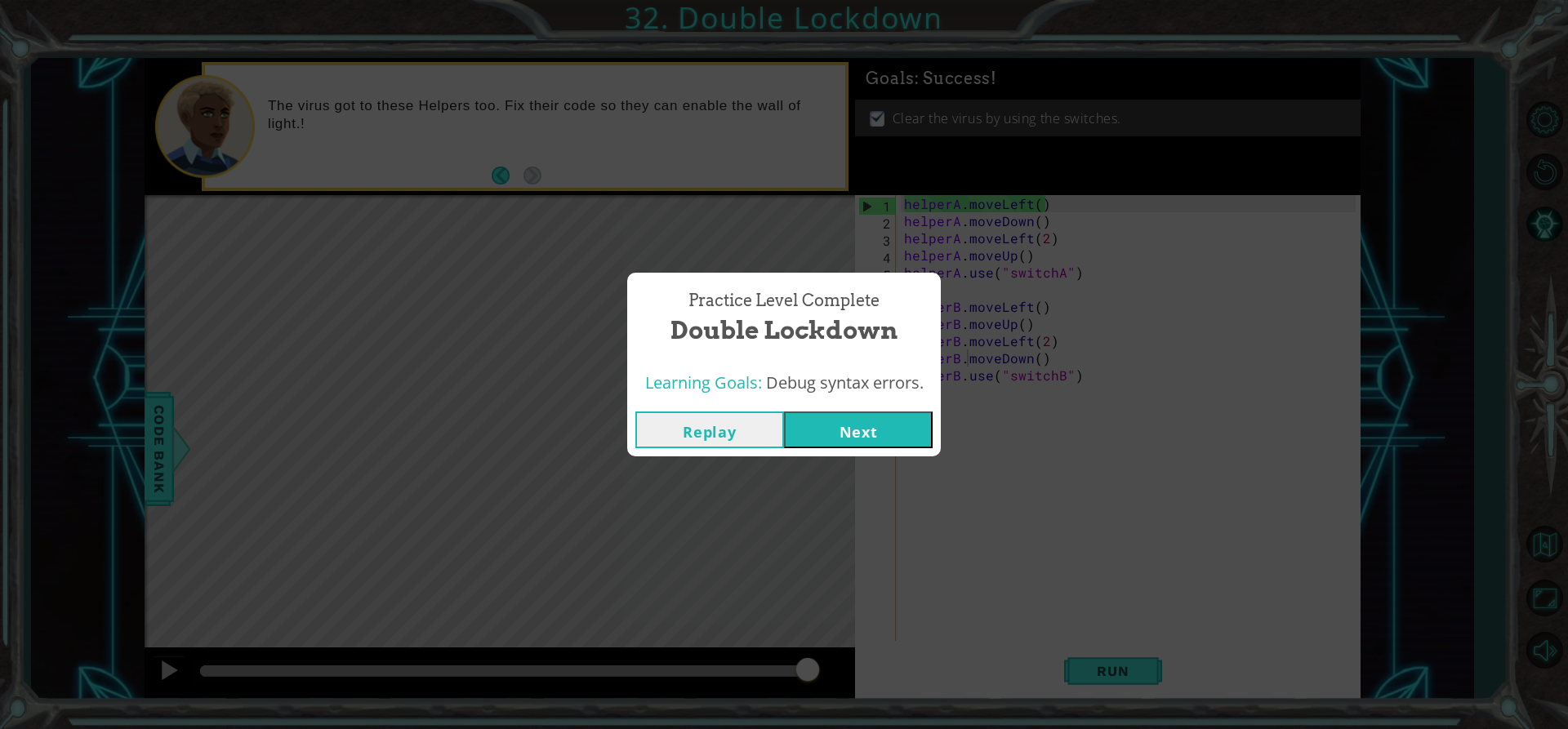
click at [862, 431] on button "Next" at bounding box center [859, 430] width 148 height 37
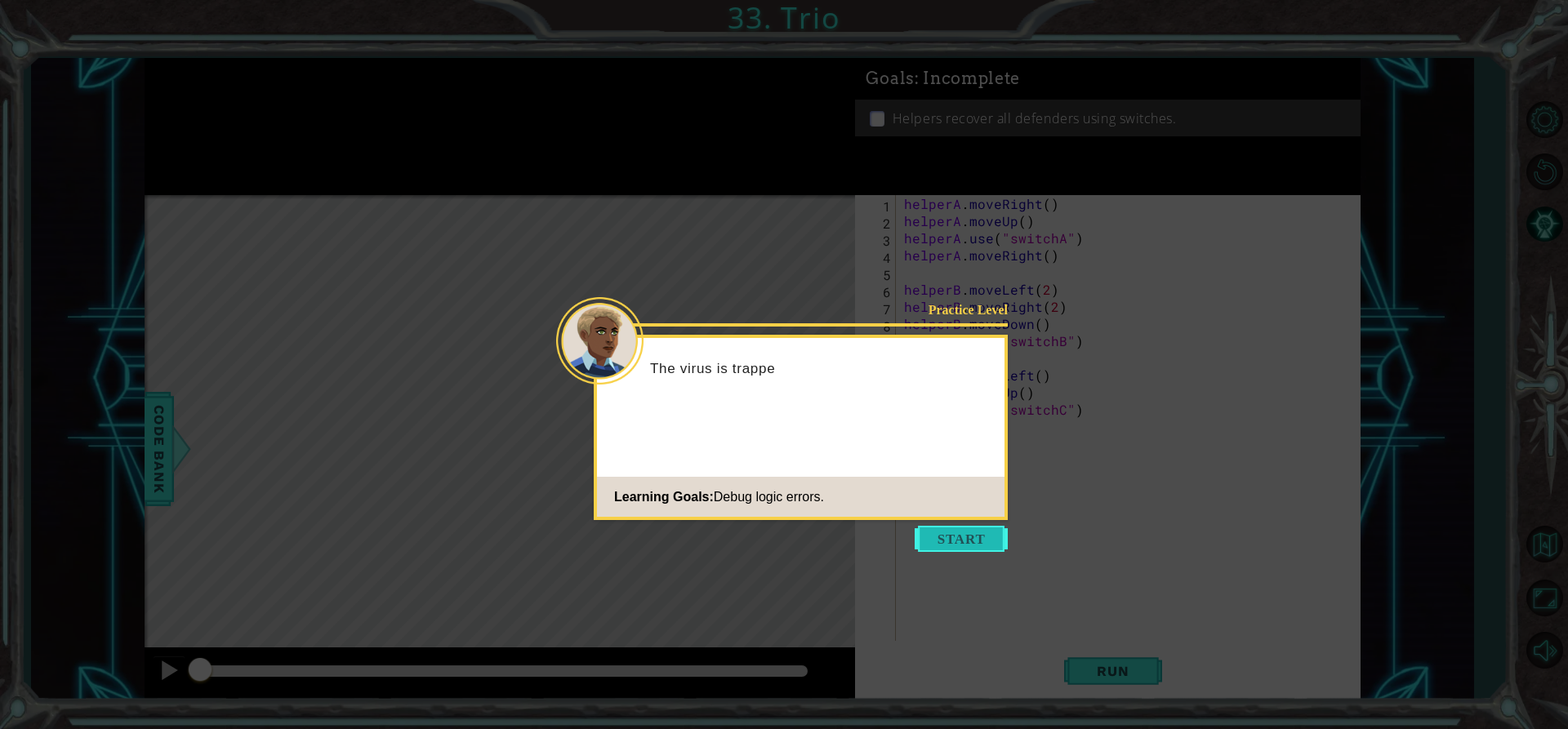
click at [961, 539] on button "Start" at bounding box center [960, 539] width 93 height 26
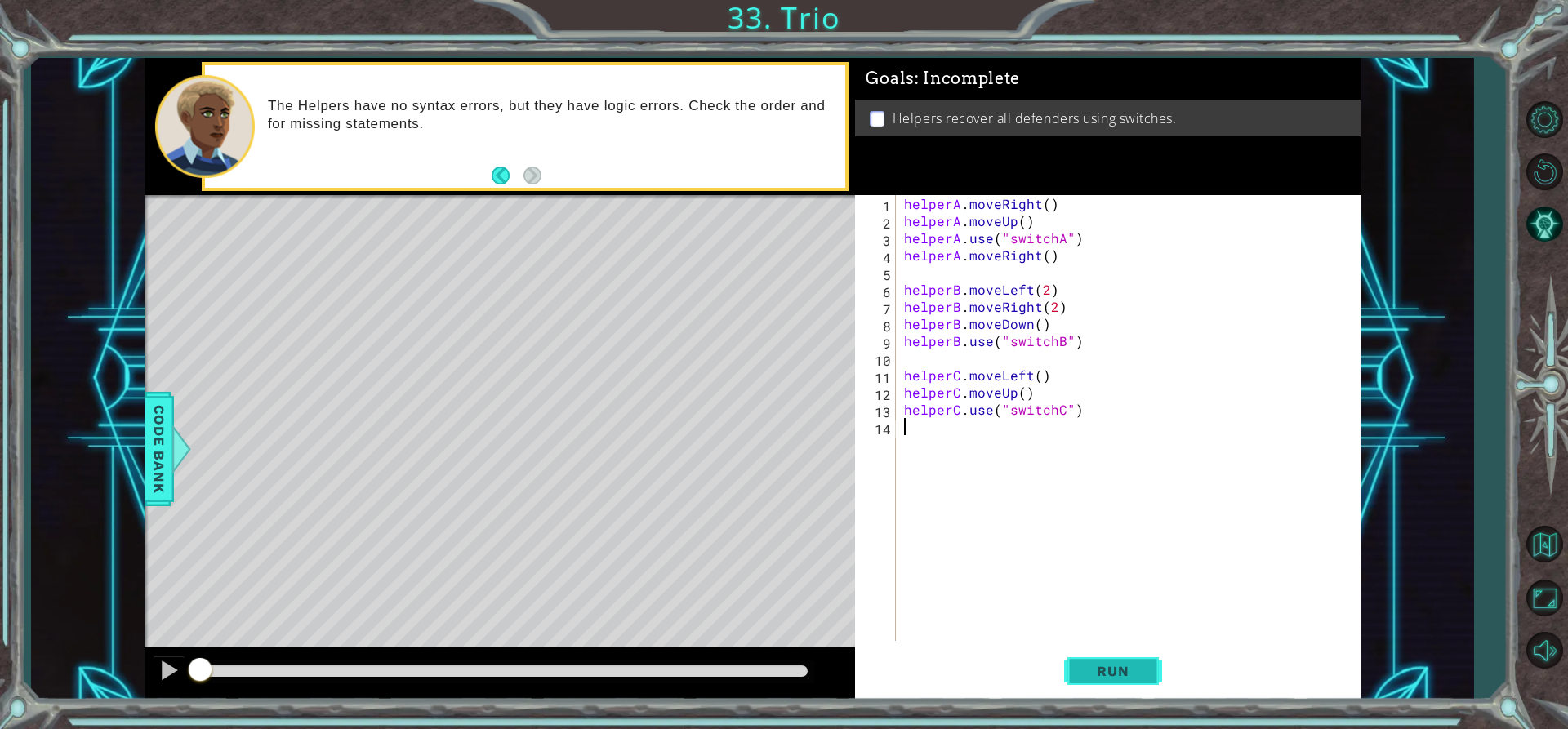
click at [1101, 671] on span "Run" at bounding box center [1112, 671] width 64 height 17
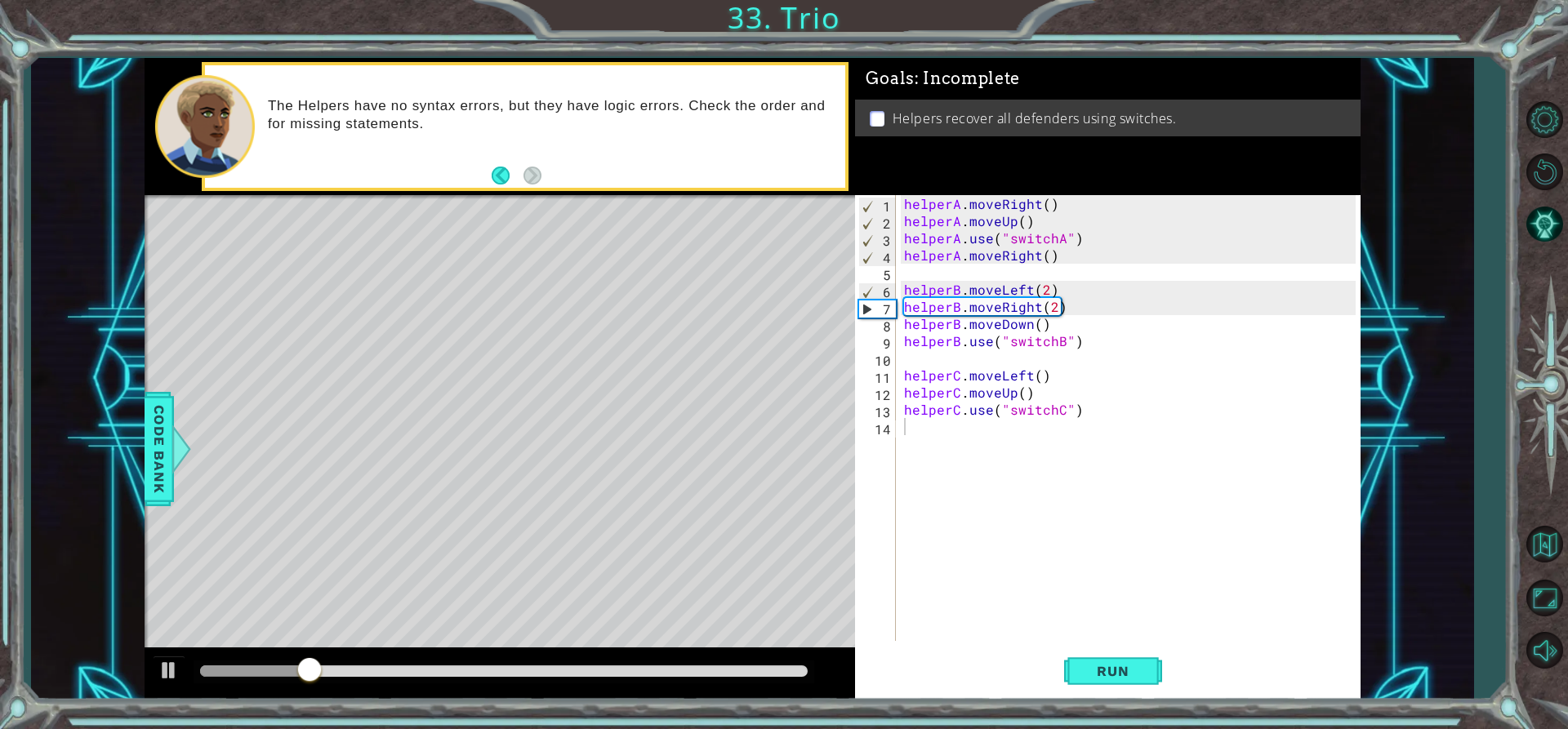
click at [472, 627] on div "Level Map" at bounding box center [521, 435] width 754 height 481
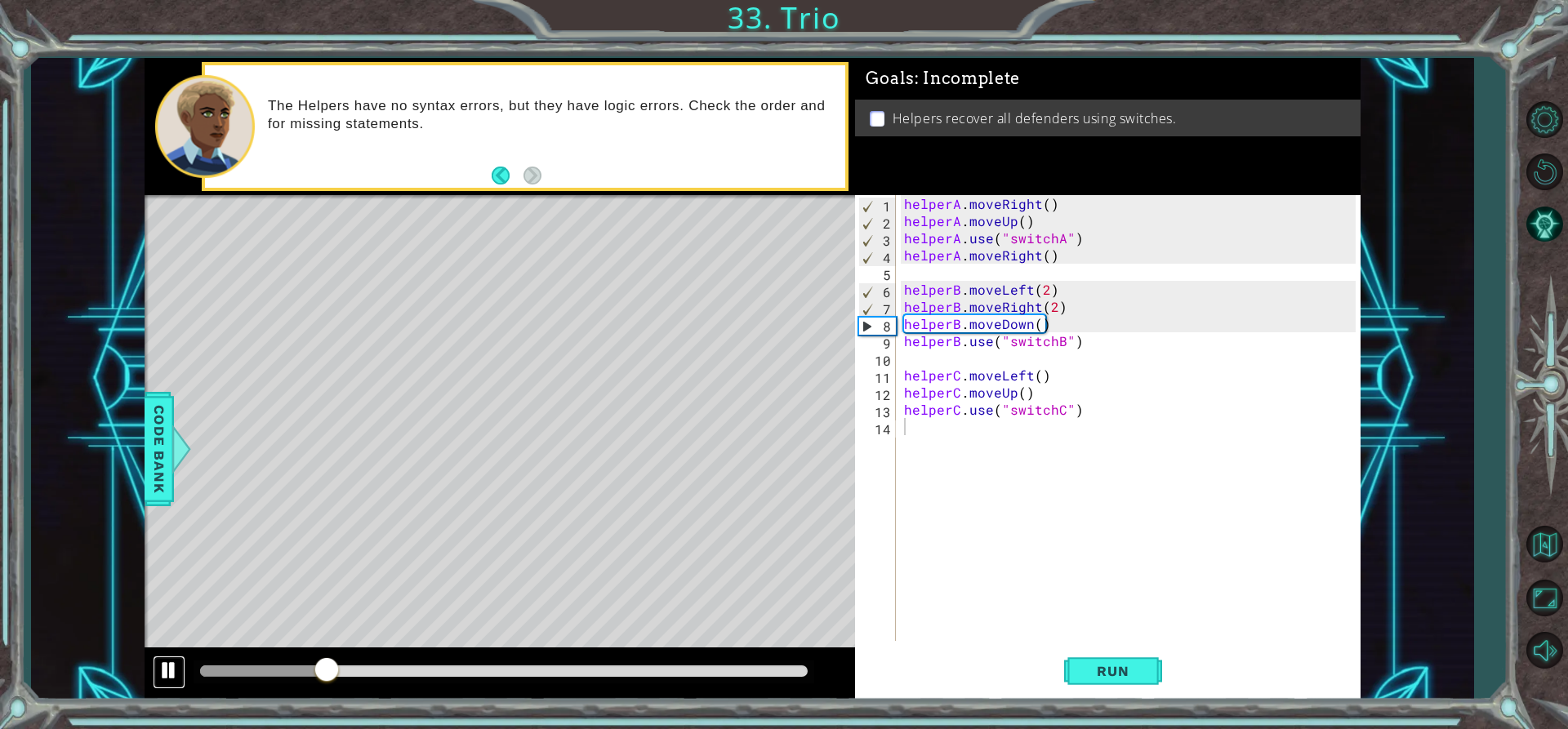
click at [166, 669] on div at bounding box center [169, 670] width 21 height 21
type textarea "helperA.moveRight()"
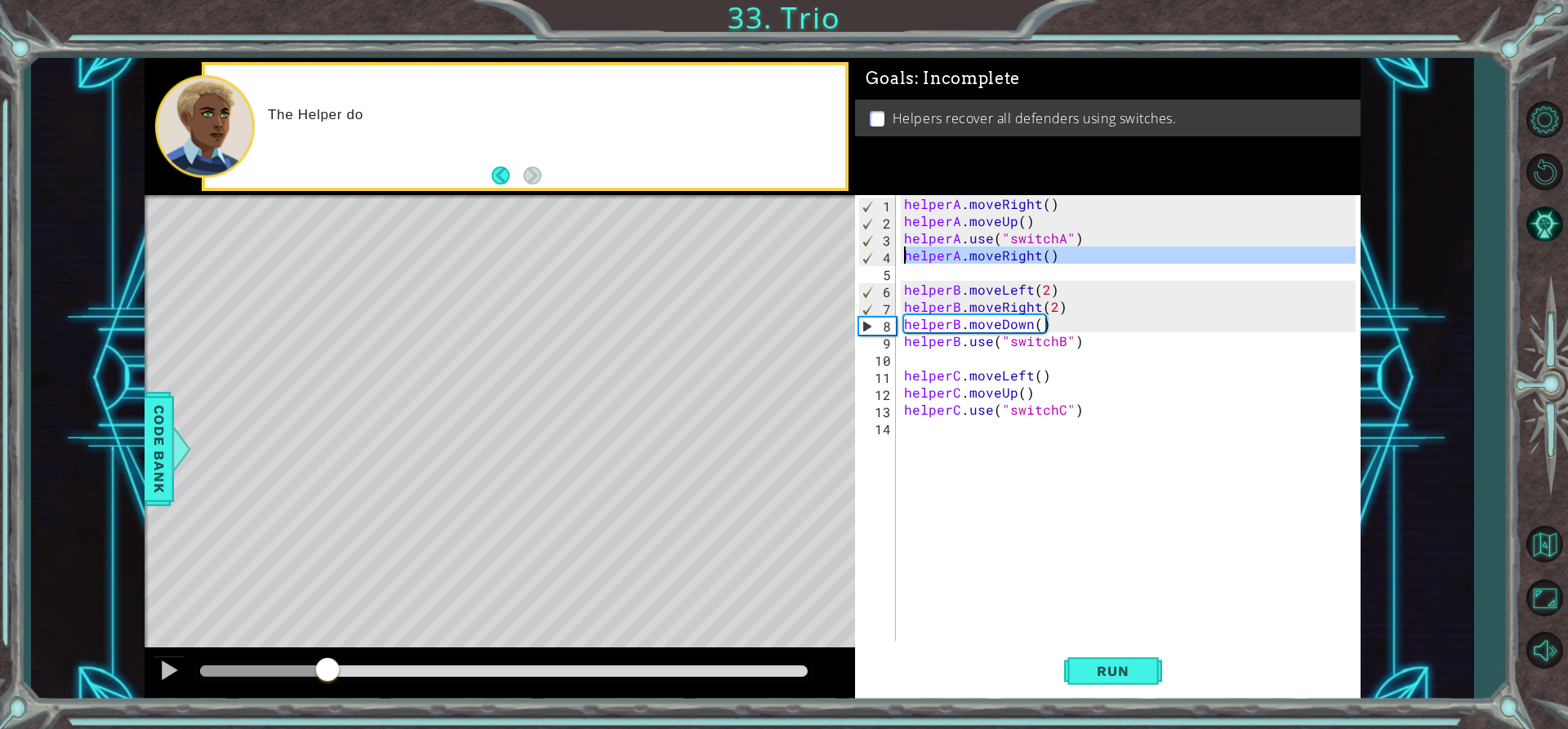
drag, startPoint x: 1055, startPoint y: 255, endPoint x: 905, endPoint y: 251, distance: 150.1
click at [905, 251] on div "helperA . moveRight ( ) helperA . moveUp ( ) helperA . use ( "switchA" ) helper…" at bounding box center [1132, 435] width 463 height 480
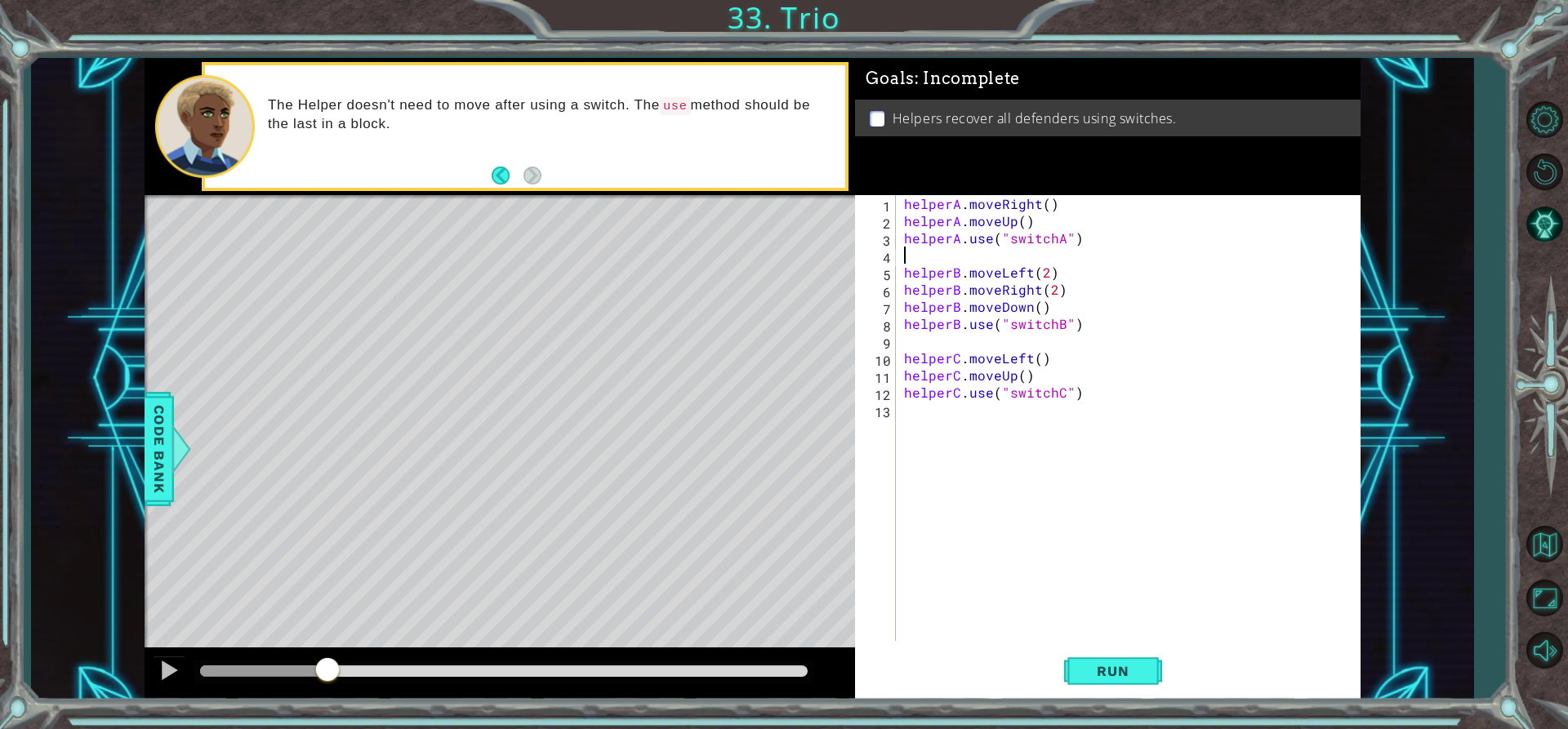
click at [1029, 223] on div "helperA . moveRight ( ) helperA . moveUp ( ) helperA . use ( "switchA" ) helper…" at bounding box center [1132, 435] width 463 height 480
type textarea "helperA.moveUp()"
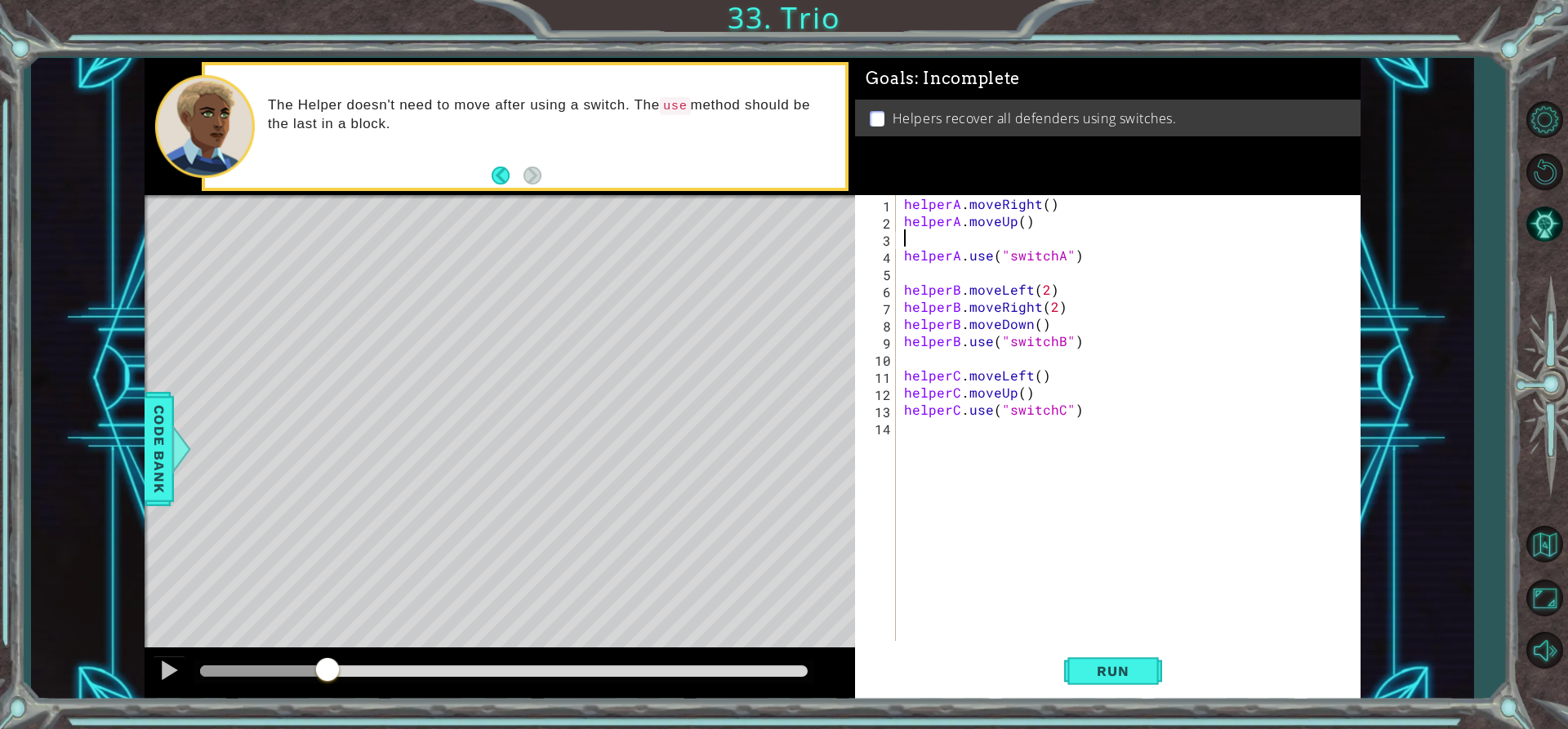
paste textarea "helperA.moveRight()"
click at [1101, 668] on span "Run" at bounding box center [1112, 671] width 64 height 17
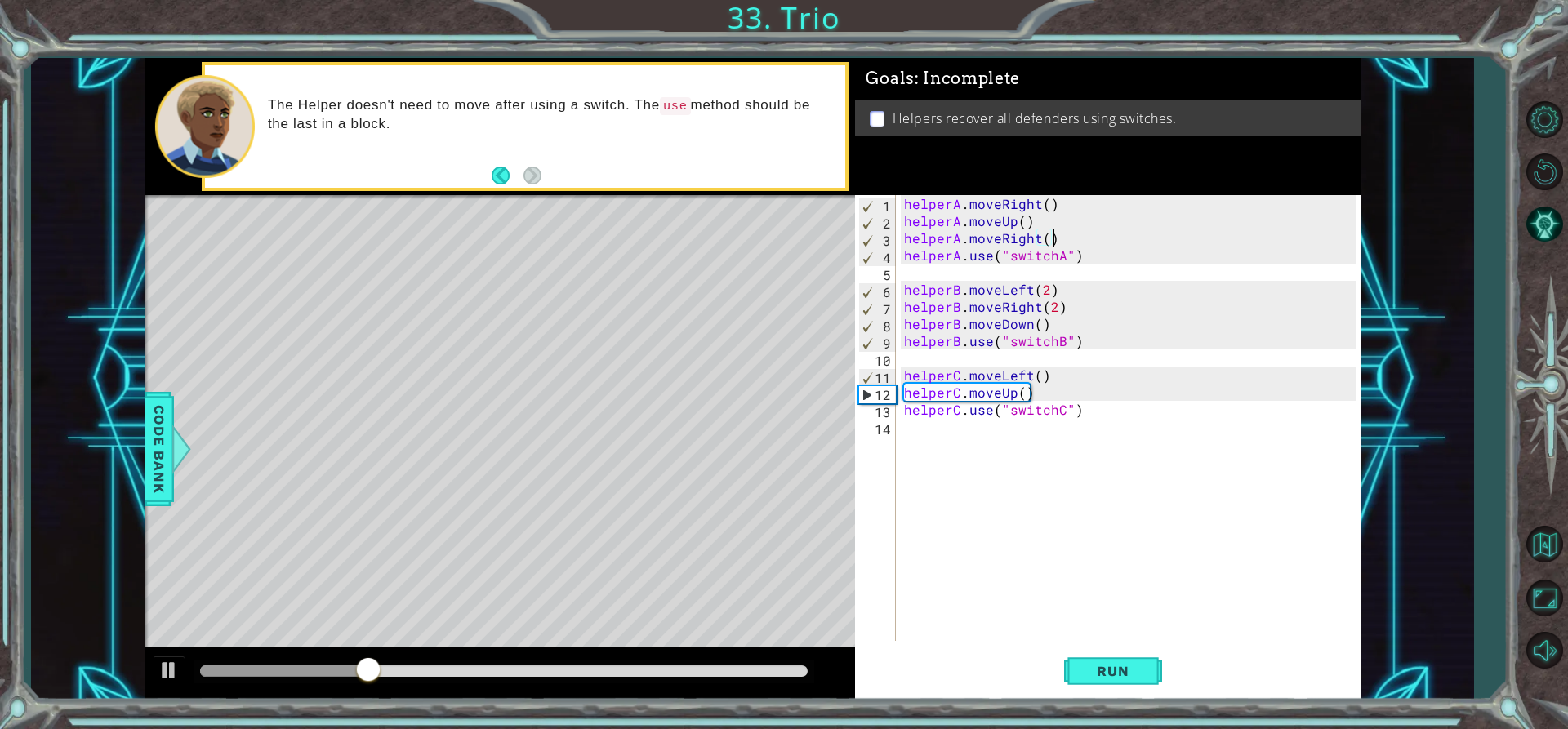
click at [615, 593] on div "Level Map" at bounding box center [521, 435] width 754 height 481
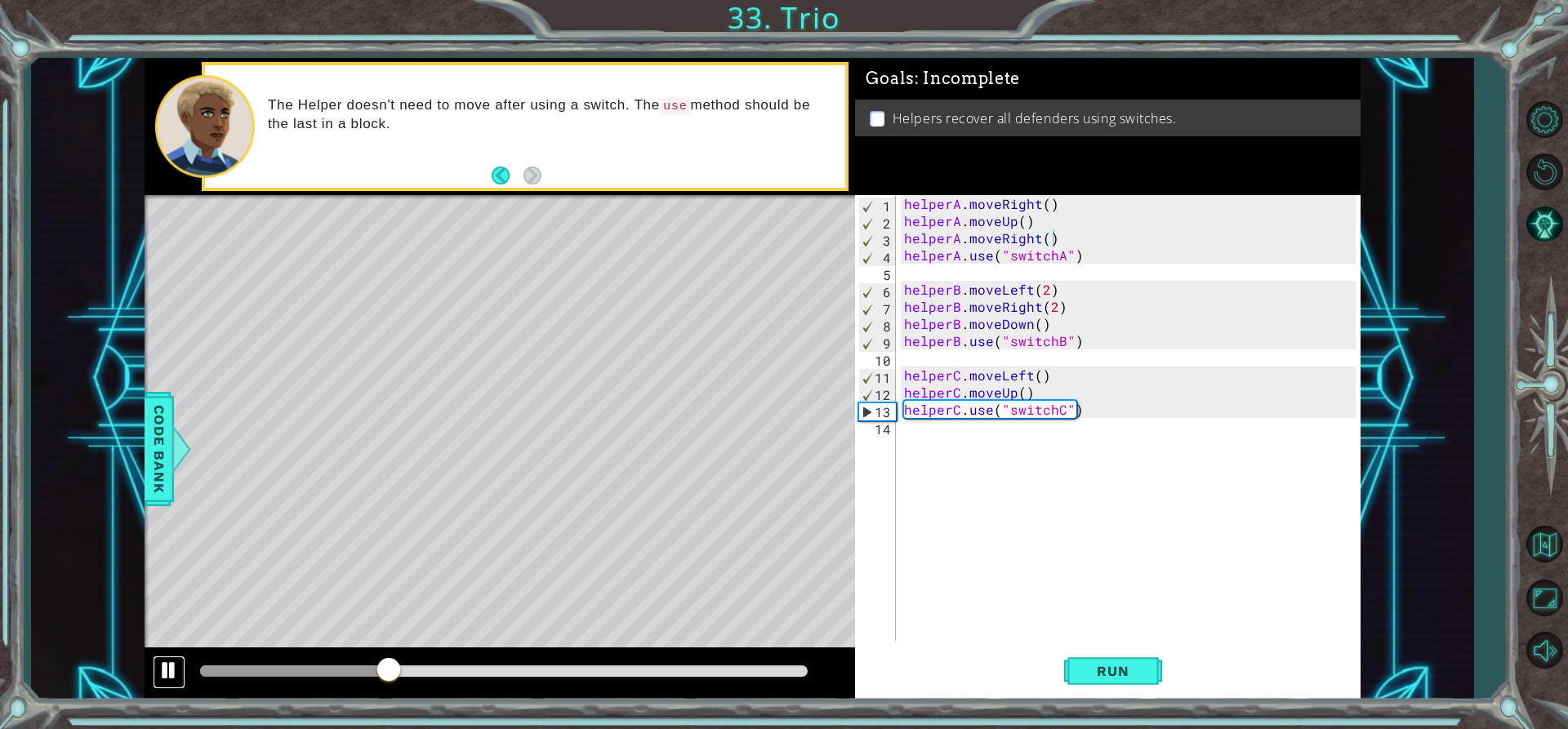
click at [176, 664] on div at bounding box center [169, 670] width 21 height 21
drag, startPoint x: 1045, startPoint y: 326, endPoint x: 902, endPoint y: 321, distance: 143.1
click at [902, 321] on div "helperA . moveRight ( ) helperA . moveUp ( ) helperA . moveRight ( ) helperA . …" at bounding box center [1132, 435] width 463 height 480
type textarea "helperB.moveDown()"
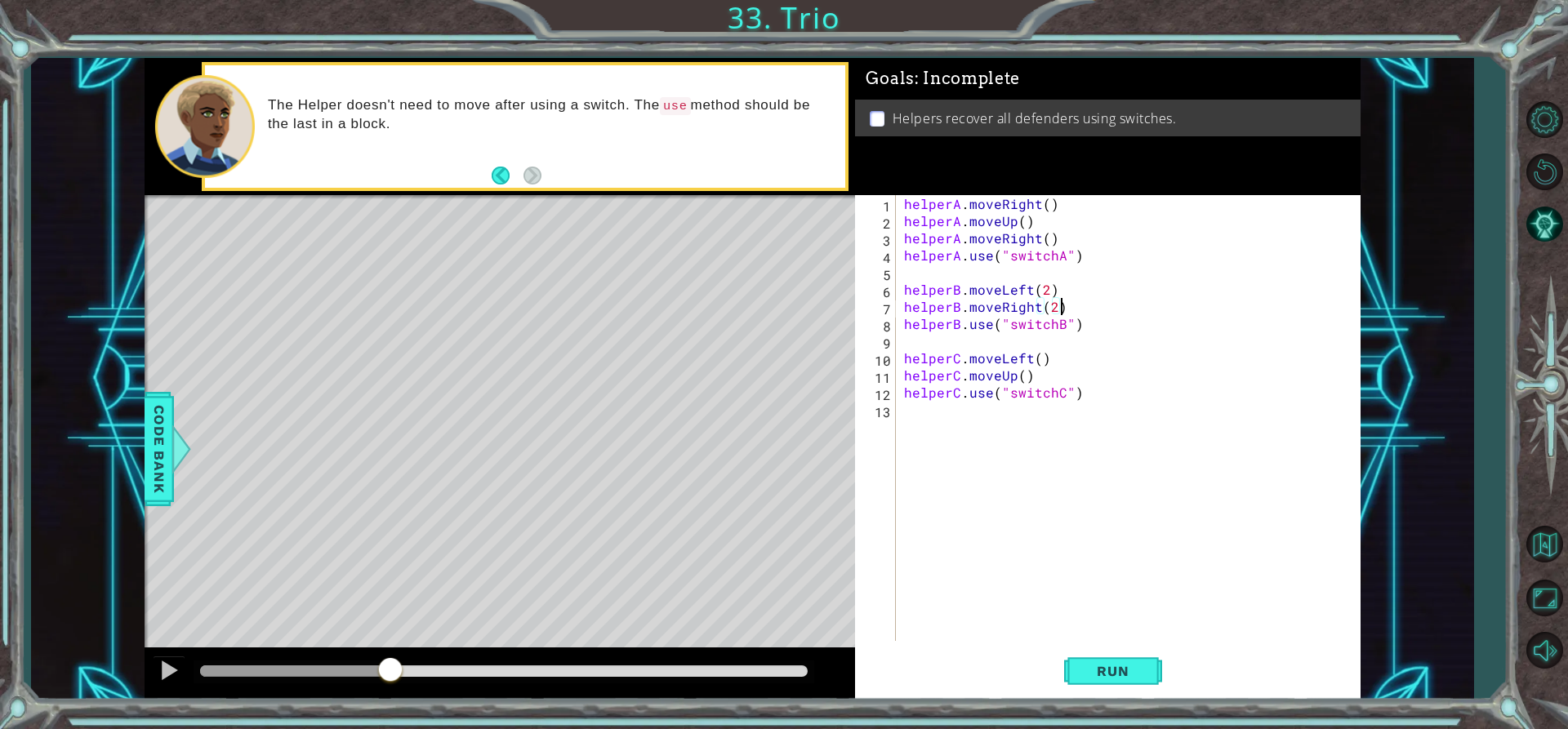
type textarea "helperB.moveLeft(2)"
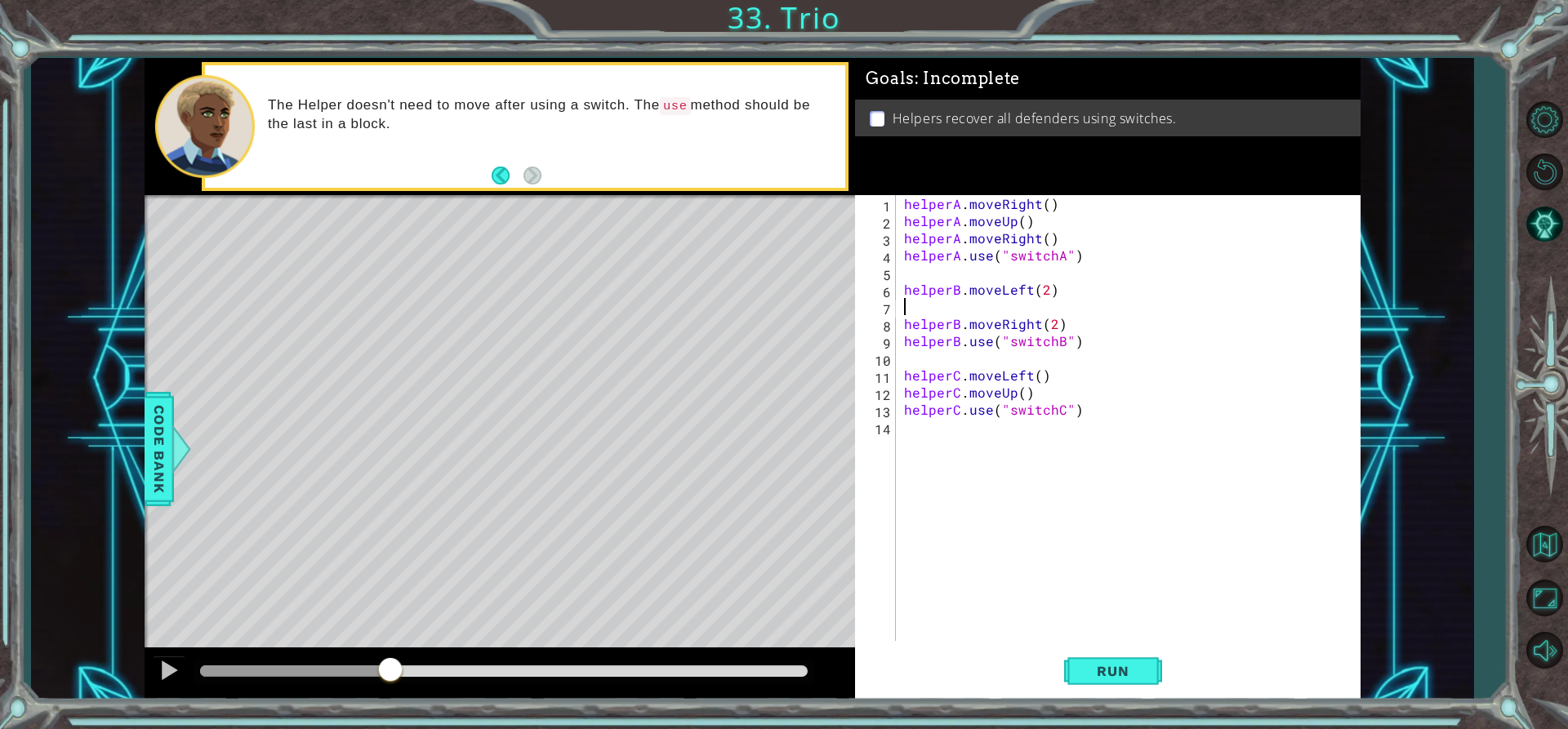
paste textarea "helperB.moveDown()"
click at [1101, 678] on span "Run" at bounding box center [1112, 671] width 64 height 17
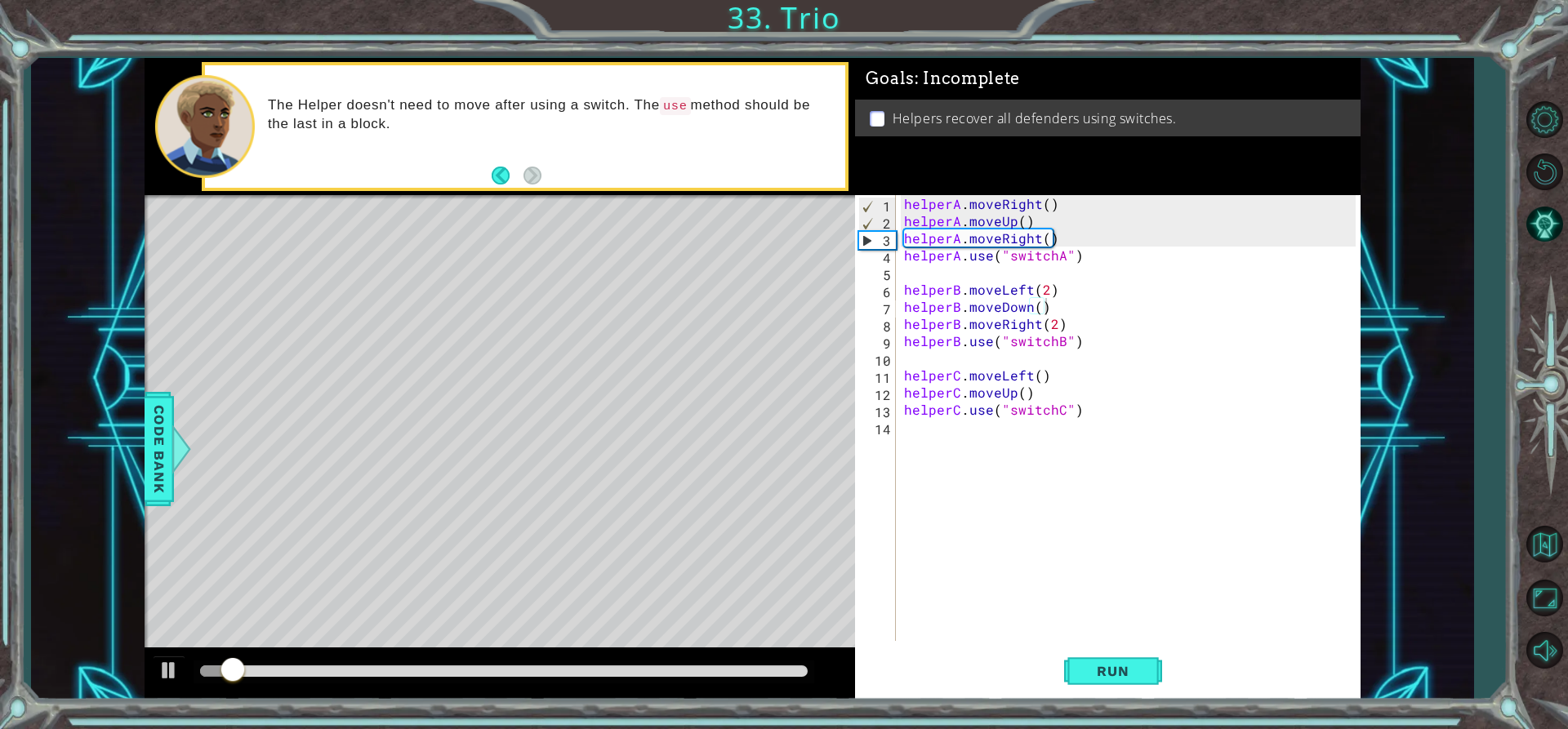
click at [348, 659] on div at bounding box center [500, 674] width 711 height 53
click at [341, 674] on div at bounding box center [504, 671] width 609 height 12
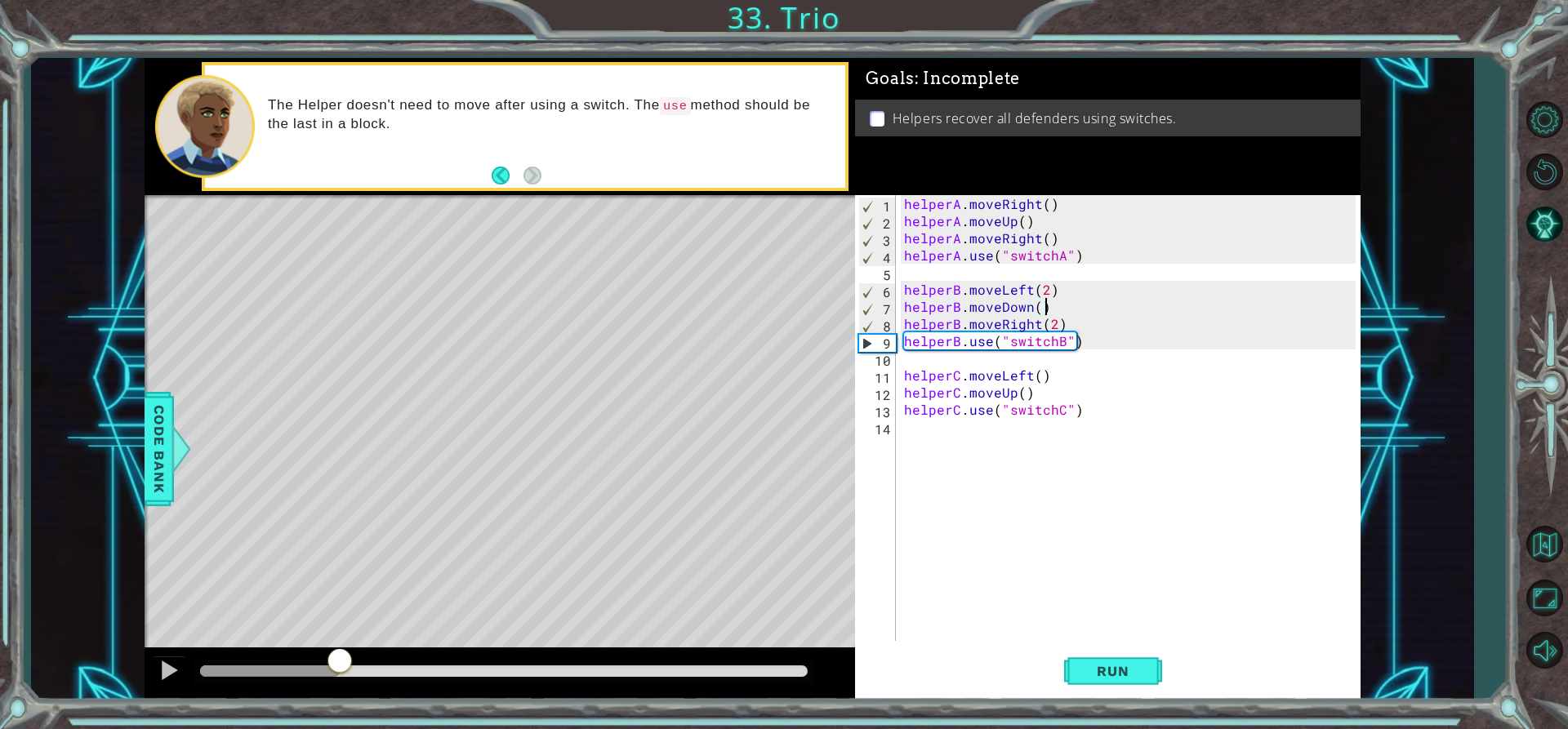
click at [404, 517] on div "Level Map" at bounding box center [521, 435] width 754 height 481
click at [163, 665] on div at bounding box center [169, 670] width 21 height 21
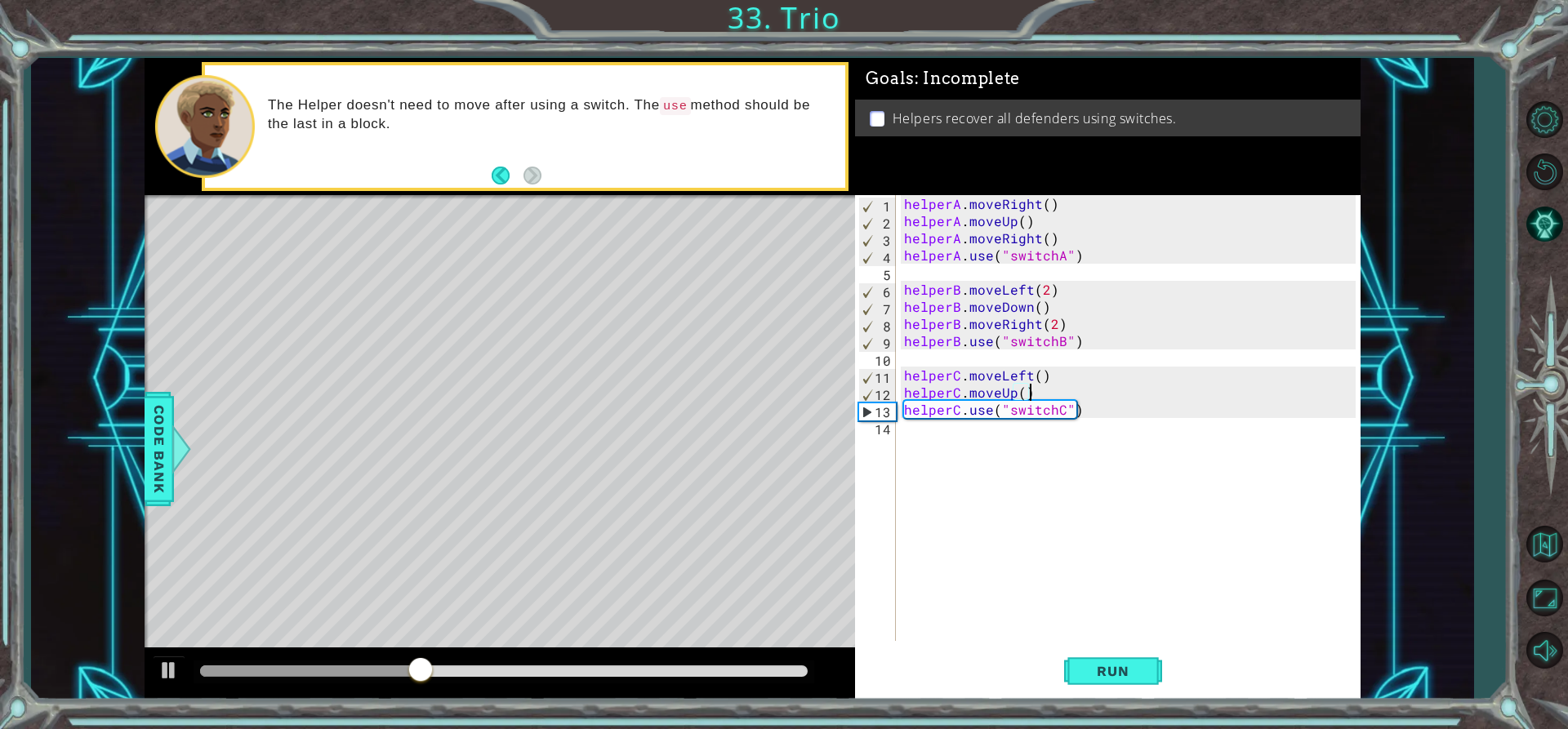
click at [1044, 390] on div "helperA . moveRight ( ) helperA . moveUp ( ) helperA . moveRight ( ) helperA . …" at bounding box center [1132, 435] width 463 height 480
type textarea "helperC.moveUp()"
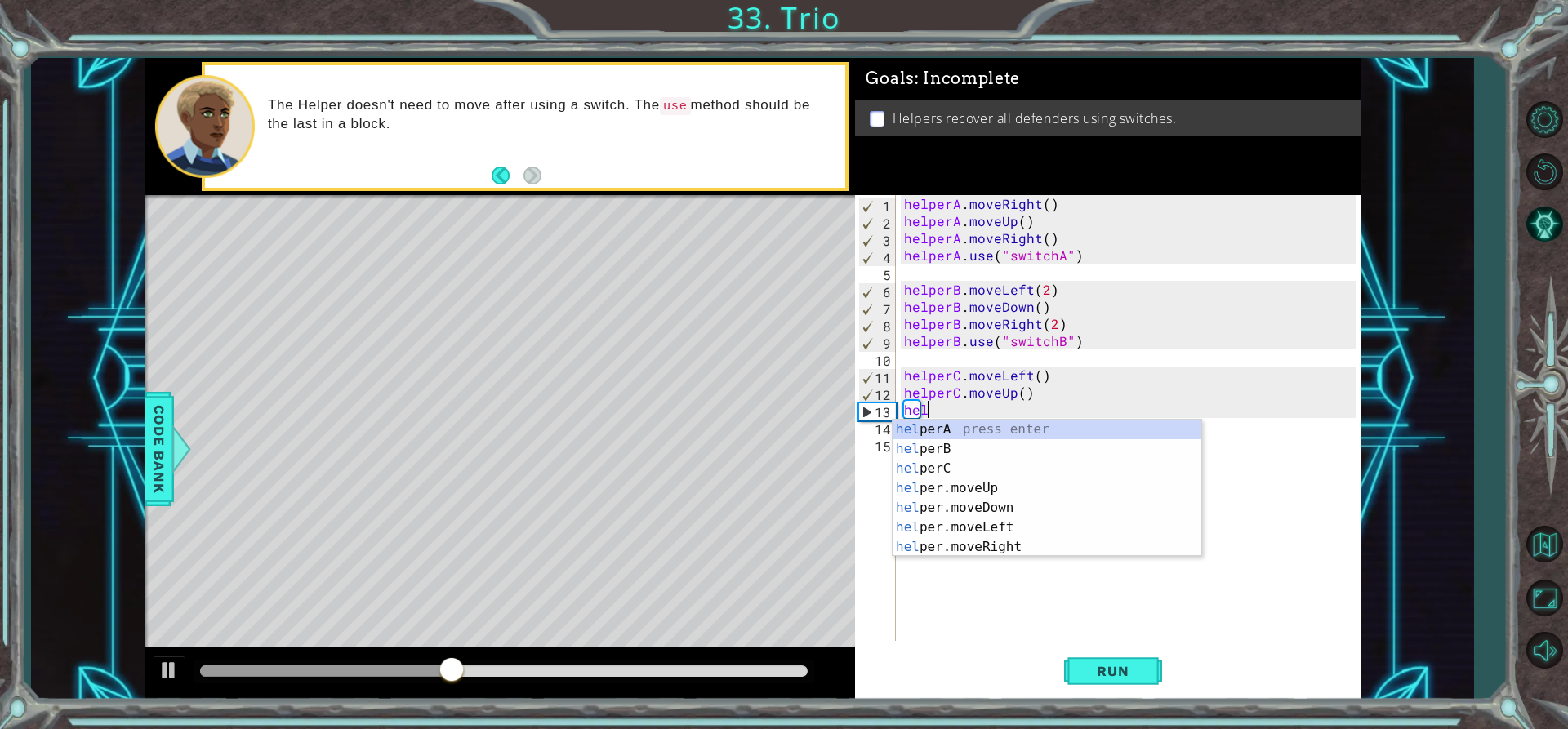
scroll to position [0, 1]
click at [976, 464] on div "hel perA press enter hel perB press enter hel perC press enter hel per.moveUp p…" at bounding box center [1047, 507] width 308 height 177
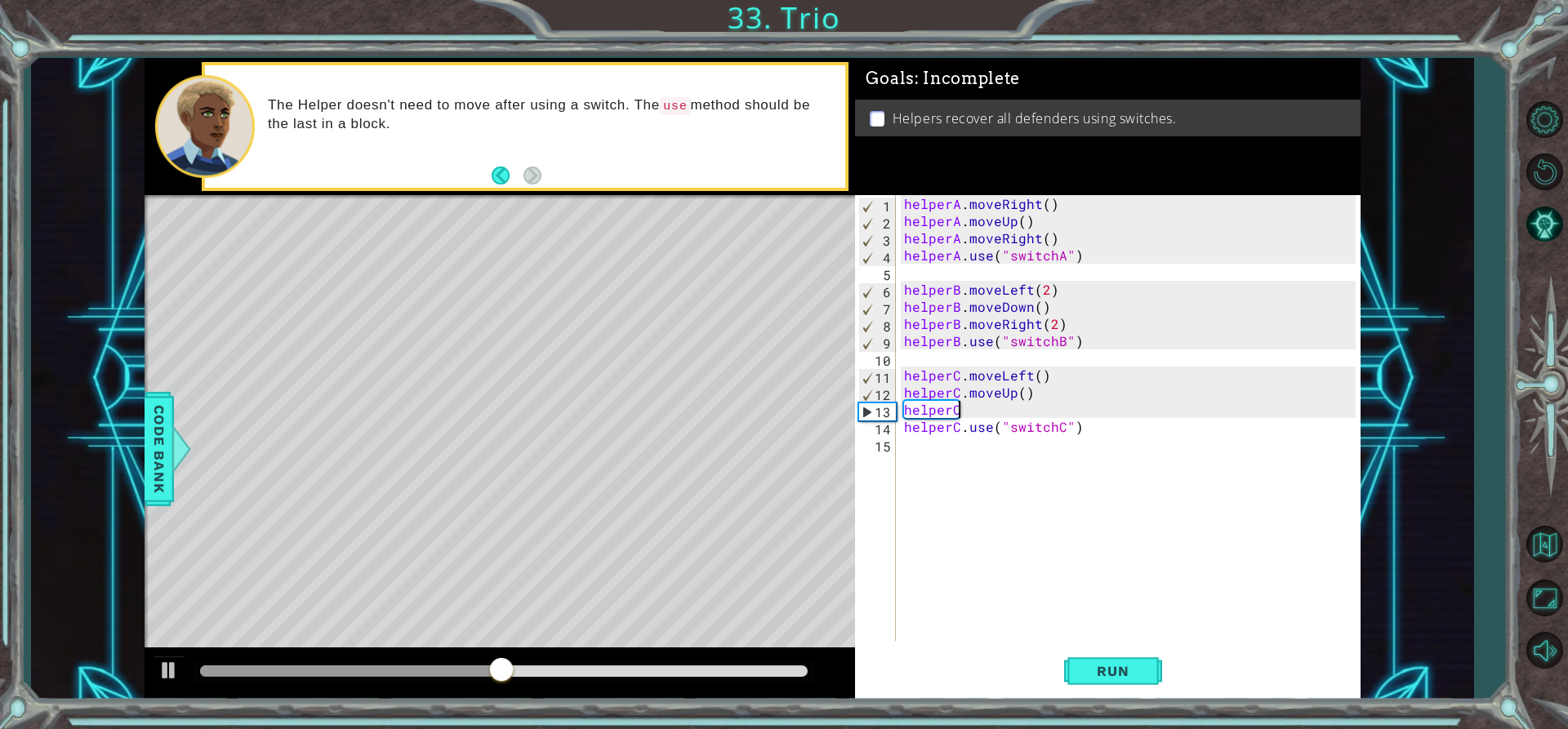
click at [959, 417] on div "helperA . moveRight ( ) helperA . moveUp ( ) helperA . moveRight ( ) helperA . …" at bounding box center [1132, 435] width 463 height 480
type textarea "helperC.moveRight()"
click at [1110, 669] on span "Run" at bounding box center [1112, 671] width 64 height 17
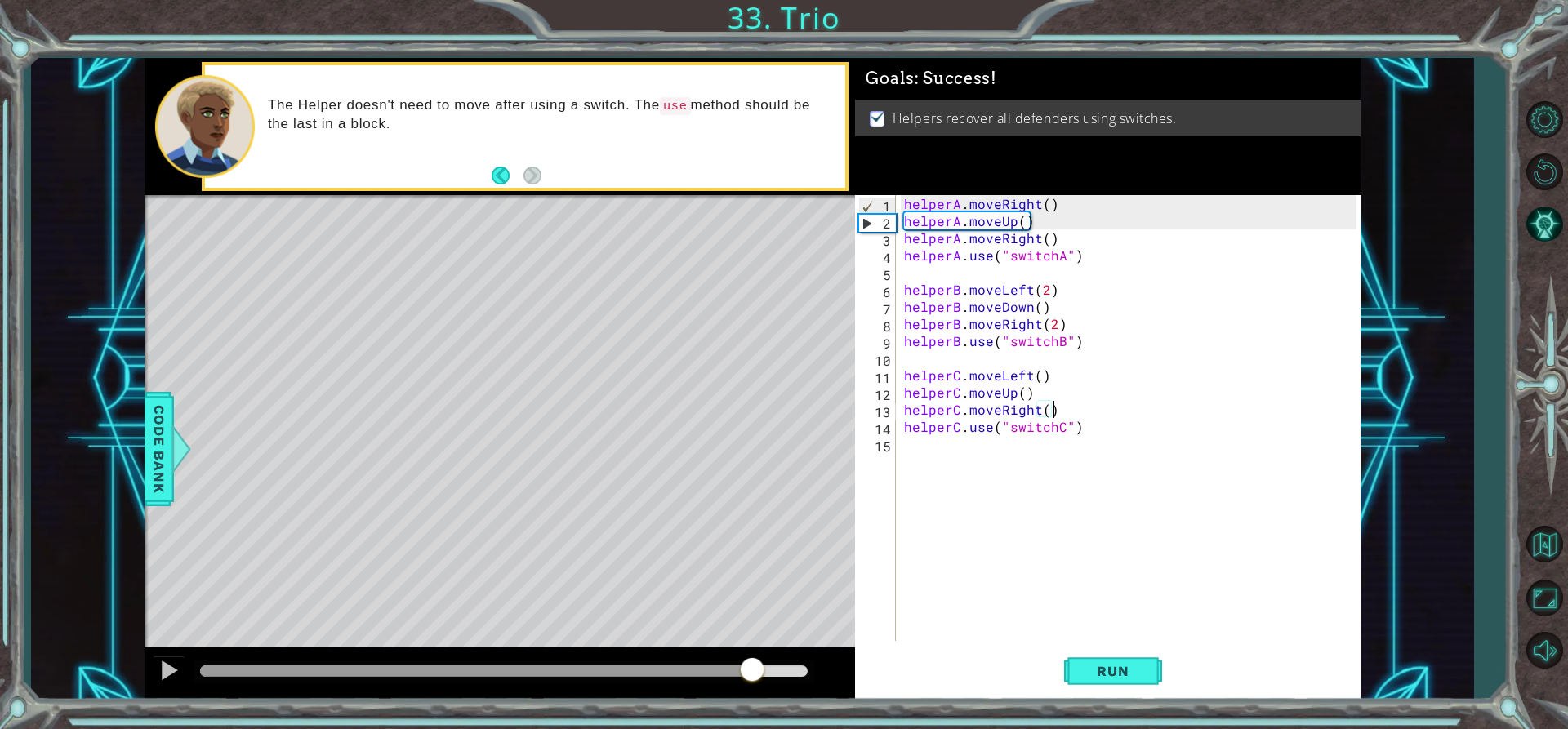
click at [751, 673] on div at bounding box center [504, 671] width 609 height 12
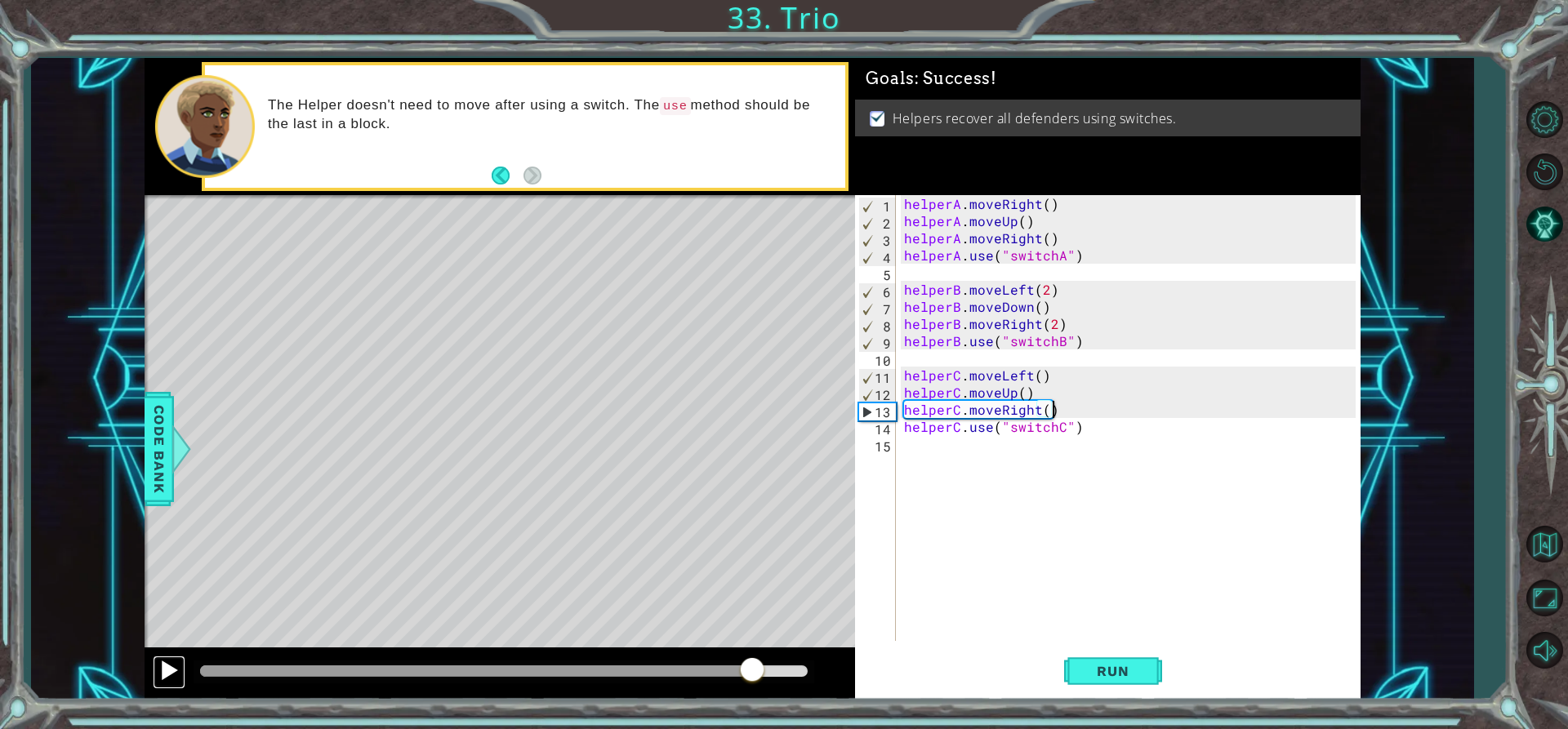
click at [162, 688] on button at bounding box center [169, 672] width 32 height 33
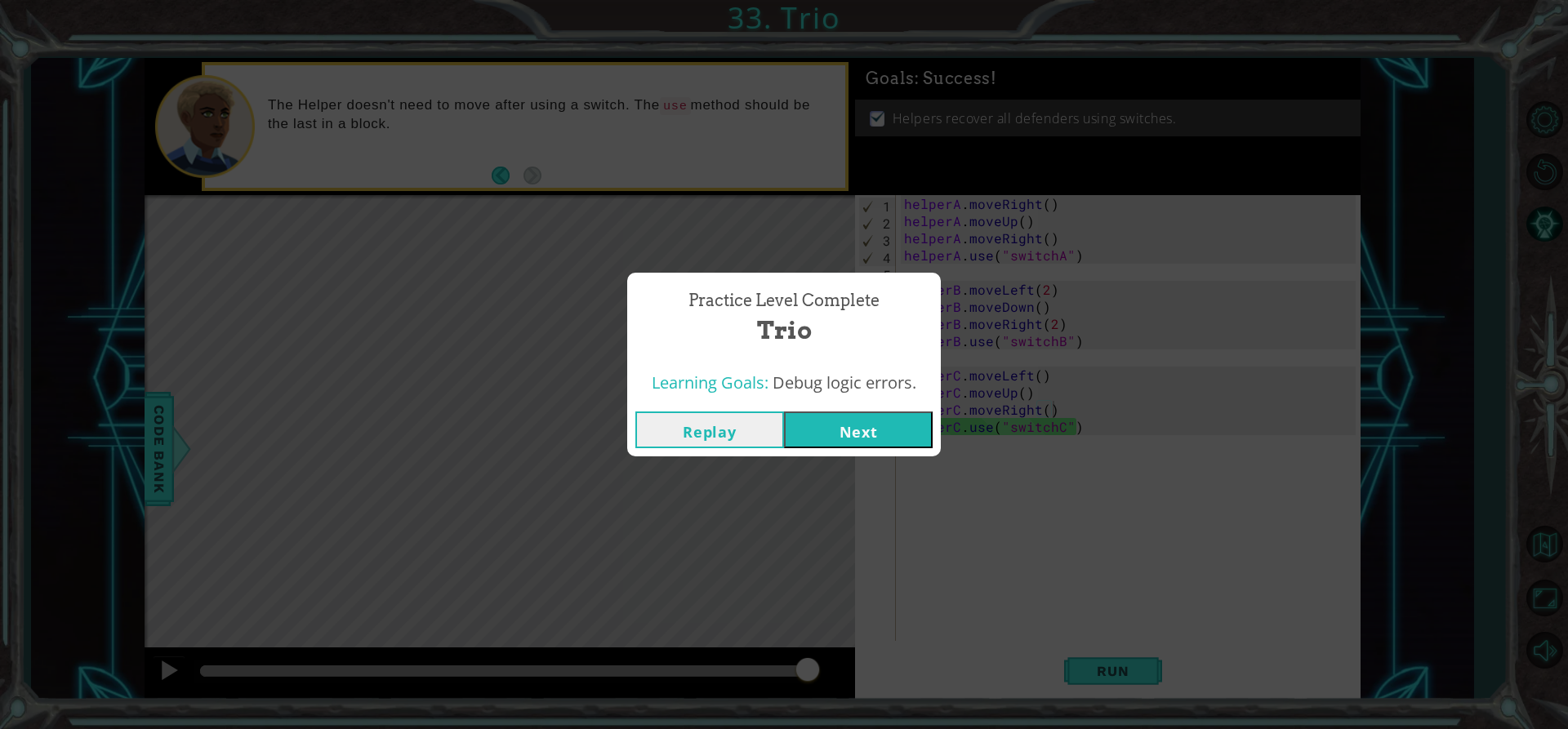
click at [890, 432] on button "Next" at bounding box center [859, 430] width 148 height 37
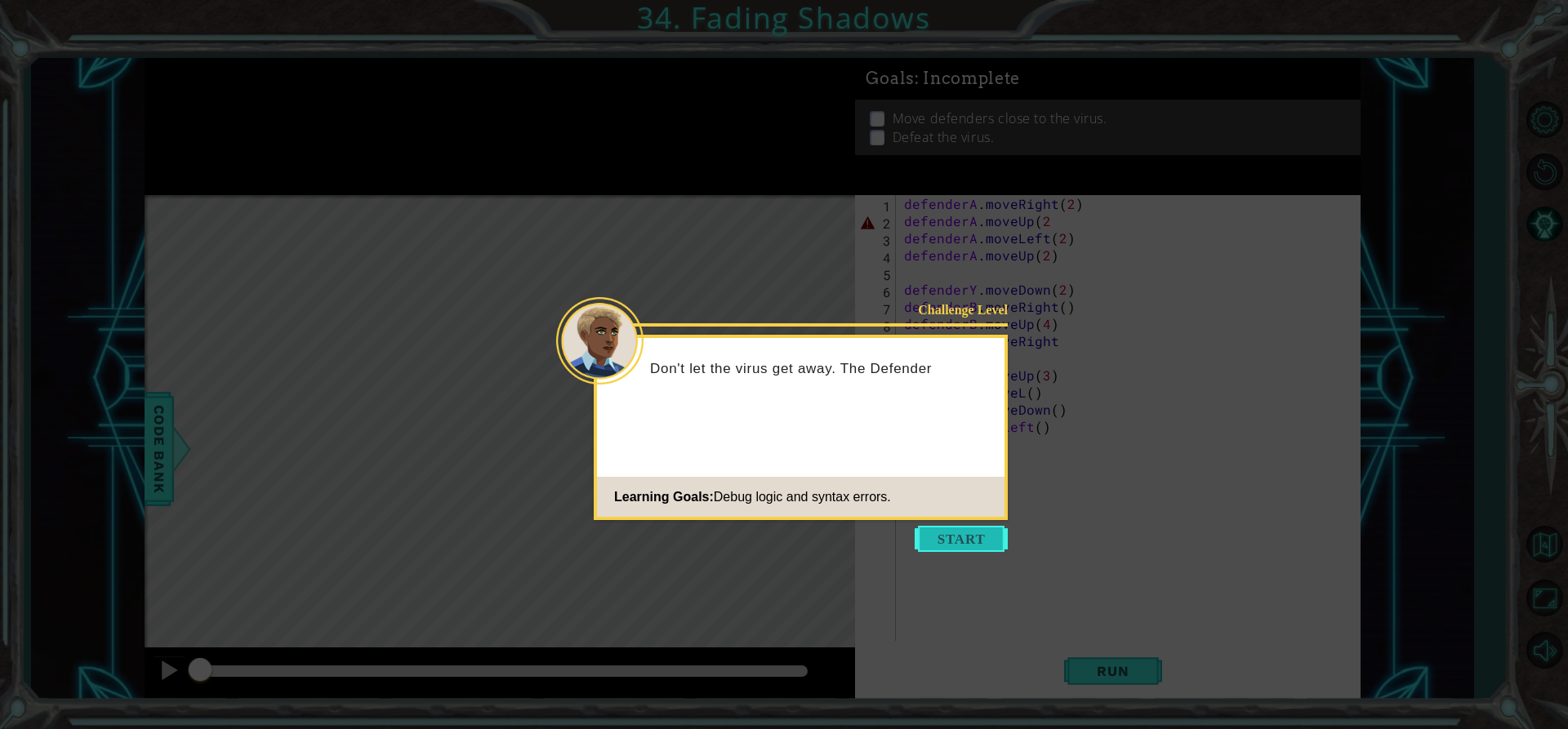
click at [945, 545] on button "Start" at bounding box center [960, 539] width 93 height 26
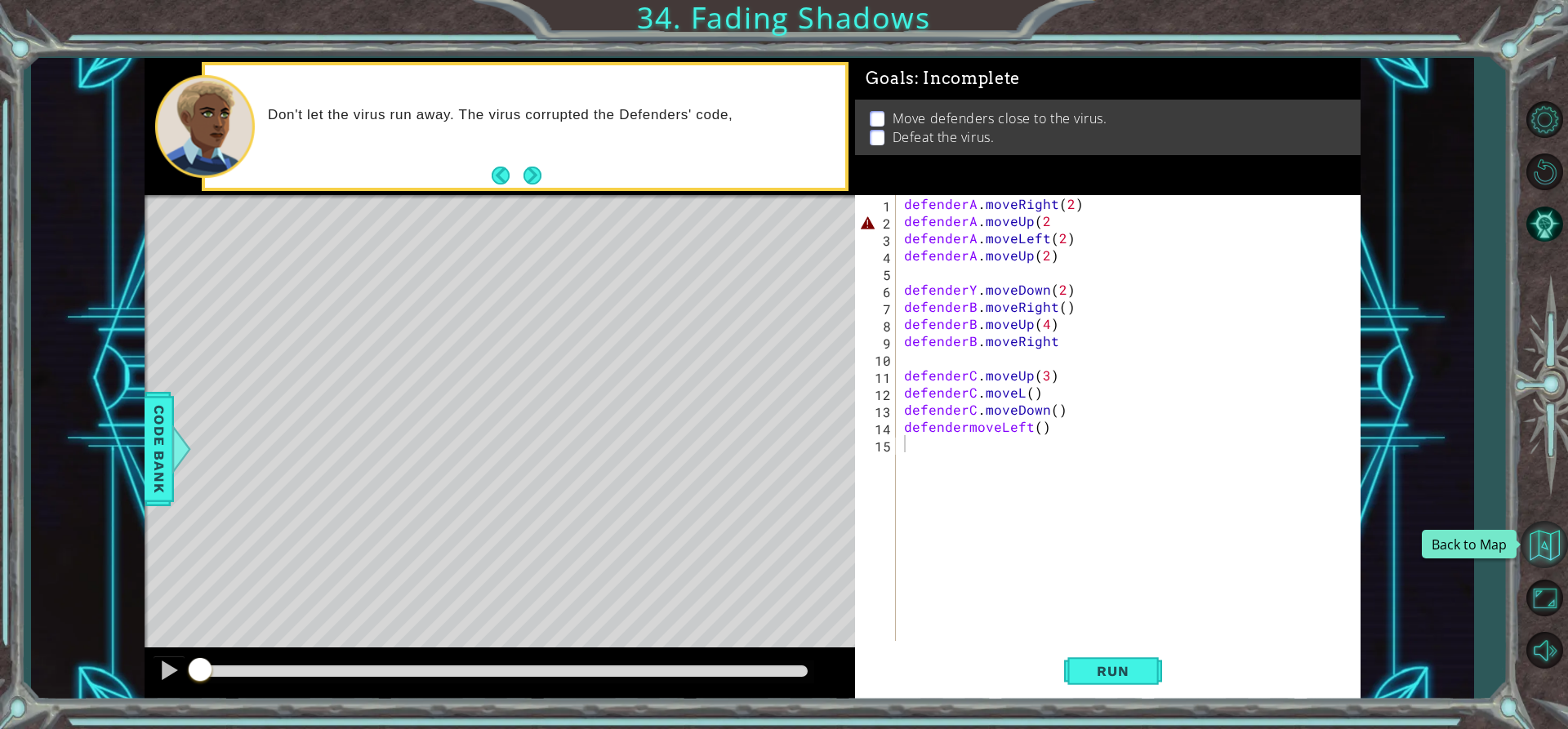
click at [1546, 529] on button "Back to Map" at bounding box center [1545, 545] width 48 height 48
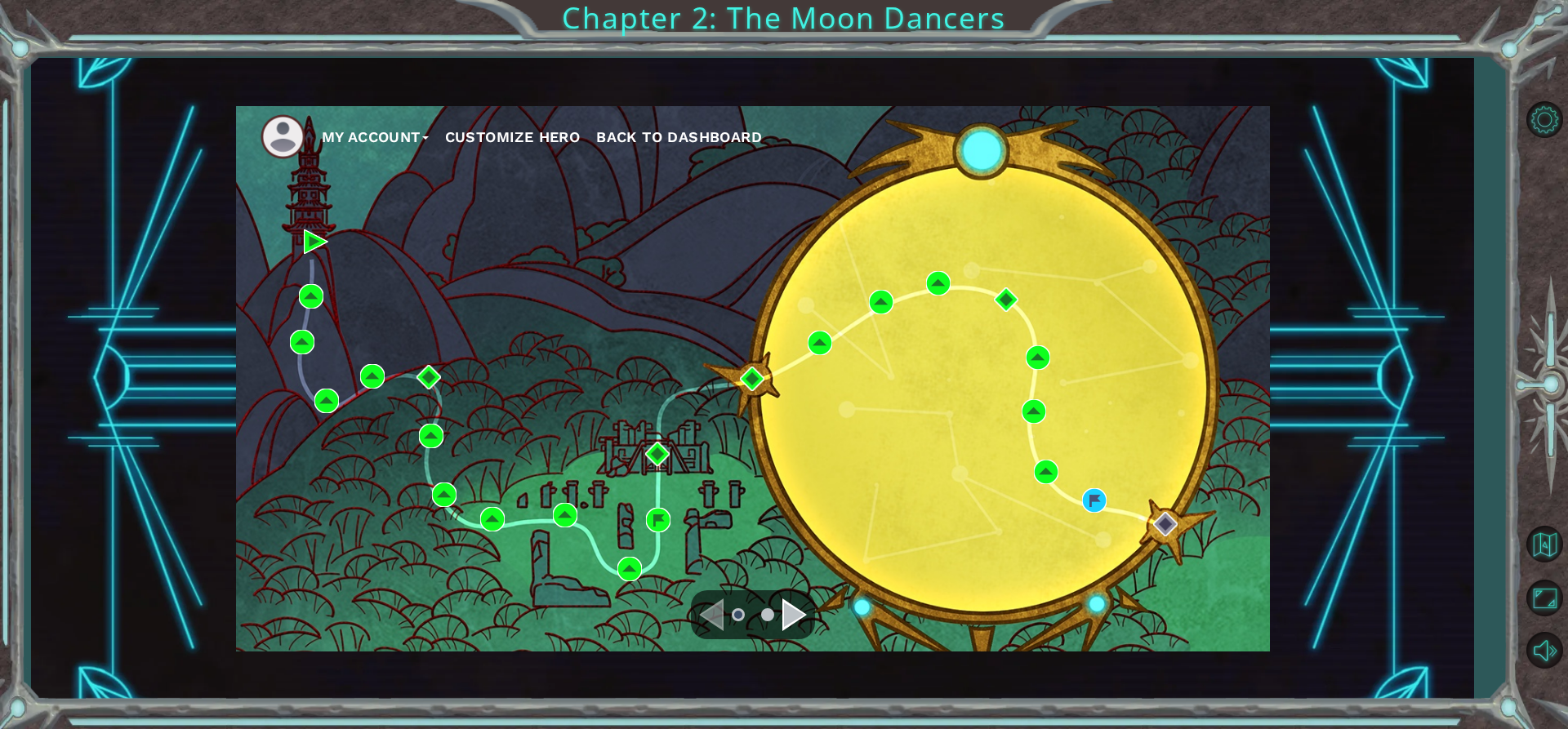
click at [1077, 500] on div "My Account Customize Hero Back to Dashboard" at bounding box center [753, 379] width 1034 height 546
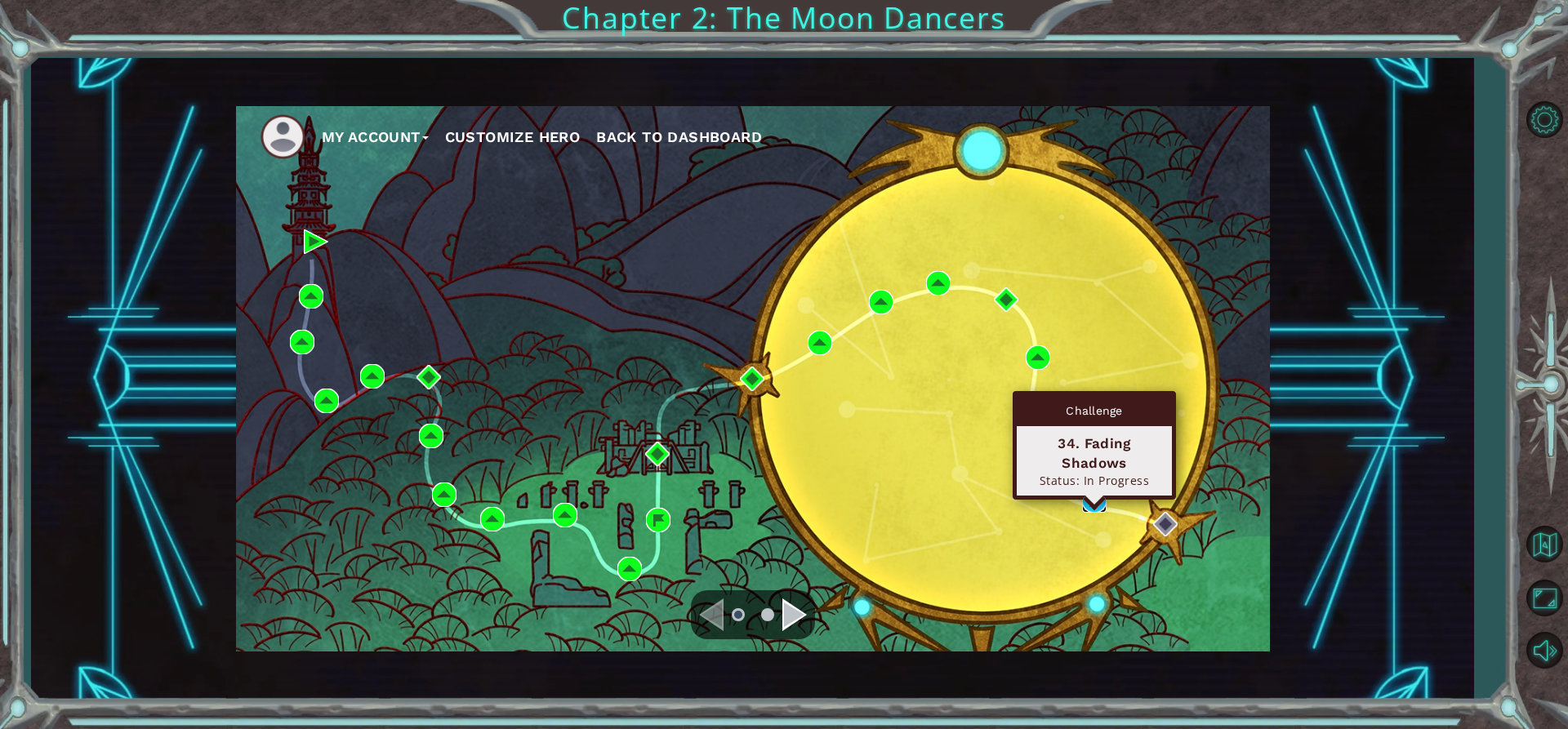
click at [1105, 499] on img at bounding box center [1094, 501] width 24 height 24
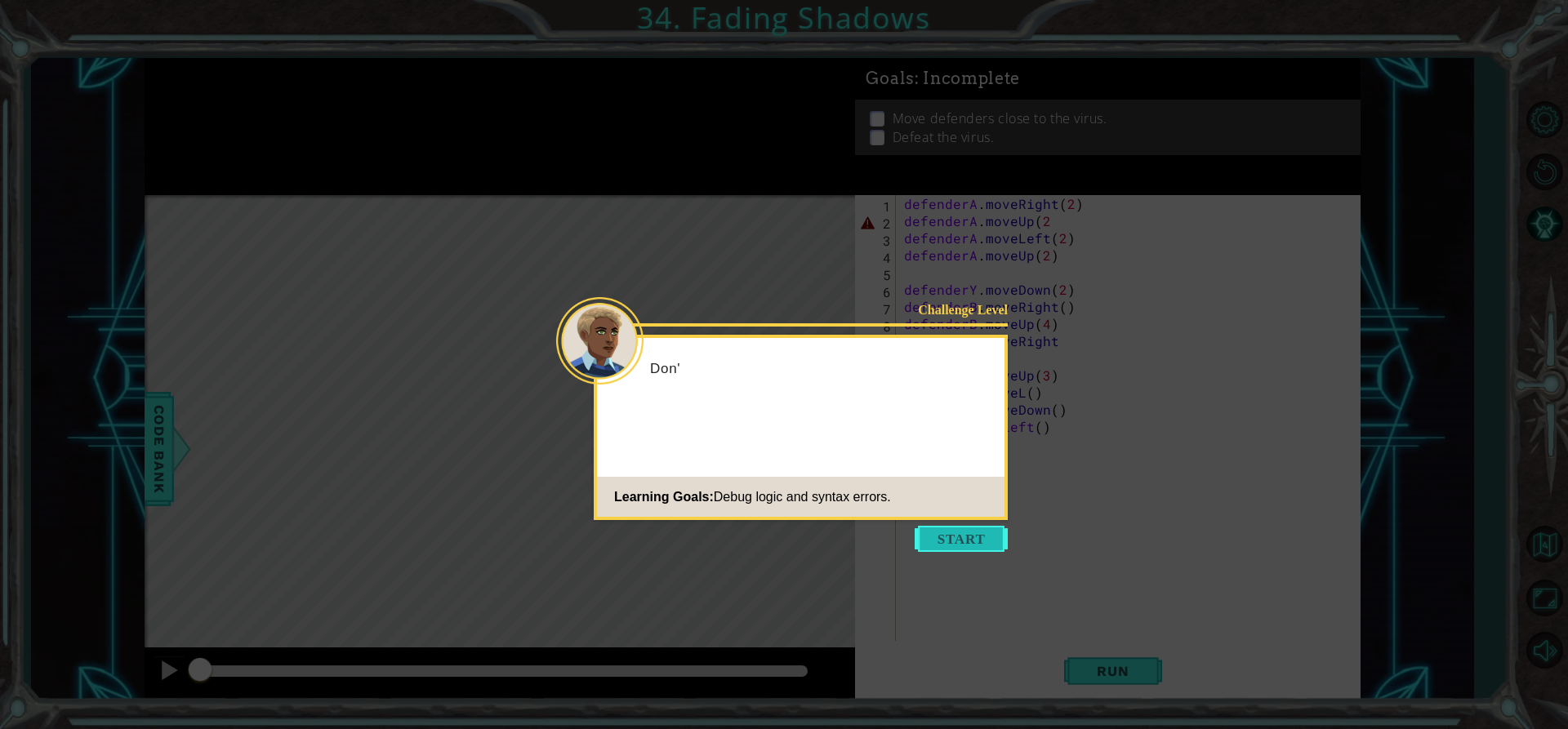
click at [993, 534] on button "Start" at bounding box center [960, 539] width 93 height 26
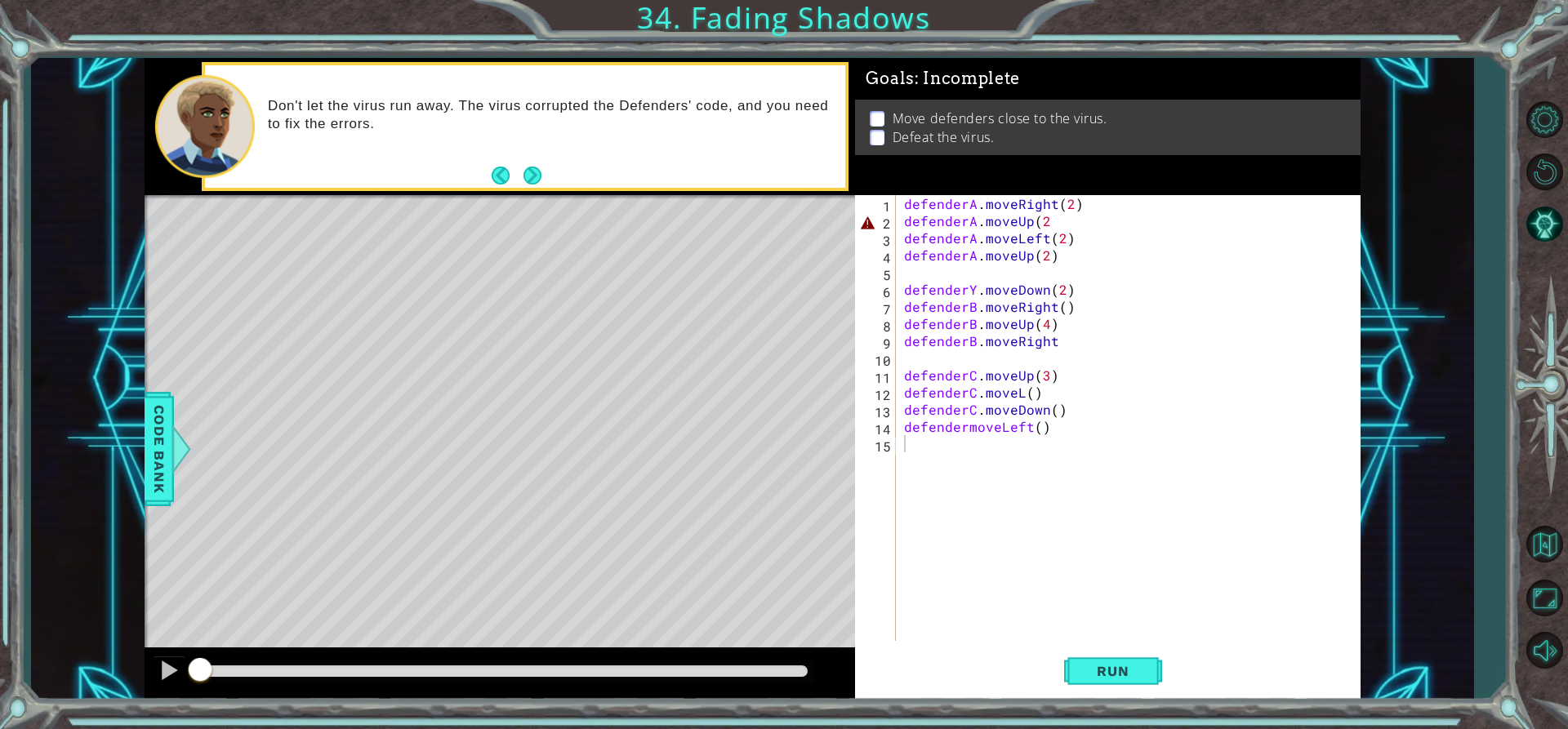
click at [770, 448] on div "Level Map" at bounding box center [521, 435] width 754 height 481
click at [1078, 664] on button "Run" at bounding box center [1113, 671] width 98 height 51
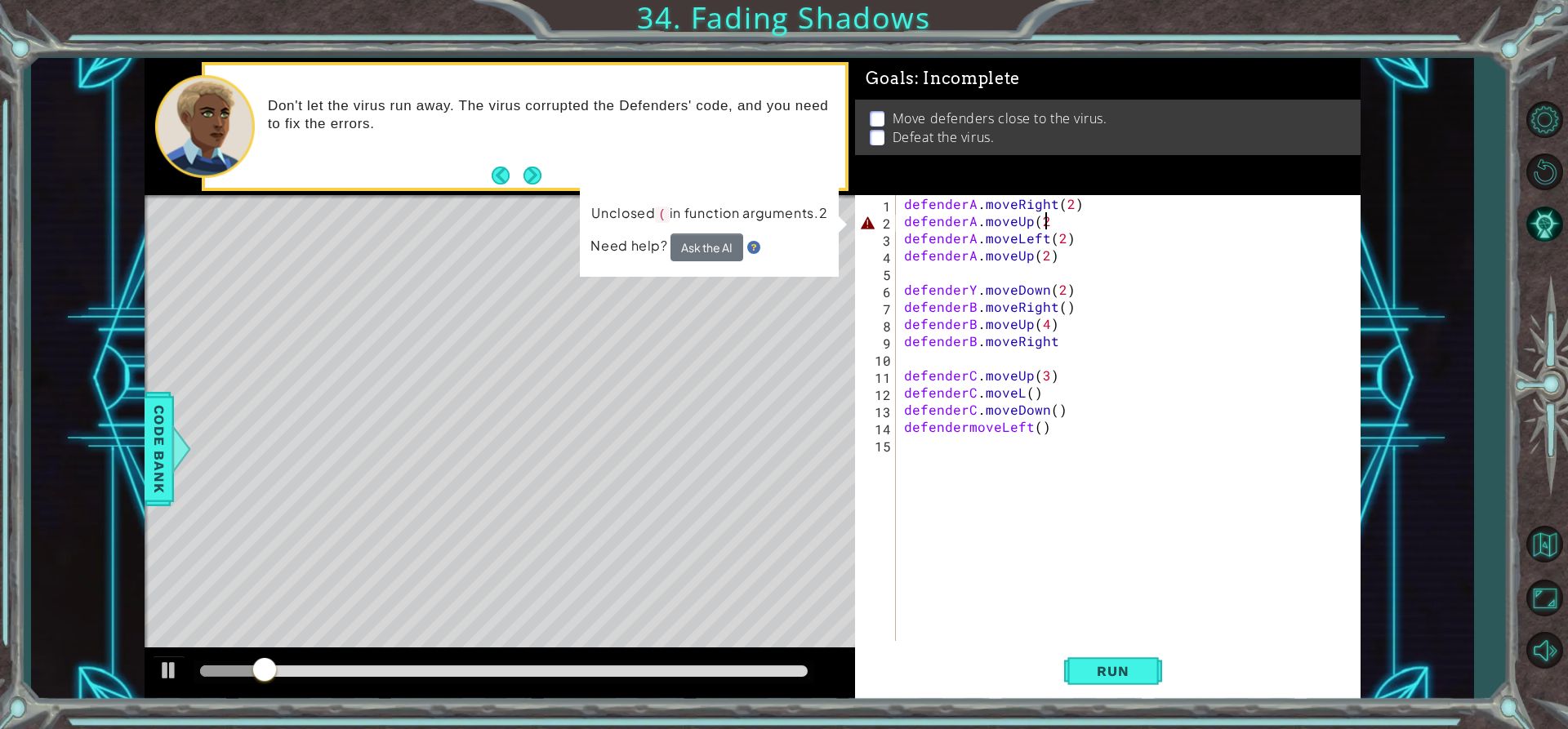
click at [1045, 225] on div "defenderA . moveRight ( 2 ) defenderA . moveUp ( 2 defenderA . moveLeft ( 2 ) d…" at bounding box center [1132, 435] width 463 height 480
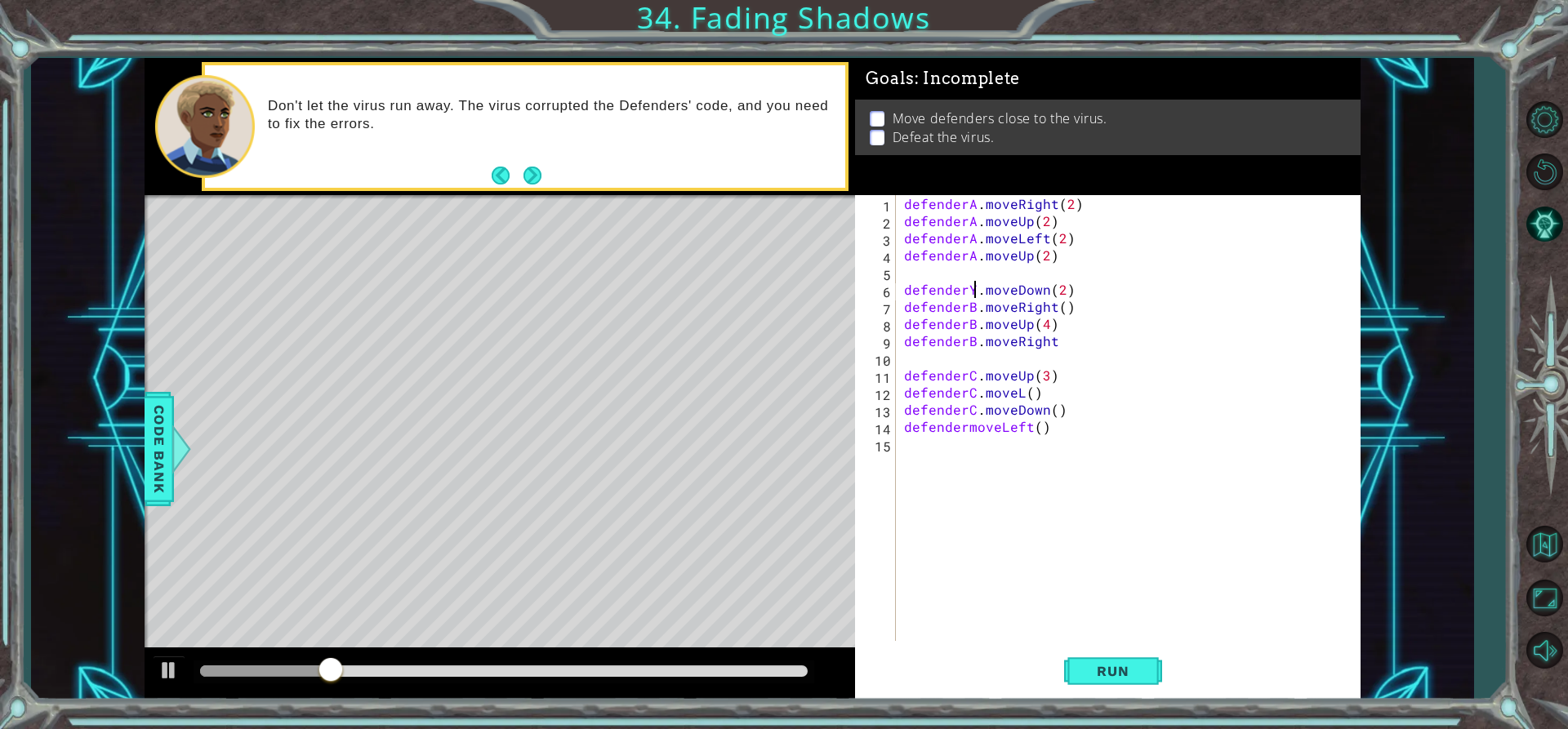
click at [975, 286] on div "defenderA . moveRight ( 2 ) defenderA . moveUp ( 2 ) defenderA . moveLeft ( 2 )…" at bounding box center [1132, 435] width 463 height 480
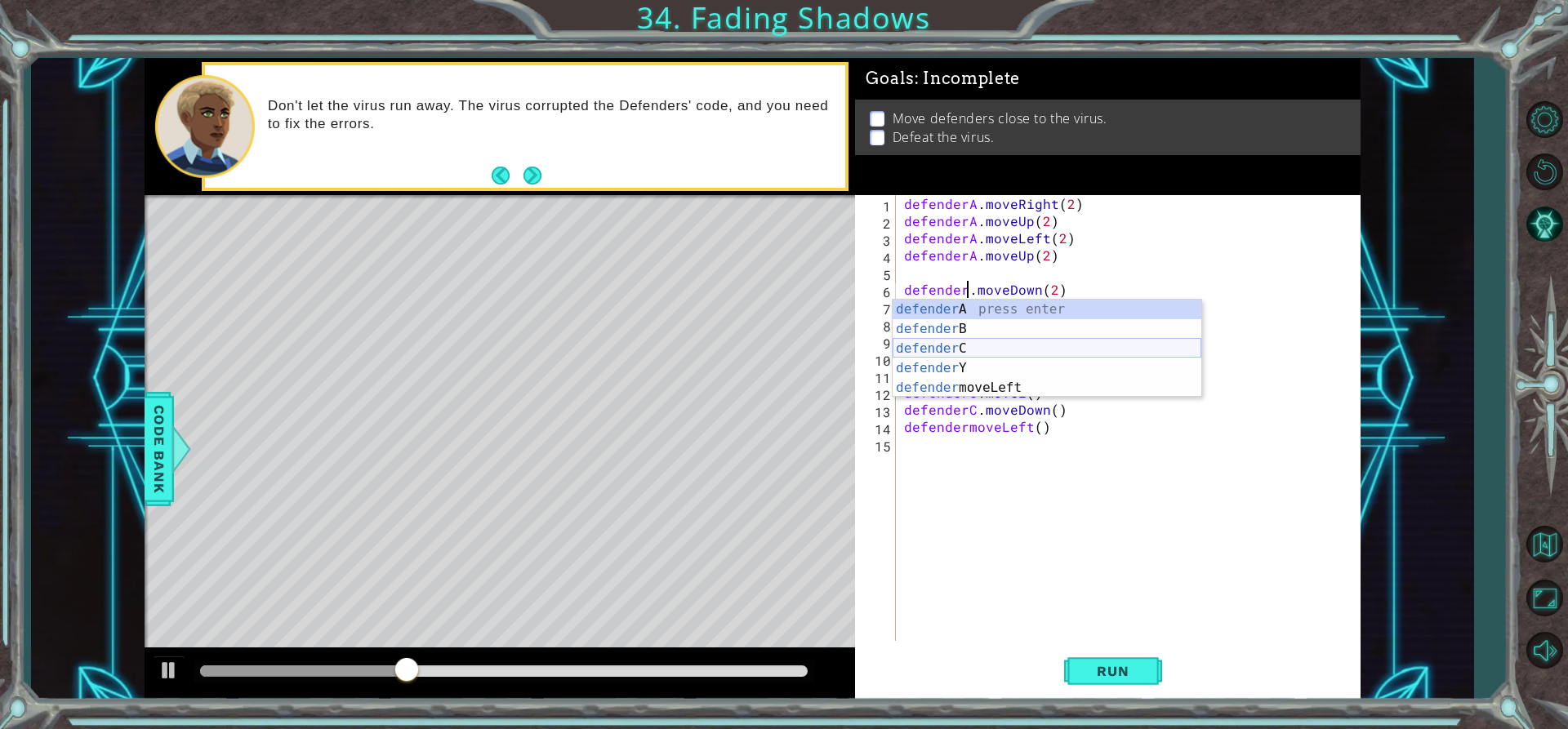
click at [987, 358] on div "defender A press enter defender B press enter defender C press enter defender Y…" at bounding box center [1047, 368] width 308 height 138
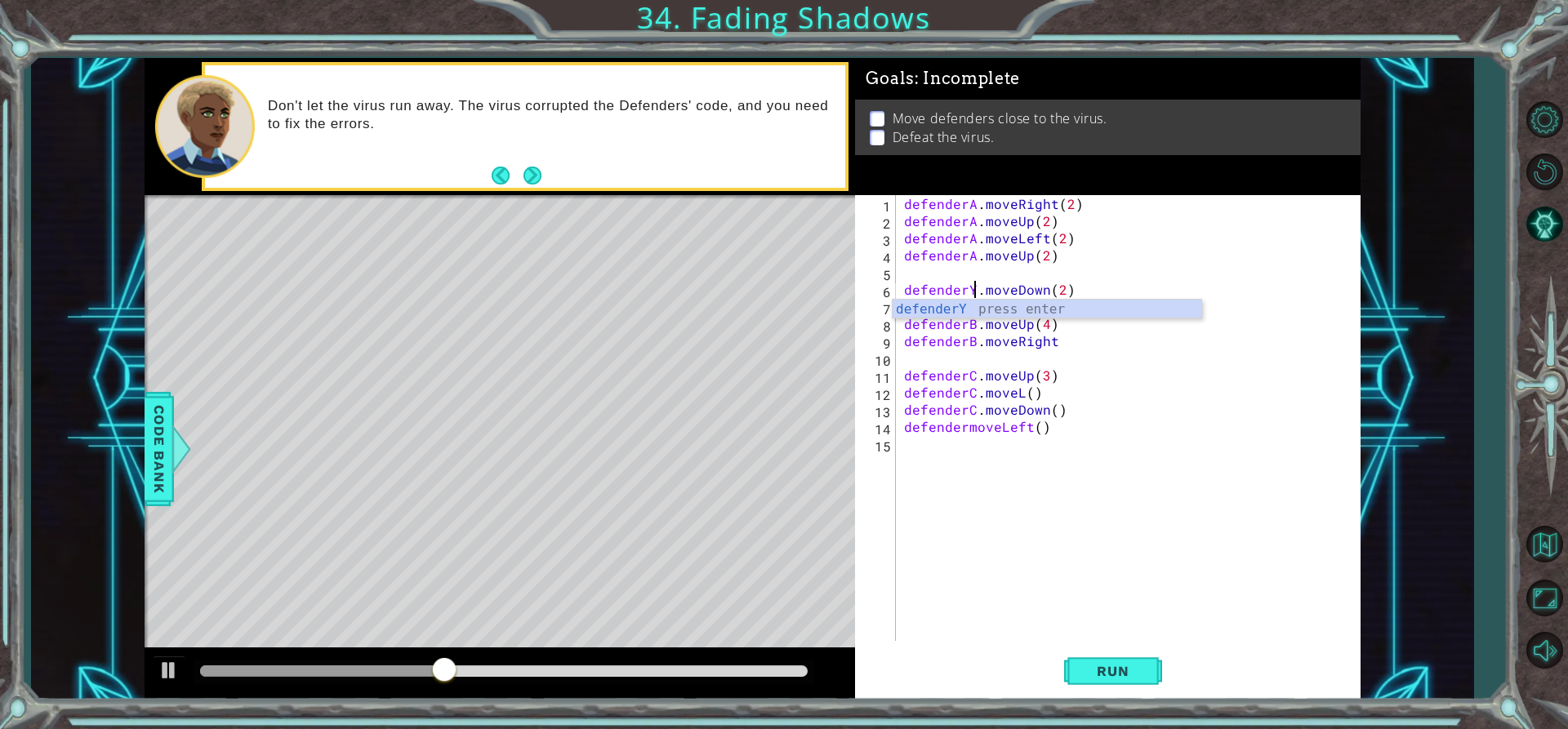
scroll to position [0, 5]
click at [1130, 679] on span "Run" at bounding box center [1112, 671] width 64 height 17
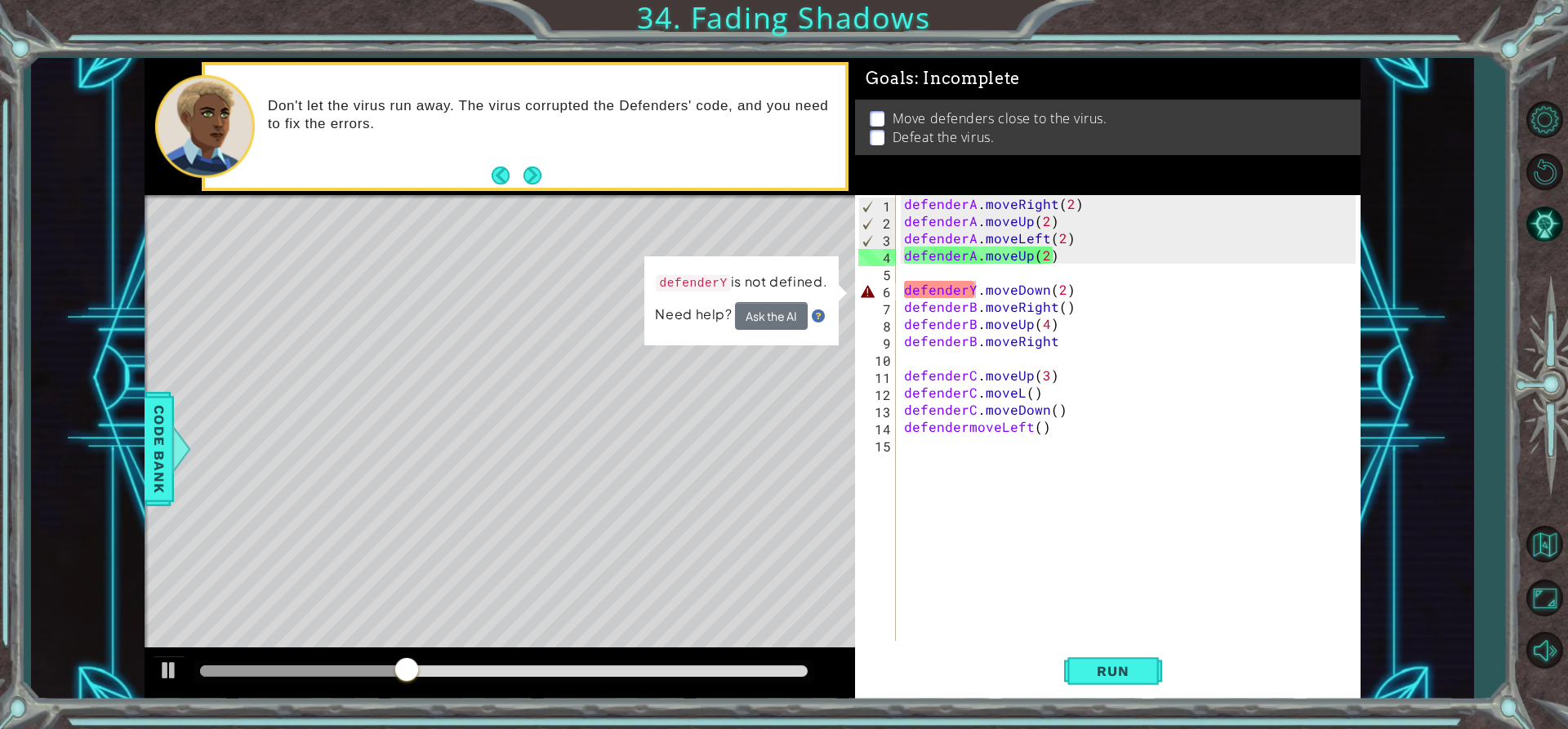
click at [764, 444] on div "Level Map" at bounding box center [521, 435] width 754 height 481
click at [175, 679] on div at bounding box center [169, 670] width 21 height 21
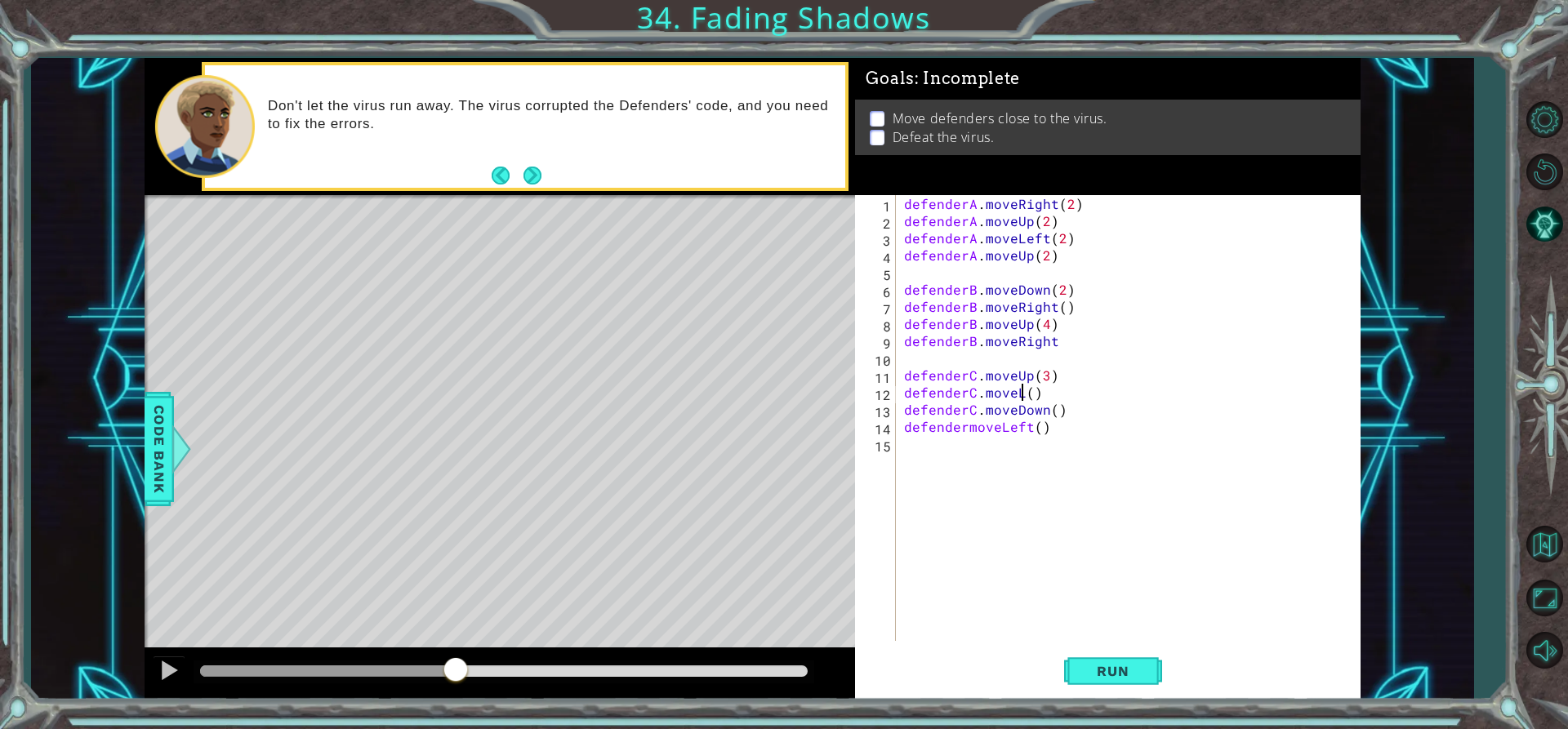
click at [1023, 394] on div "defenderA . moveRight ( 2 ) defenderA . moveUp ( 2 ) defenderA . moveLeft ( 2 )…" at bounding box center [1132, 435] width 463 height 480
click at [966, 428] on div "defenderA . moveRight ( 2 ) defenderA . moveUp ( 2 ) defenderA . moveLeft ( 2 )…" at bounding box center [1132, 435] width 463 height 480
click at [1144, 684] on button "Run" at bounding box center [1113, 671] width 98 height 51
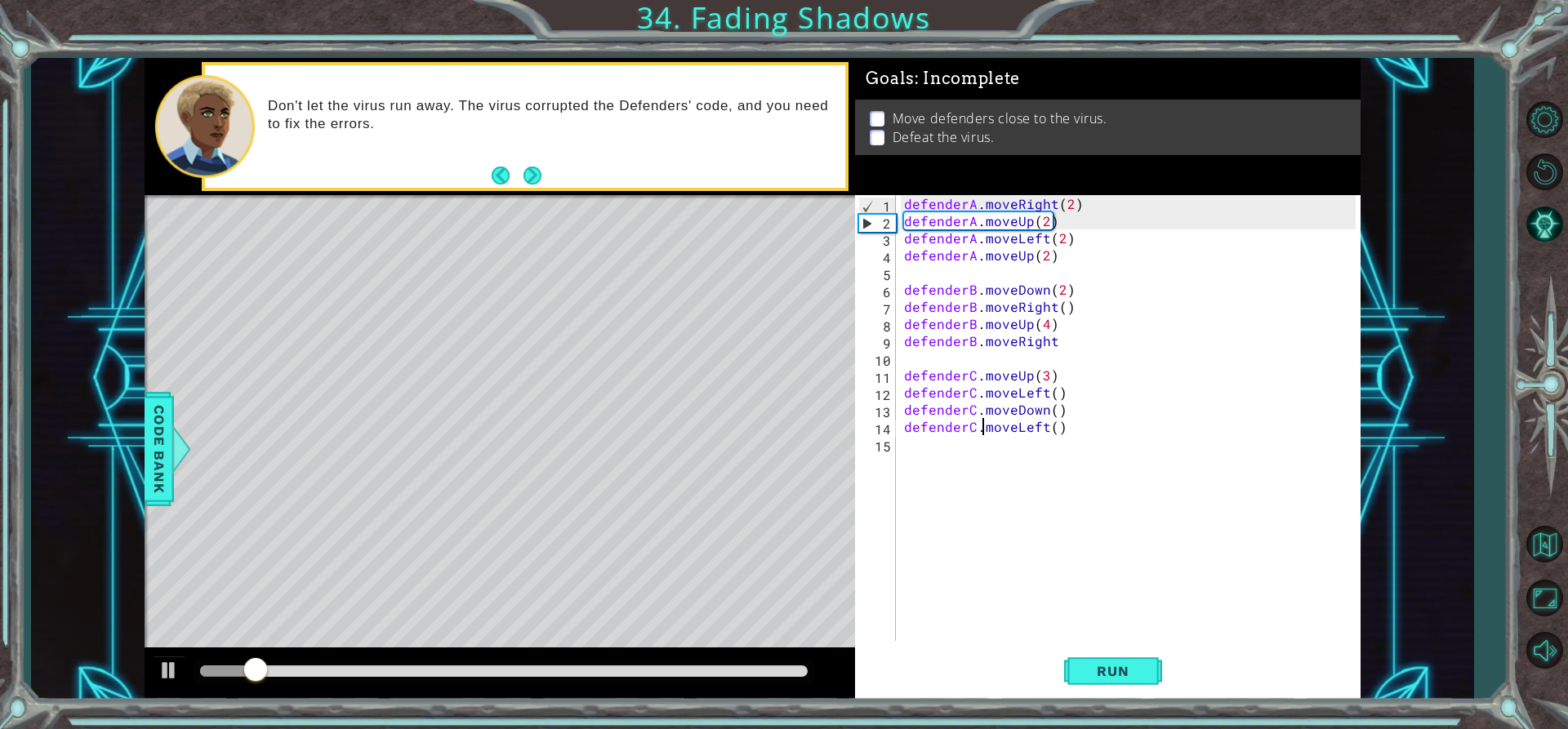
click at [725, 665] on div at bounding box center [503, 671] width 622 height 22
drag, startPoint x: 649, startPoint y: 664, endPoint x: 290, endPoint y: 659, distance: 359.0
click at [643, 664] on div at bounding box center [503, 671] width 622 height 22
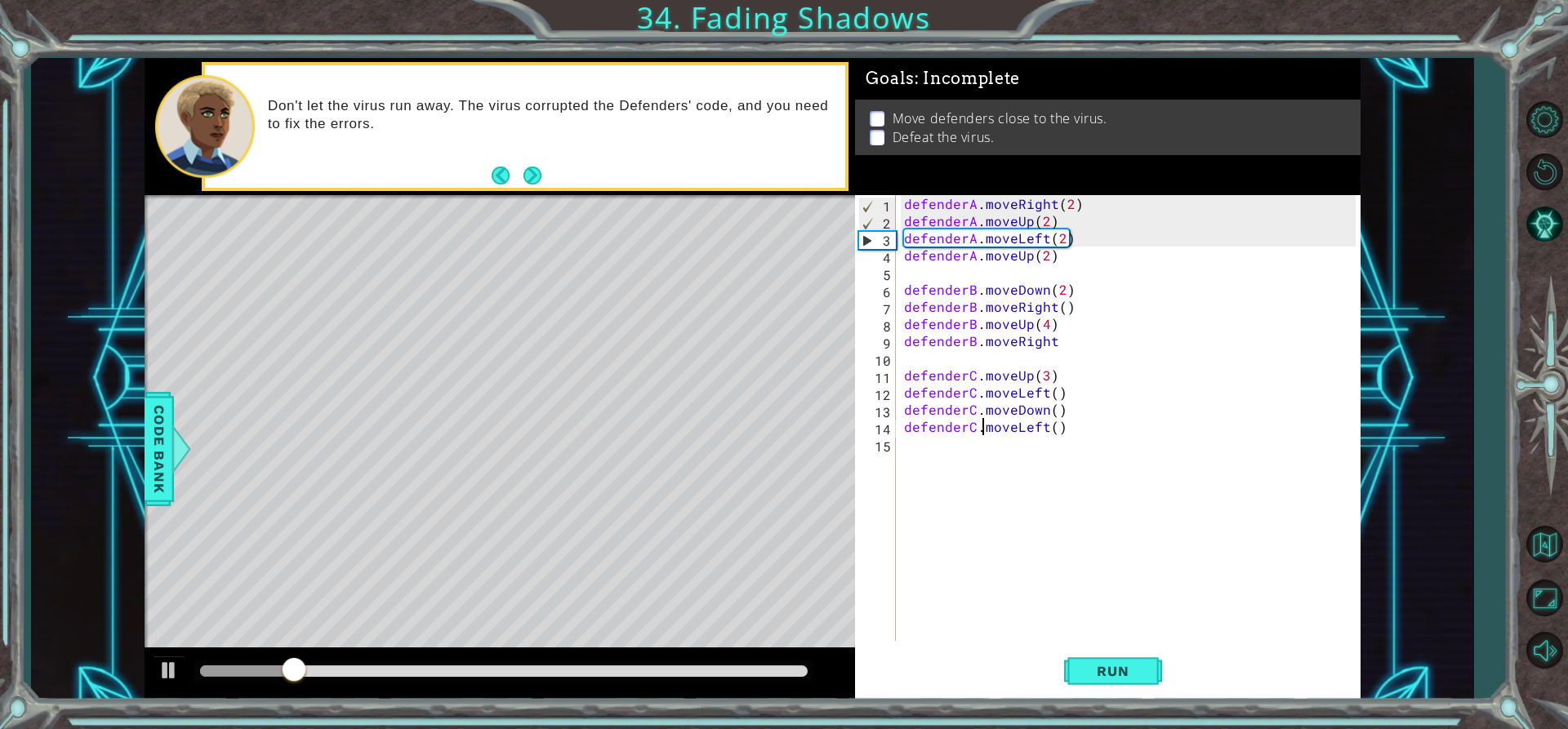
click at [775, 672] on div at bounding box center [504, 671] width 609 height 12
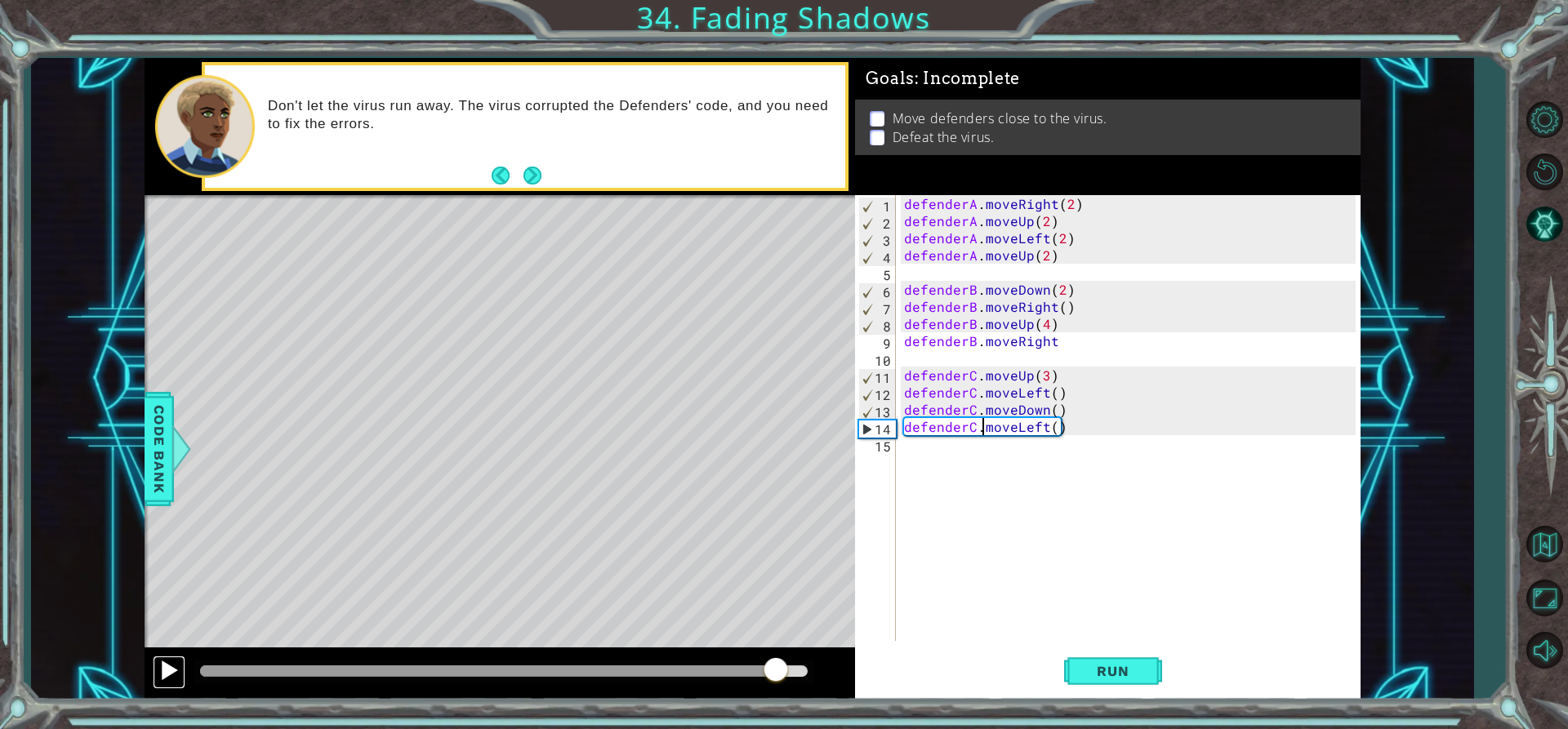
click at [160, 672] on div at bounding box center [169, 670] width 21 height 21
click at [525, 174] on button "Next" at bounding box center [533, 176] width 19 height 19
click at [166, 676] on div at bounding box center [169, 670] width 21 height 21
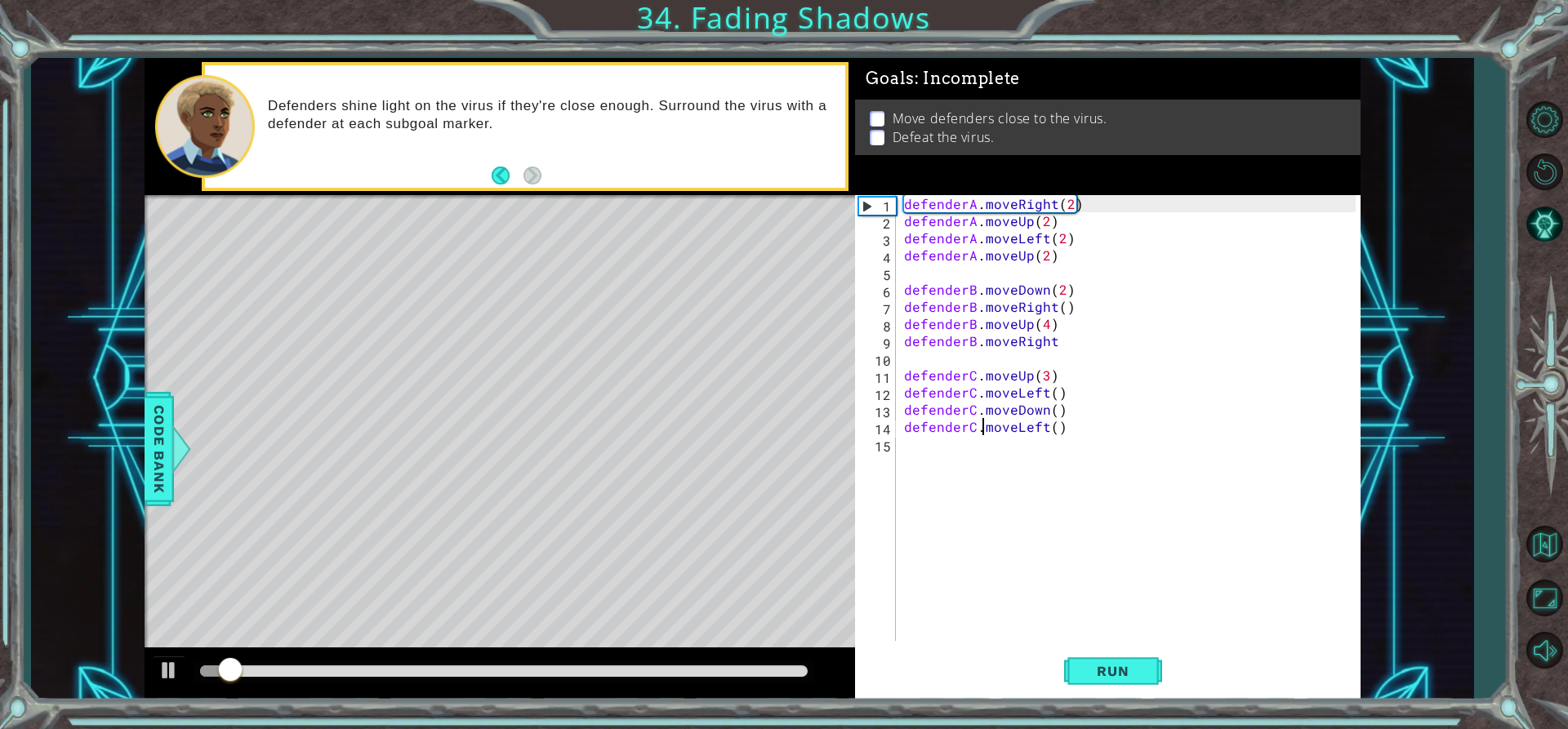
click at [768, 668] on div at bounding box center [504, 671] width 609 height 12
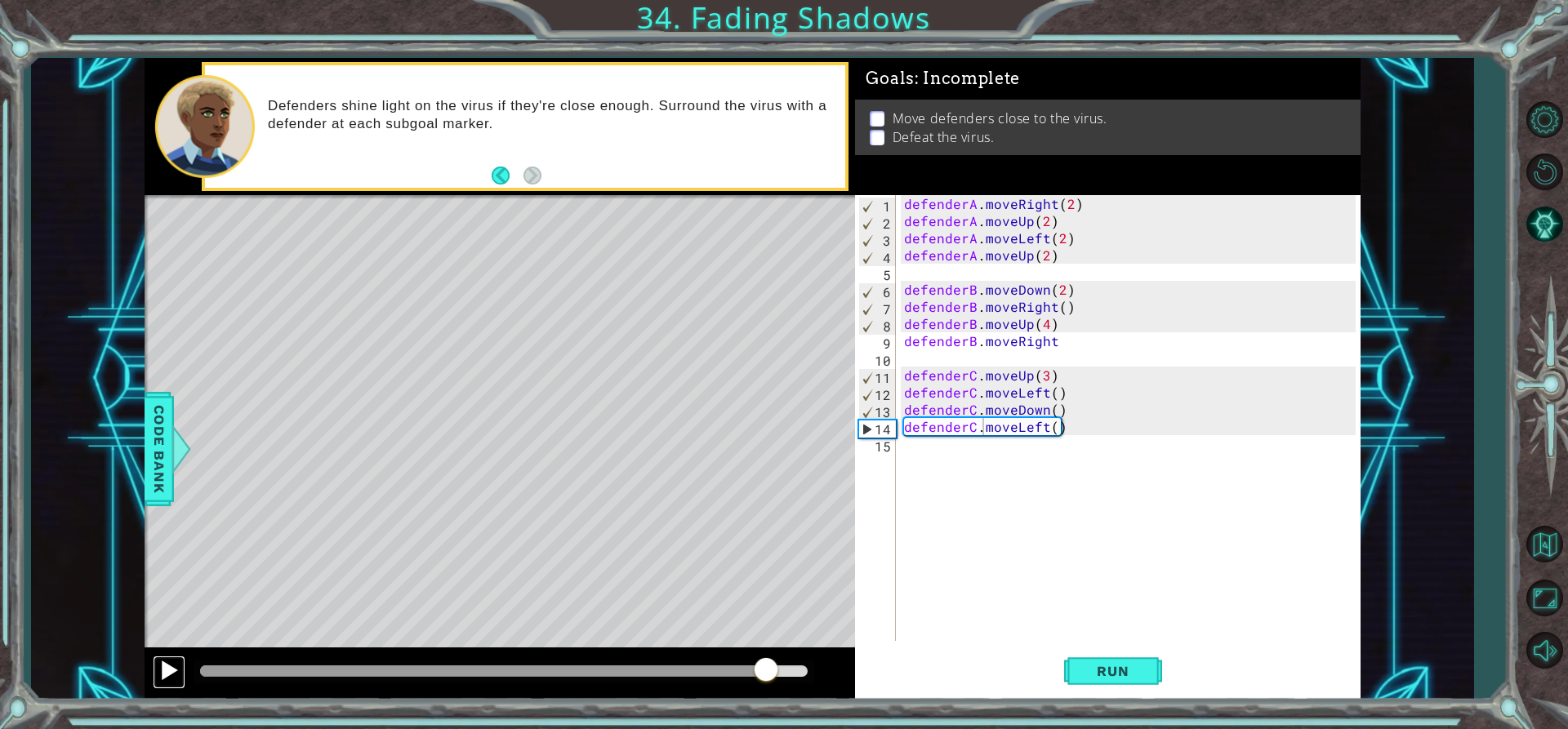
click at [168, 660] on div at bounding box center [169, 670] width 21 height 21
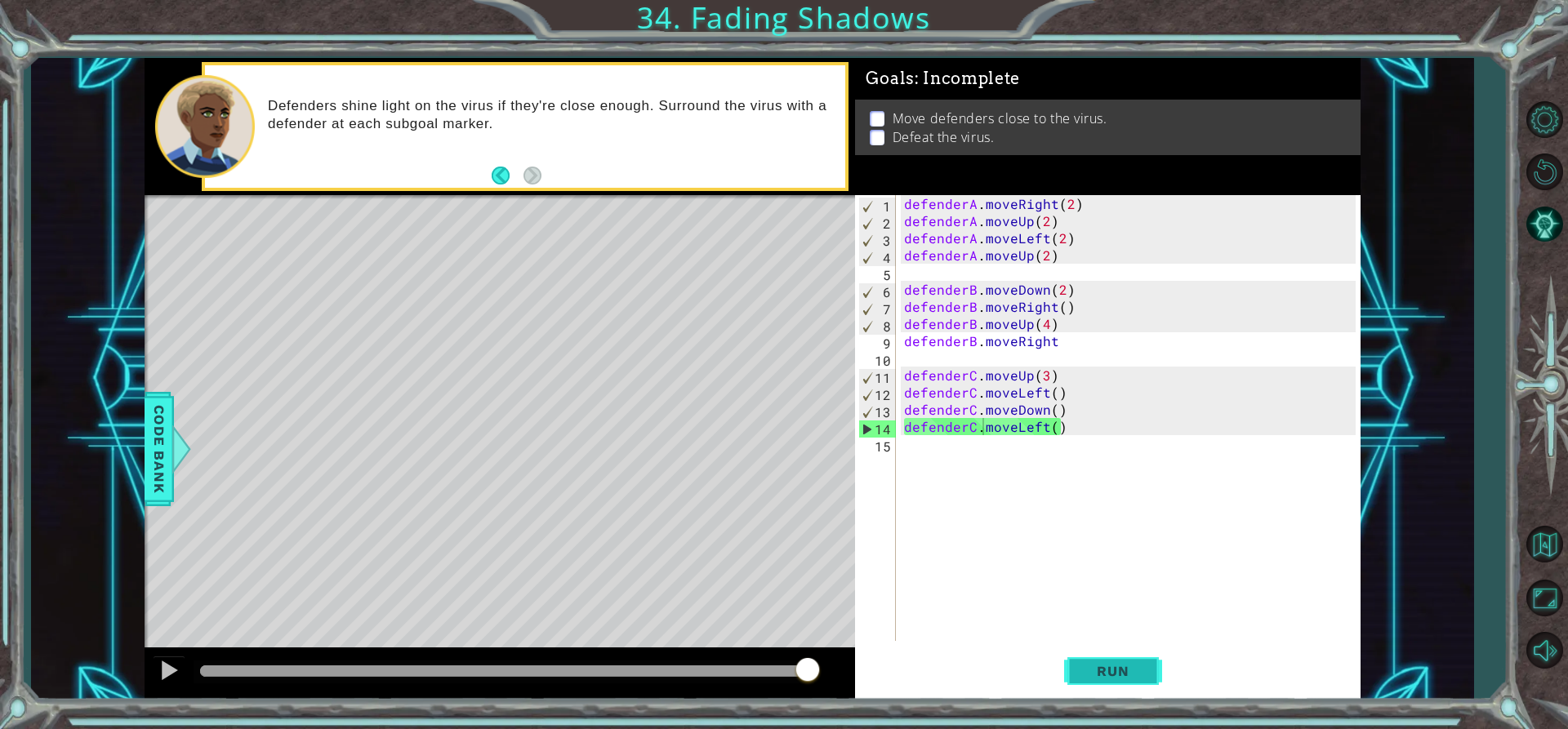
click at [1136, 669] on span "Run" at bounding box center [1112, 671] width 64 height 17
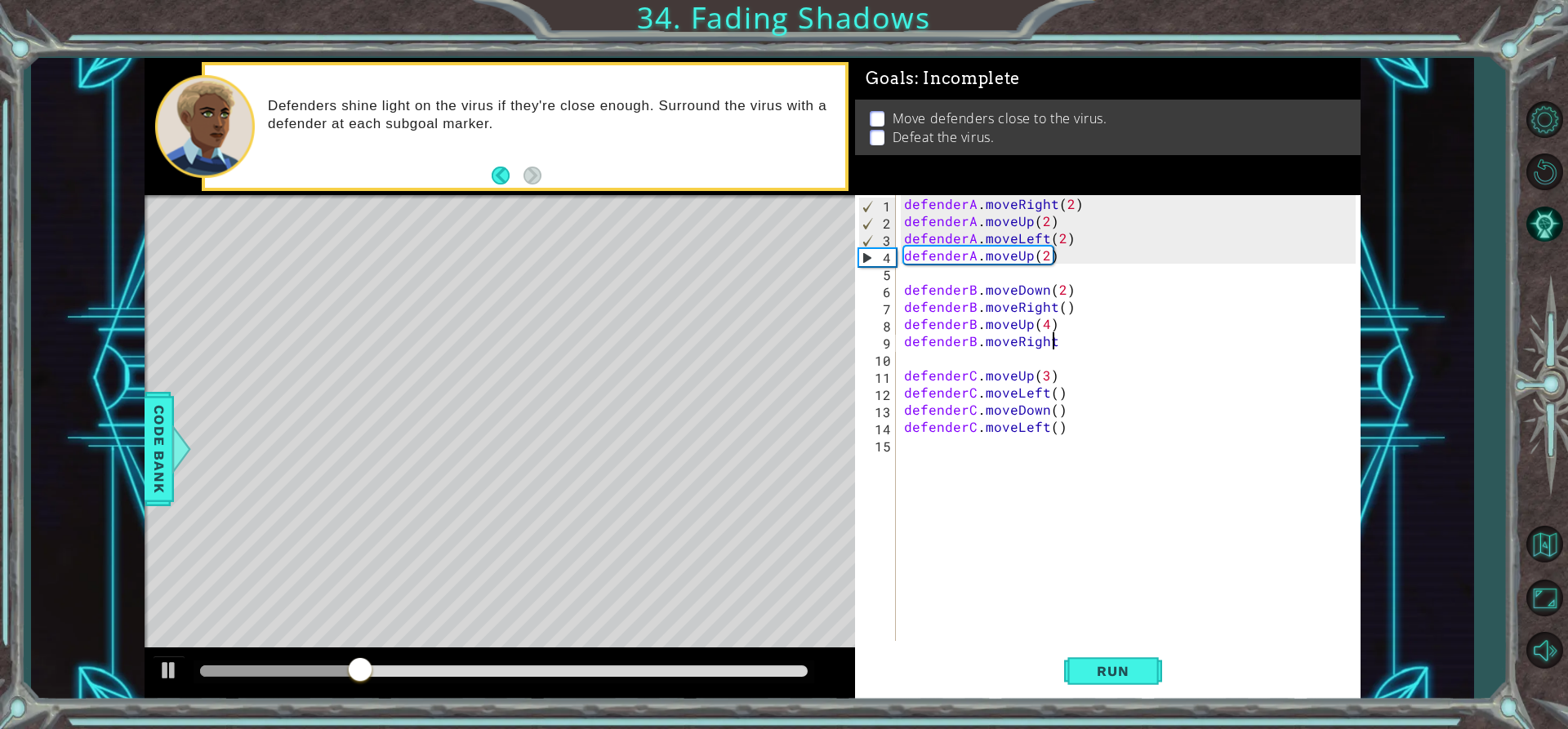
click at [1067, 345] on div "defenderA . moveRight ( 2 ) defenderA . moveUp ( 2 ) defenderA . moveLeft ( 2 )…" at bounding box center [1132, 435] width 463 height 480
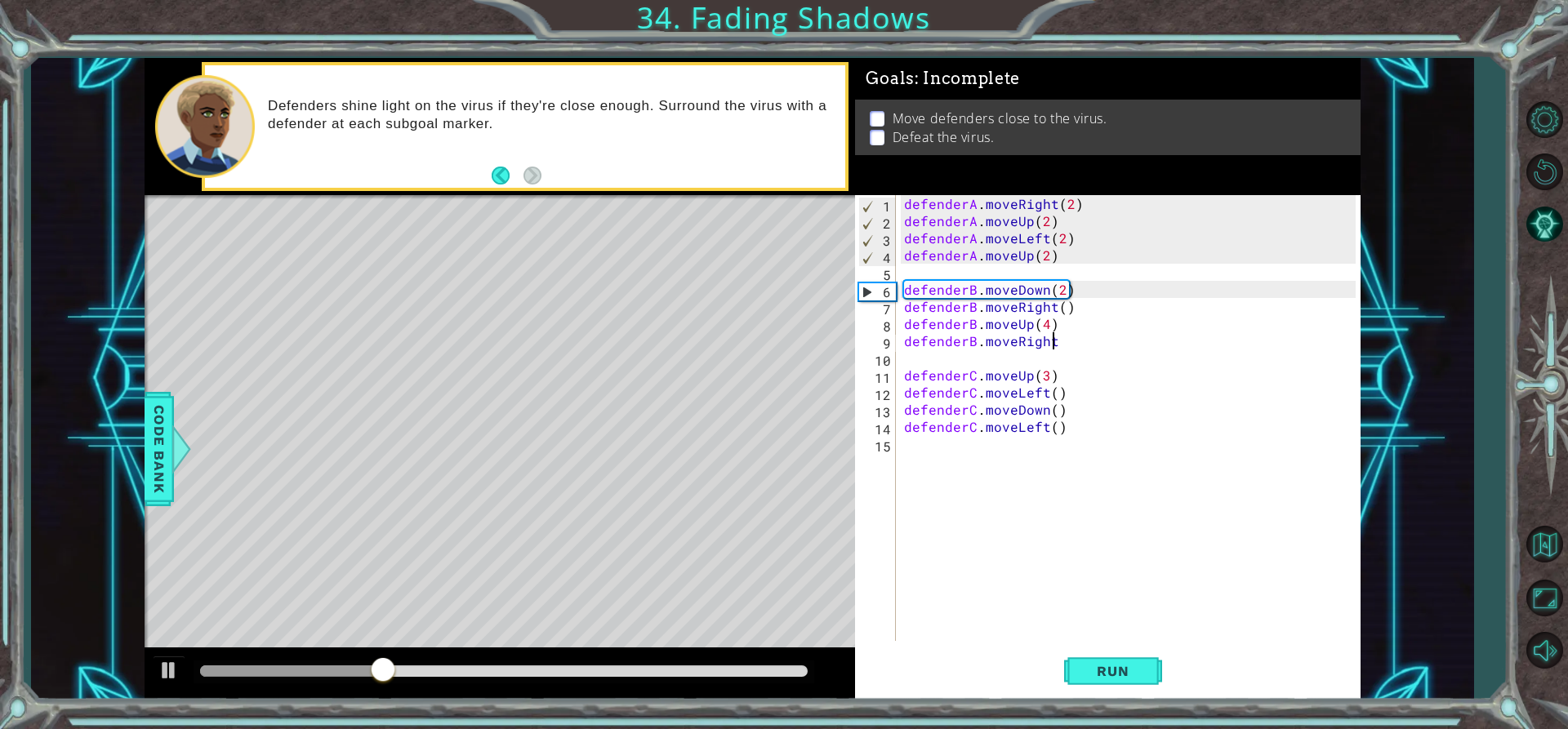
type textarea "defenderB.moveRight()"
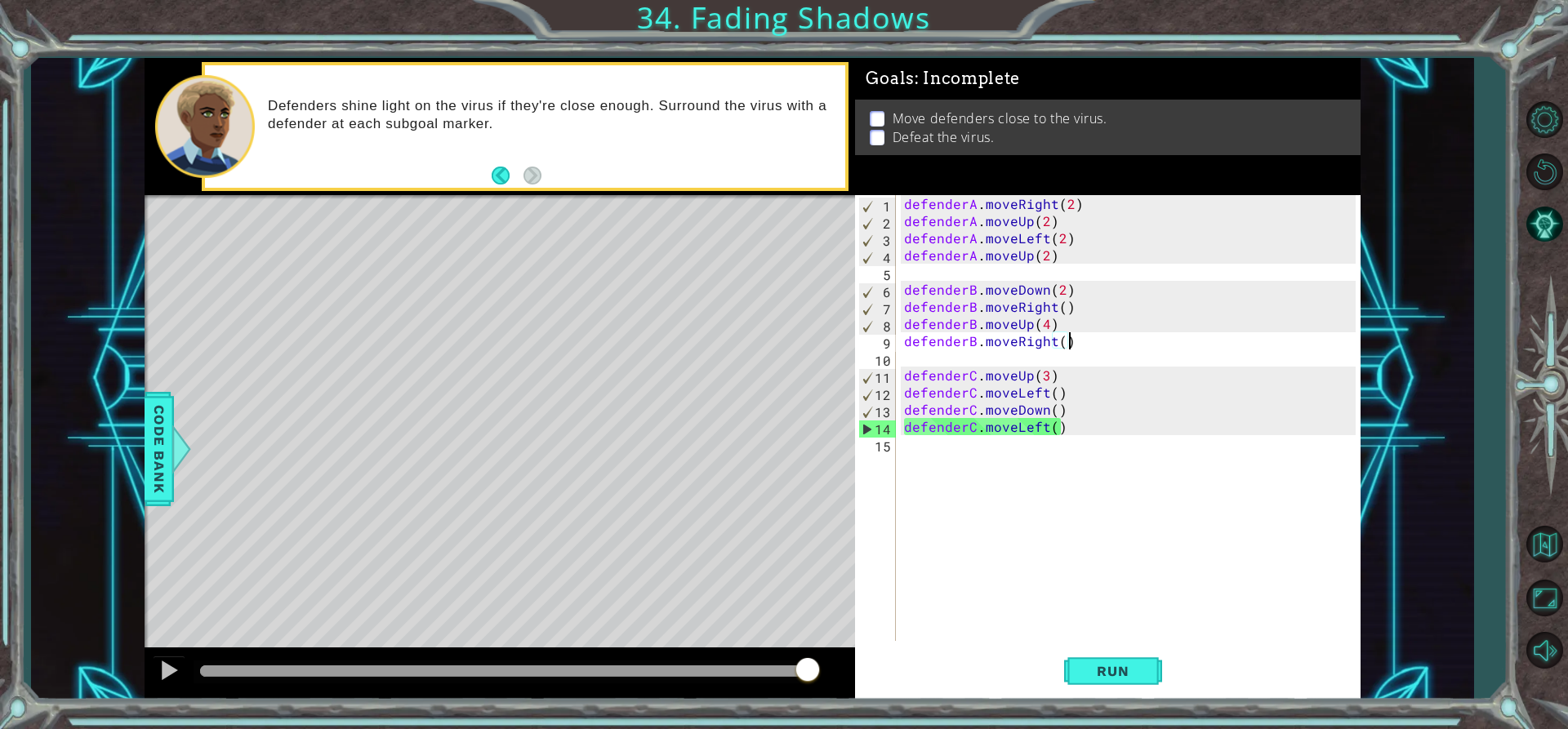
scroll to position [0, 0]
type textarea "defenderC.moveUp(3)"
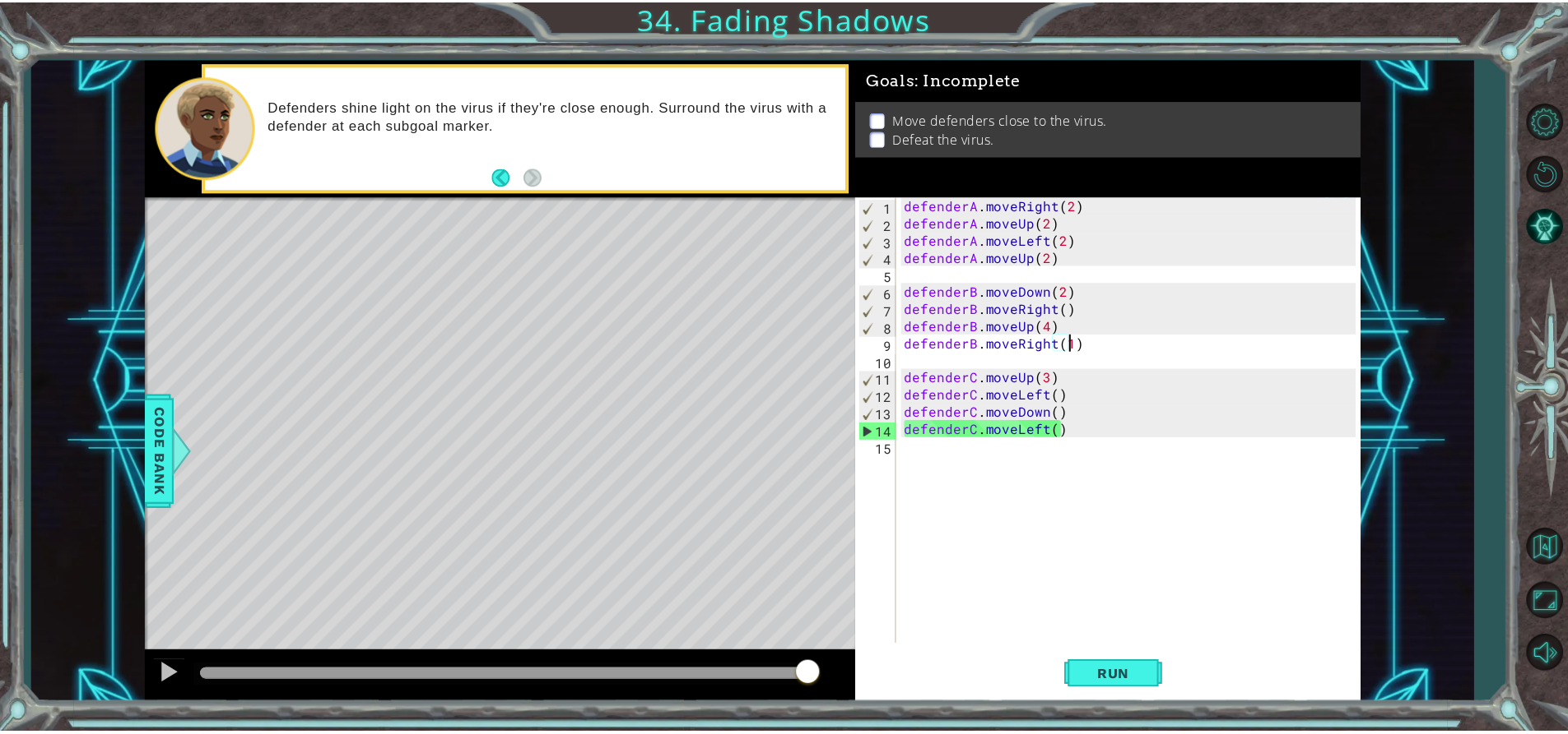
scroll to position [0, 10]
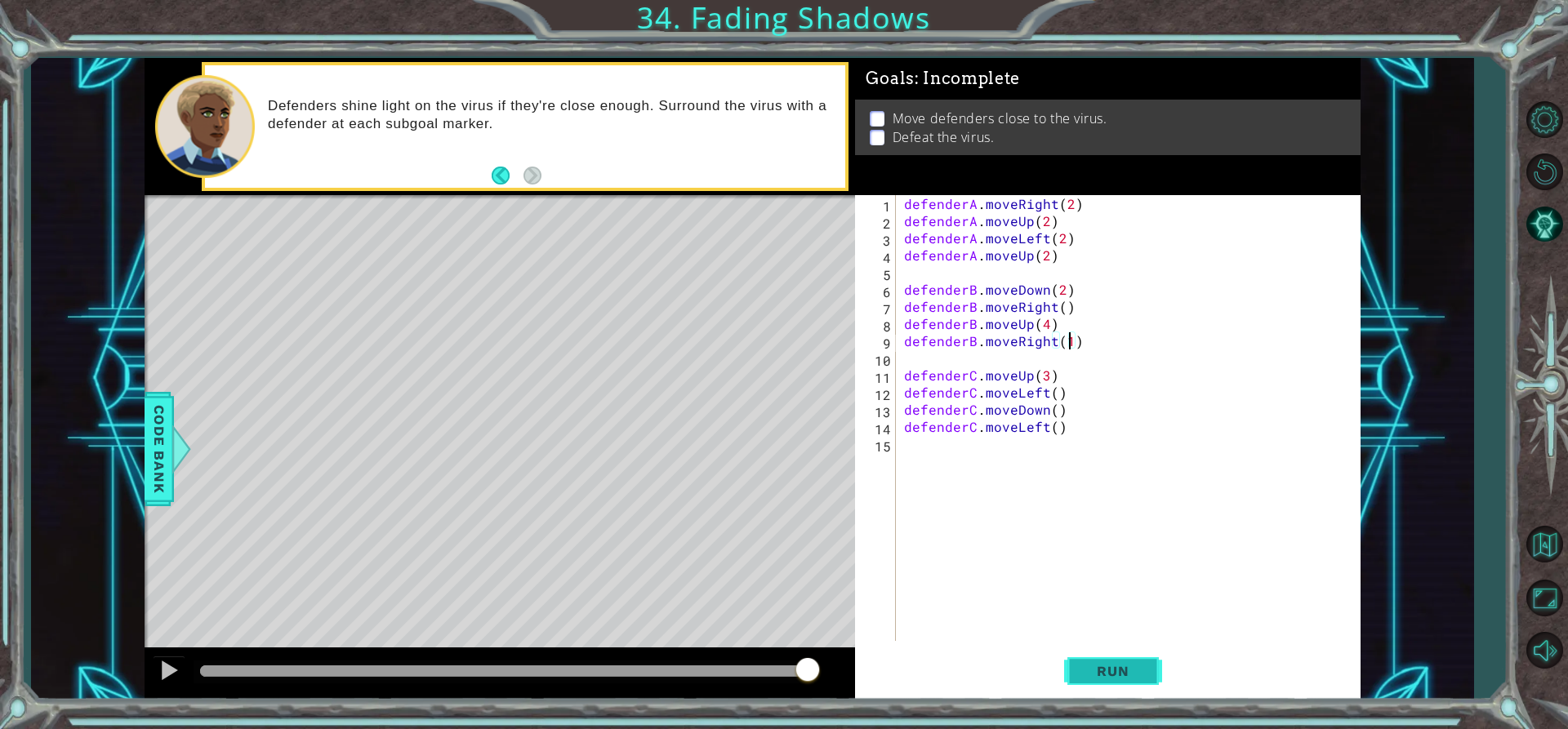
type textarea "defenderB.moveRight(1)"
click at [1080, 675] on span "Run" at bounding box center [1112, 671] width 64 height 17
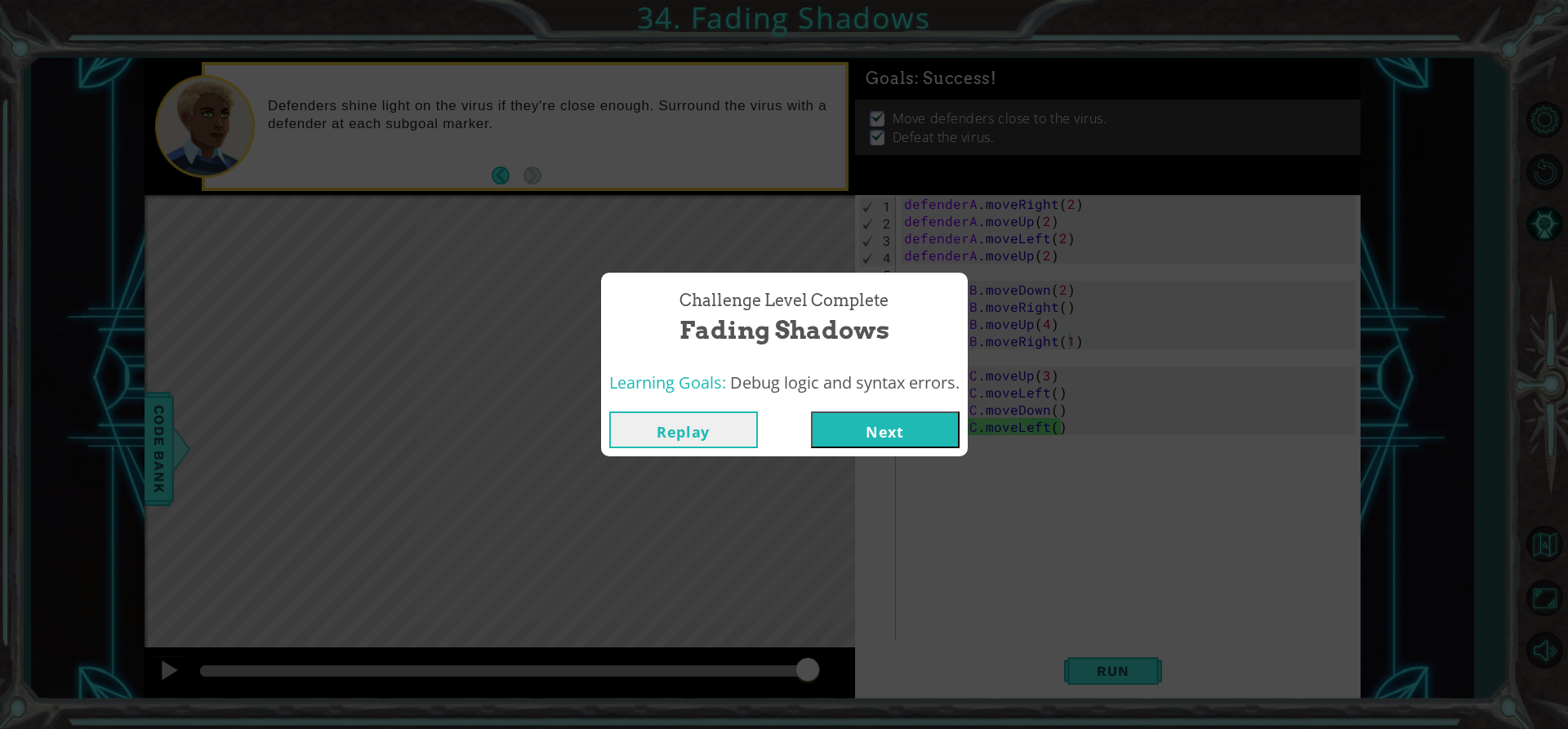
click at [861, 428] on button "Next" at bounding box center [885, 430] width 148 height 37
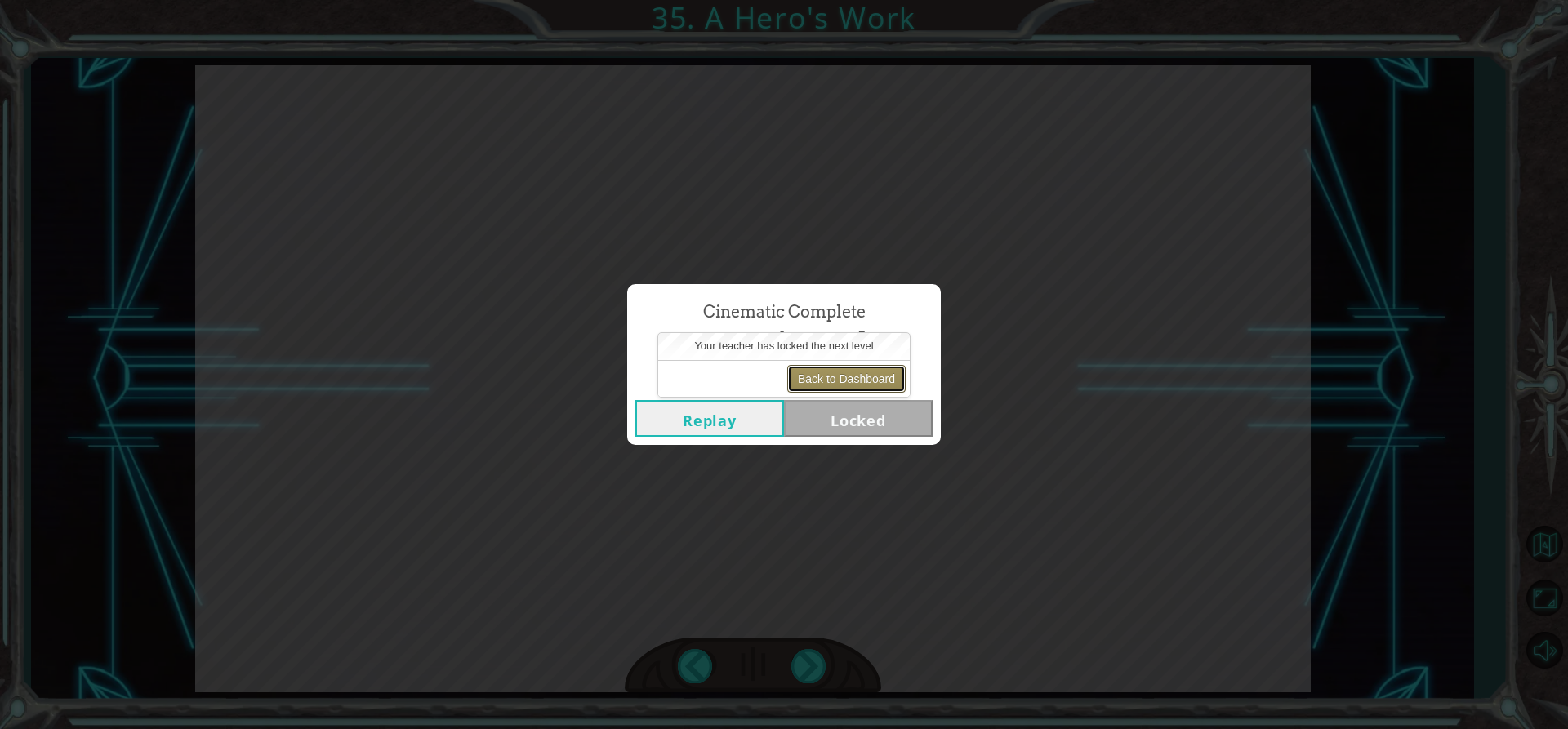
click at [848, 368] on button "Back to Dashboard" at bounding box center [846, 379] width 118 height 27
